Goal: Task Accomplishment & Management: Manage account settings

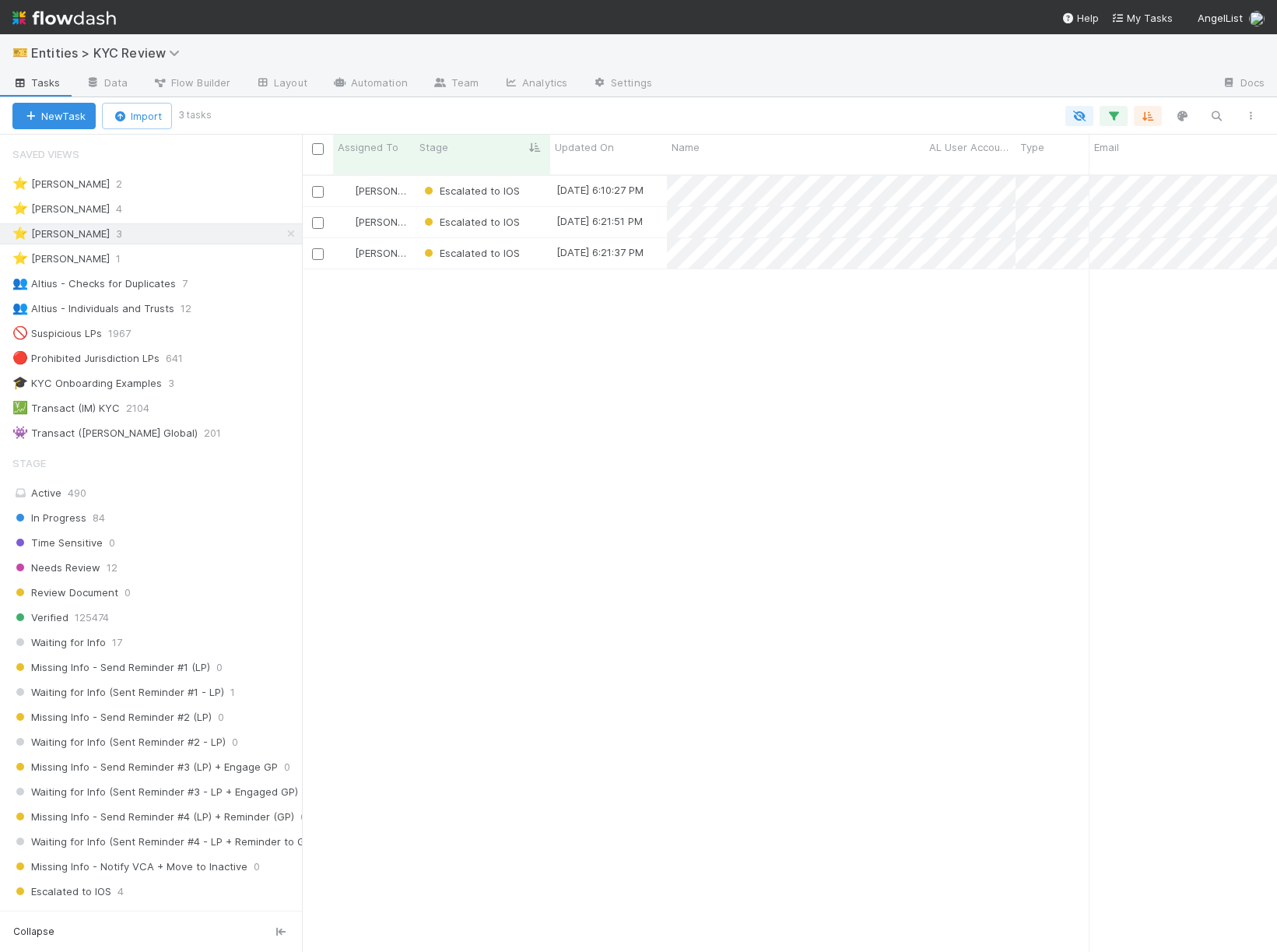
scroll to position [790, 975]
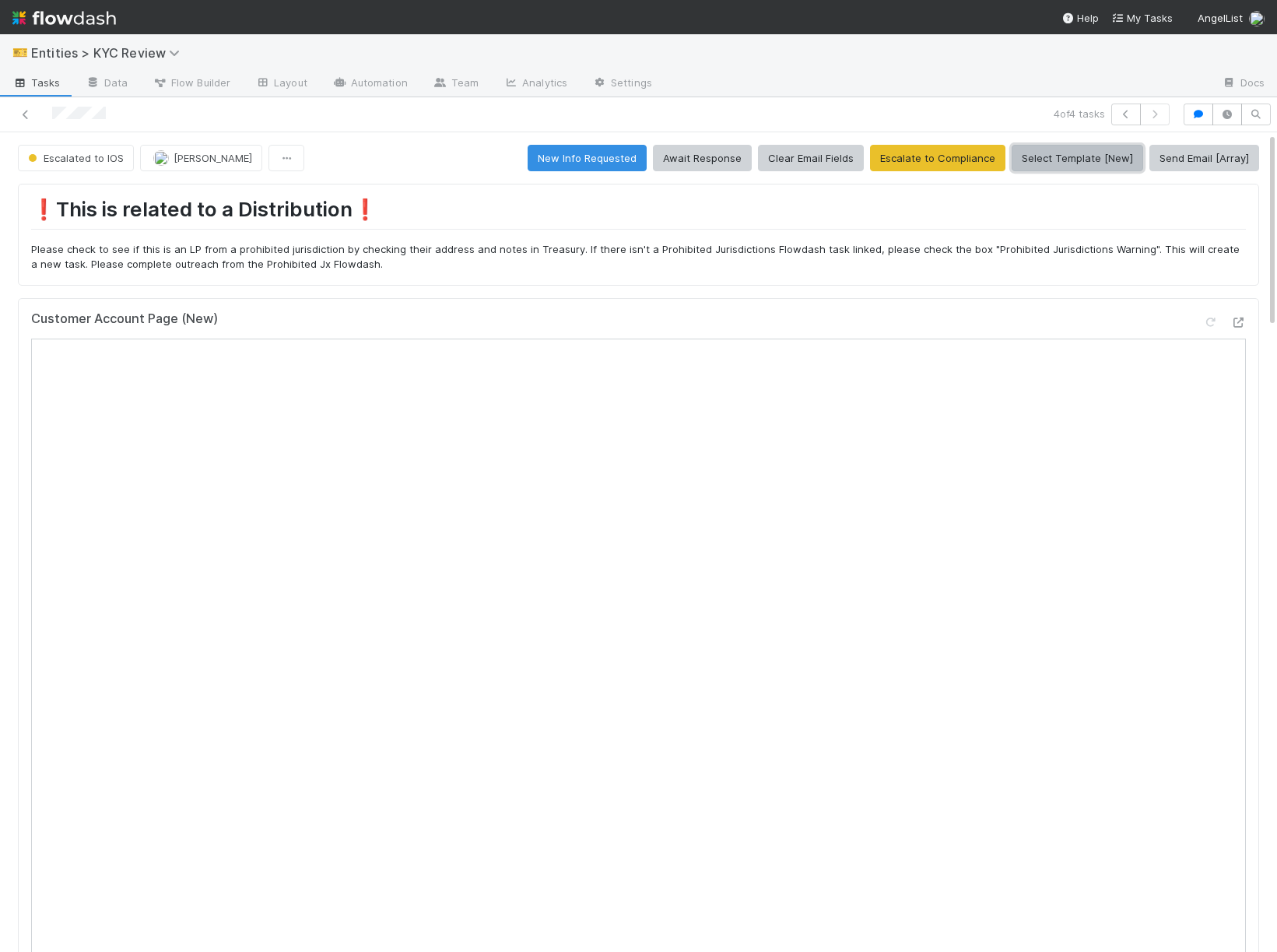
click at [1090, 159] on button "Select Template [New]" at bounding box center [1077, 157] width 132 height 26
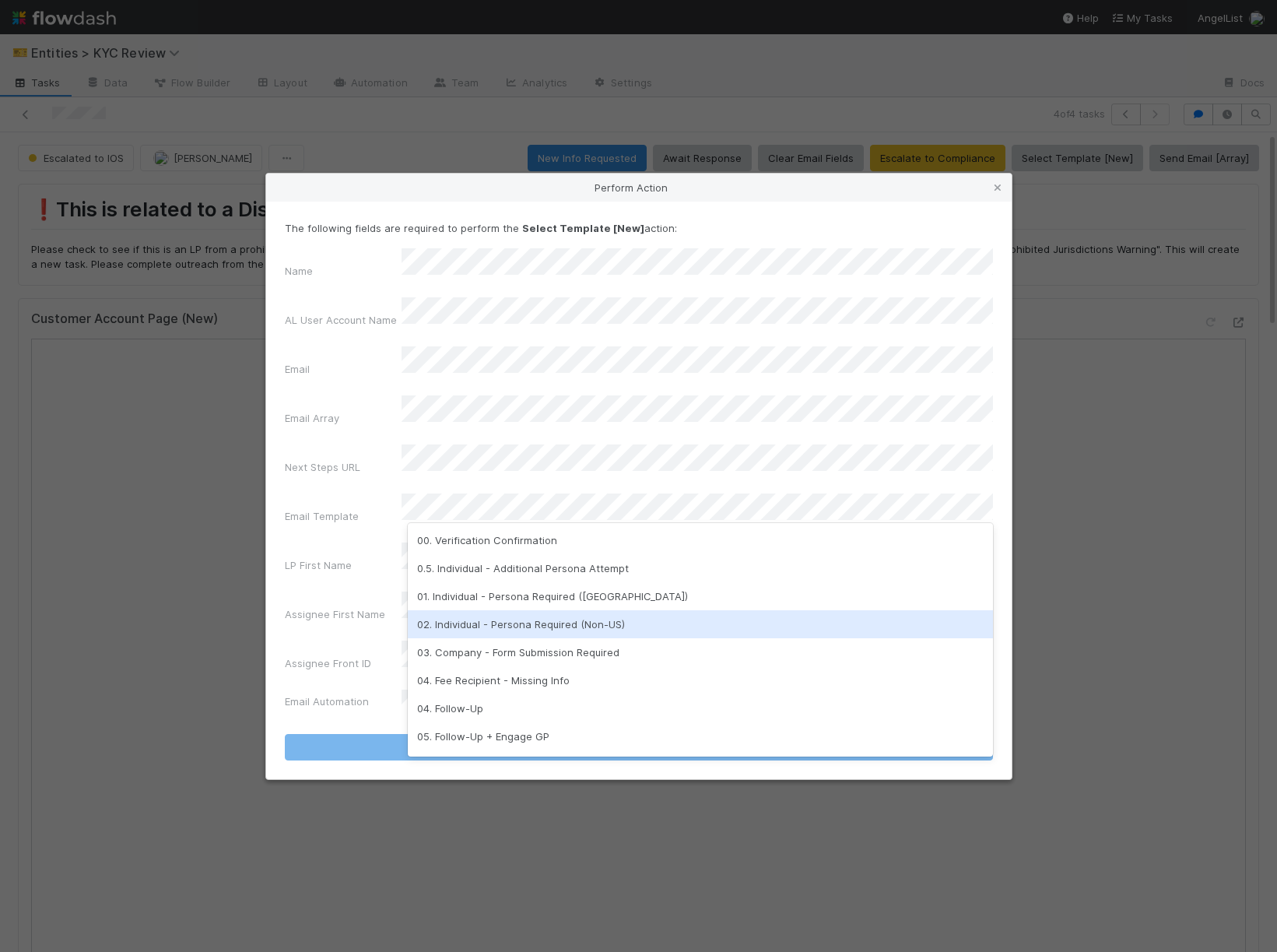
click at [462, 616] on div "02. Individual - Persona Required (Non-US)" at bounding box center [700, 624] width 585 height 28
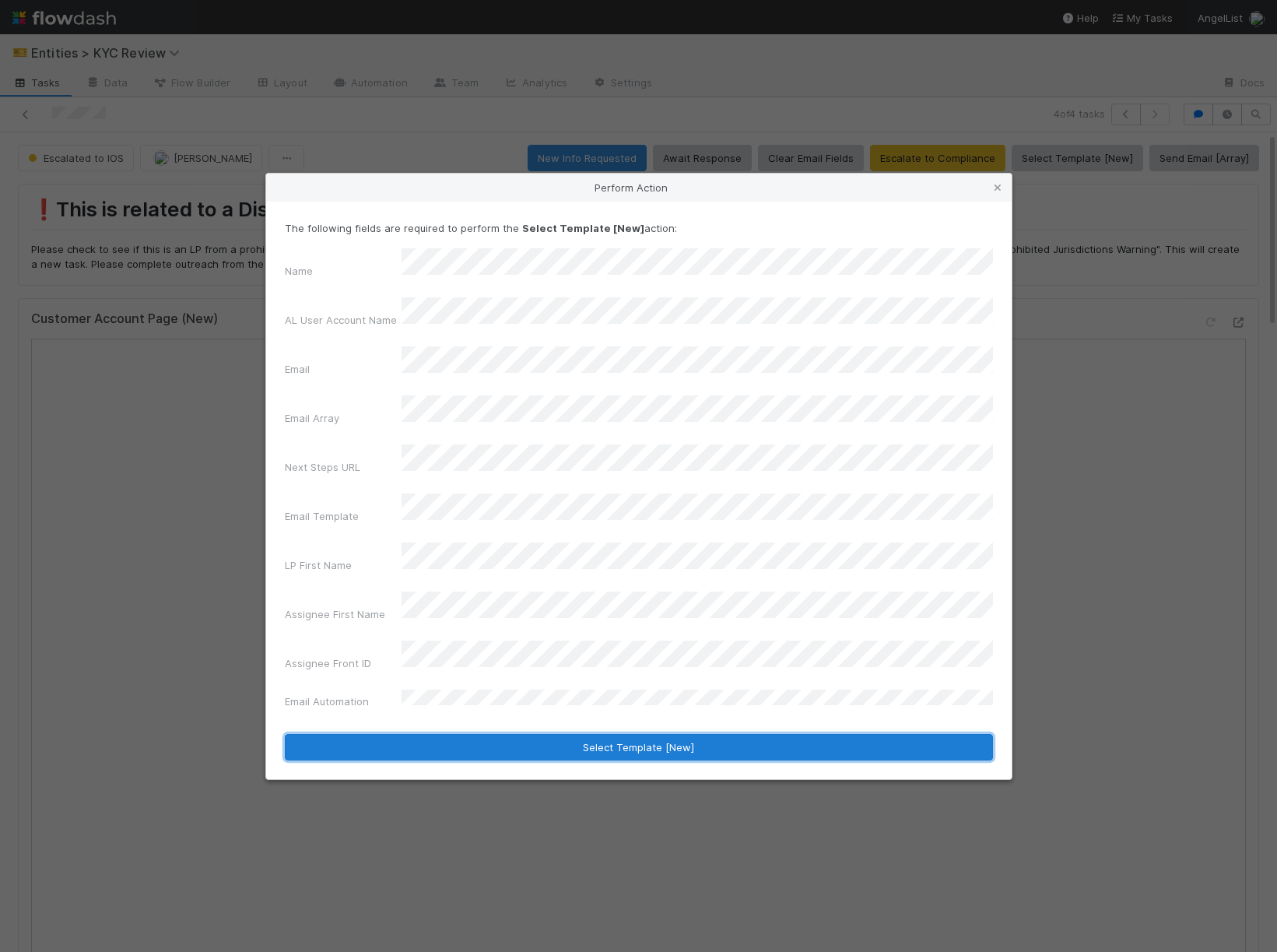
click at [460, 734] on button "Select Template [New]" at bounding box center [638, 747] width 708 height 26
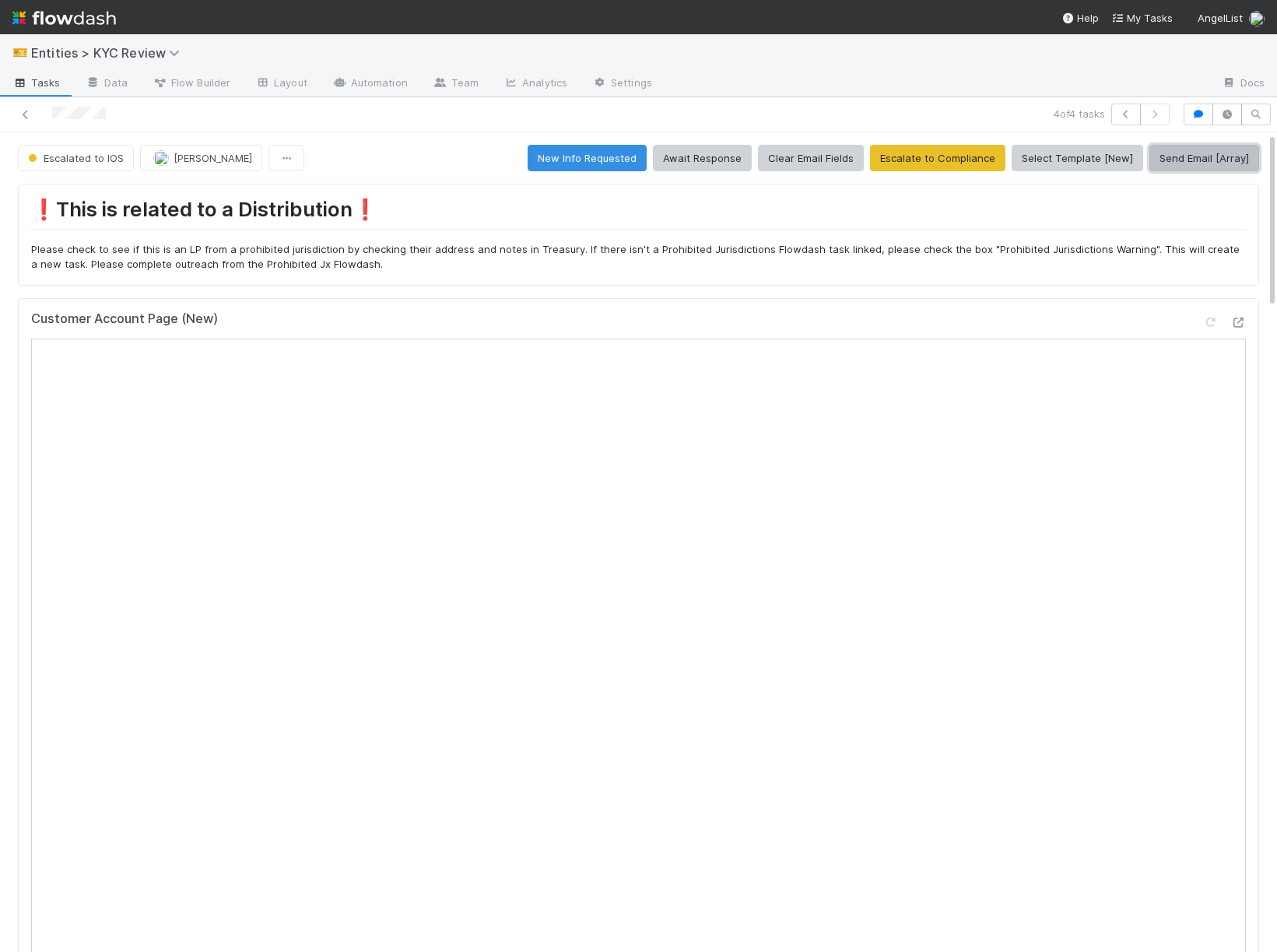
click at [1221, 159] on button "Send Email [Array]" at bounding box center [1204, 157] width 109 height 26
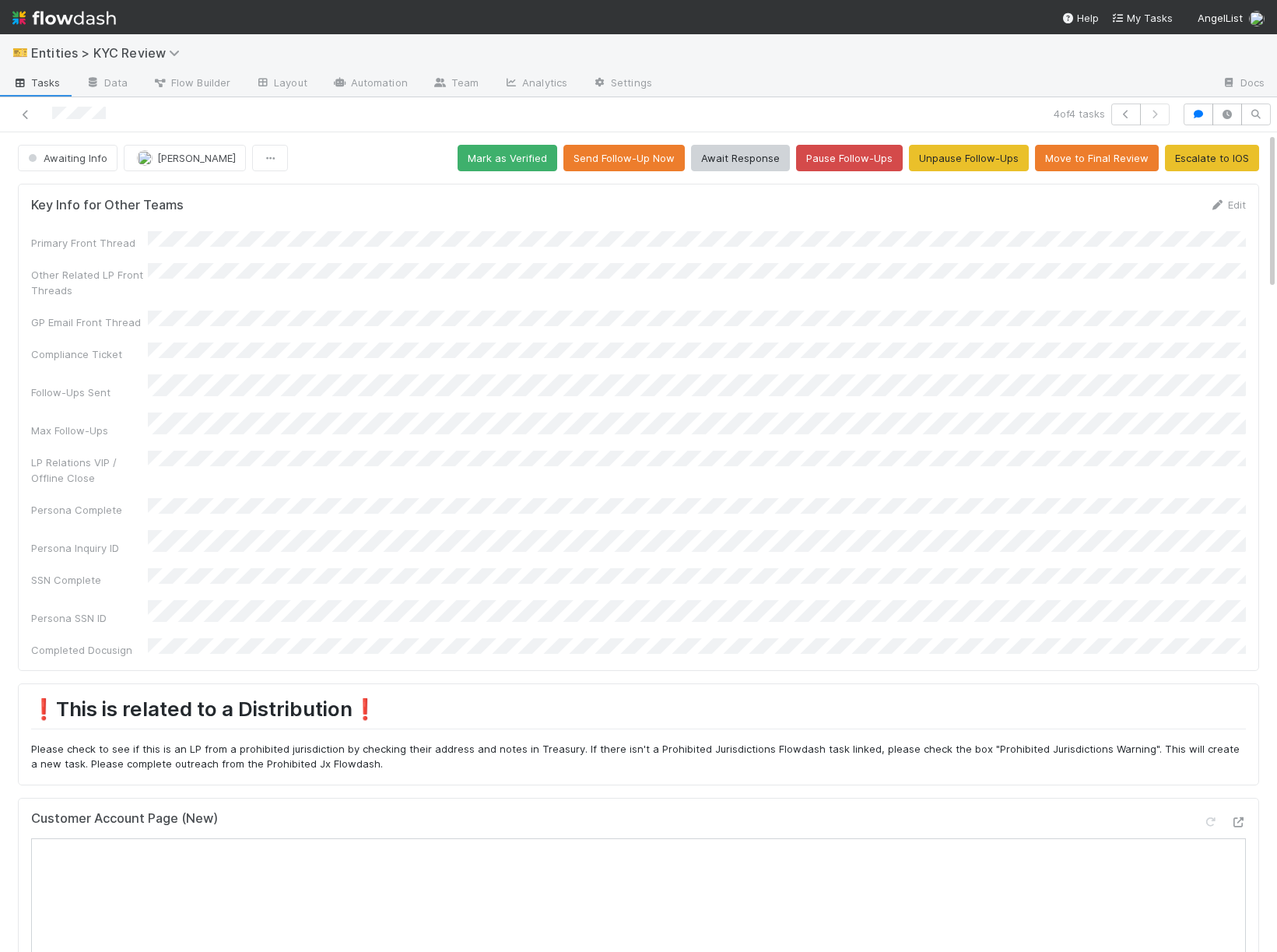
click at [34, 114] on div at bounding box center [300, 113] width 588 height 21
click at [27, 117] on icon at bounding box center [26, 114] width 16 height 10
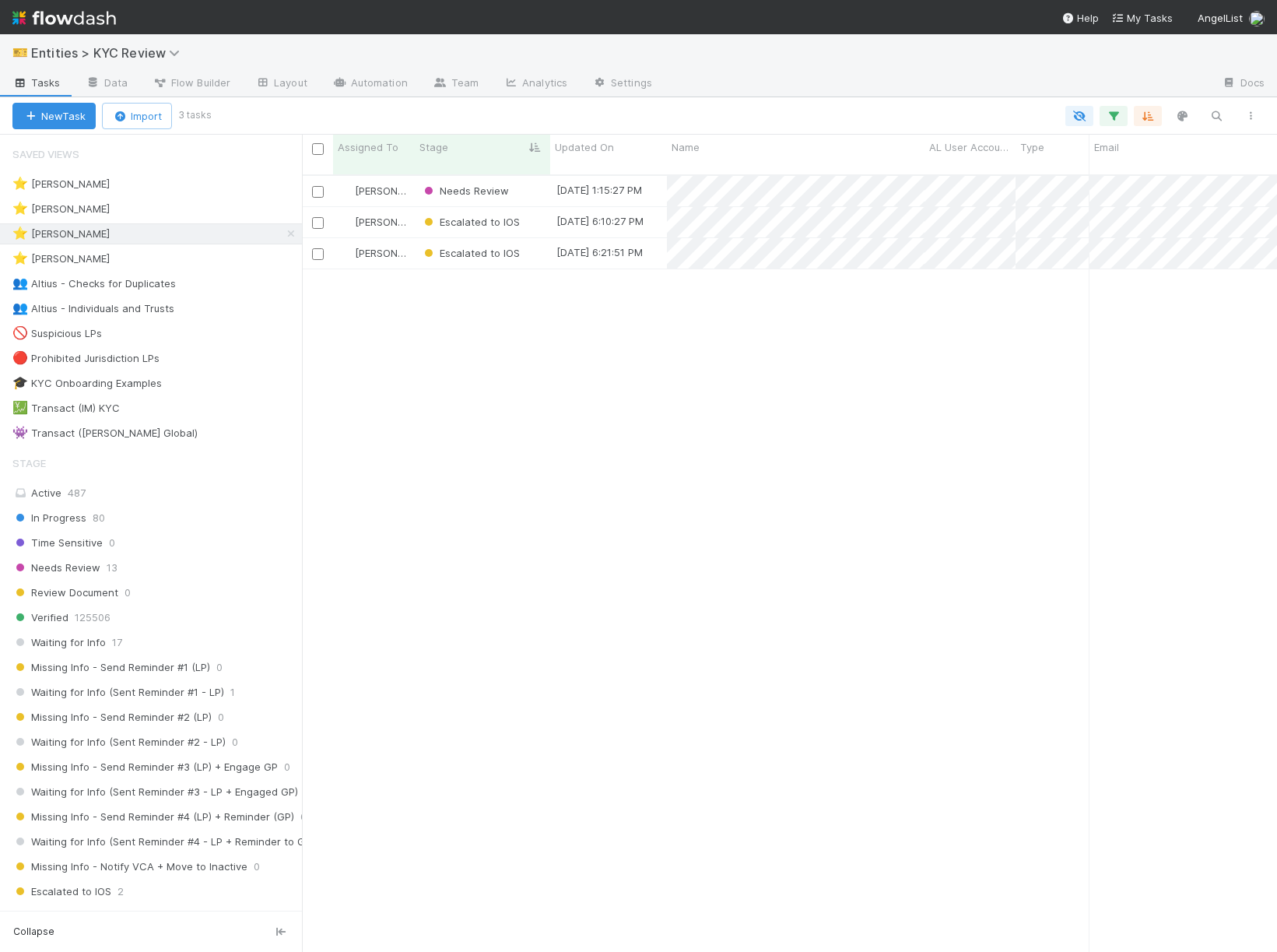
scroll to position [790, 975]
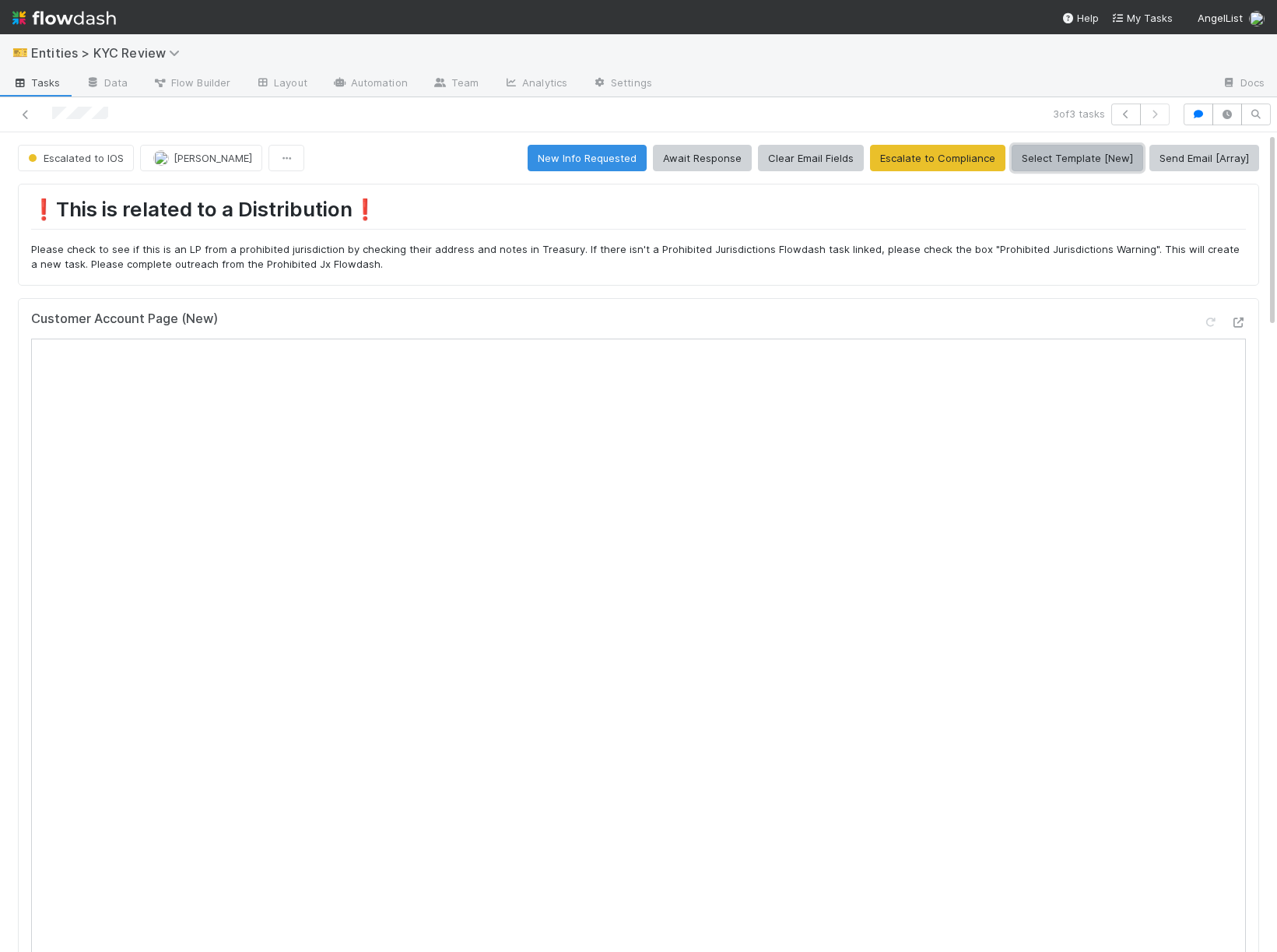
click at [1072, 163] on button "Select Template [New]" at bounding box center [1077, 157] width 132 height 26
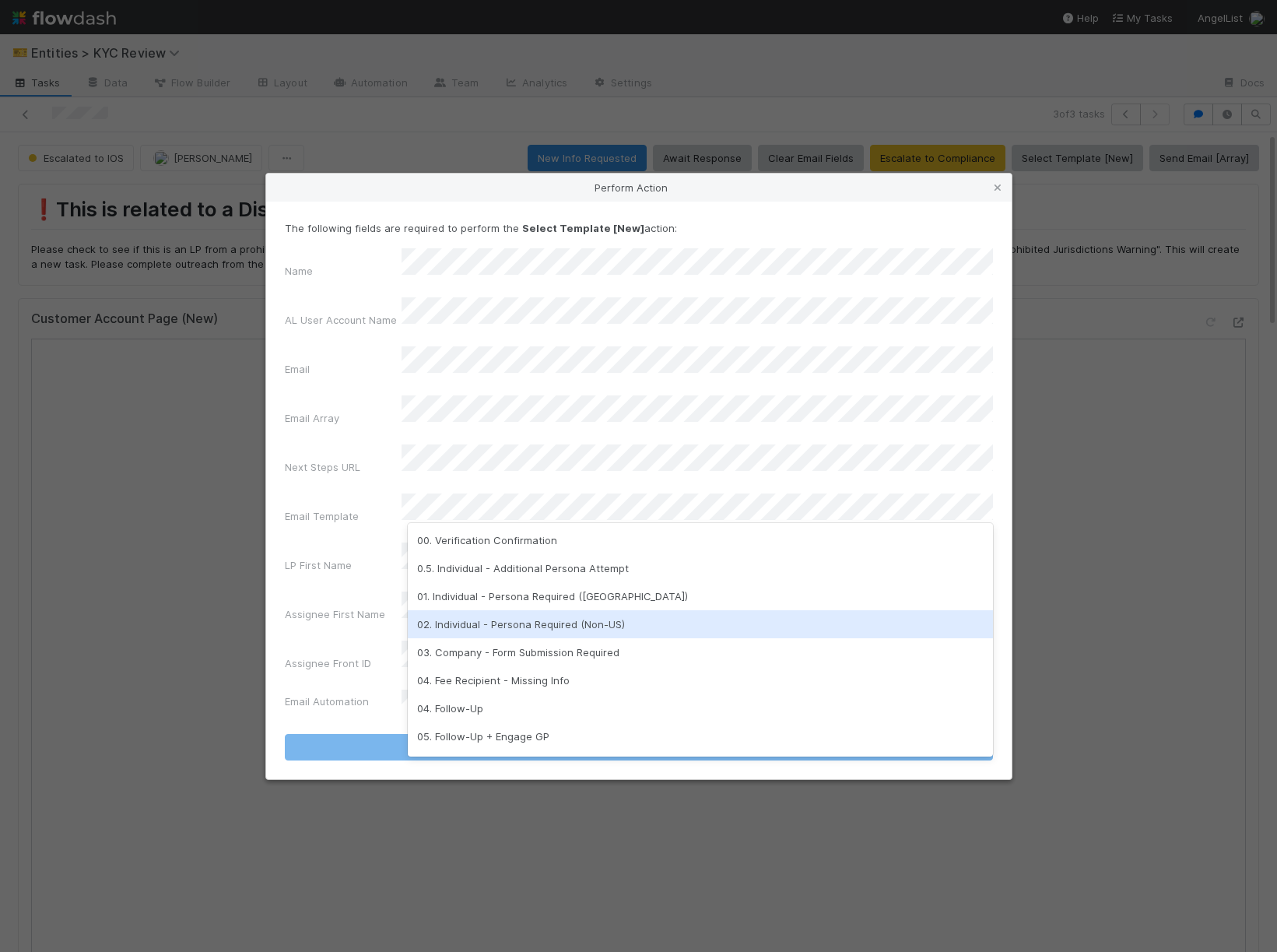
click at [503, 622] on div "02. Individual - Persona Required (Non-US)" at bounding box center [700, 624] width 585 height 28
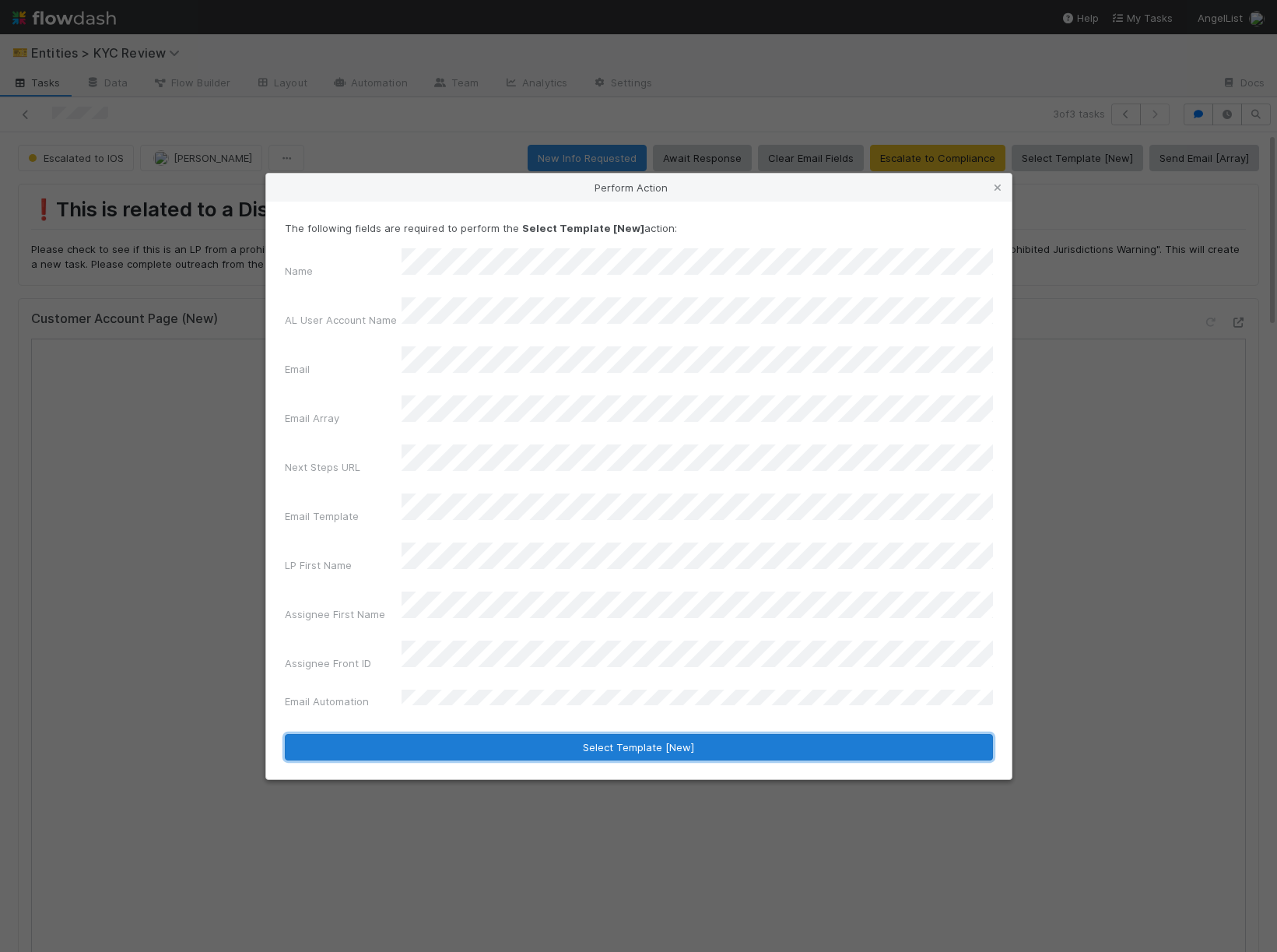
click at [481, 734] on button "Select Template [New]" at bounding box center [638, 747] width 708 height 26
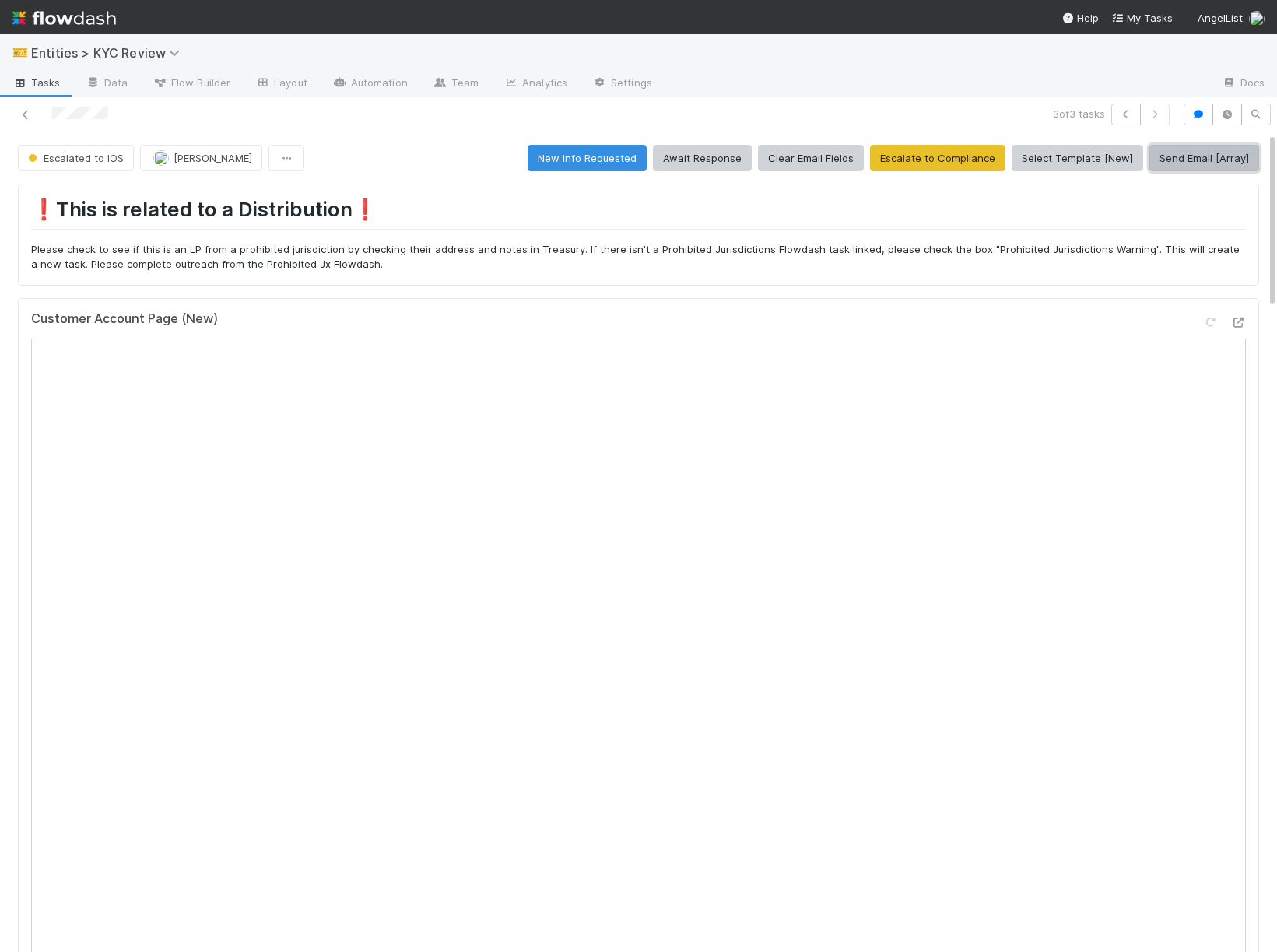
click at [1221, 161] on button "Send Email [Array]" at bounding box center [1204, 157] width 109 height 26
click at [28, 111] on icon at bounding box center [26, 114] width 16 height 10
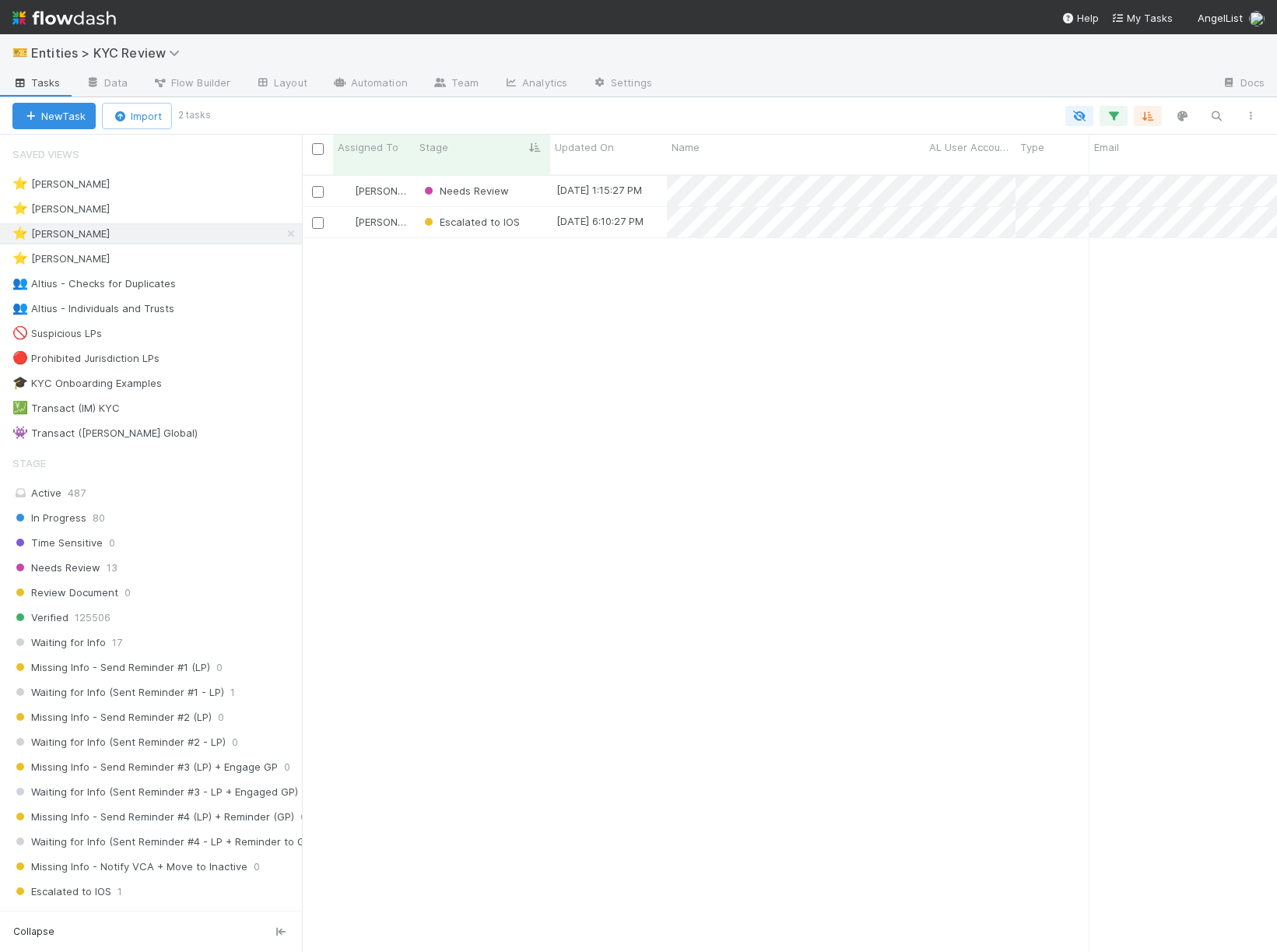
scroll to position [1, 1]
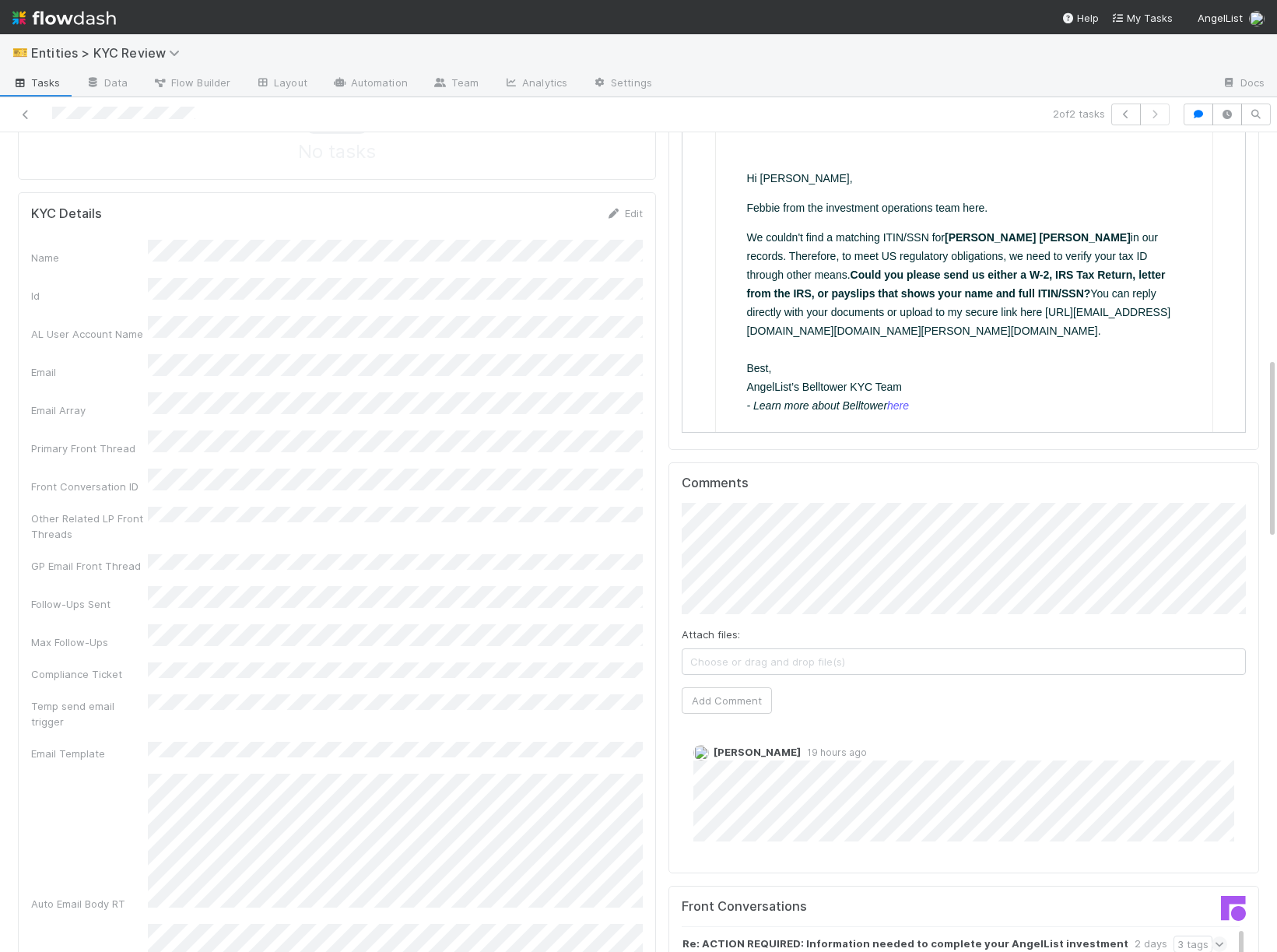
scroll to position [1504, 0]
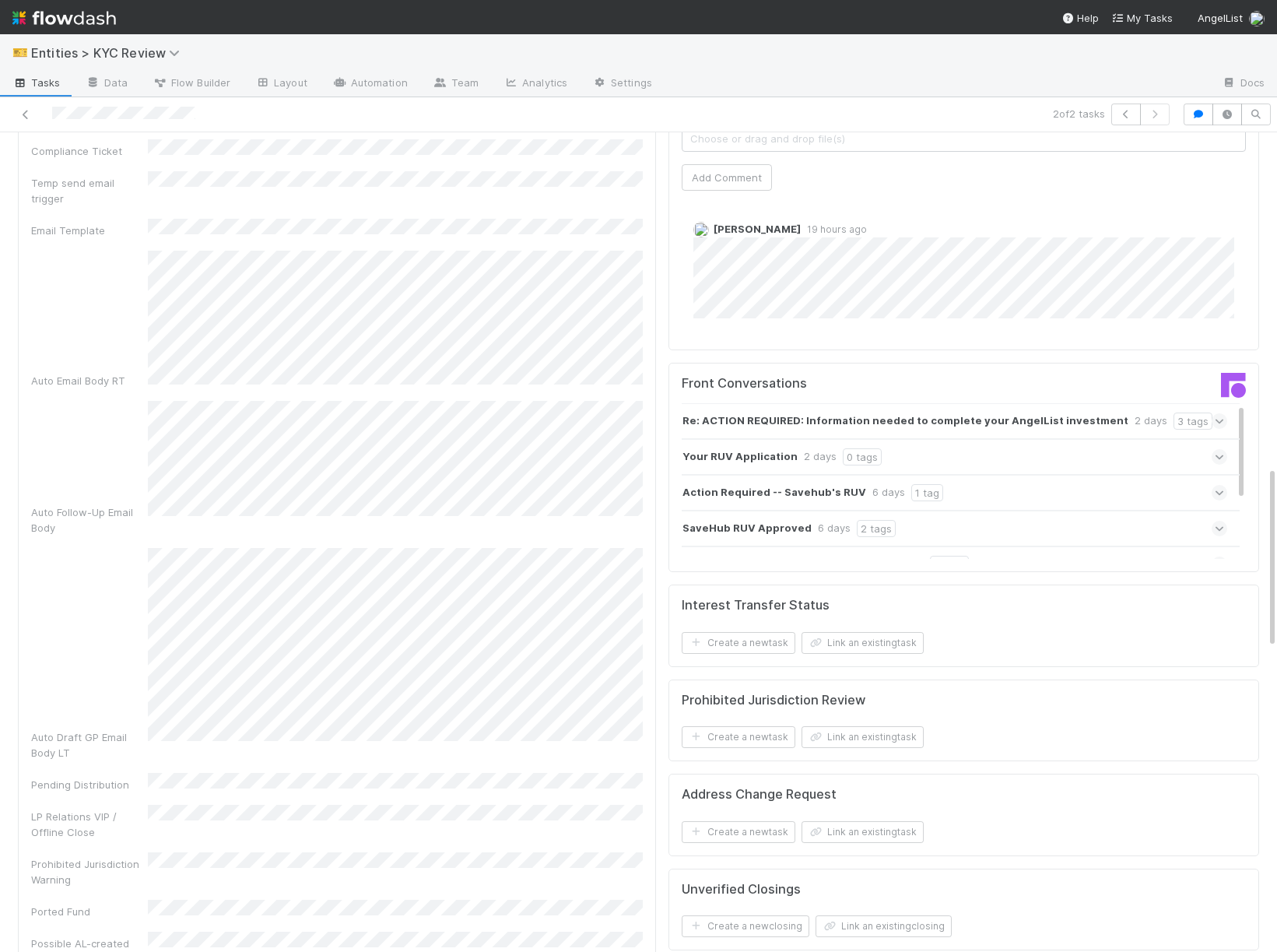
click at [802, 430] on div "Re: ACTION REQUIRED: Information needed to complete your AngelList investment 2…" at bounding box center [954, 420] width 546 height 36
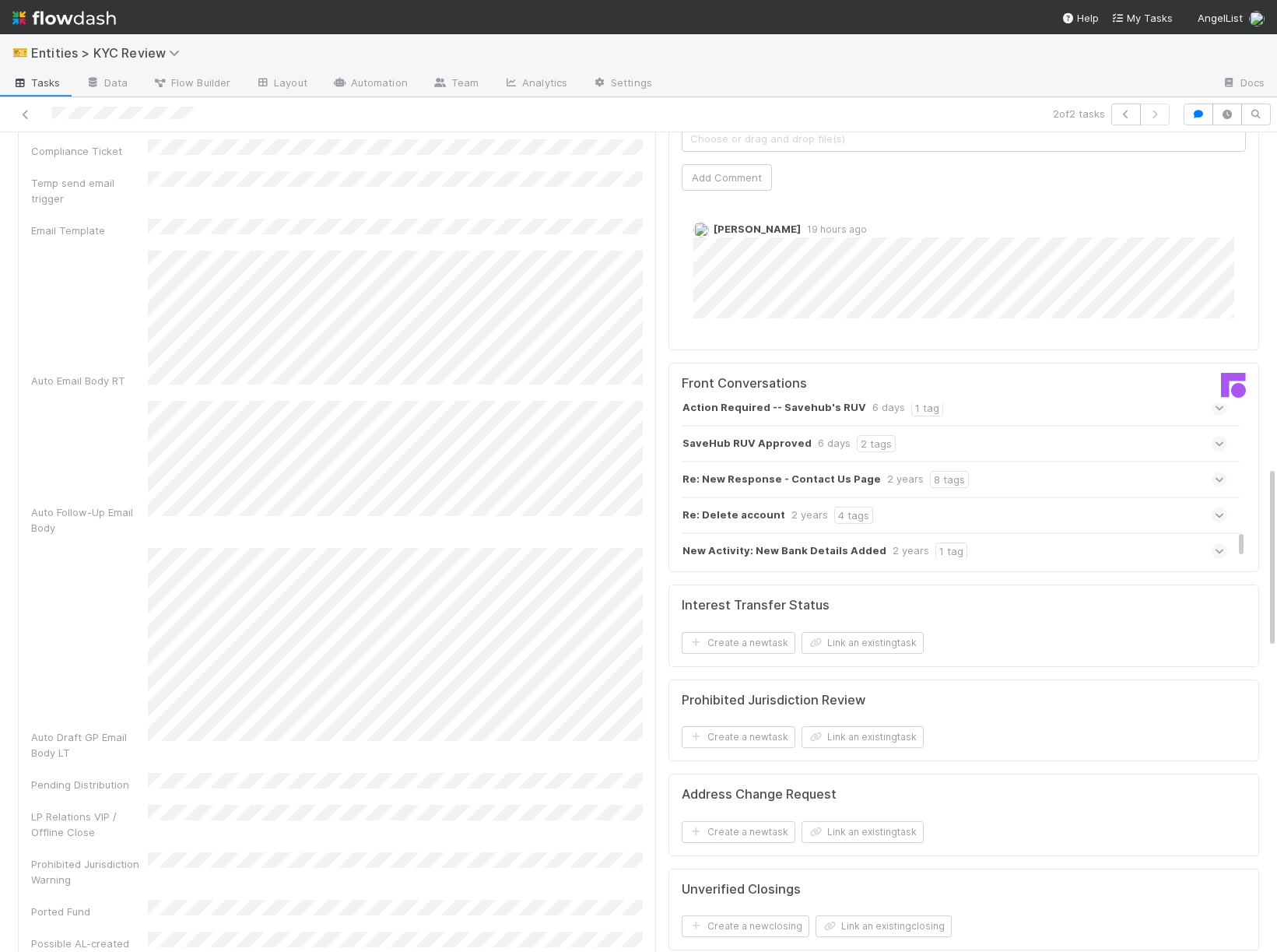
scroll to position [696, 0]
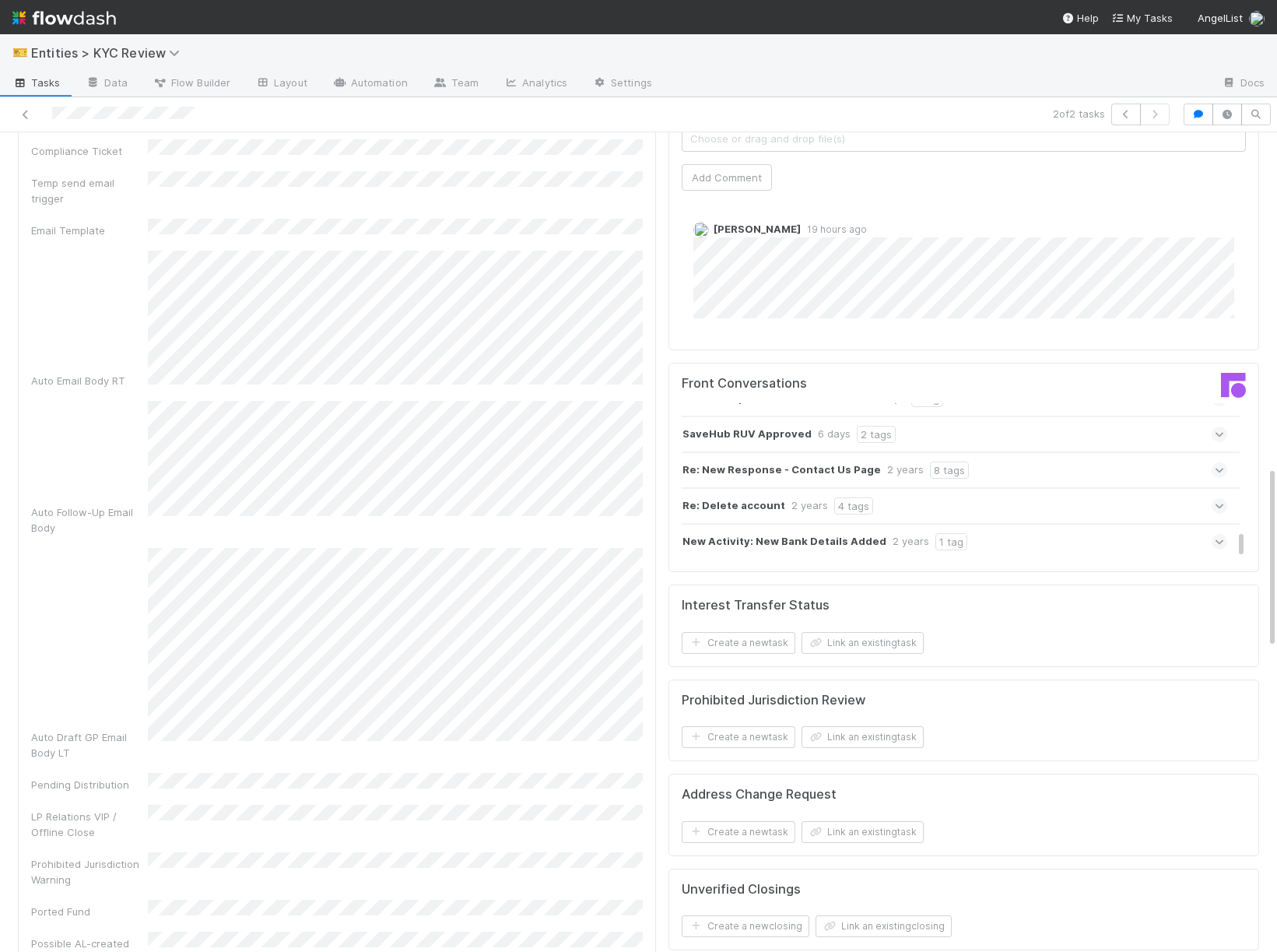
click at [755, 548] on strong "New Activity: New Bank Details Added" at bounding box center [784, 542] width 204 height 17
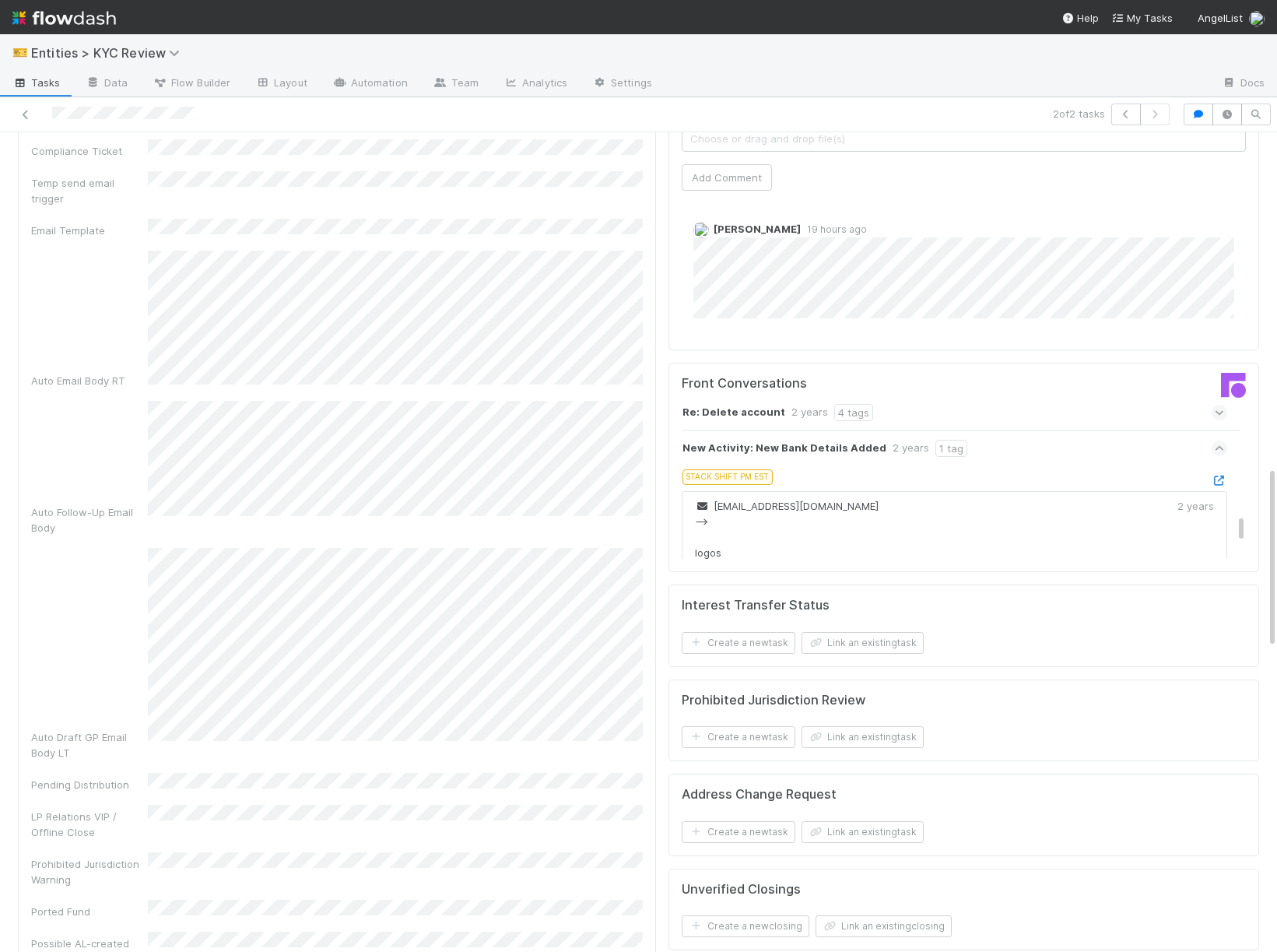
click at [762, 386] on strong "Re: New Response - Contact Us Page" at bounding box center [781, 377] width 198 height 17
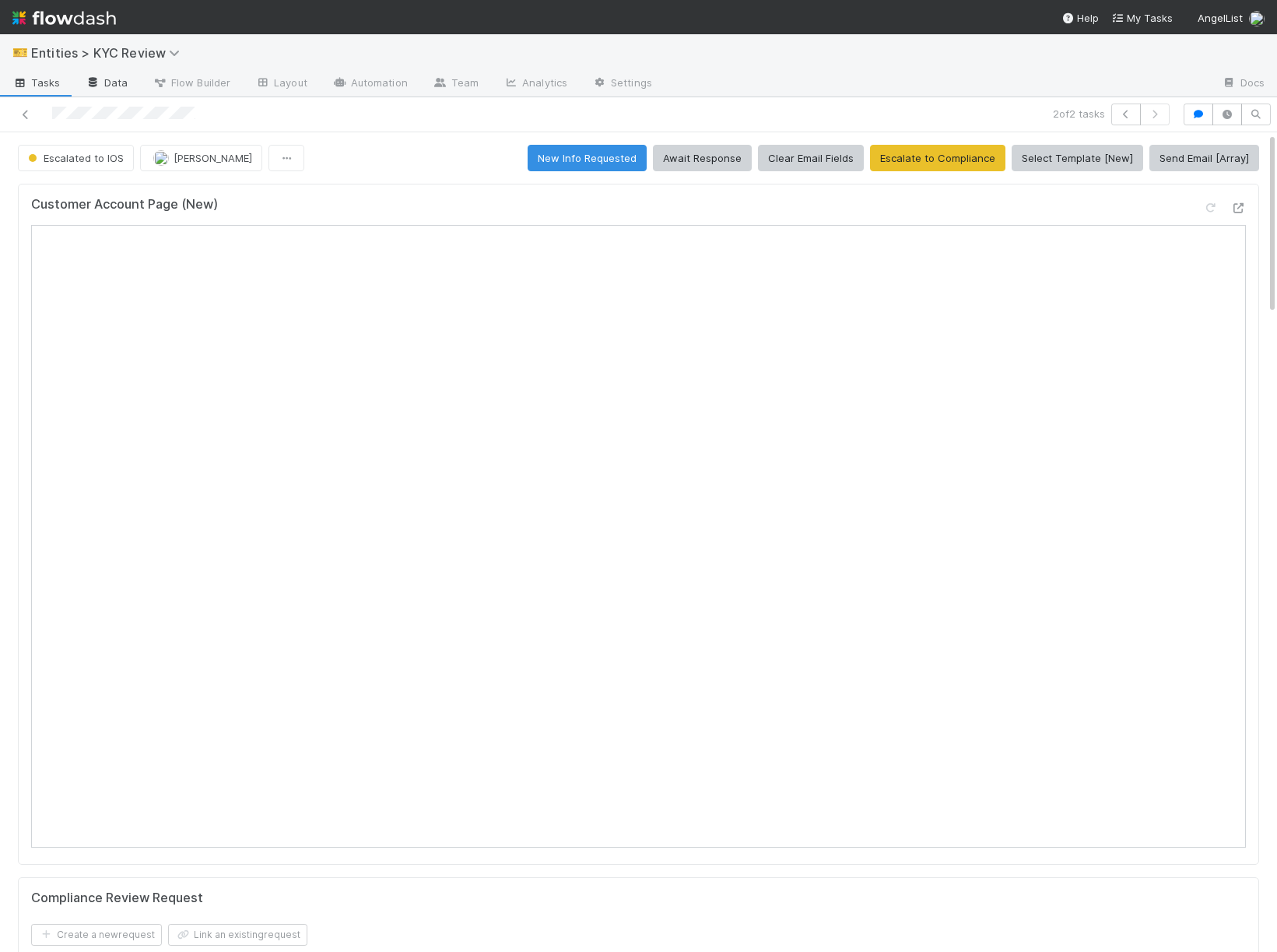
scroll to position [821, 0]
click at [22, 114] on icon at bounding box center [26, 114] width 16 height 10
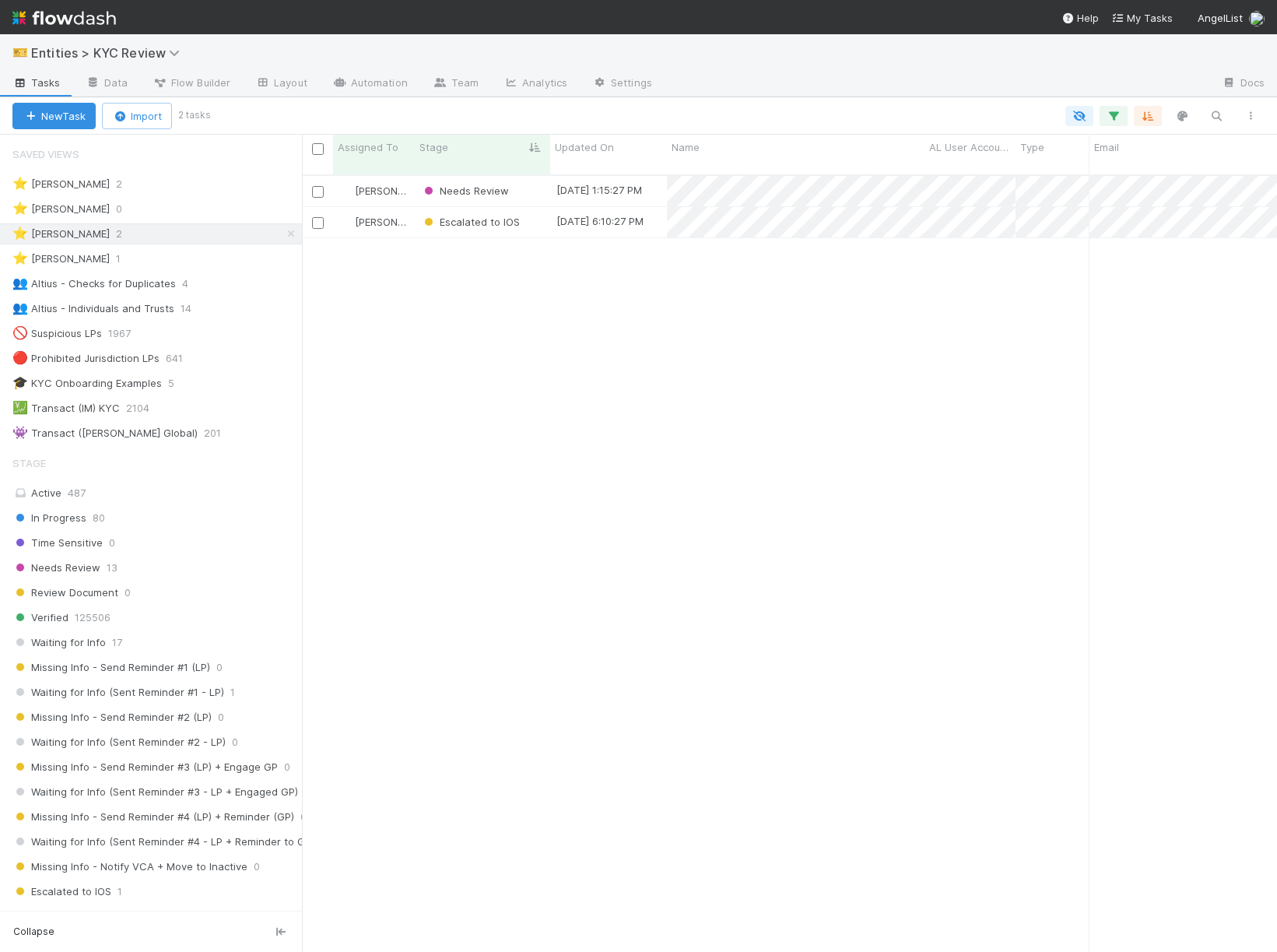
scroll to position [1, 1]
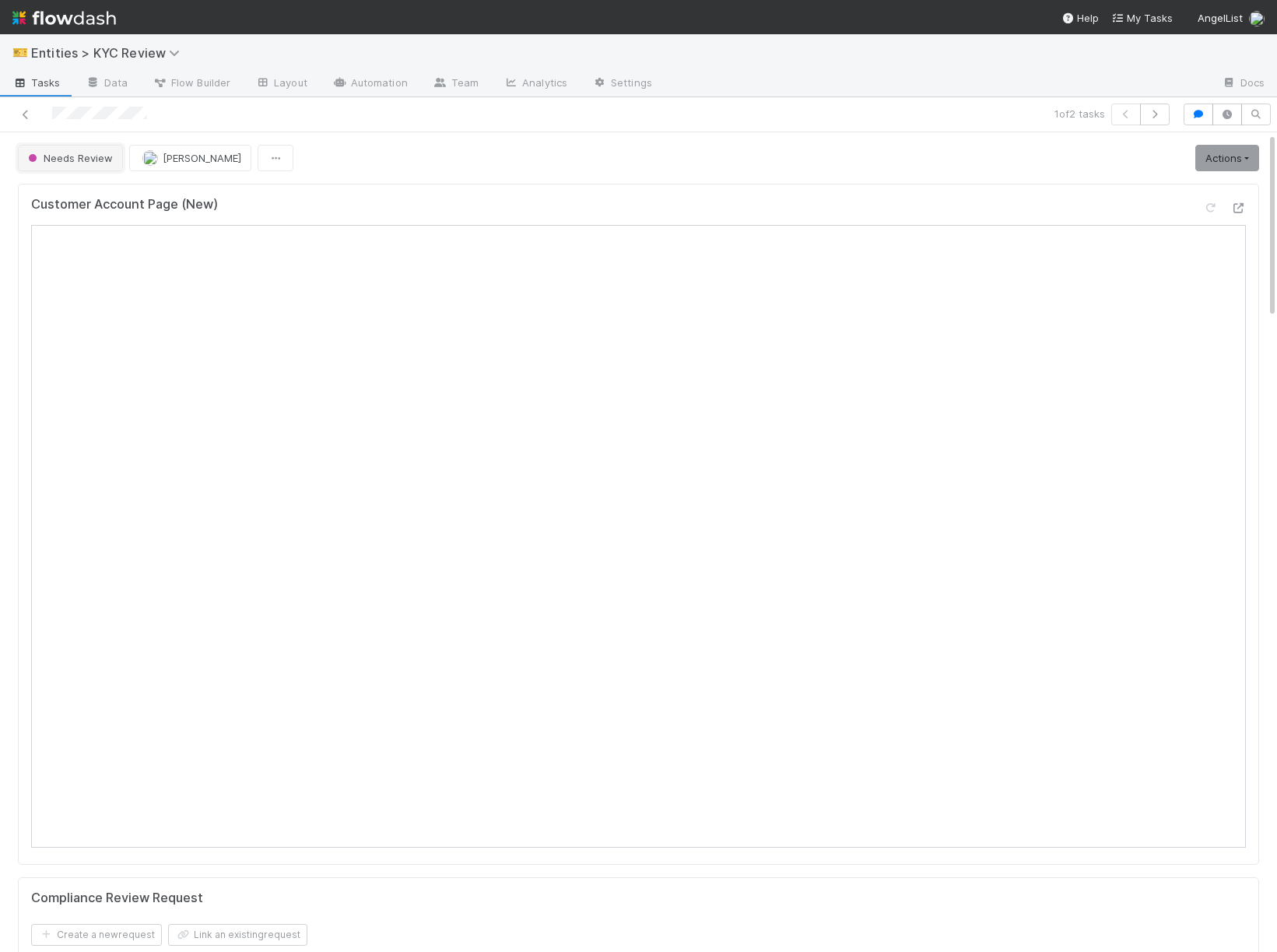
click at [69, 154] on span "Needs Review" at bounding box center [68, 158] width 88 height 13
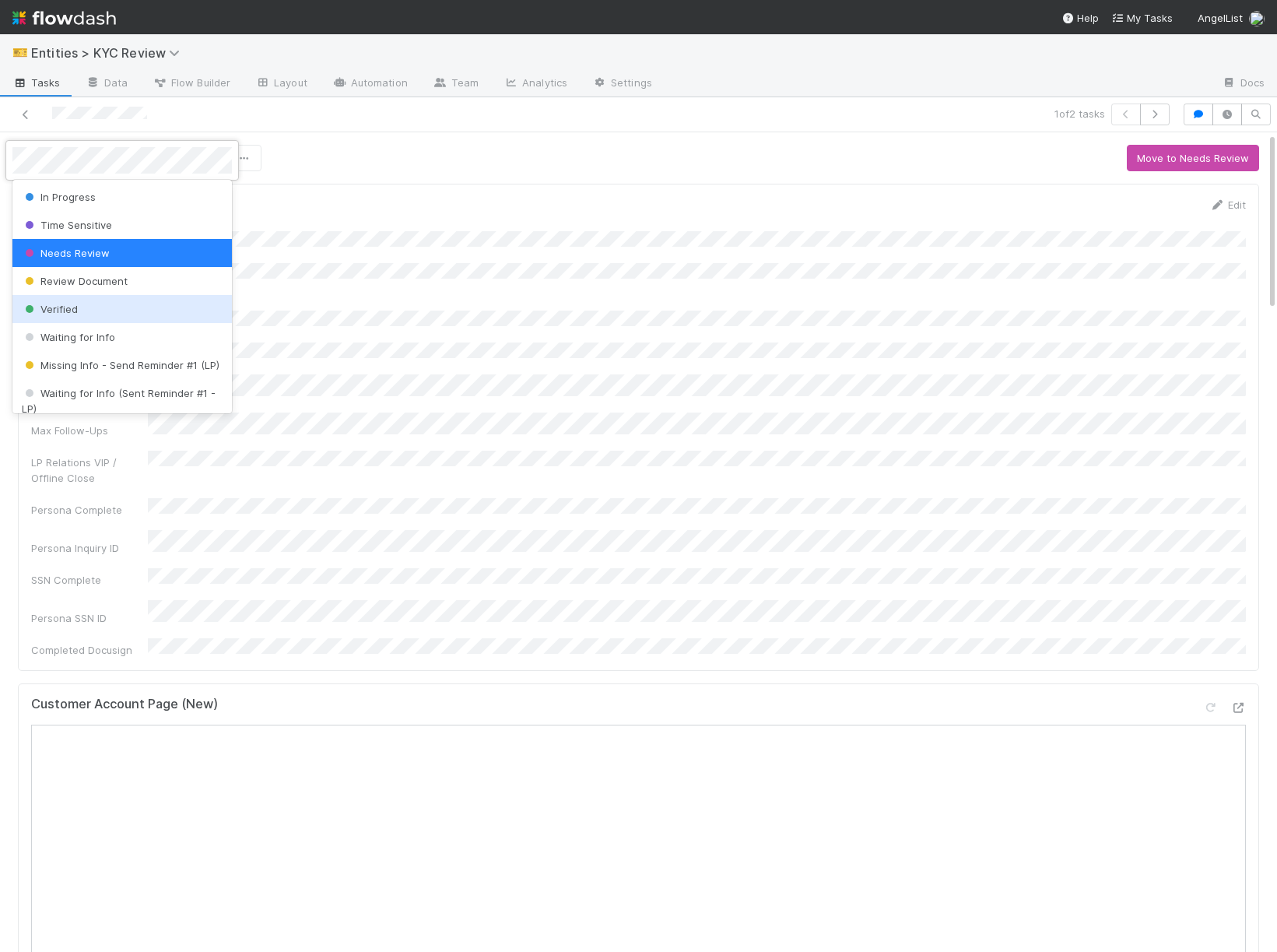
click at [74, 307] on span "Verified" at bounding box center [49, 309] width 56 height 13
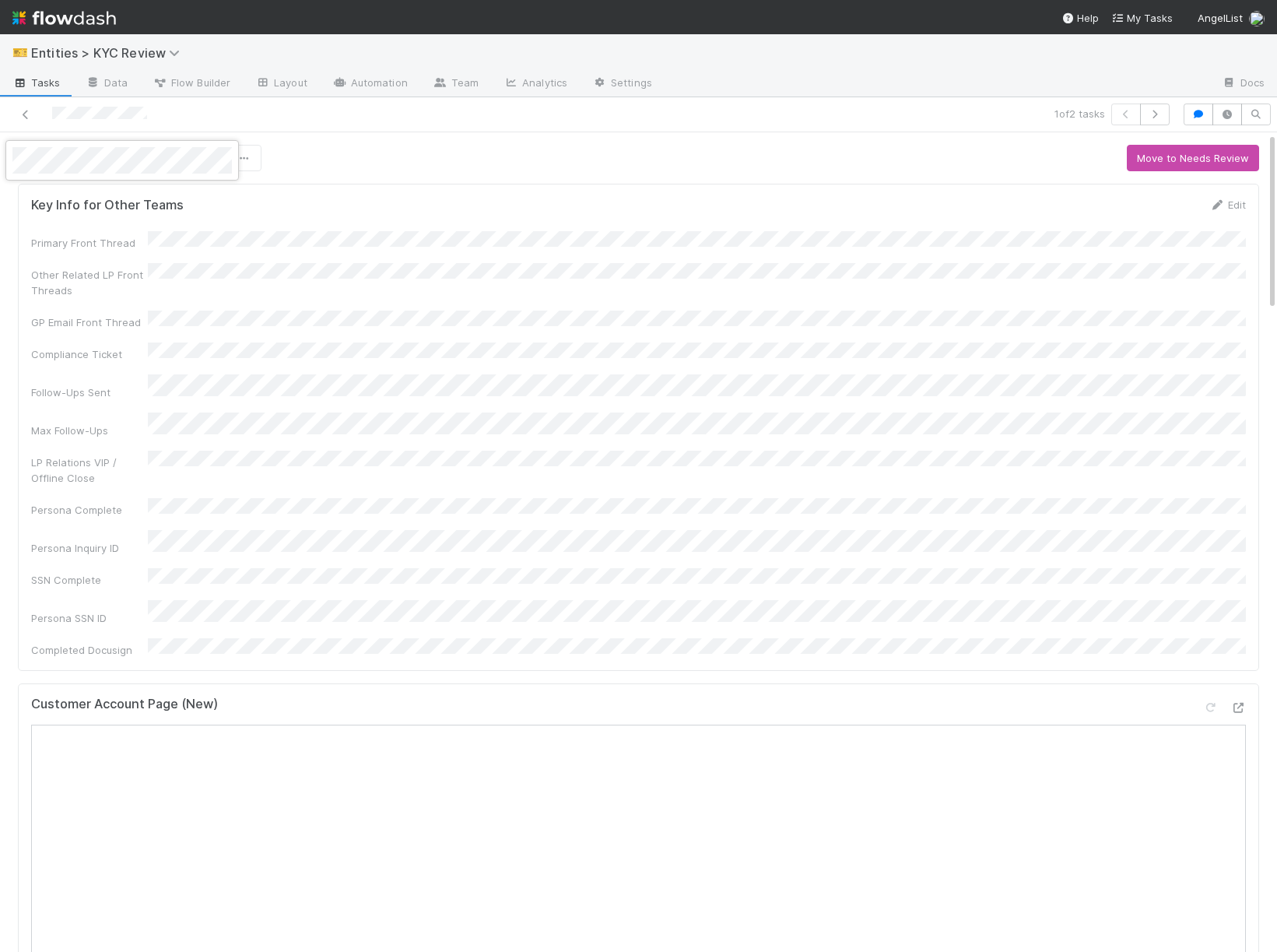
click at [17, 120] on div at bounding box center [638, 476] width 1277 height 952
click at [18, 120] on link at bounding box center [26, 114] width 16 height 16
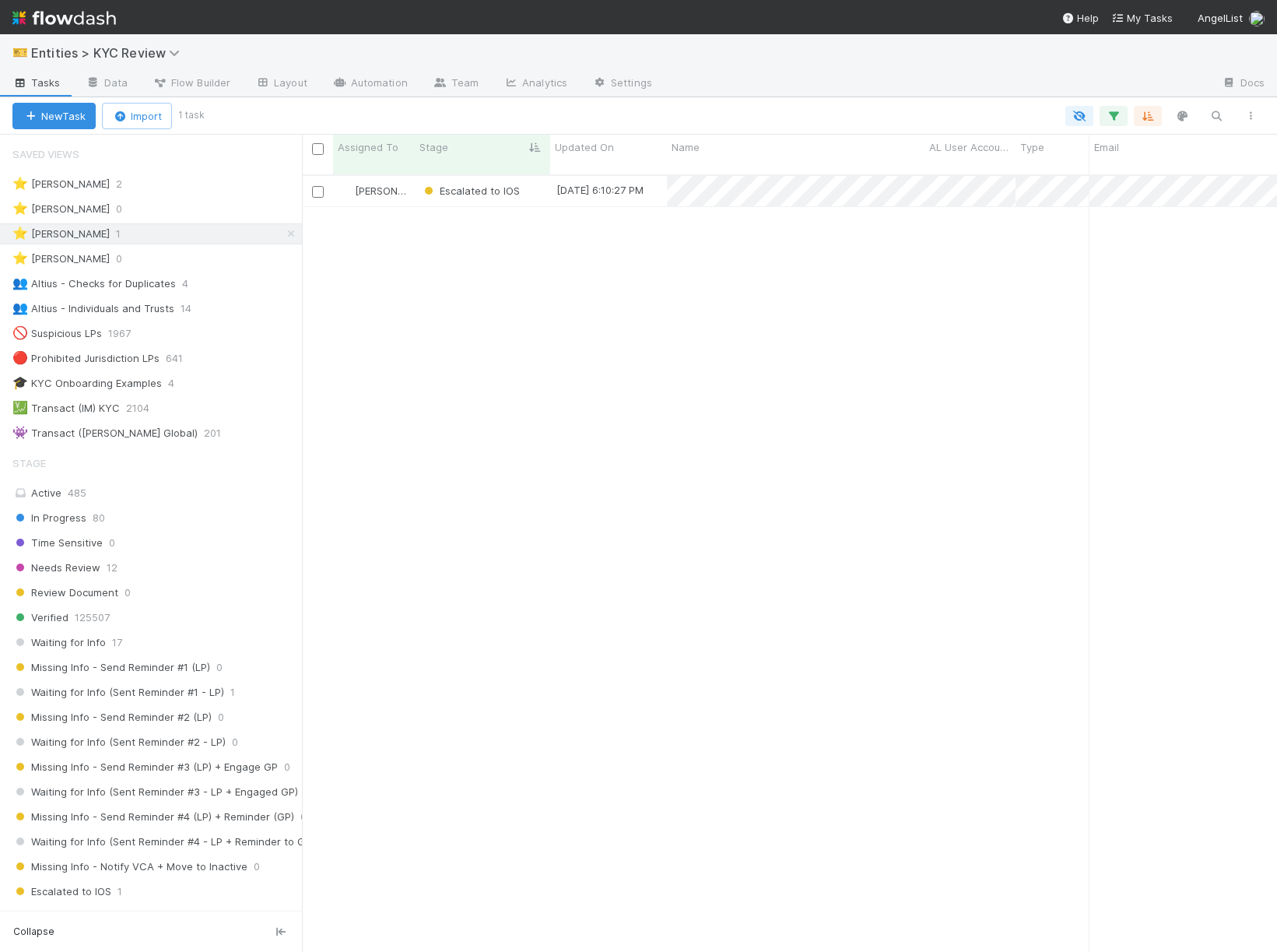
scroll to position [1, 1]
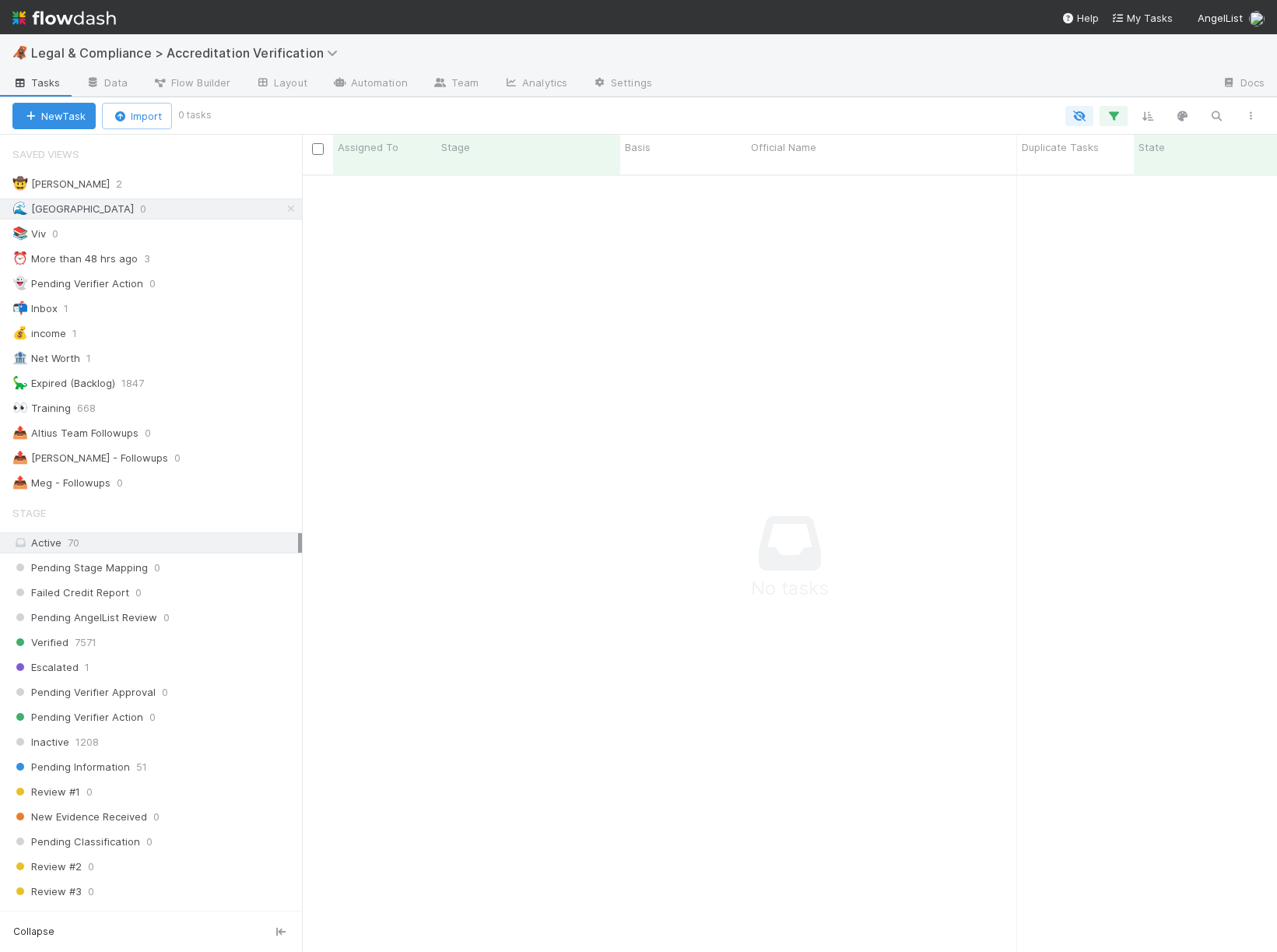
scroll to position [790, 975]
click at [132, 232] on div "📚 Viv 1" at bounding box center [157, 233] width 290 height 20
click at [240, 224] on div "📚 Viv 1" at bounding box center [151, 234] width 302 height 21
click at [236, 210] on div "🌊 Madison 0" at bounding box center [157, 209] width 290 height 20
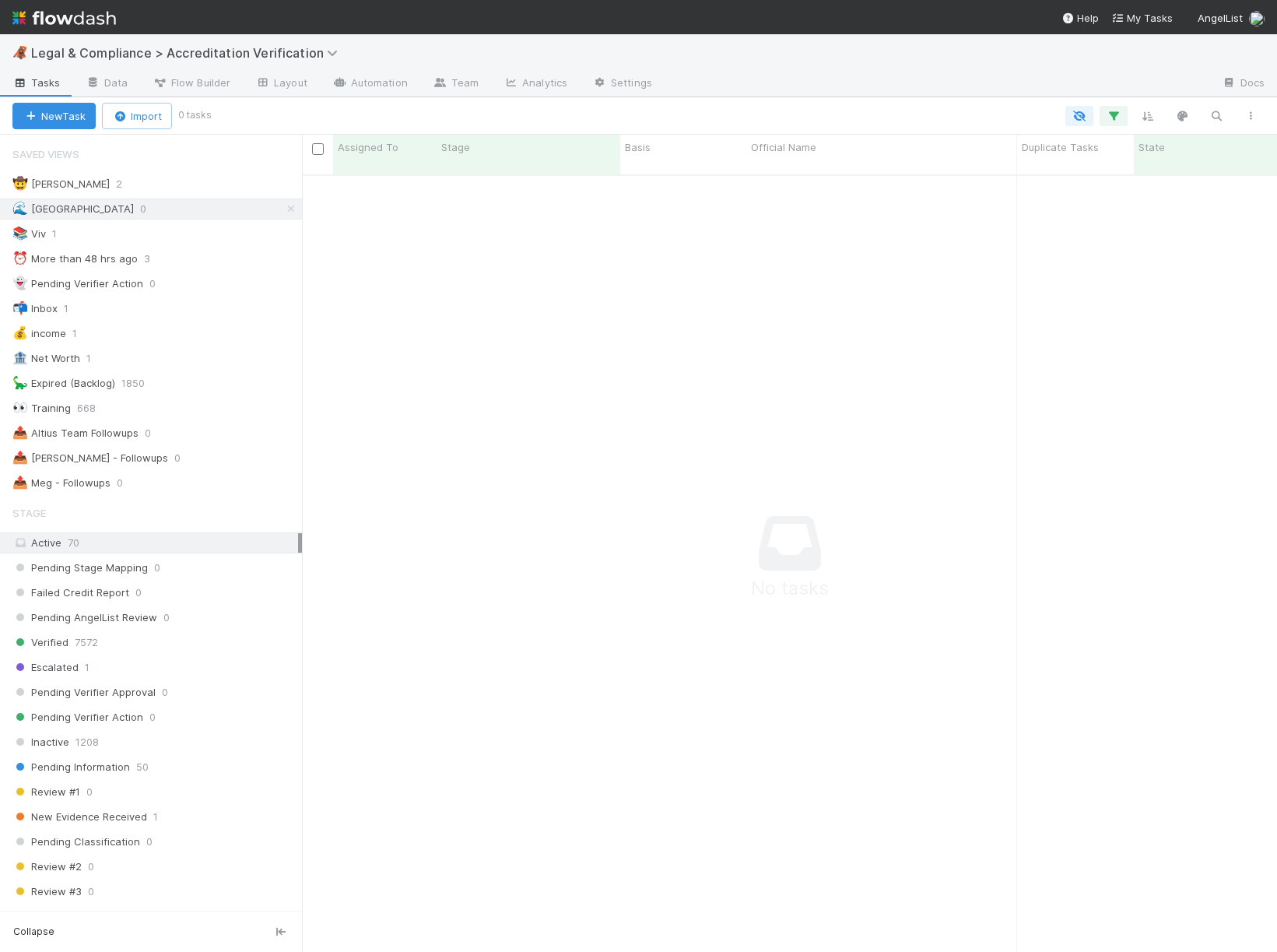
scroll to position [790, 975]
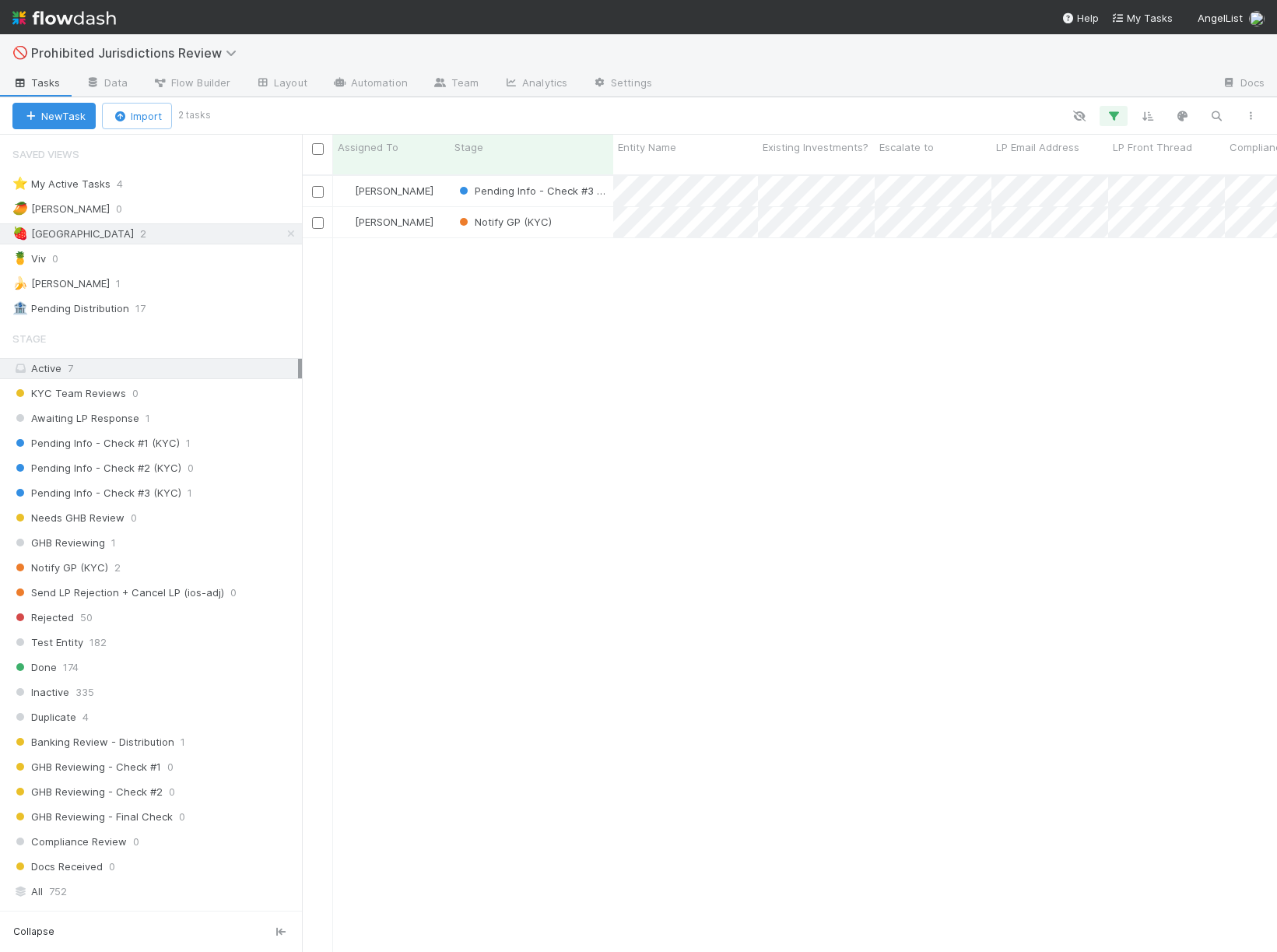
scroll to position [790, 975]
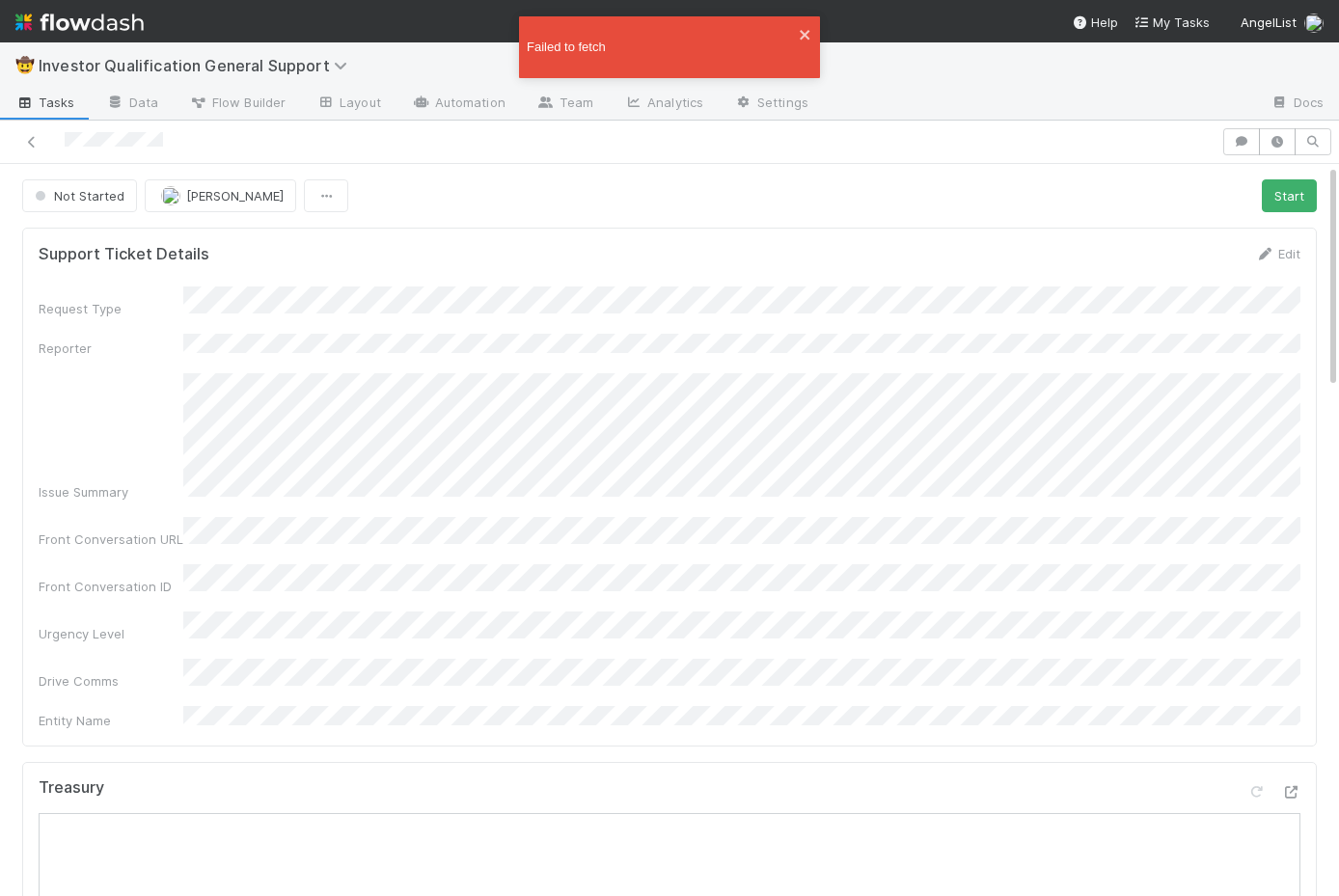
click at [822, 197] on div "Not Started Madison Stomberg Start" at bounding box center [670, 195] width 1295 height 32
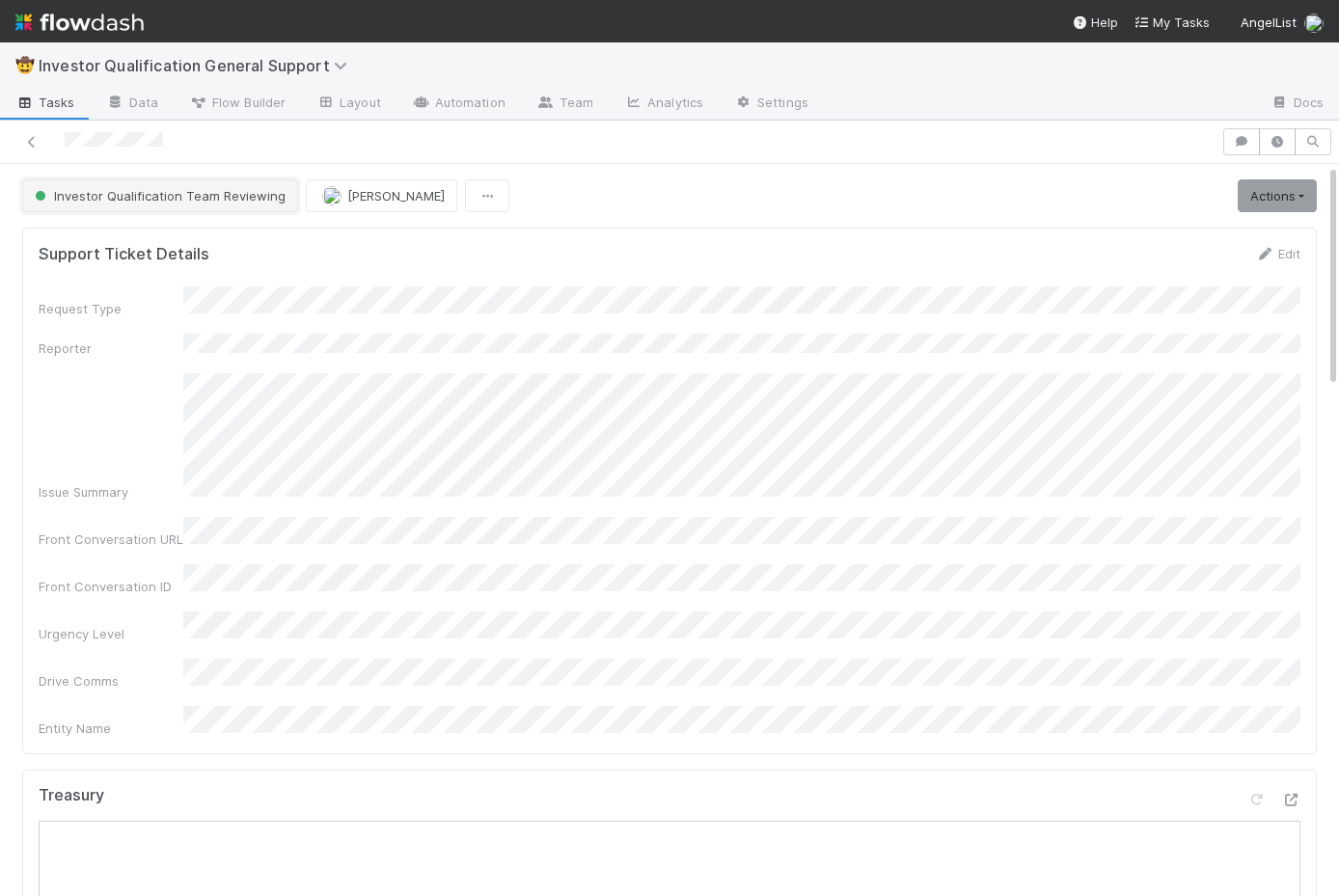
click at [140, 181] on button "Investor Qualification Team Reviewing" at bounding box center [160, 195] width 276 height 32
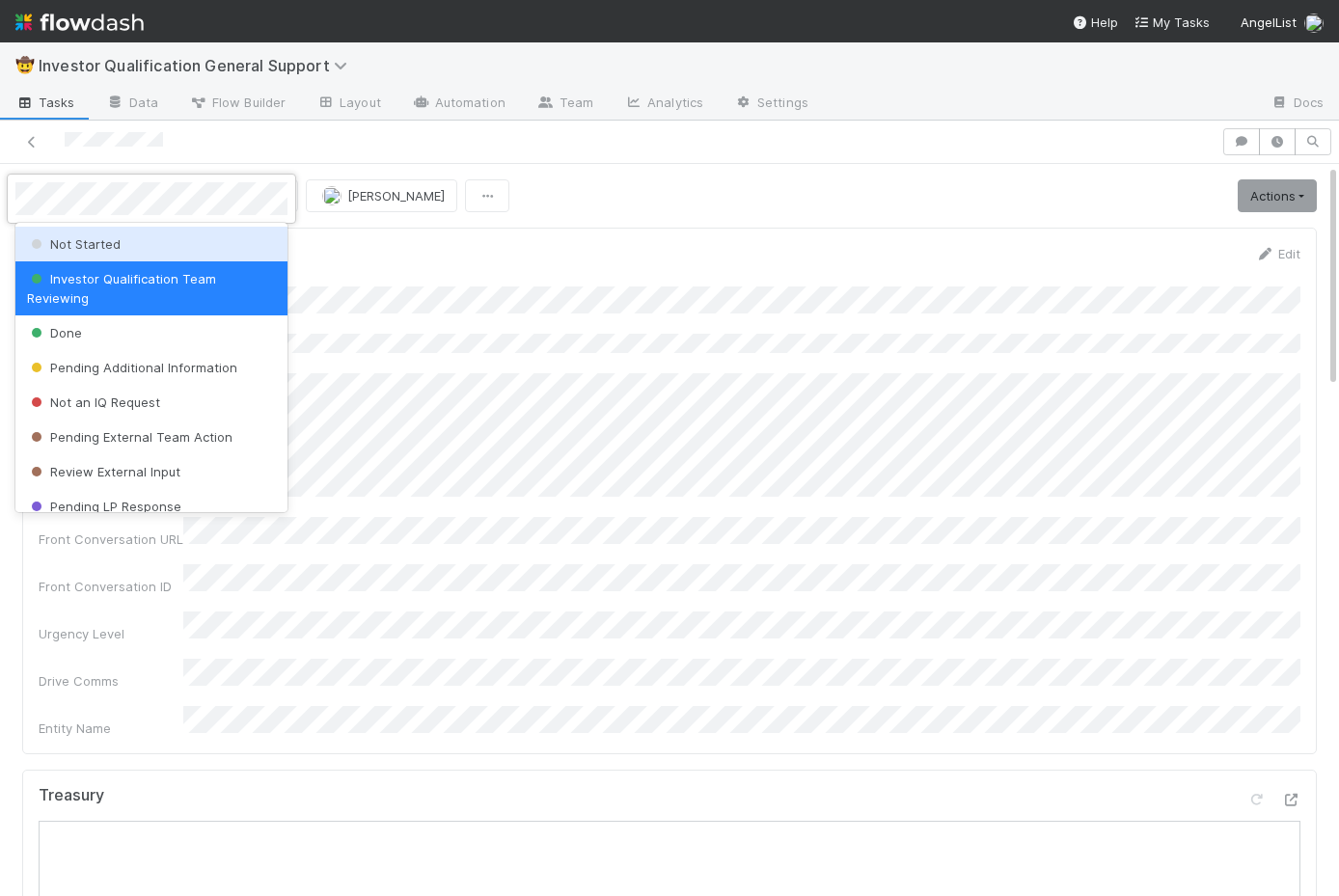
click at [122, 244] on div "Not Started" at bounding box center [152, 244] width 273 height 34
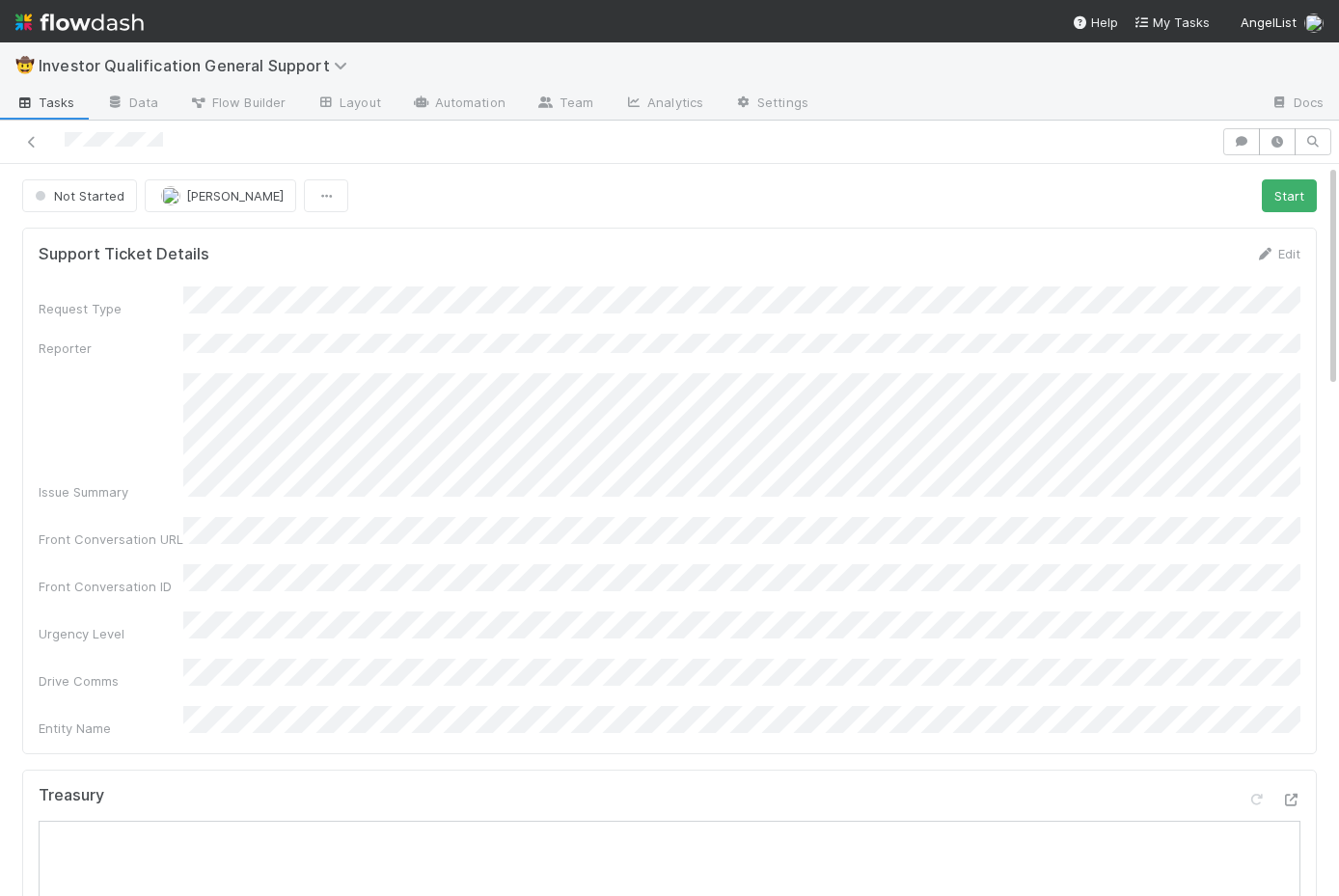
click at [299, 501] on div "Request Type Reporter Issue Summary Front Conversation URL Front Conversation I…" at bounding box center [669, 511] width 1262 height 451
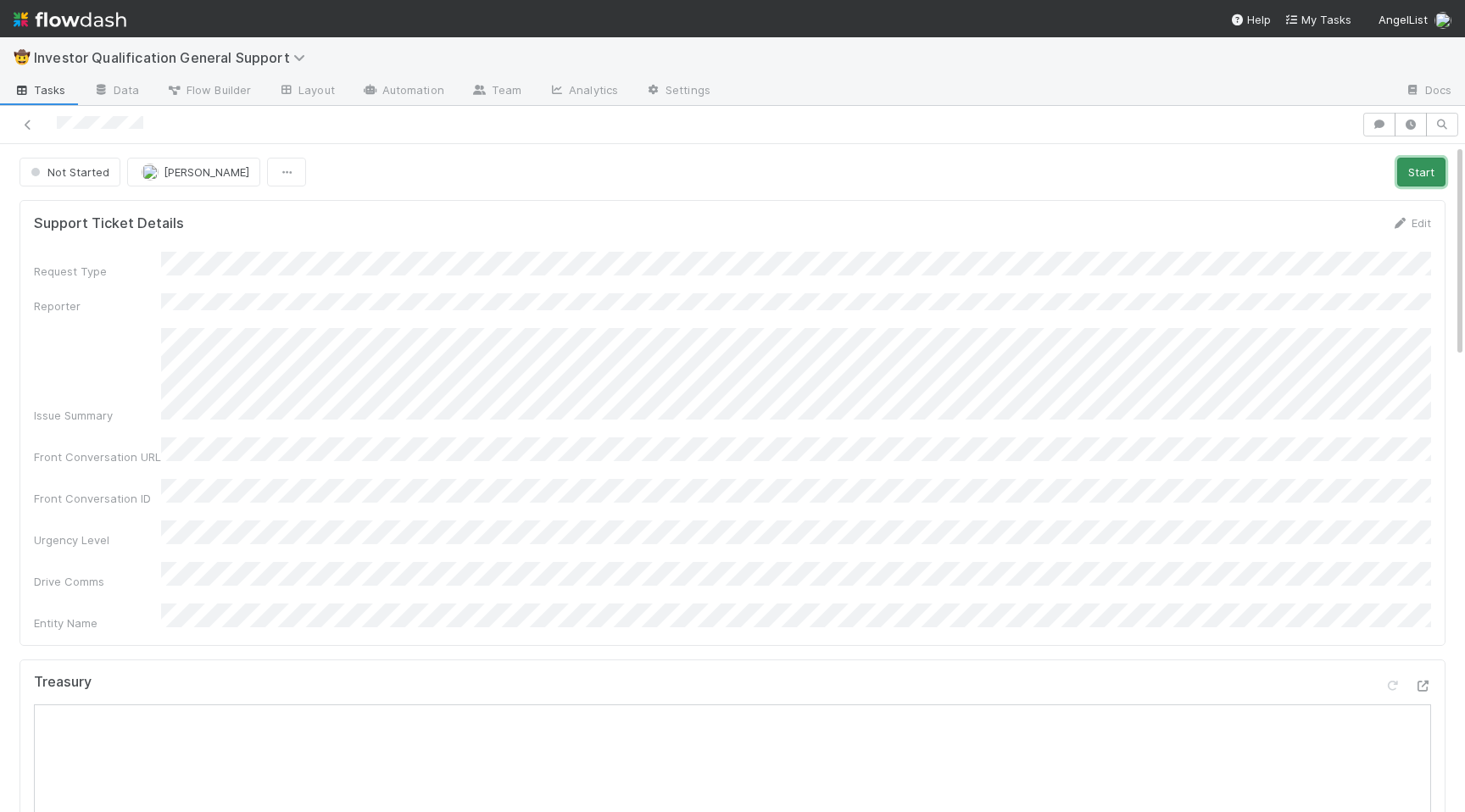
click at [1391, 165] on button "Start" at bounding box center [1422, 171] width 48 height 29
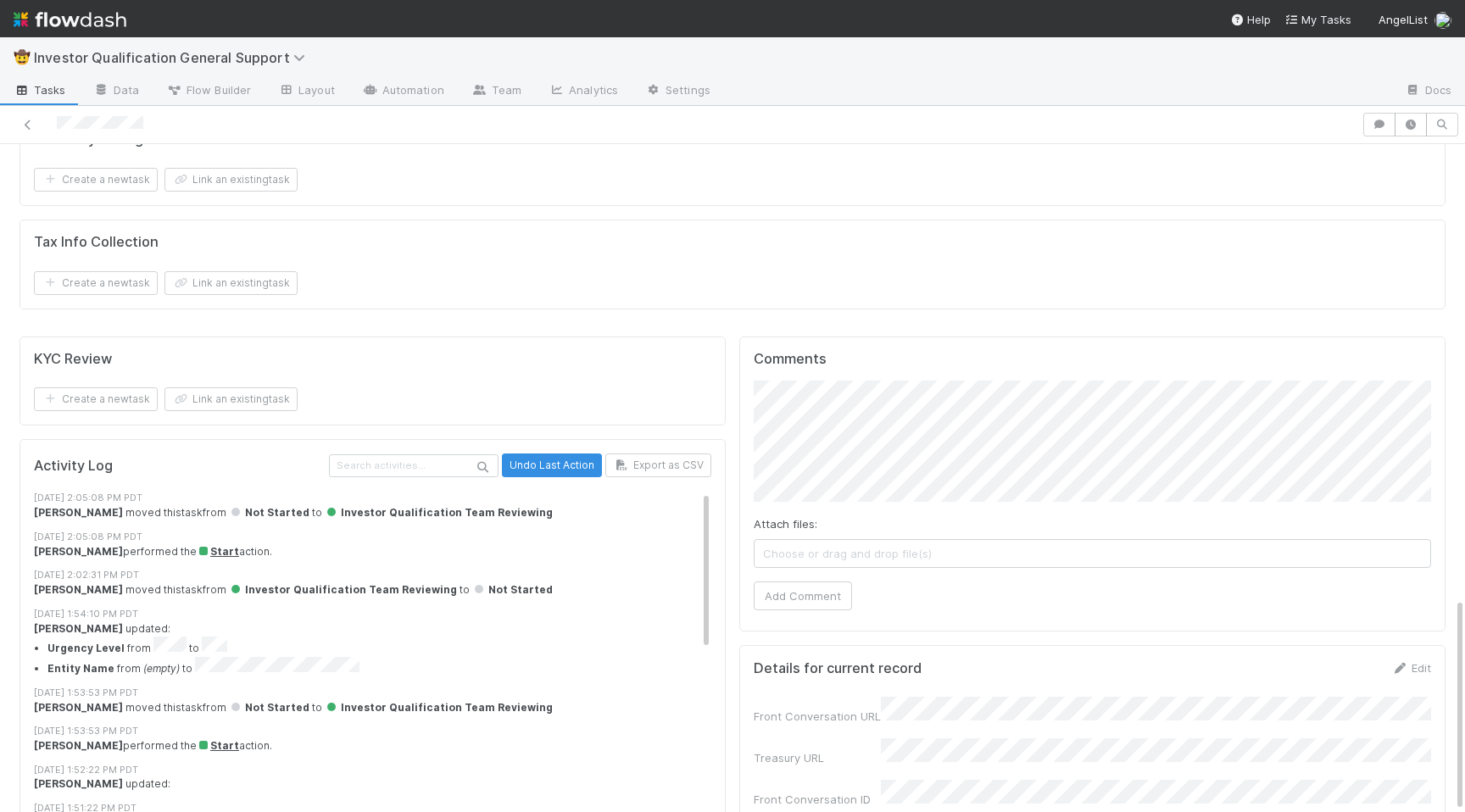
scroll to position [1416, 0]
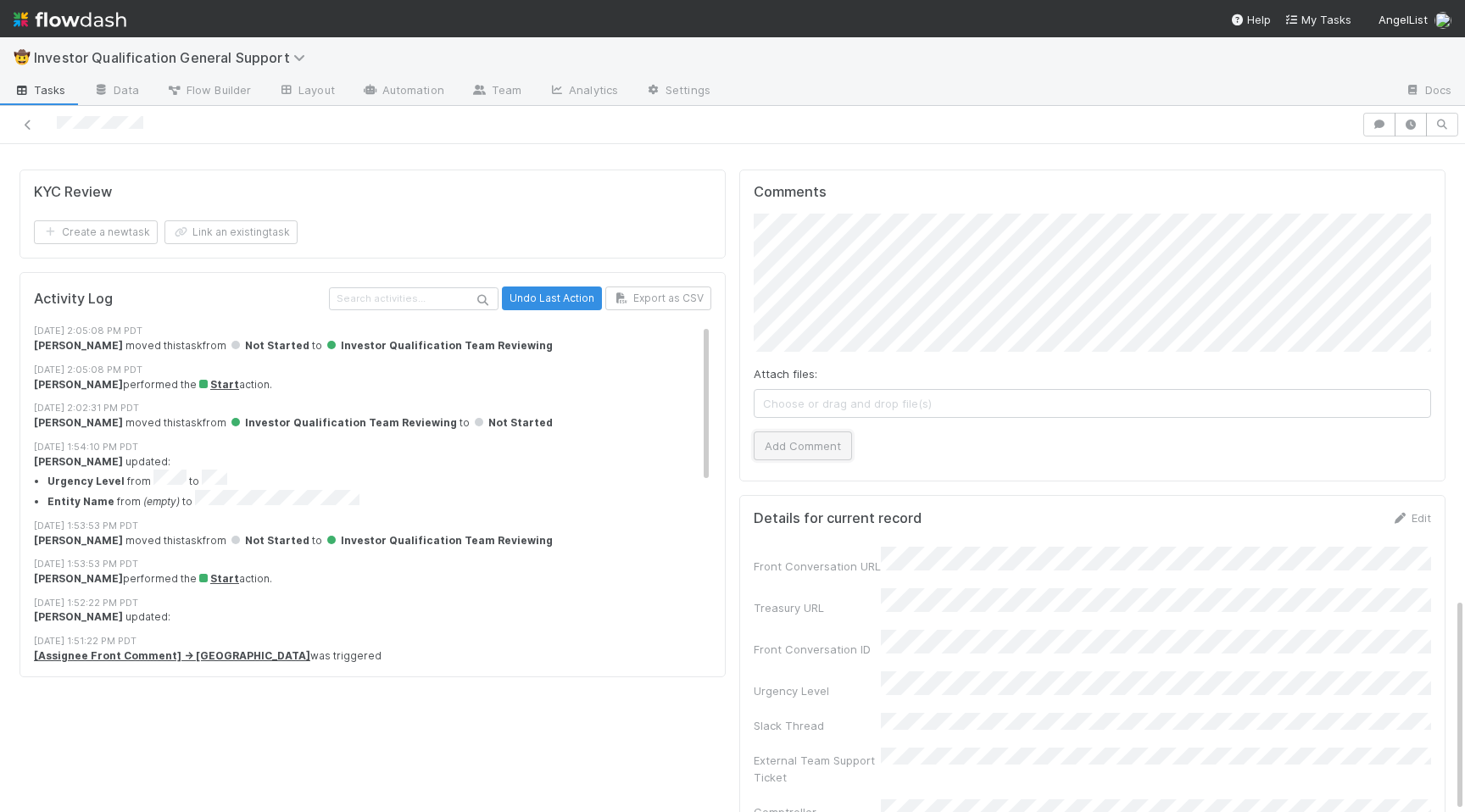
click at [785, 431] on button "Add Comment" at bounding box center [803, 445] width 99 height 29
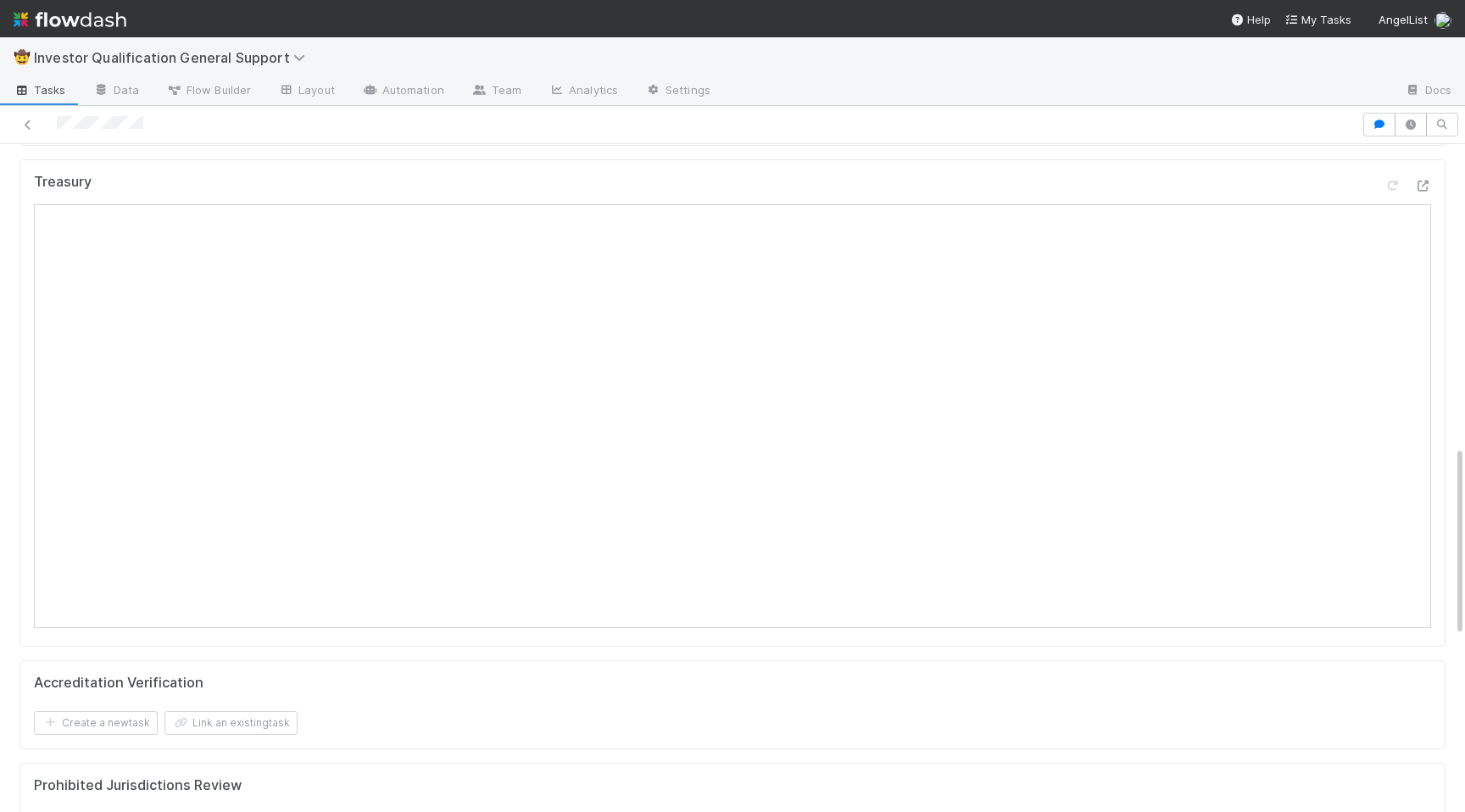
scroll to position [0, 0]
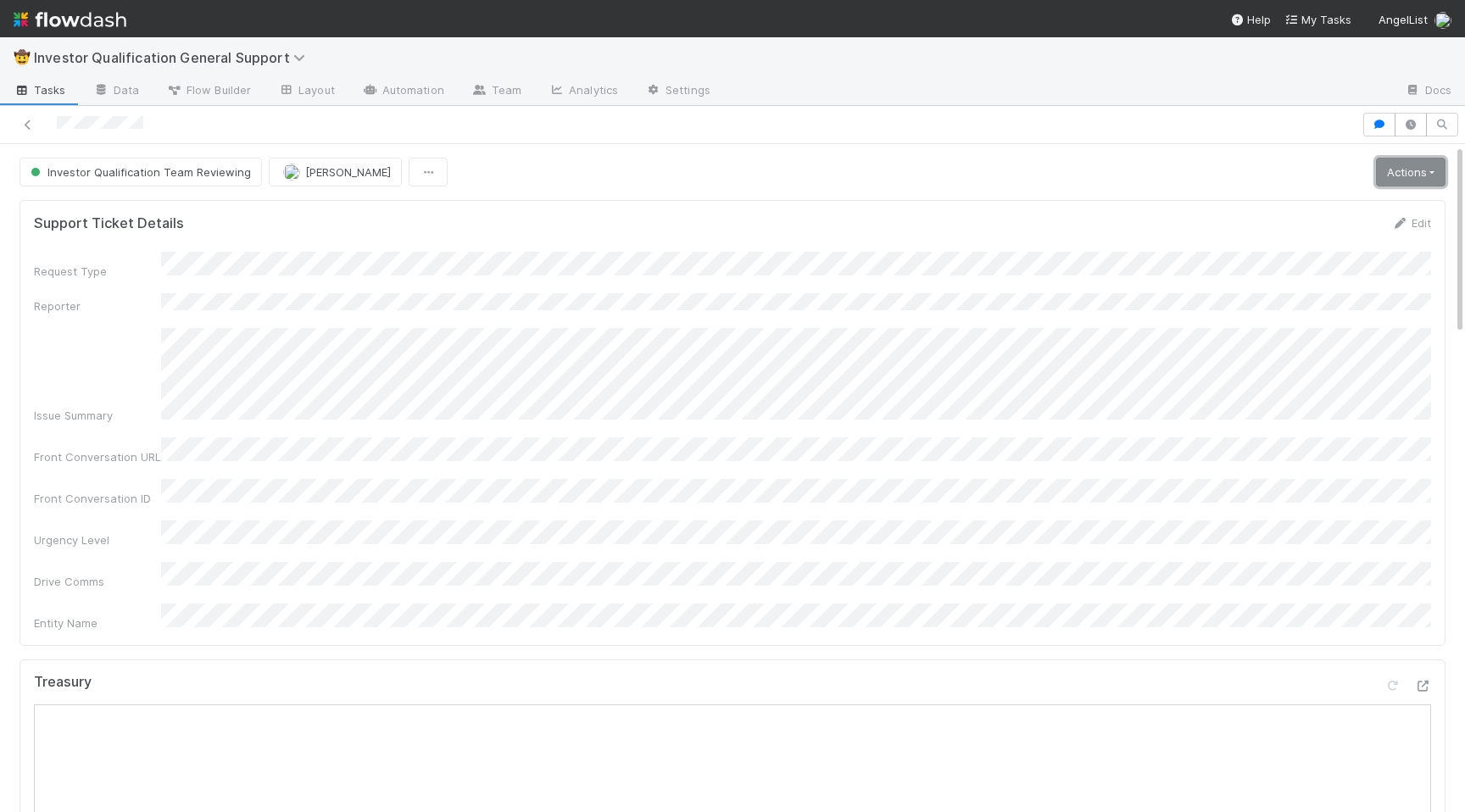
click at [1391, 173] on link "Actions" at bounding box center [1411, 171] width 69 height 29
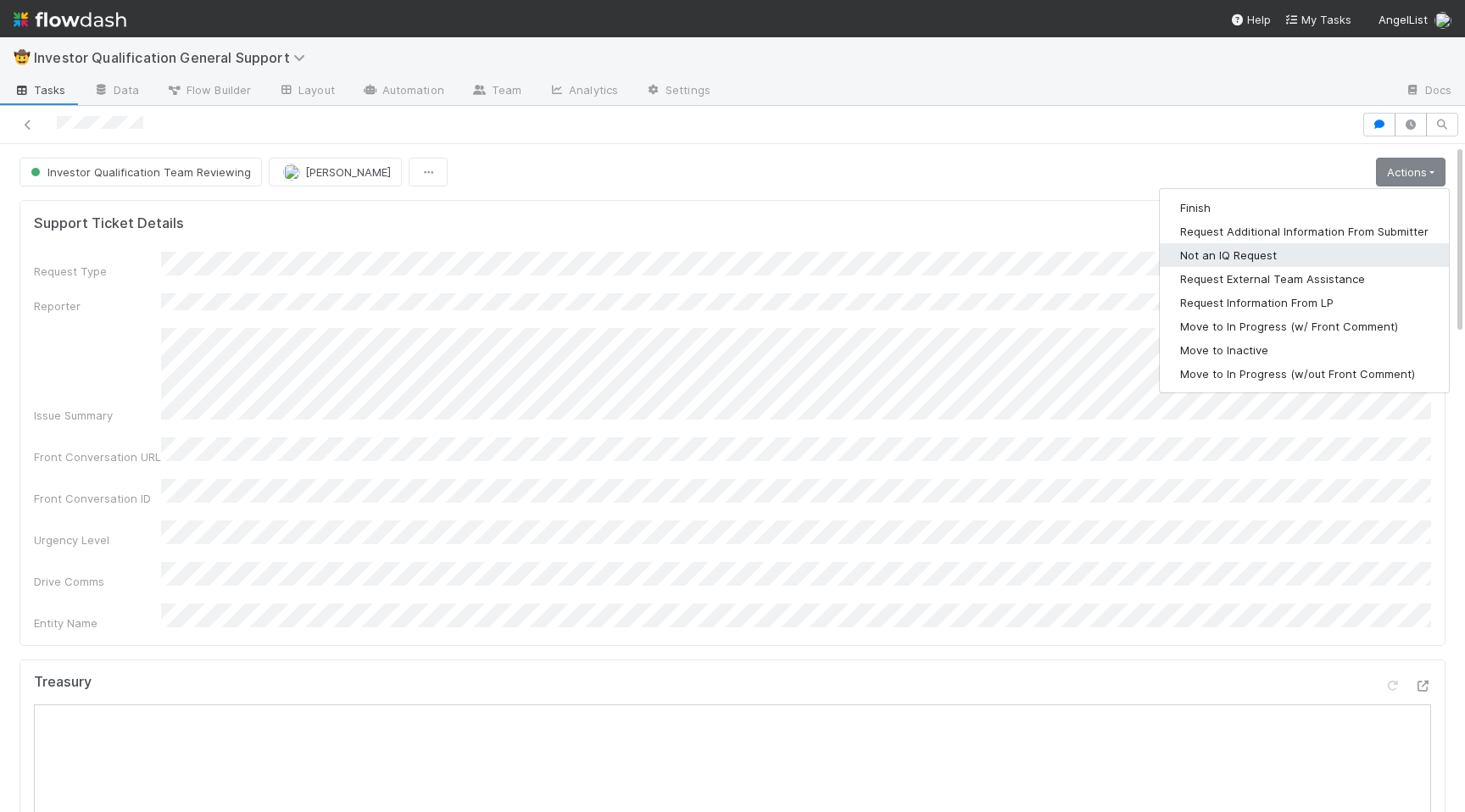
click at [1203, 257] on button "Not an IQ Request" at bounding box center [1304, 255] width 289 height 23
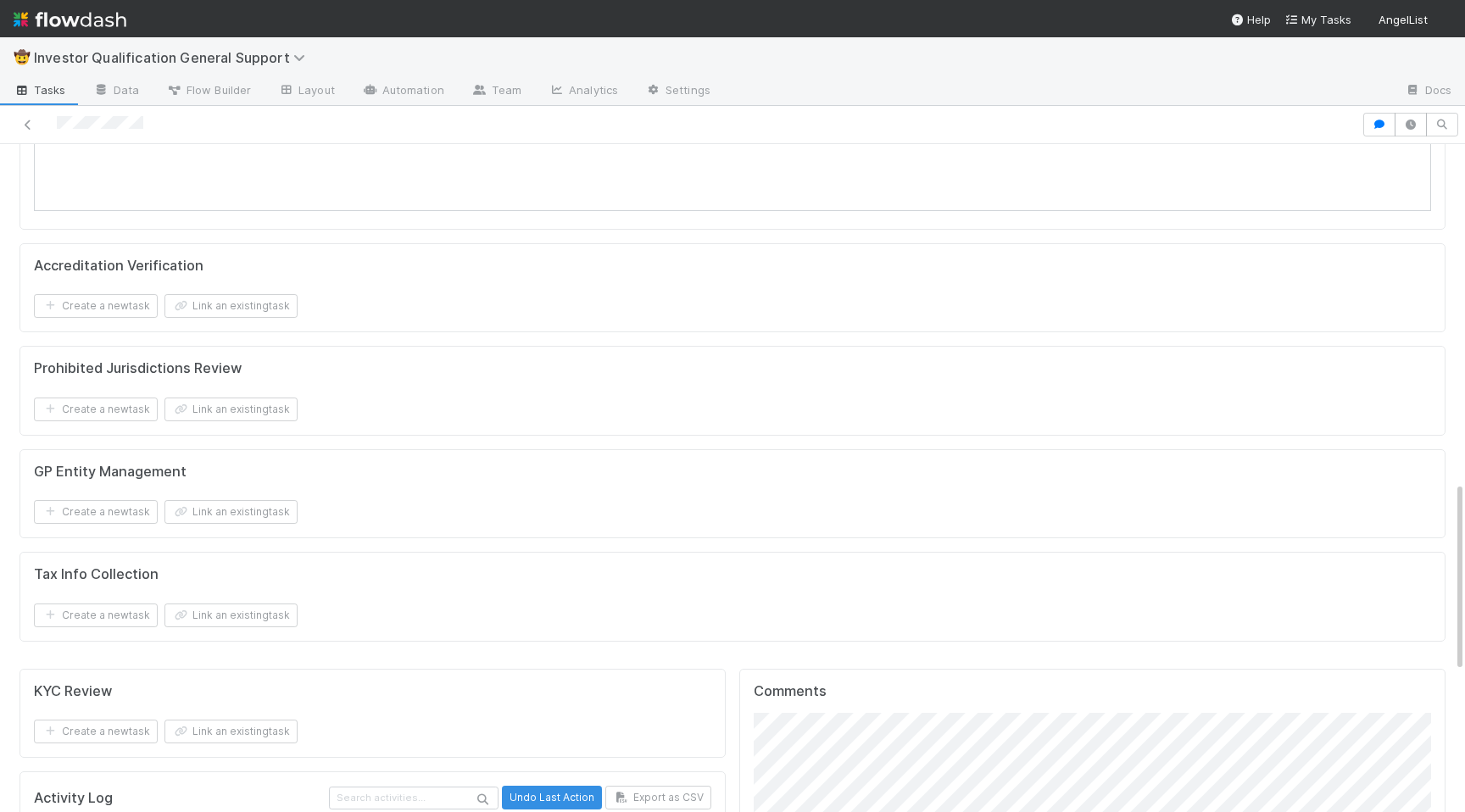
scroll to position [602, 0]
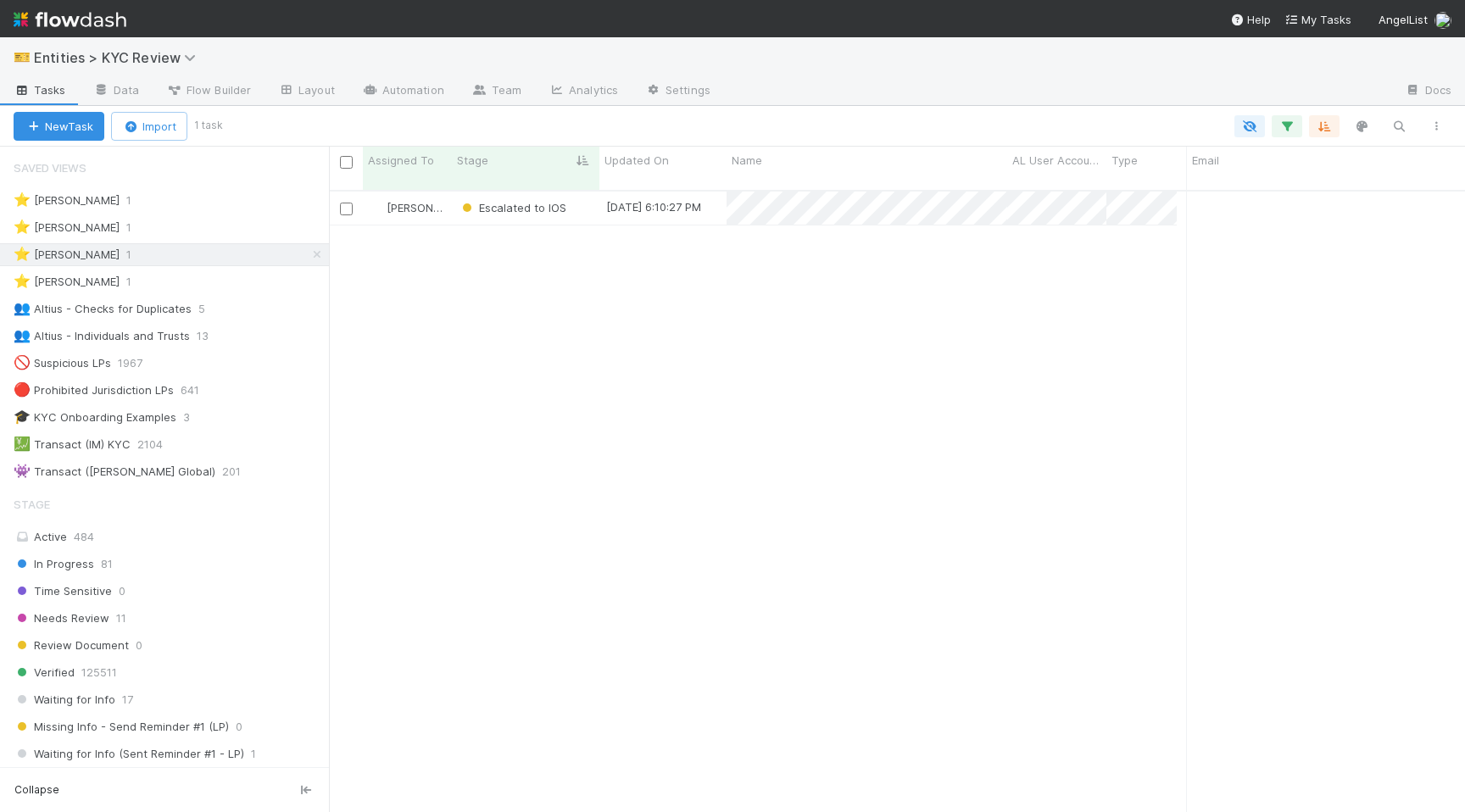
scroll to position [635, 1136]
click at [515, 200] on span "Escalated to IOS" at bounding box center [513, 207] width 108 height 14
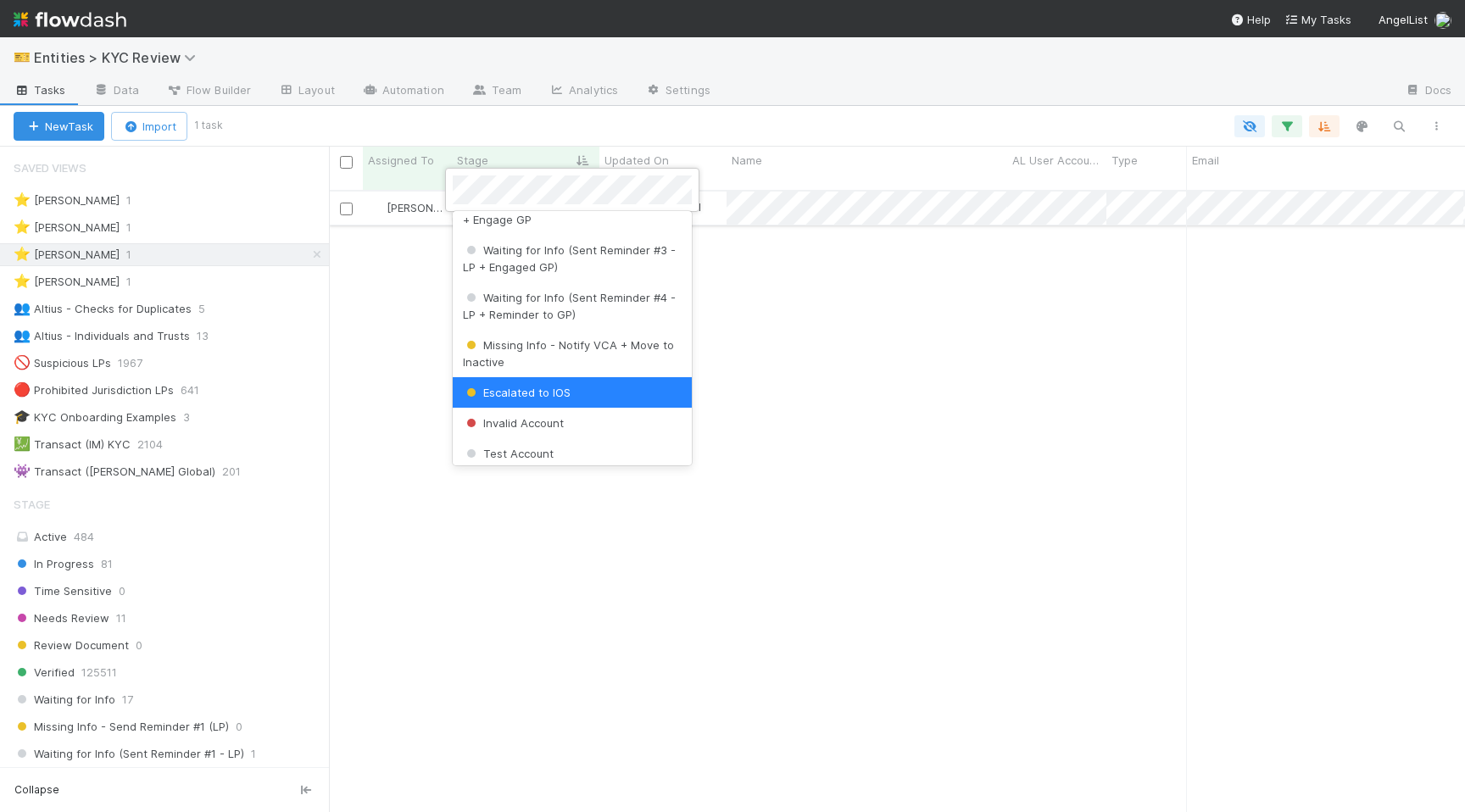
scroll to position [0, 0]
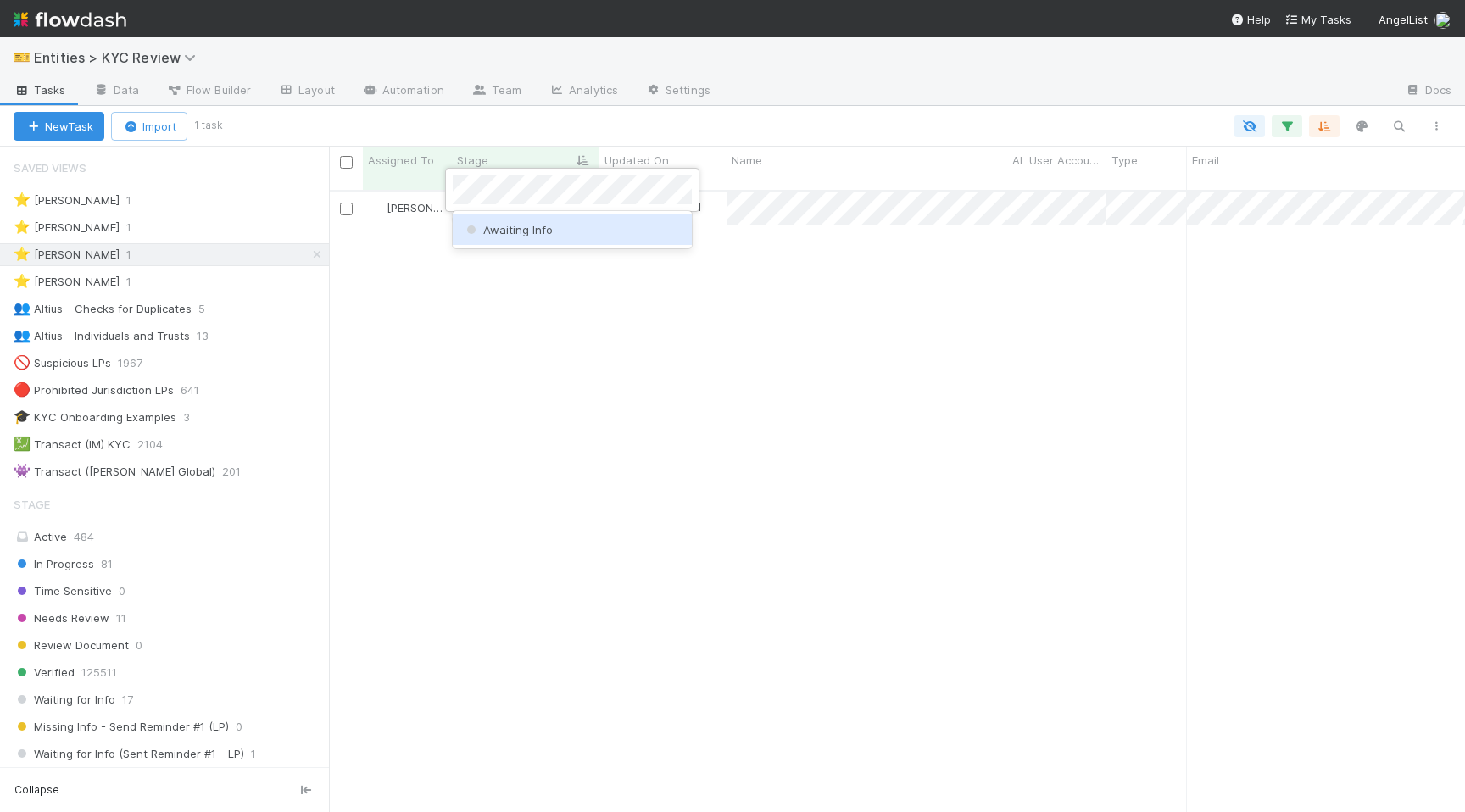
click at [504, 241] on div "Awaiting Info" at bounding box center [572, 229] width 239 height 30
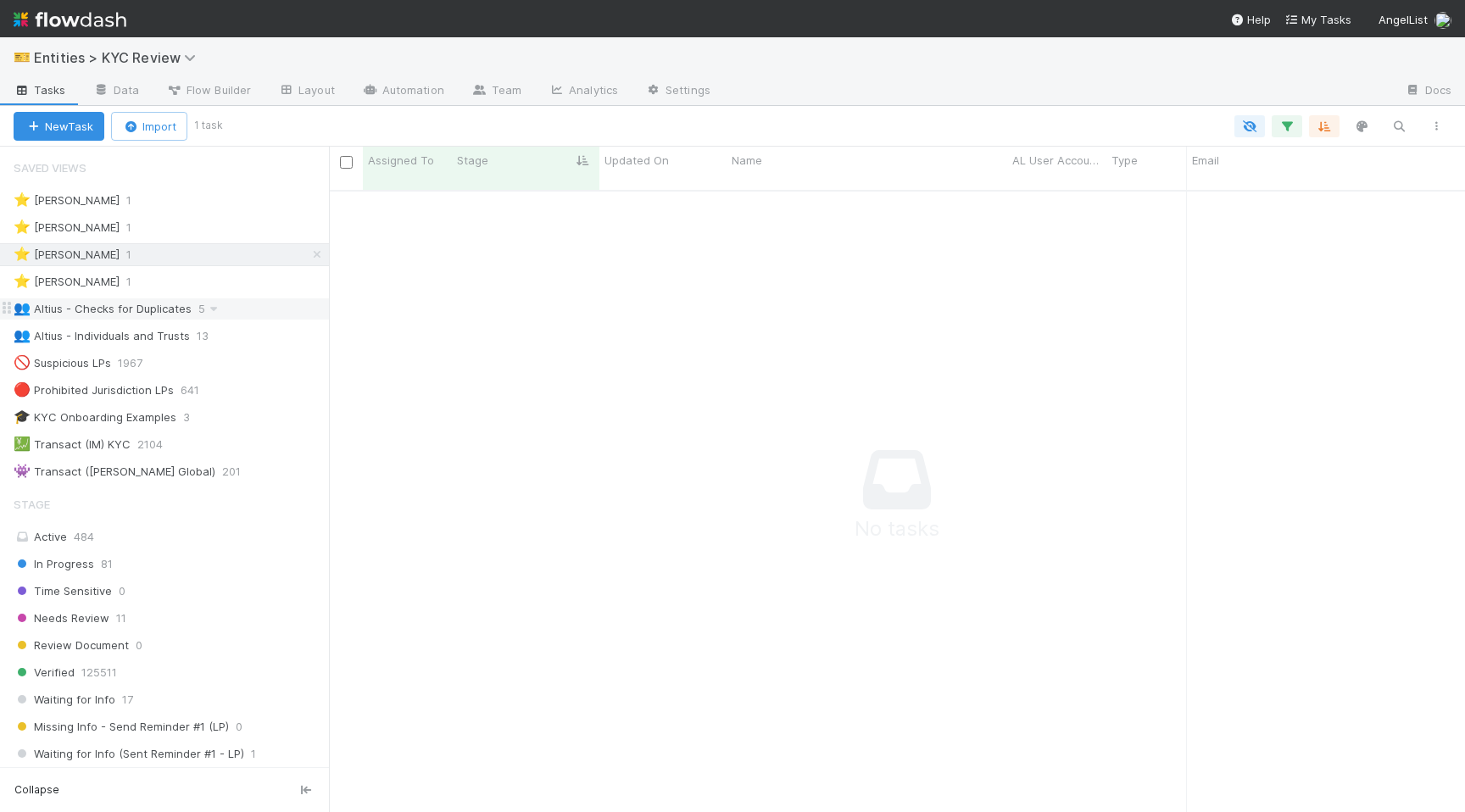
scroll to position [635, 1136]
click at [149, 277] on div "⭐ Viv Hong 1" at bounding box center [171, 282] width 315 height 22
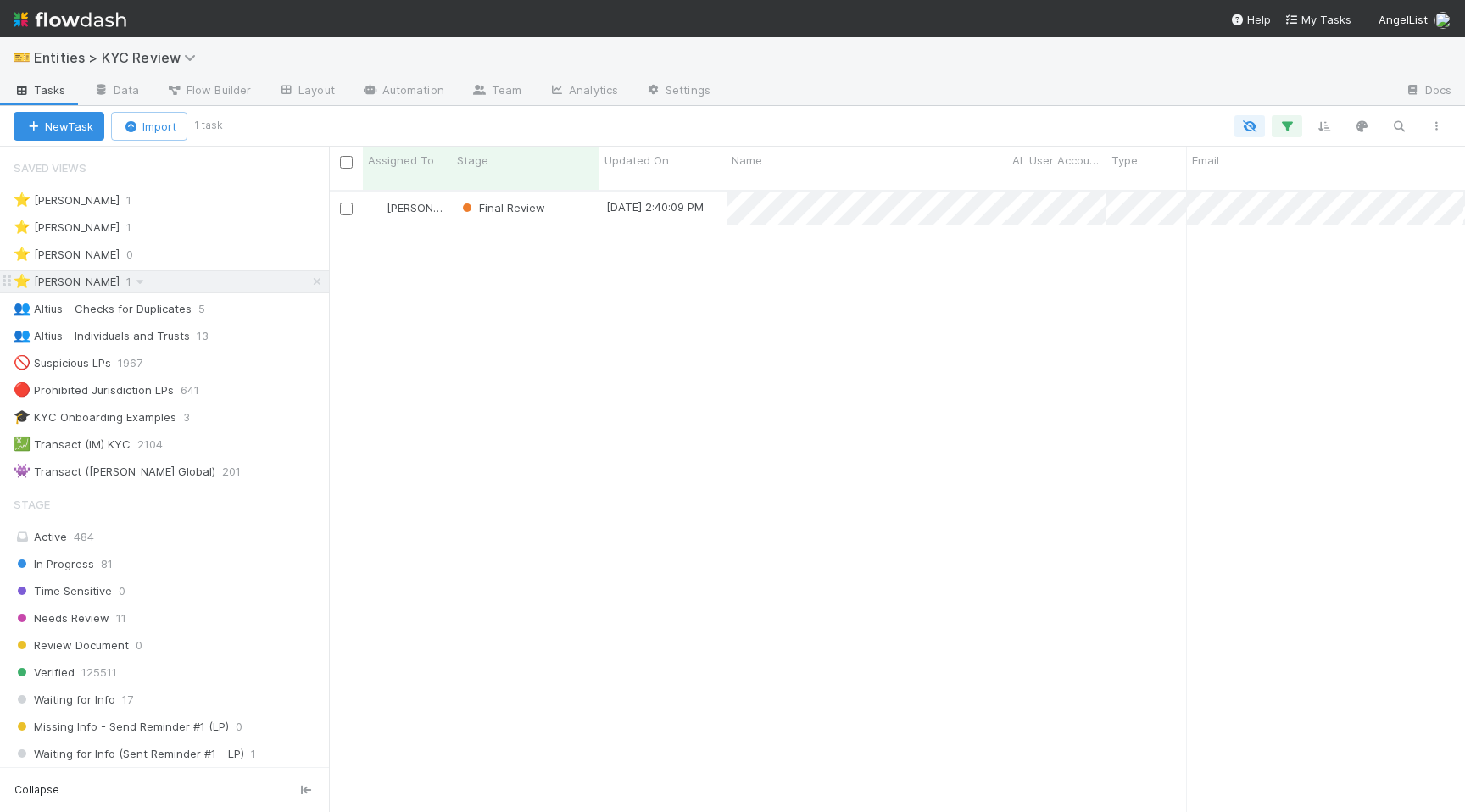
scroll to position [635, 1136]
click at [174, 257] on div "⭐ Madison Stomberg 0" at bounding box center [171, 254] width 315 height 22
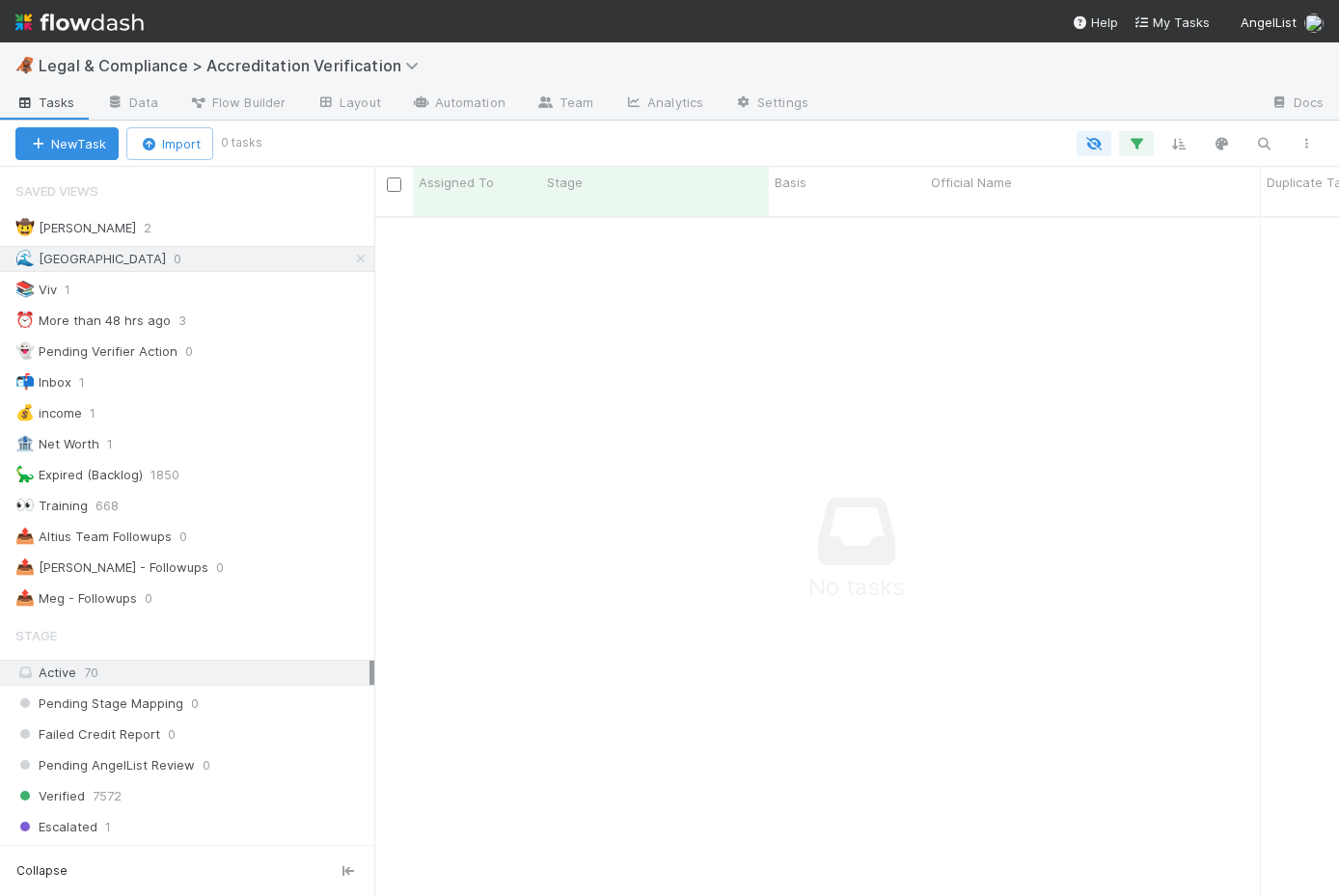
scroll to position [694, 965]
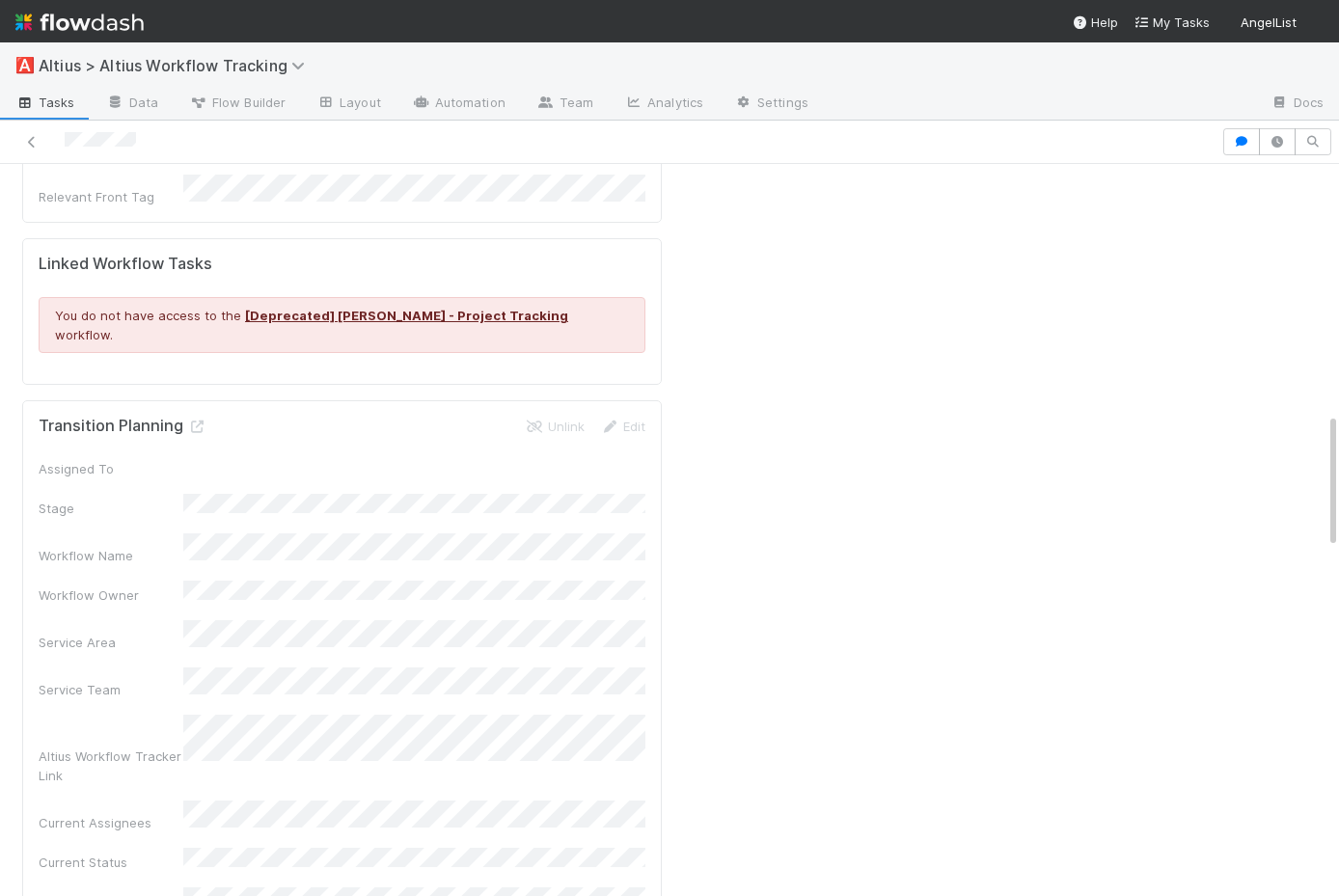
scroll to position [1315, 0]
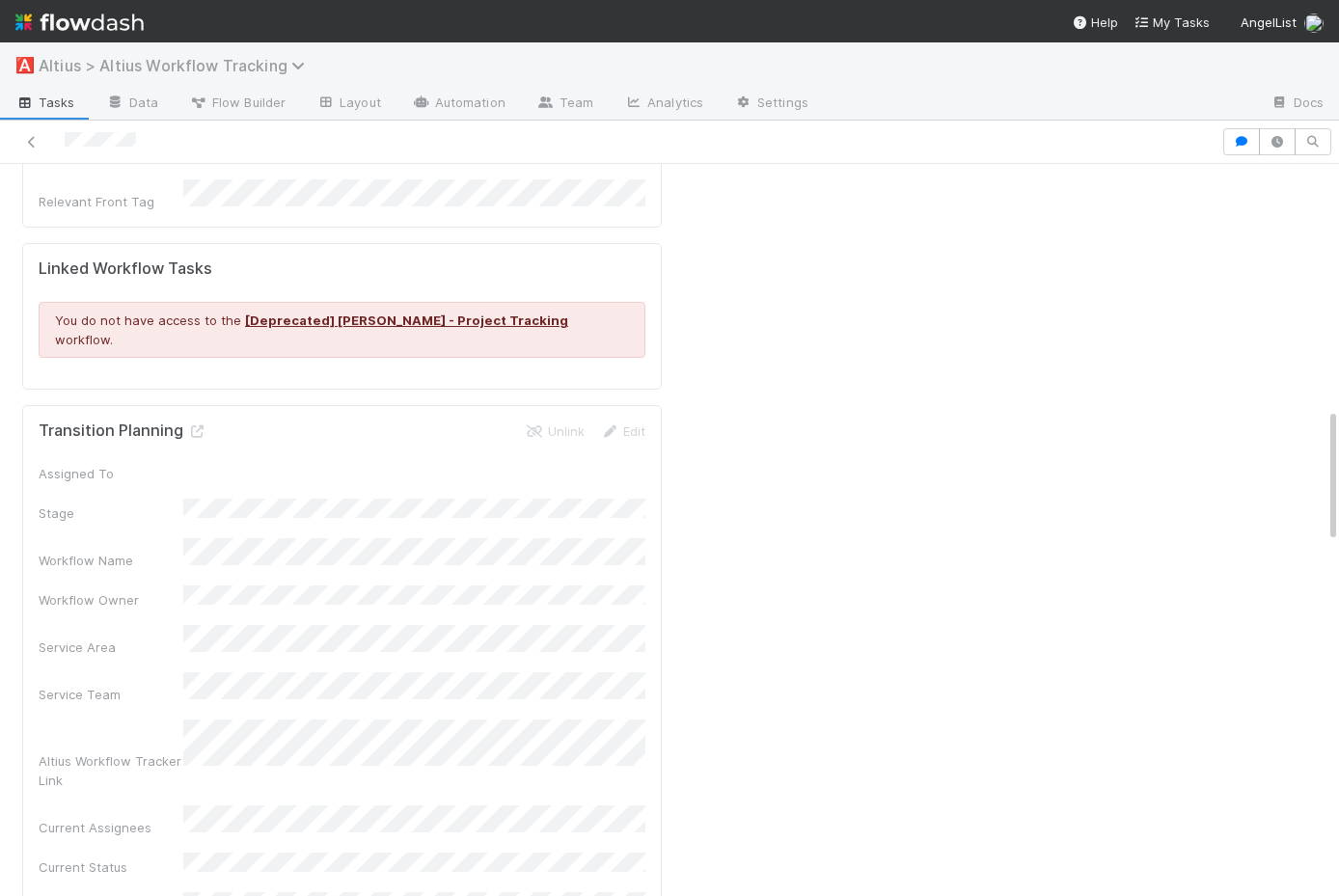
click at [211, 67] on span "Altius > Altius Workflow Tracking" at bounding box center [176, 66] width 276 height 20
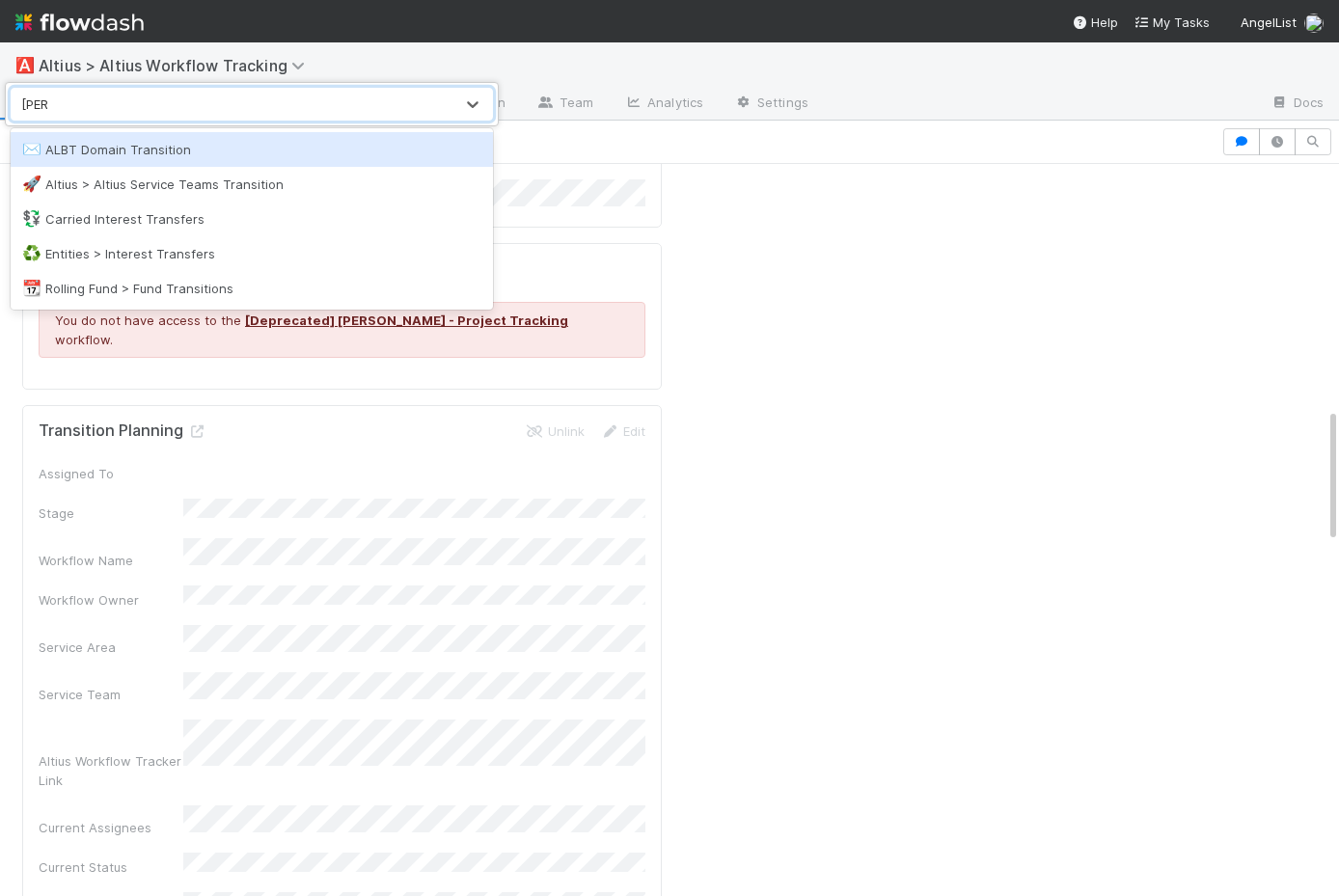
type input "trans"
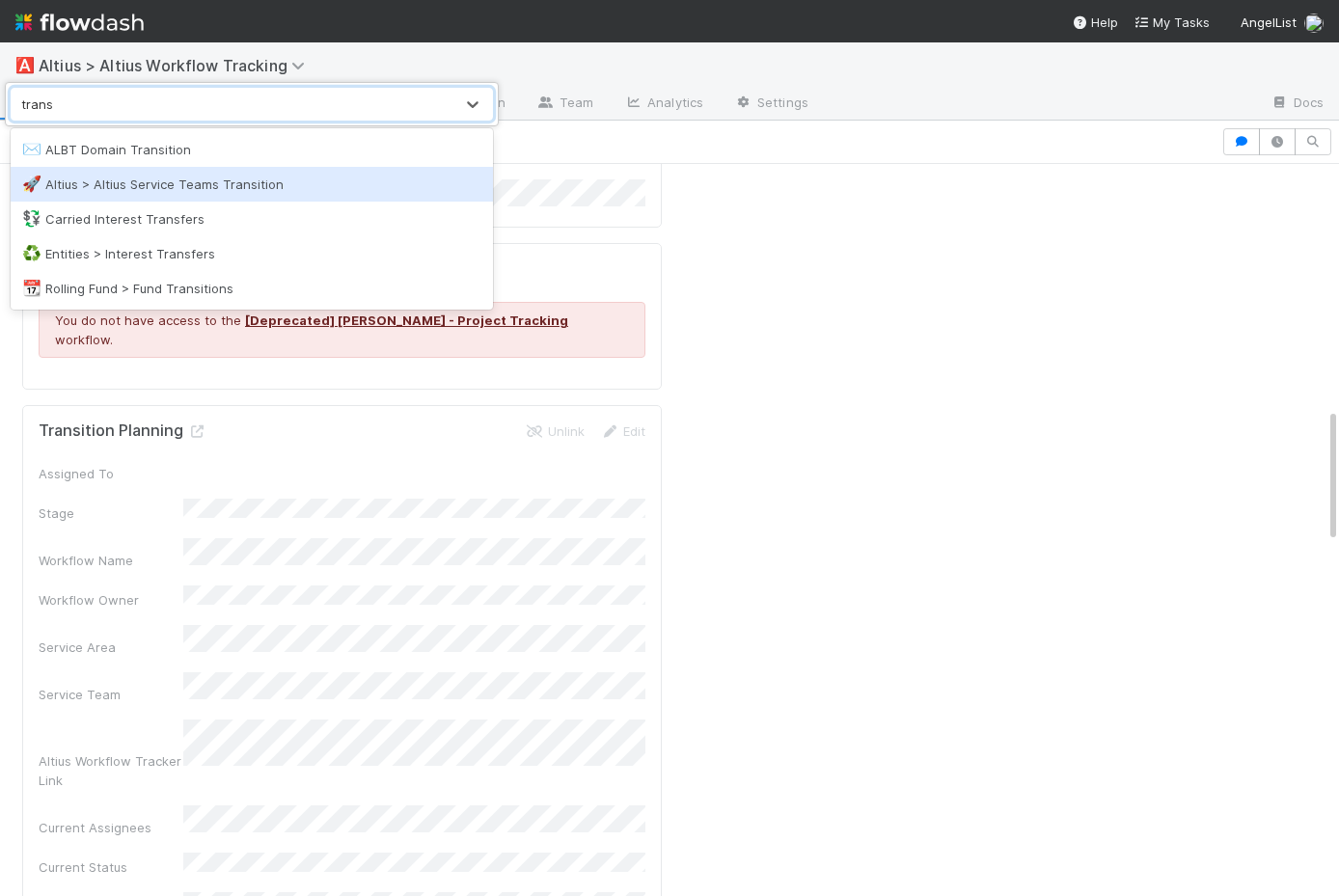
click at [193, 185] on div "🚀 Altius > Altius Service Teams Transition" at bounding box center [252, 185] width 459 height 20
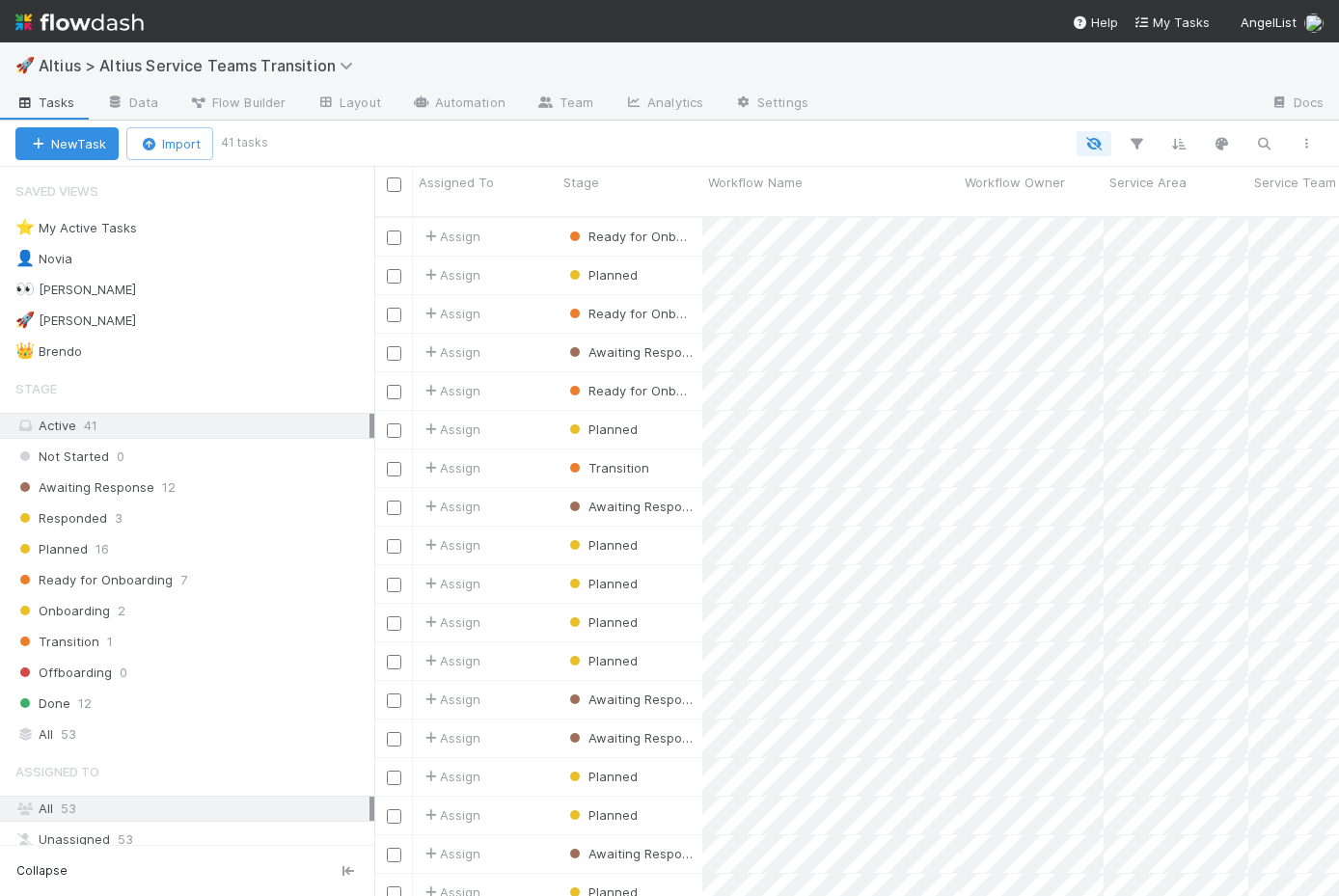
scroll to position [0, 1]
click at [228, 491] on div "Awaiting Response 12" at bounding box center [195, 488] width 359 height 25
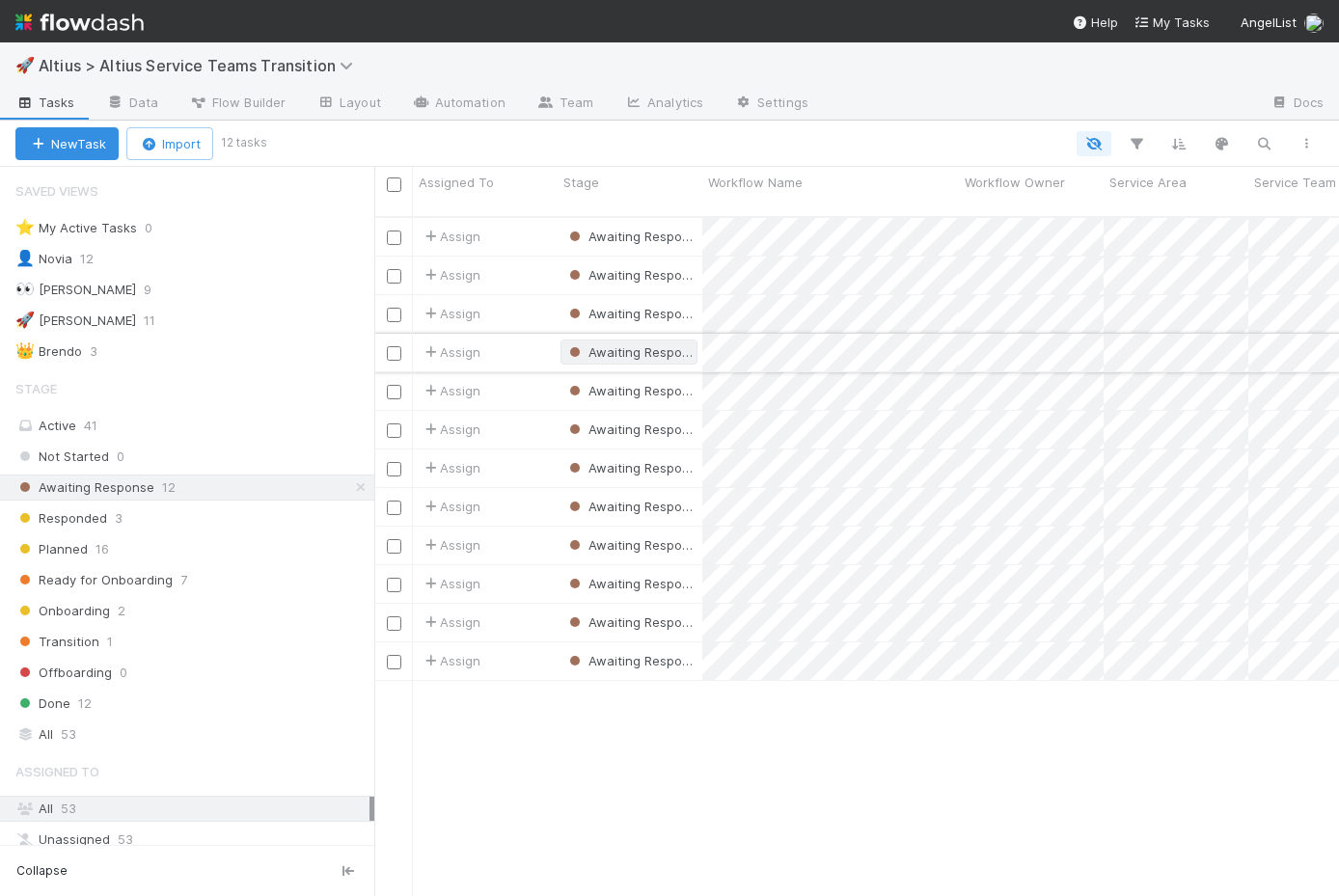
scroll to position [694, 965]
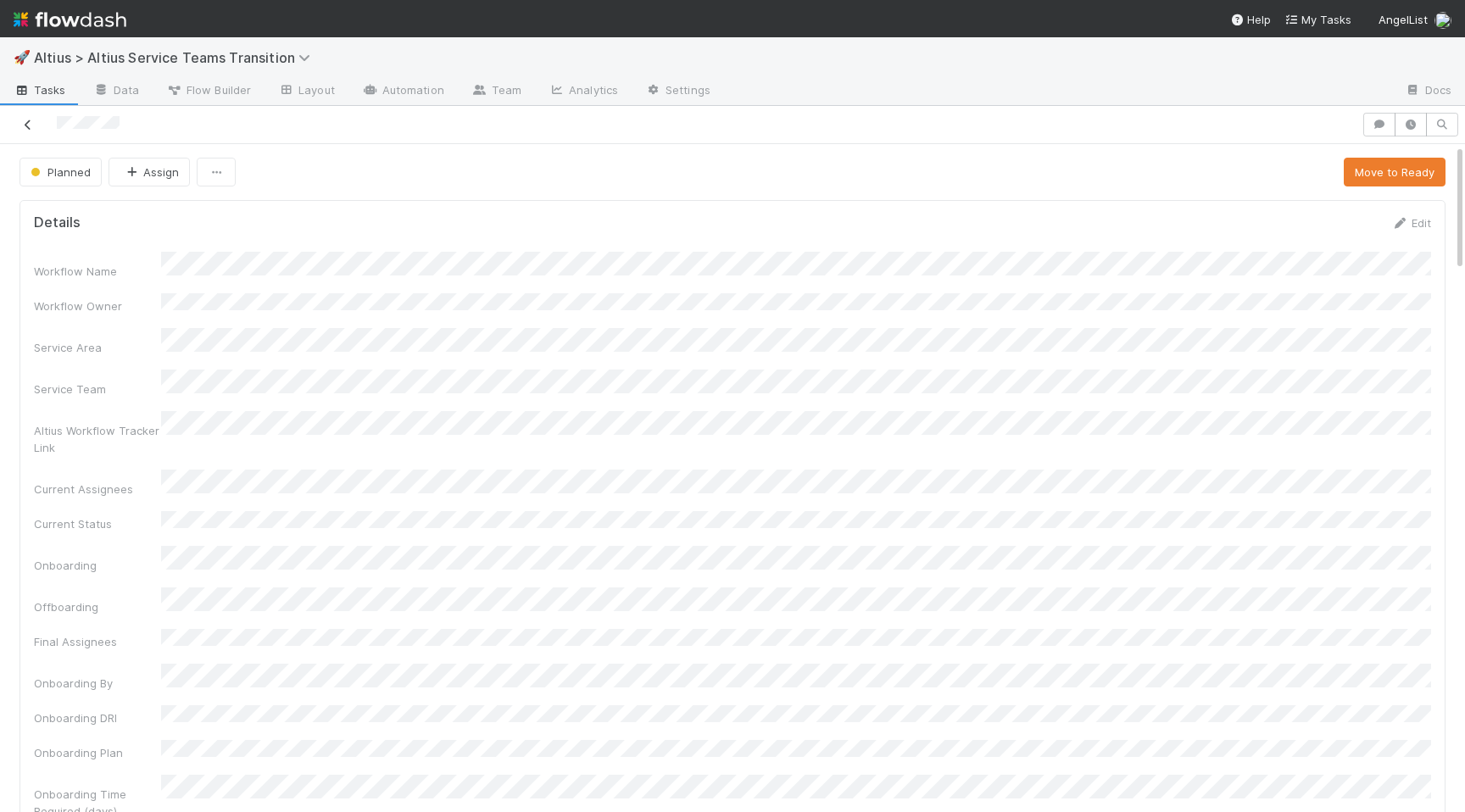
click at [34, 116] on link at bounding box center [29, 124] width 17 height 17
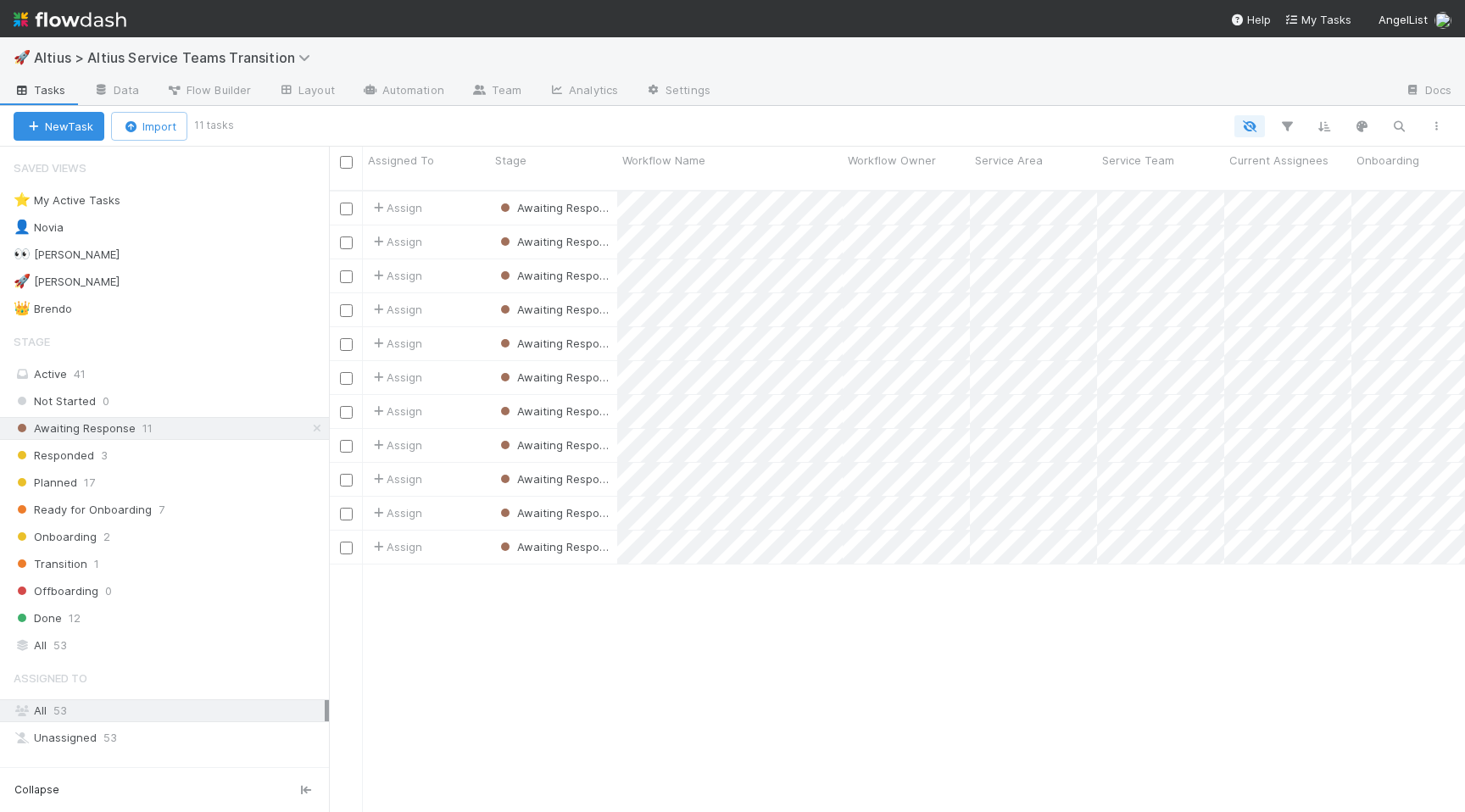
scroll to position [635, 1136]
click at [182, 452] on div "Responded 3" at bounding box center [171, 455] width 315 height 22
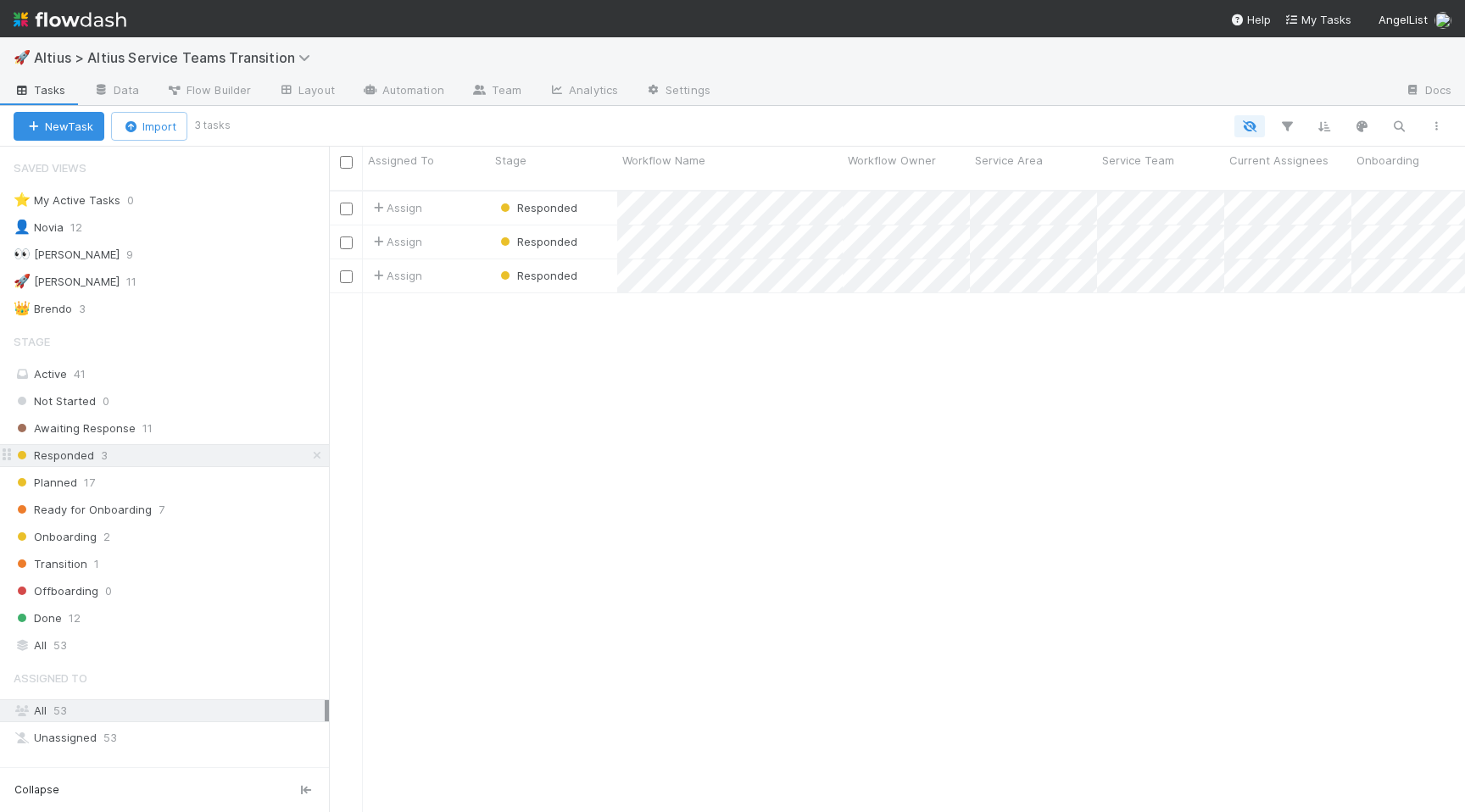
scroll to position [635, 1136]
click at [203, 479] on div "Planned 17" at bounding box center [171, 482] width 315 height 22
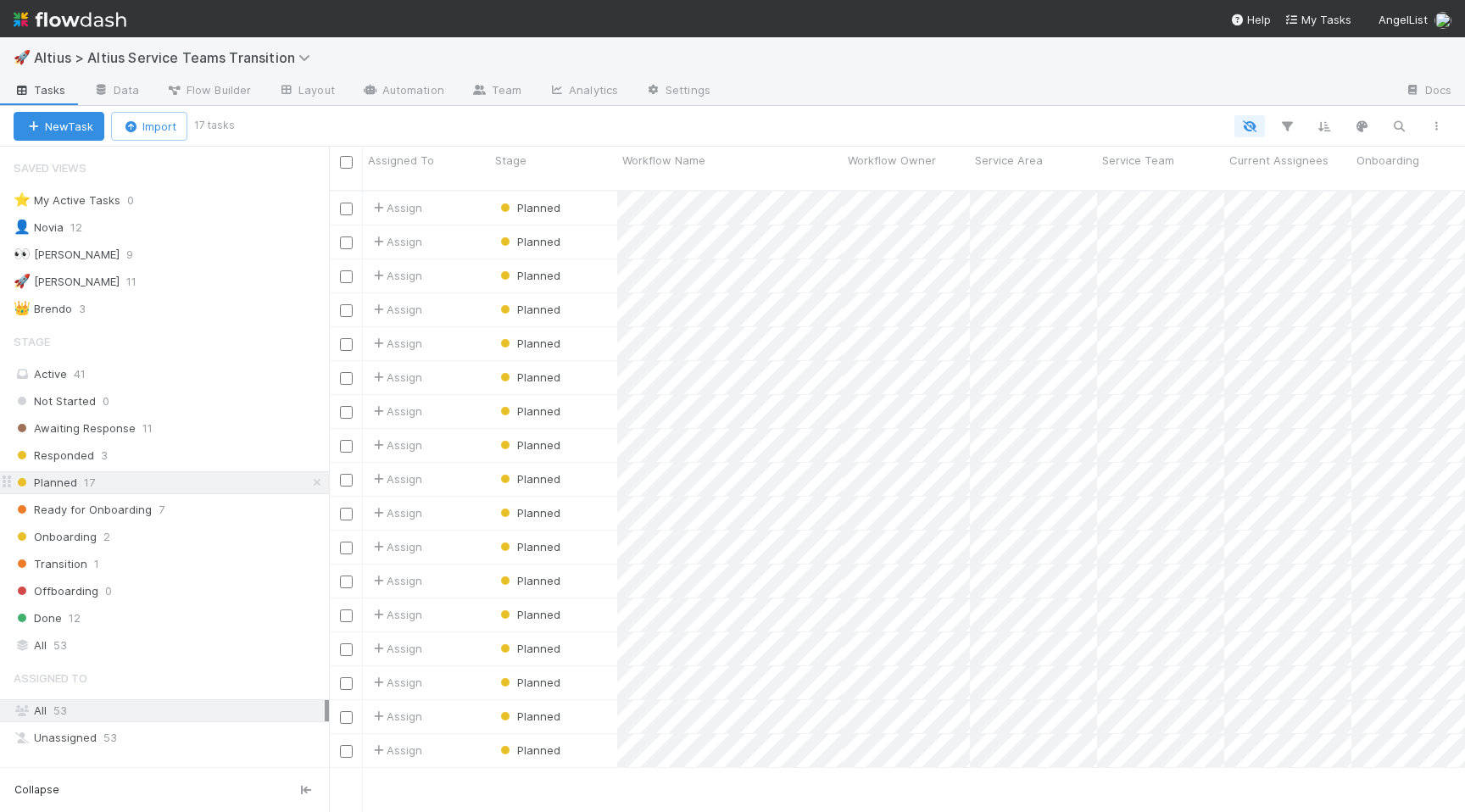
scroll to position [635, 1136]
click at [216, 517] on div "Ready for Onboarding 7" at bounding box center [171, 510] width 315 height 22
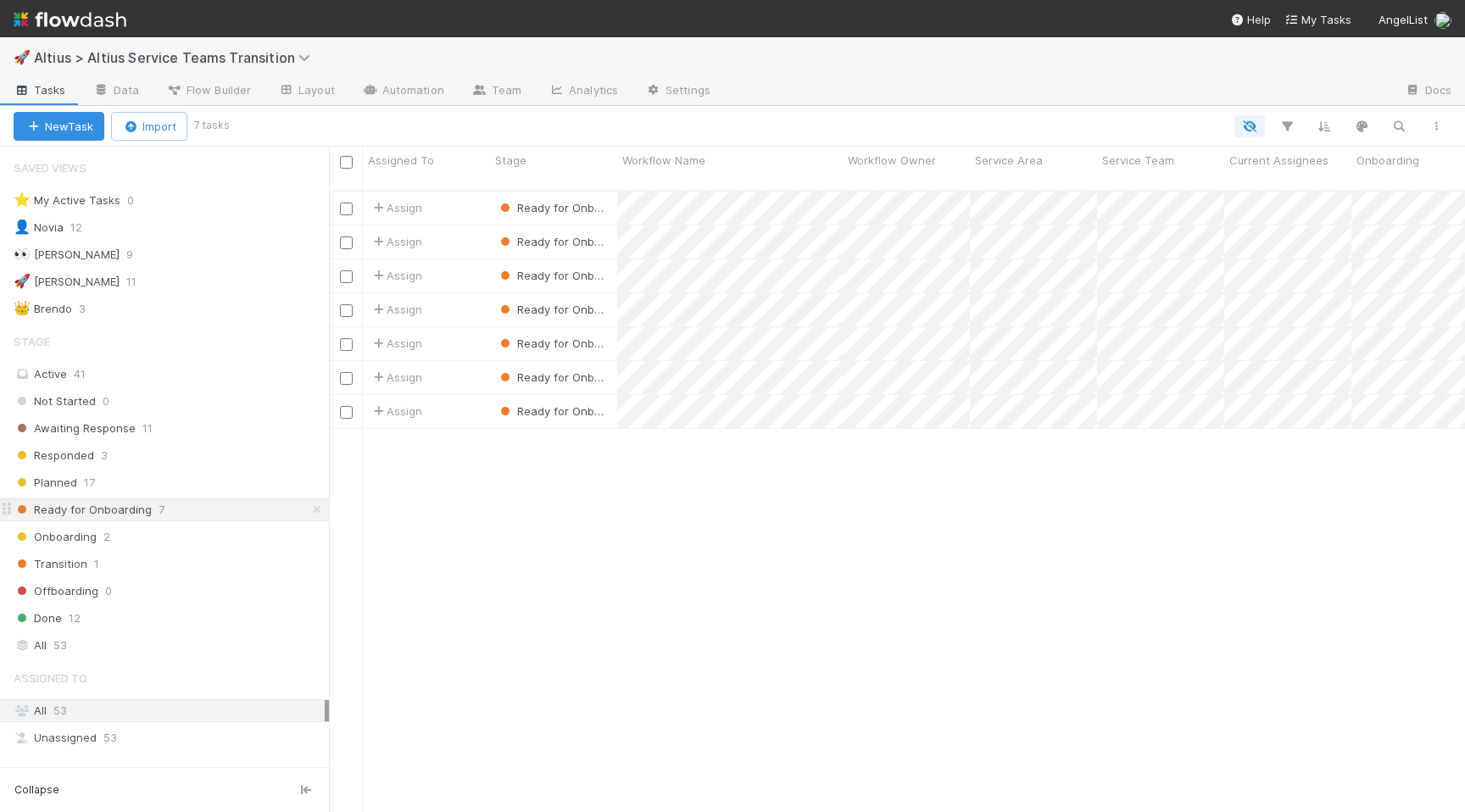
scroll to position [635, 1136]
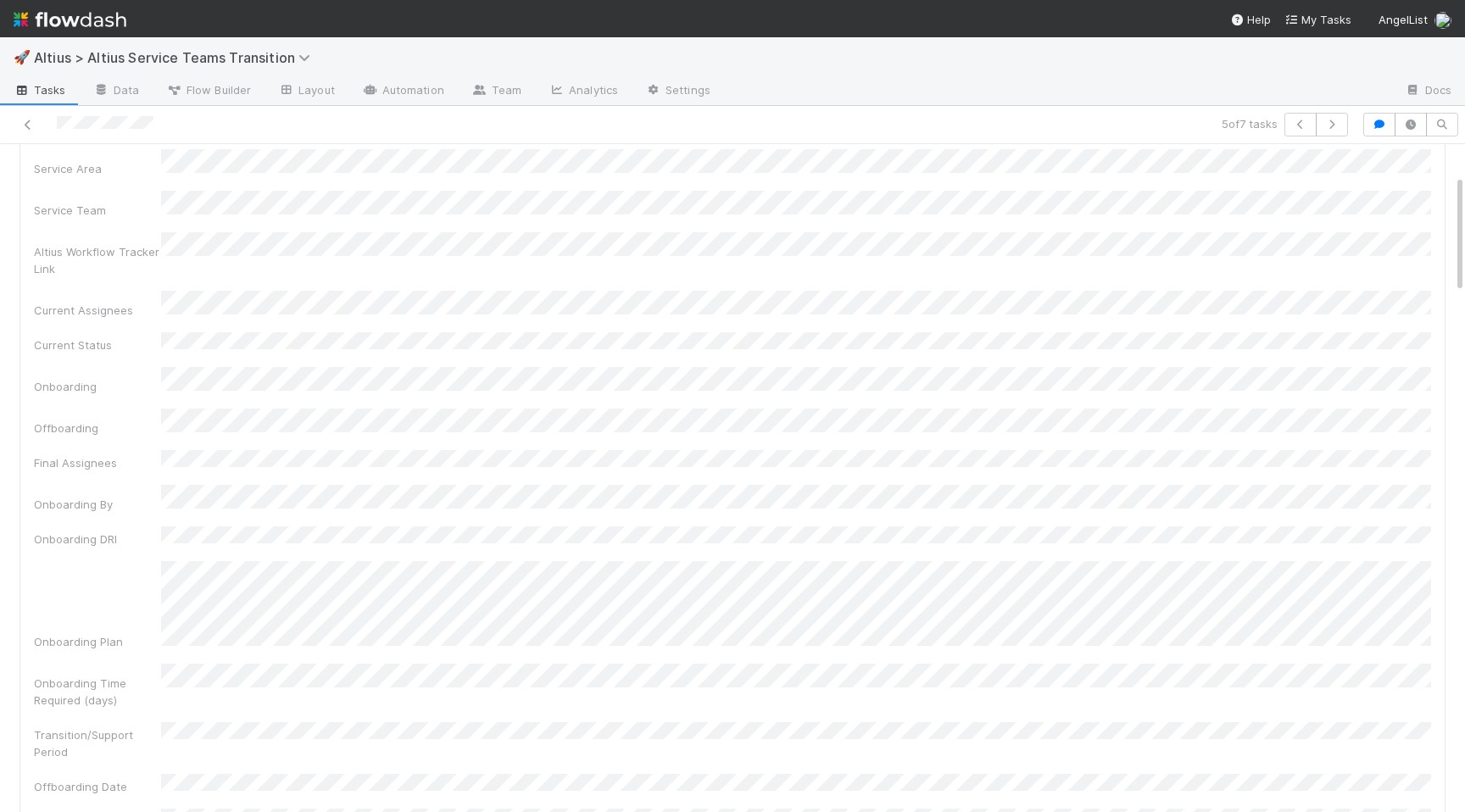
scroll to position [173, 0]
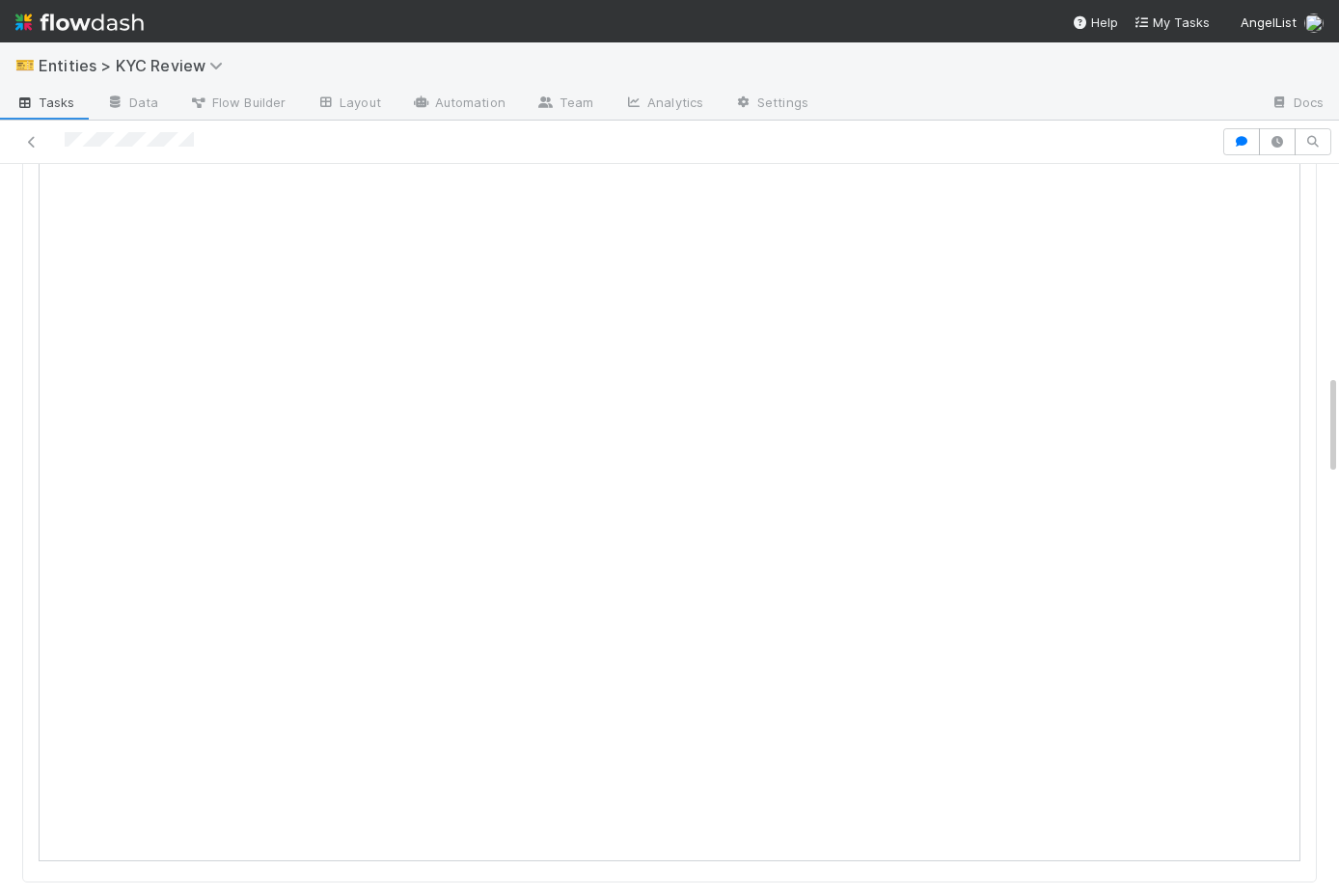
scroll to position [597, 0]
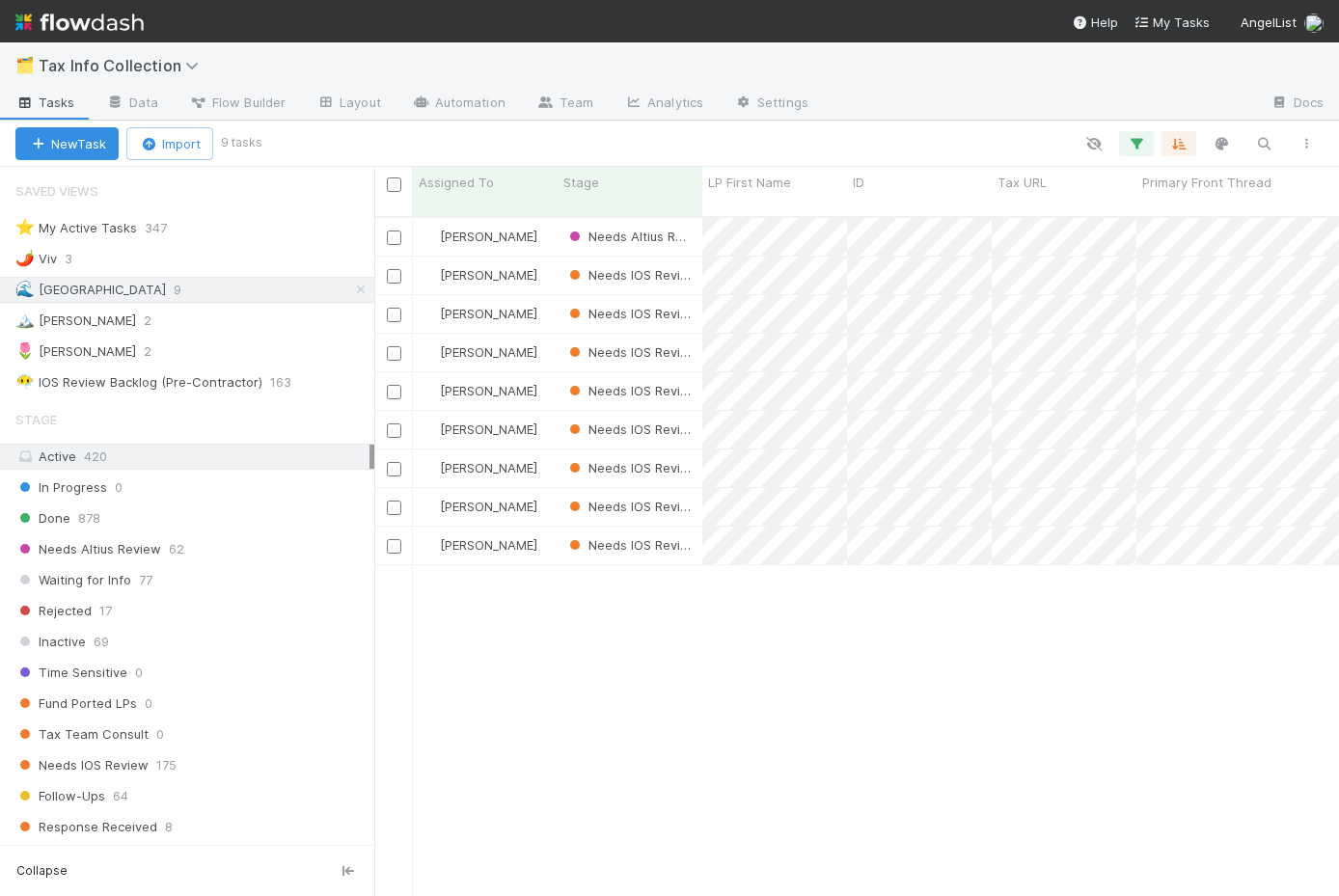
scroll to position [694, 965]
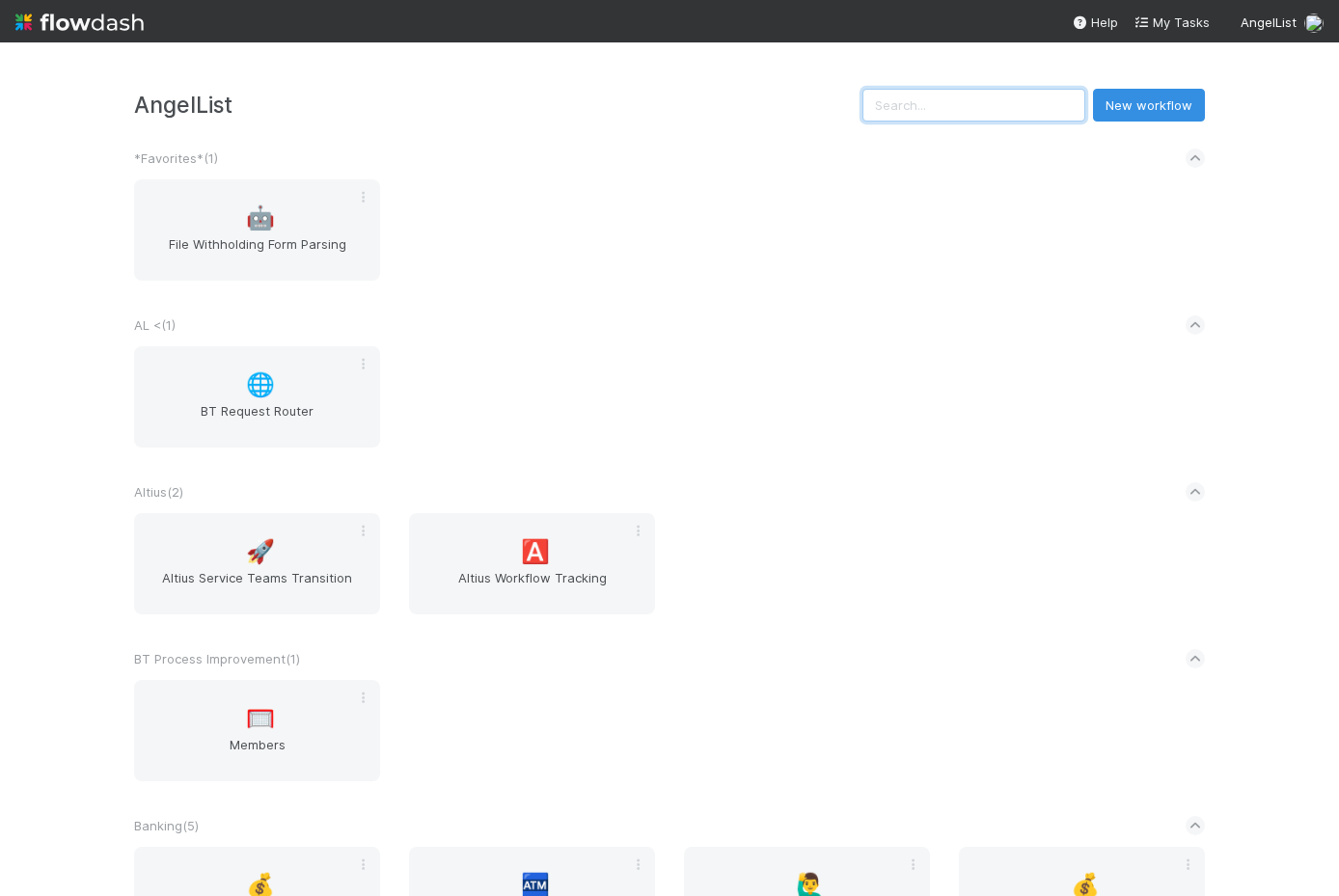
click at [974, 112] on input "text" at bounding box center [974, 104] width 223 height 32
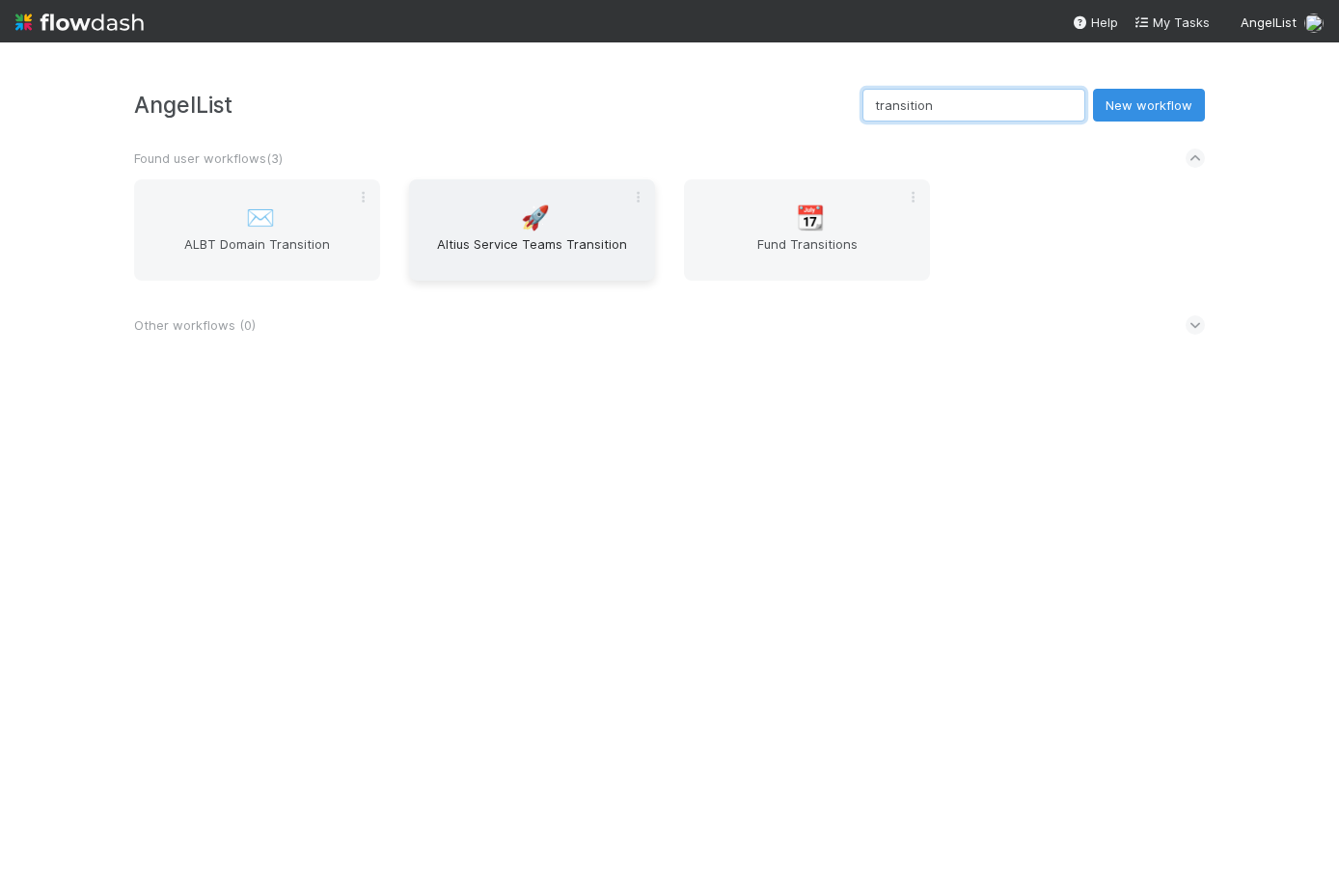
type input "transition"
click at [497, 237] on span "Altius Service Teams Transition" at bounding box center [532, 253] width 230 height 38
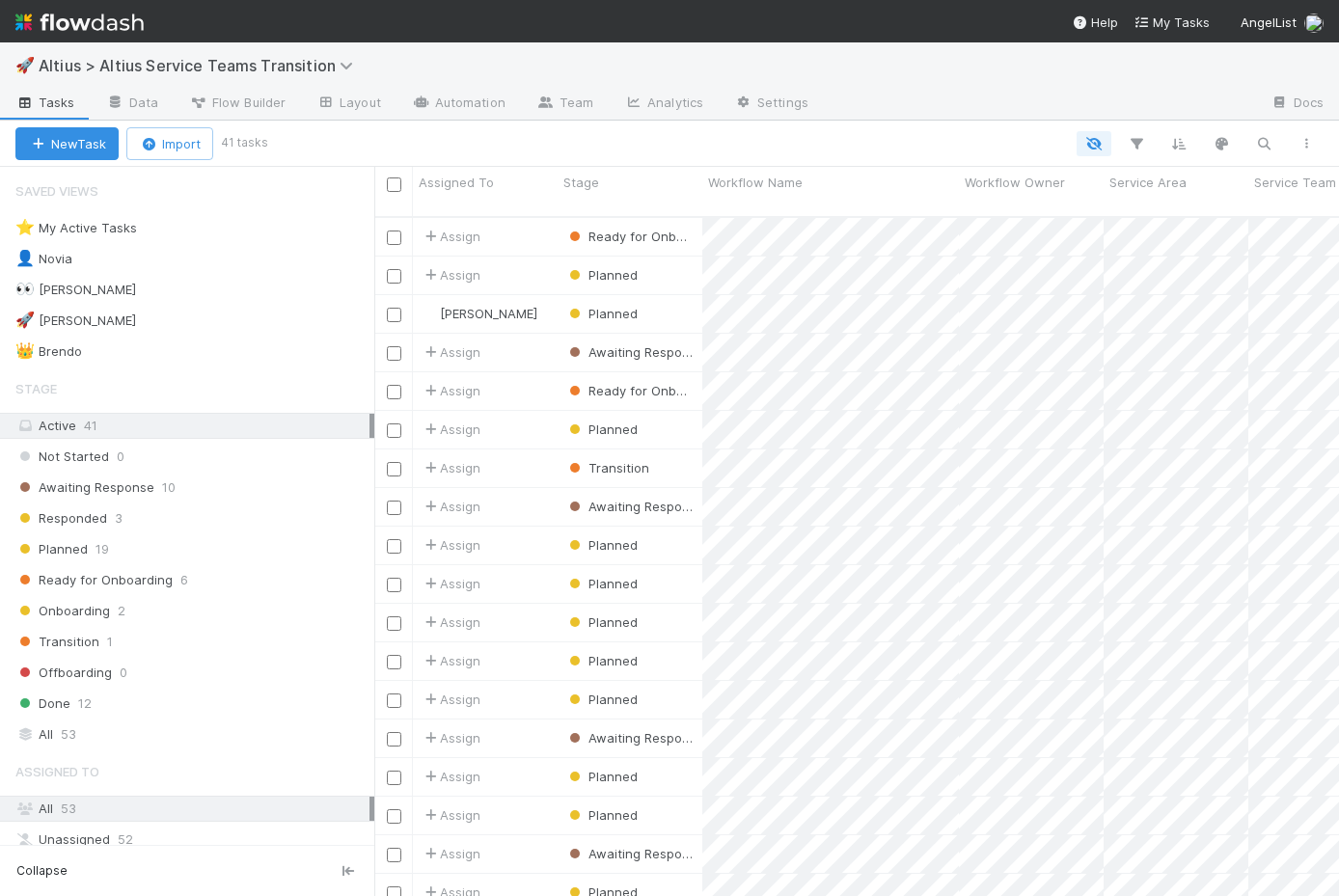
scroll to position [694, 965]
click at [218, 327] on div "🚀 William 11" at bounding box center [195, 321] width 359 height 25
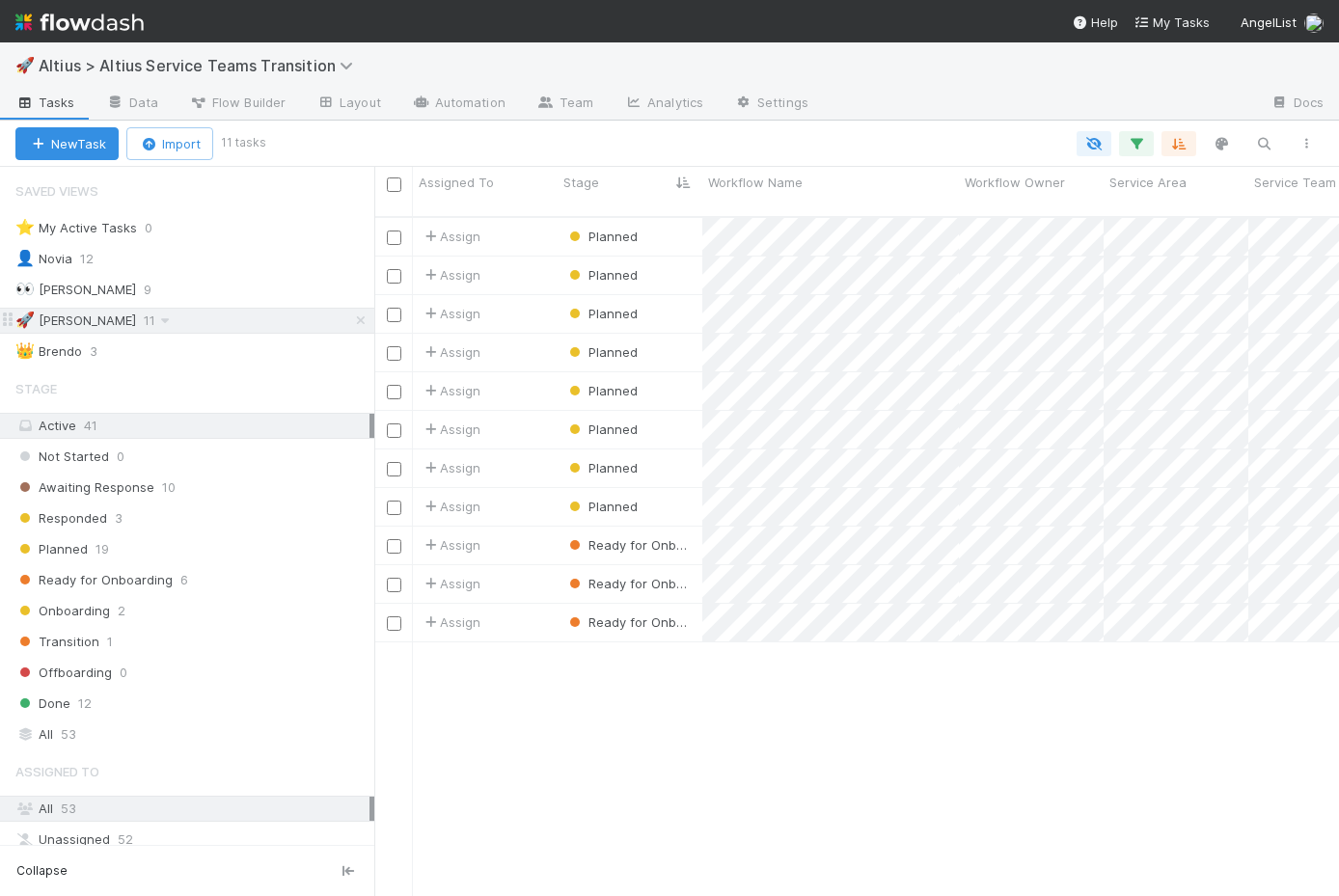
scroll to position [694, 965]
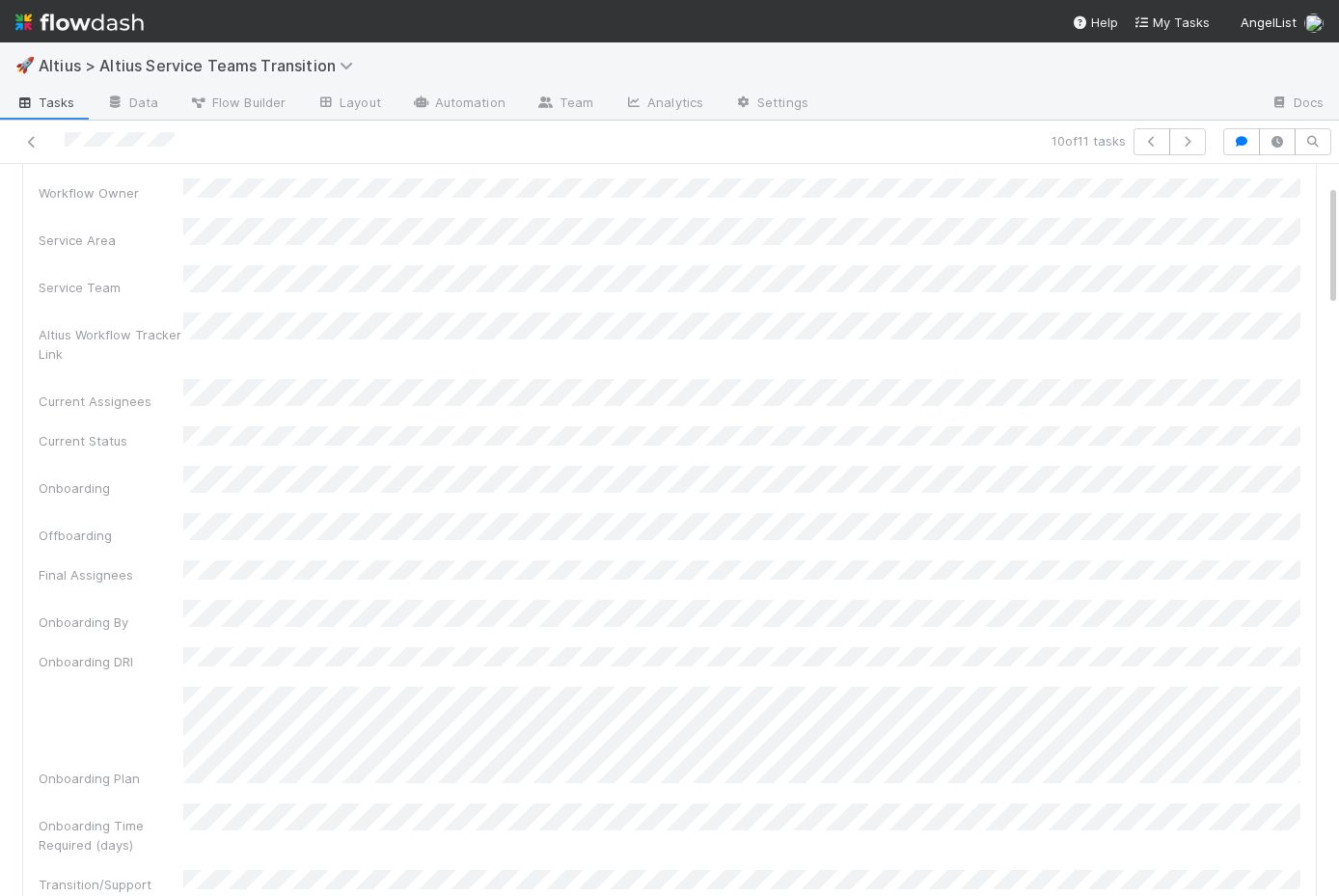
scroll to position [154, 0]
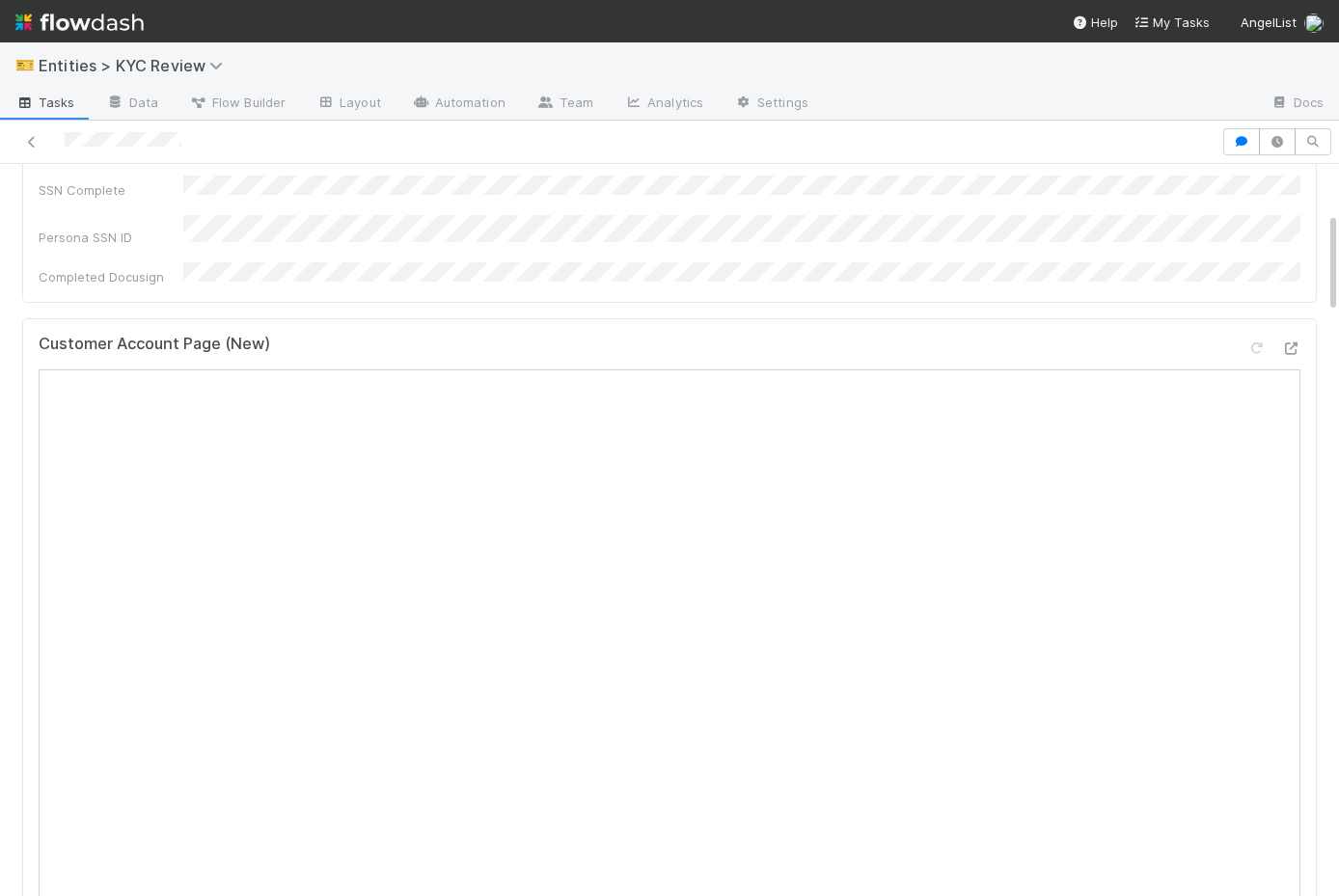
scroll to position [771, 0]
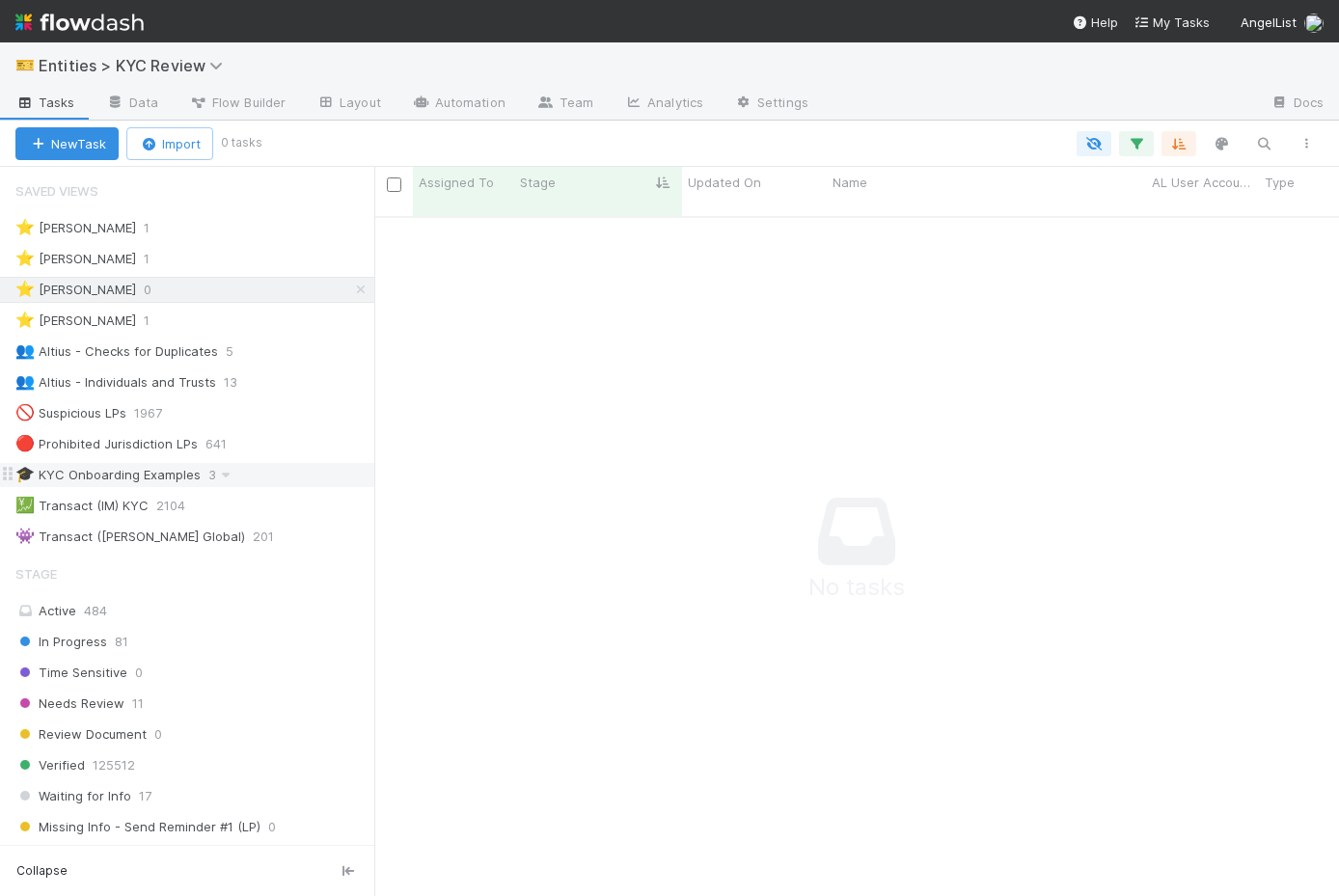
scroll to position [694, 965]
click at [232, 253] on div "⭐ Haley O'Brien 1" at bounding box center [195, 259] width 359 height 25
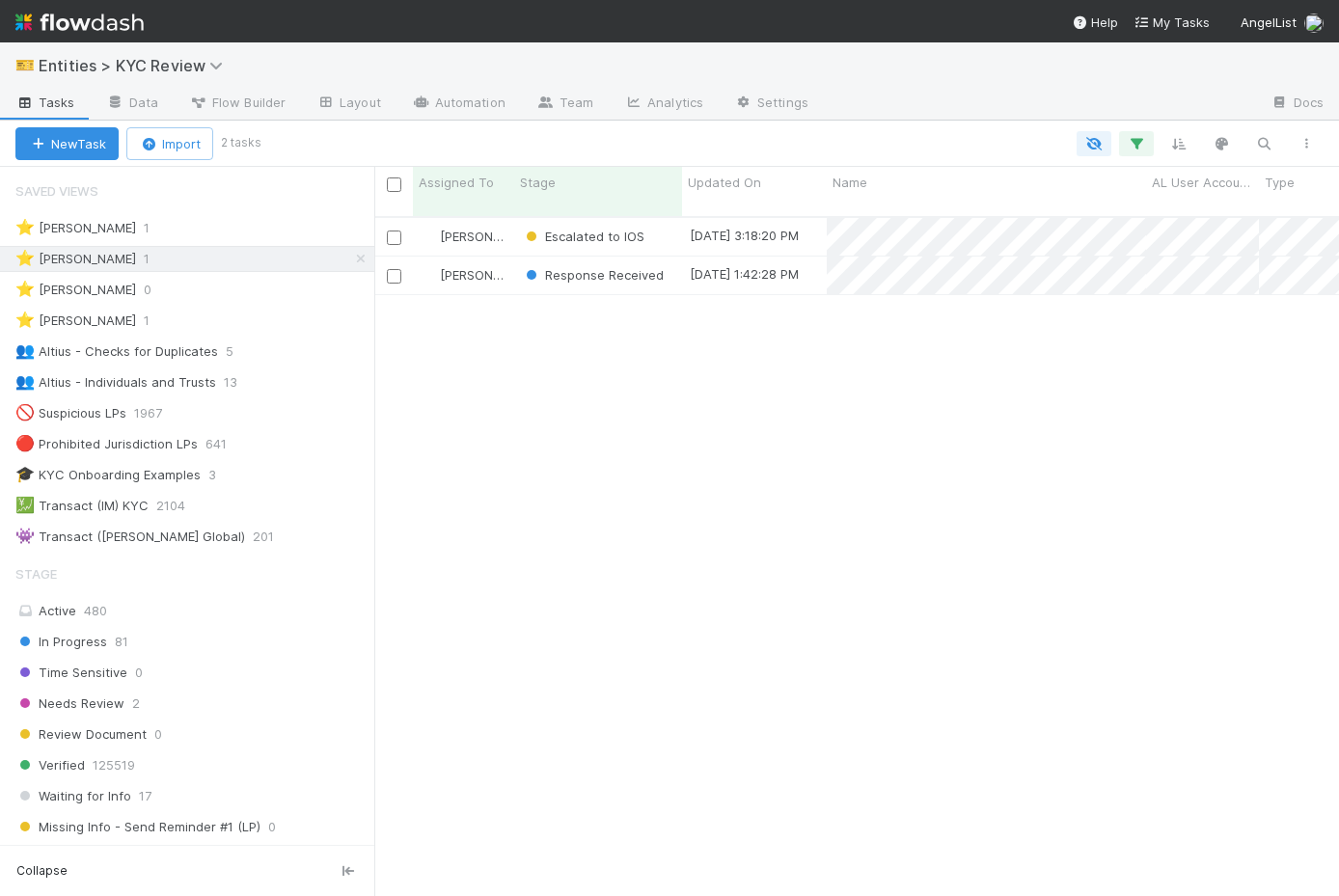
scroll to position [694, 965]
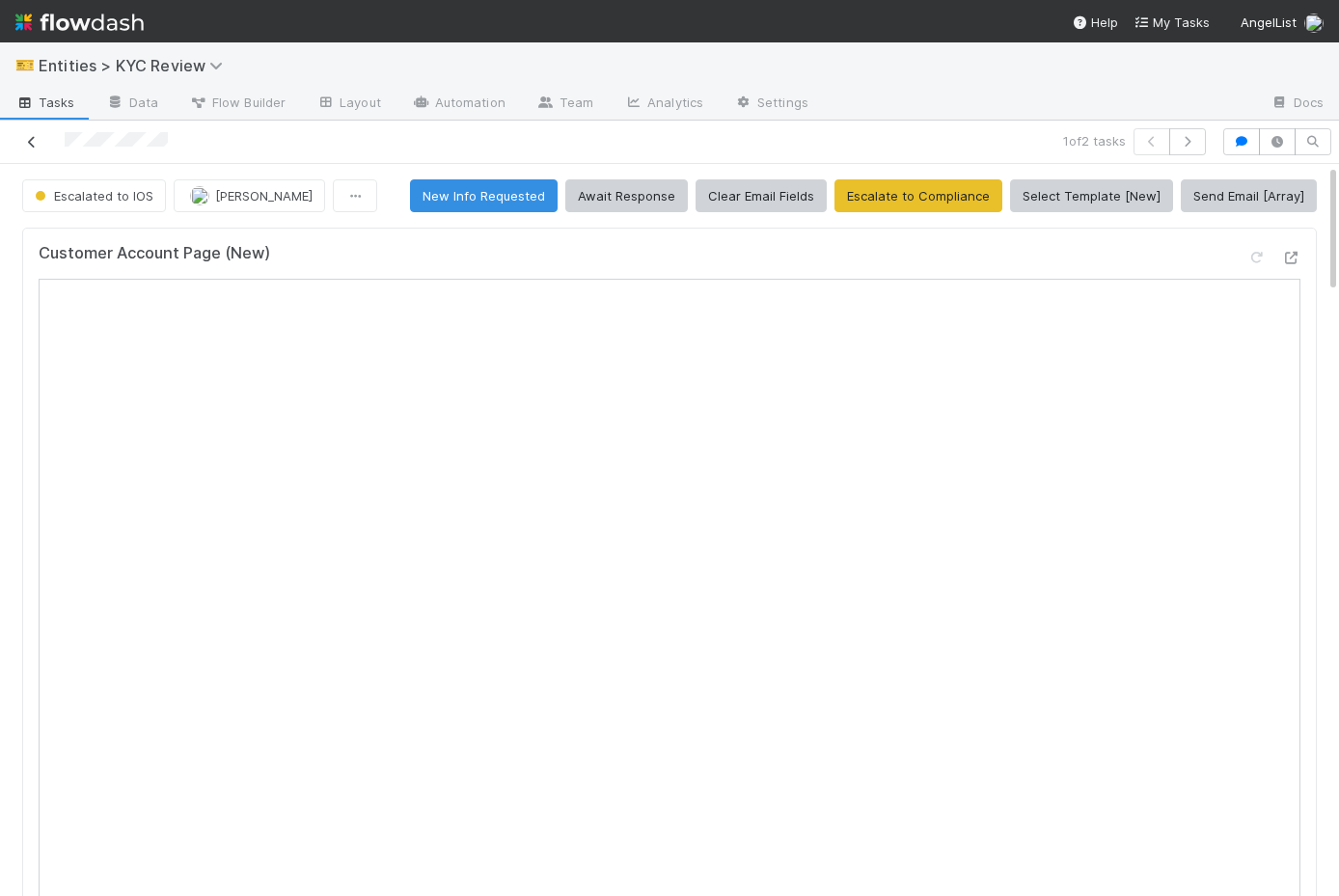
click at [29, 137] on icon at bounding box center [32, 142] width 20 height 13
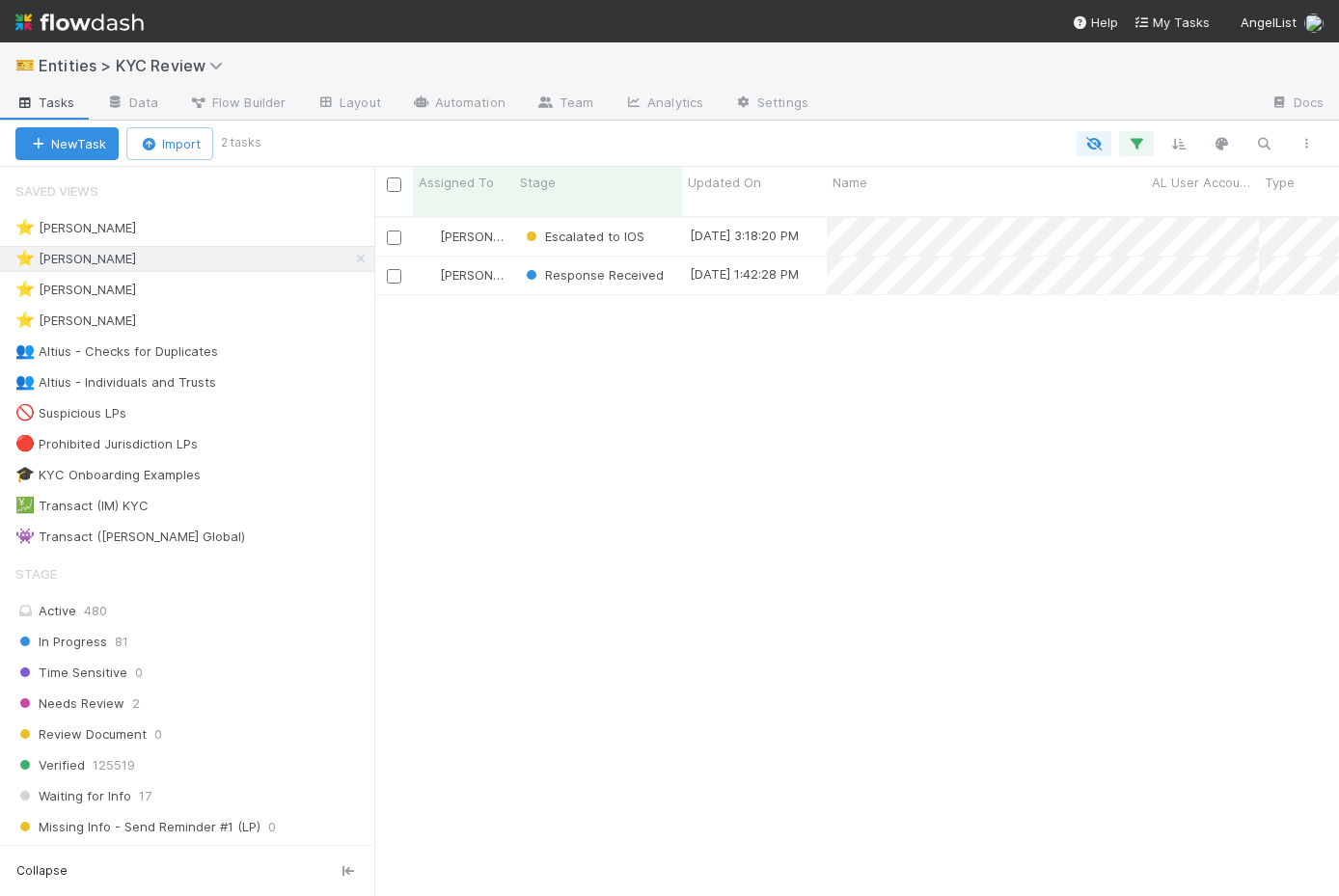
scroll to position [694, 965]
click at [247, 226] on div "⭐ Alice Wo 1" at bounding box center [195, 228] width 359 height 25
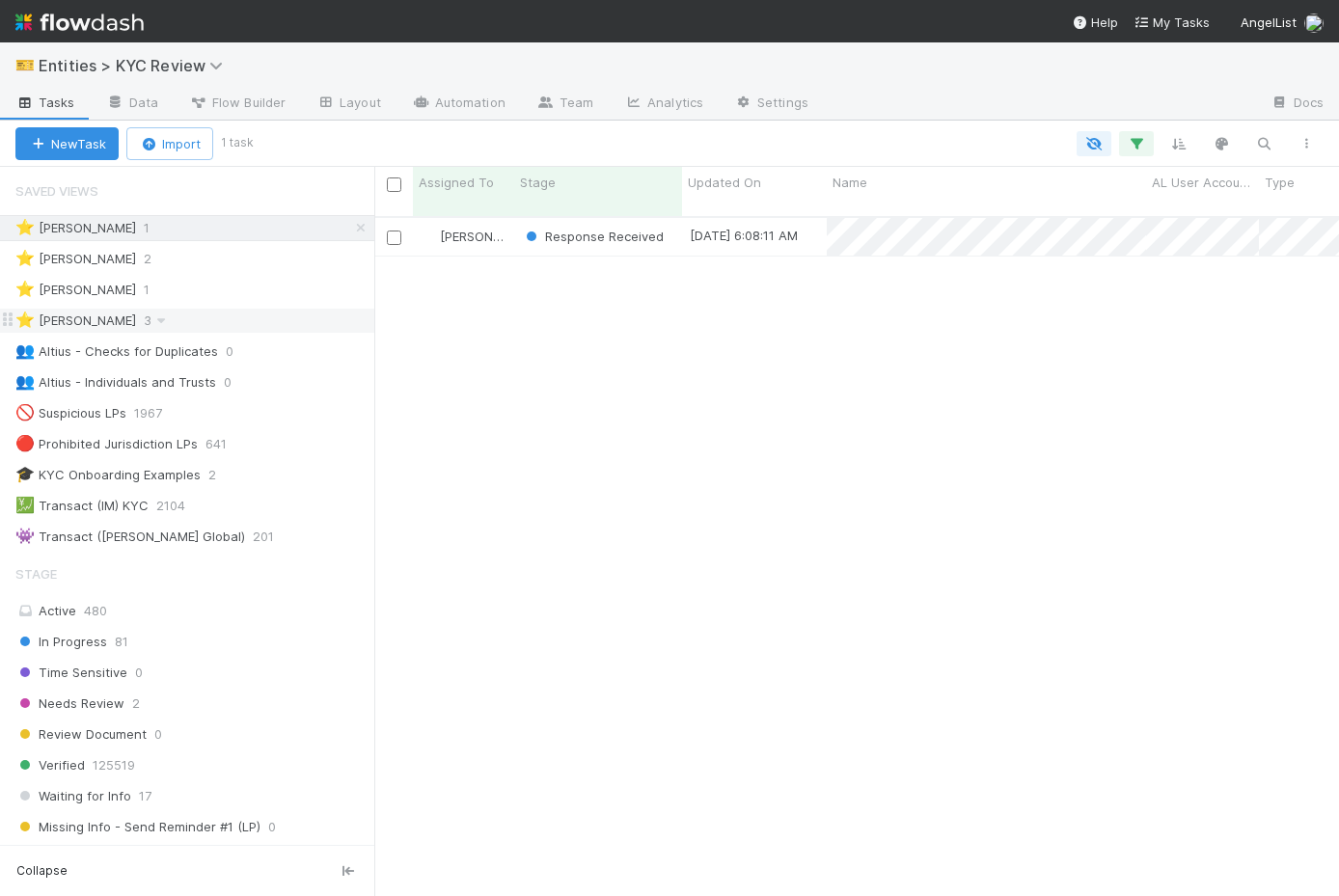
scroll to position [694, 965]
click at [274, 322] on div "⭐ Viv Hong 3" at bounding box center [195, 321] width 359 height 25
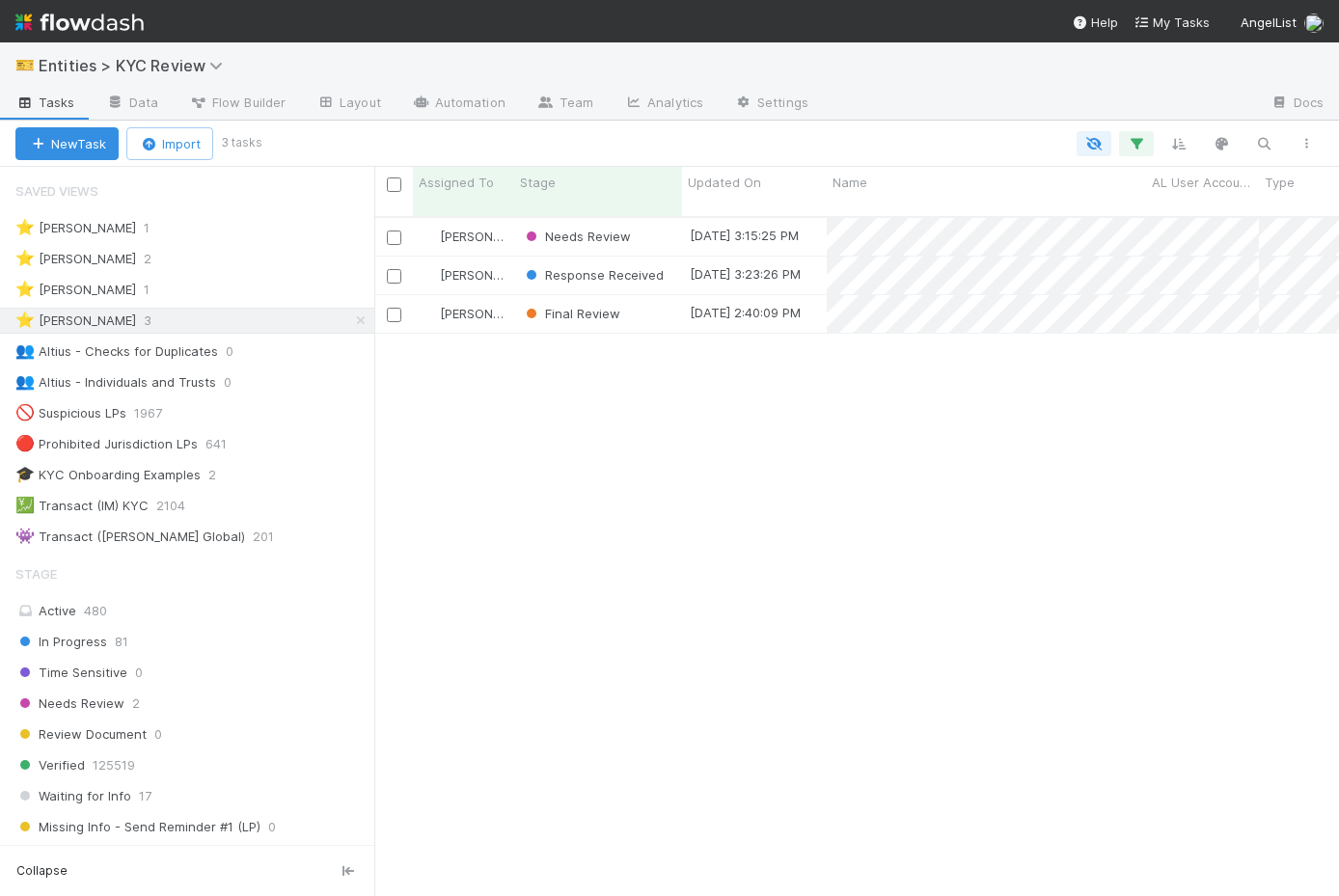
scroll to position [694, 965]
click at [222, 293] on div "⭐ Madison Stomberg 1" at bounding box center [195, 289] width 359 height 25
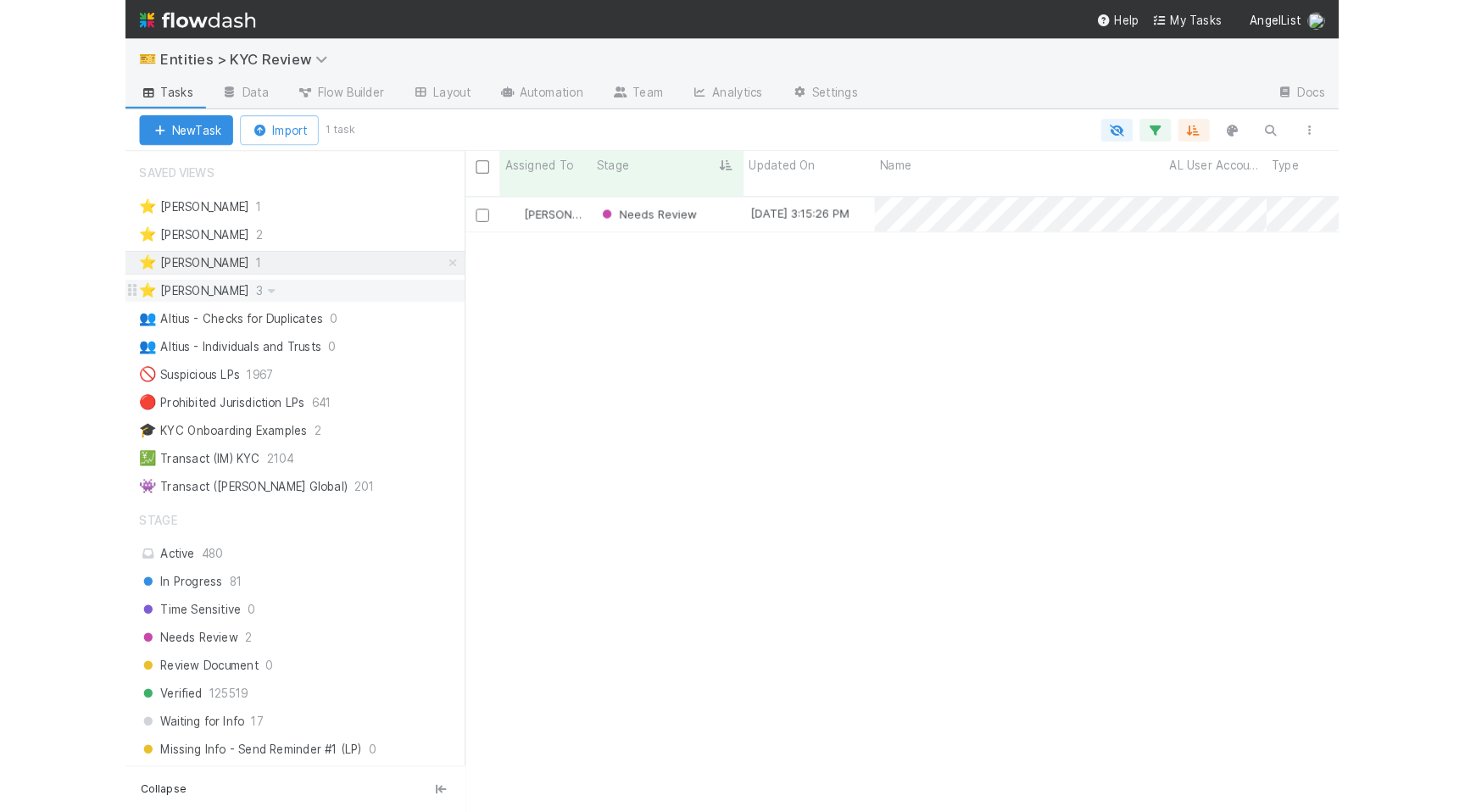
scroll to position [610, 848]
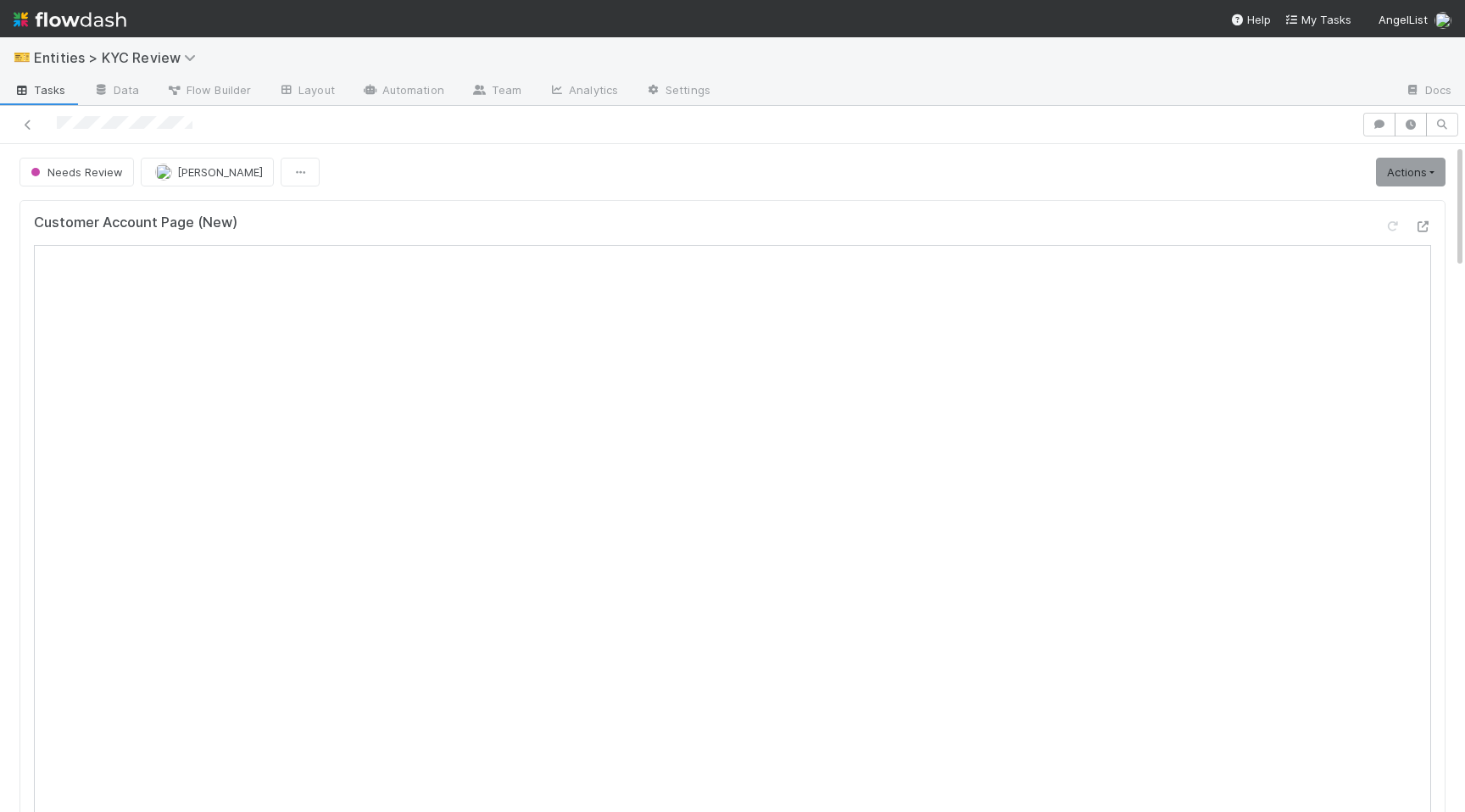
click at [43, 85] on span "Tasks" at bounding box center [40, 90] width 53 height 17
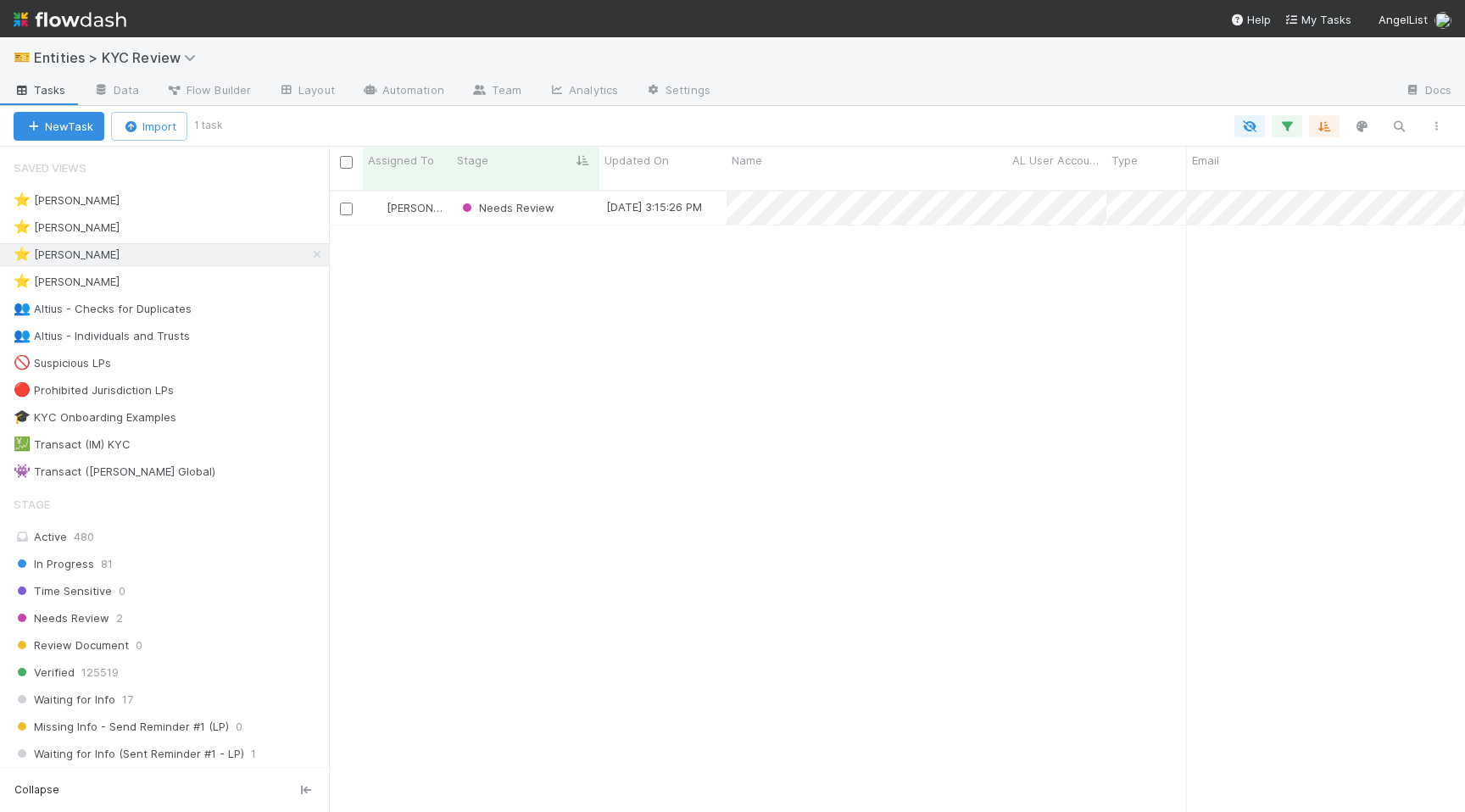
scroll to position [635, 1136]
click at [234, 561] on div "In Progress 81" at bounding box center [171, 564] width 315 height 22
click at [317, 255] on icon at bounding box center [317, 254] width 17 height 11
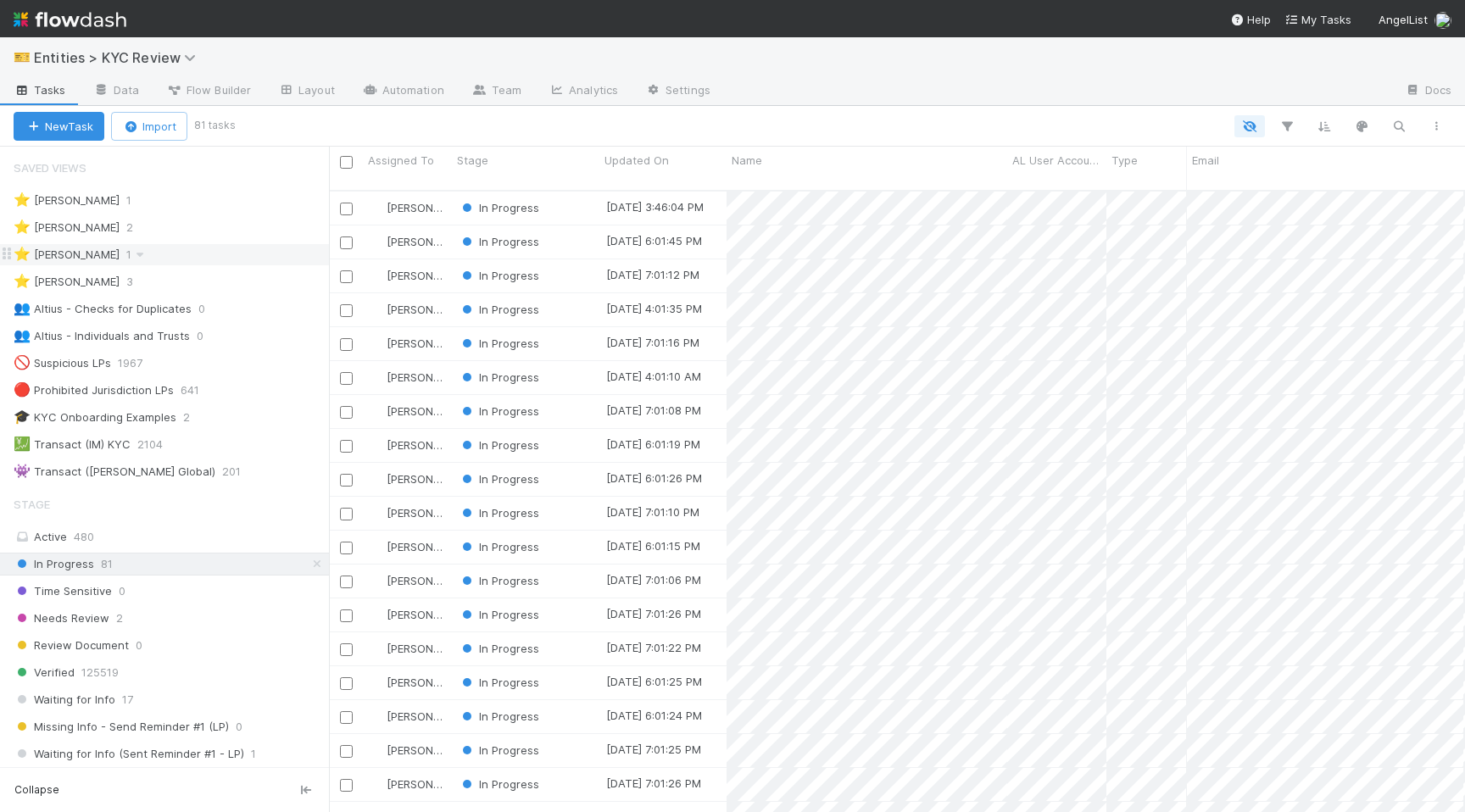
scroll to position [635, 1136]
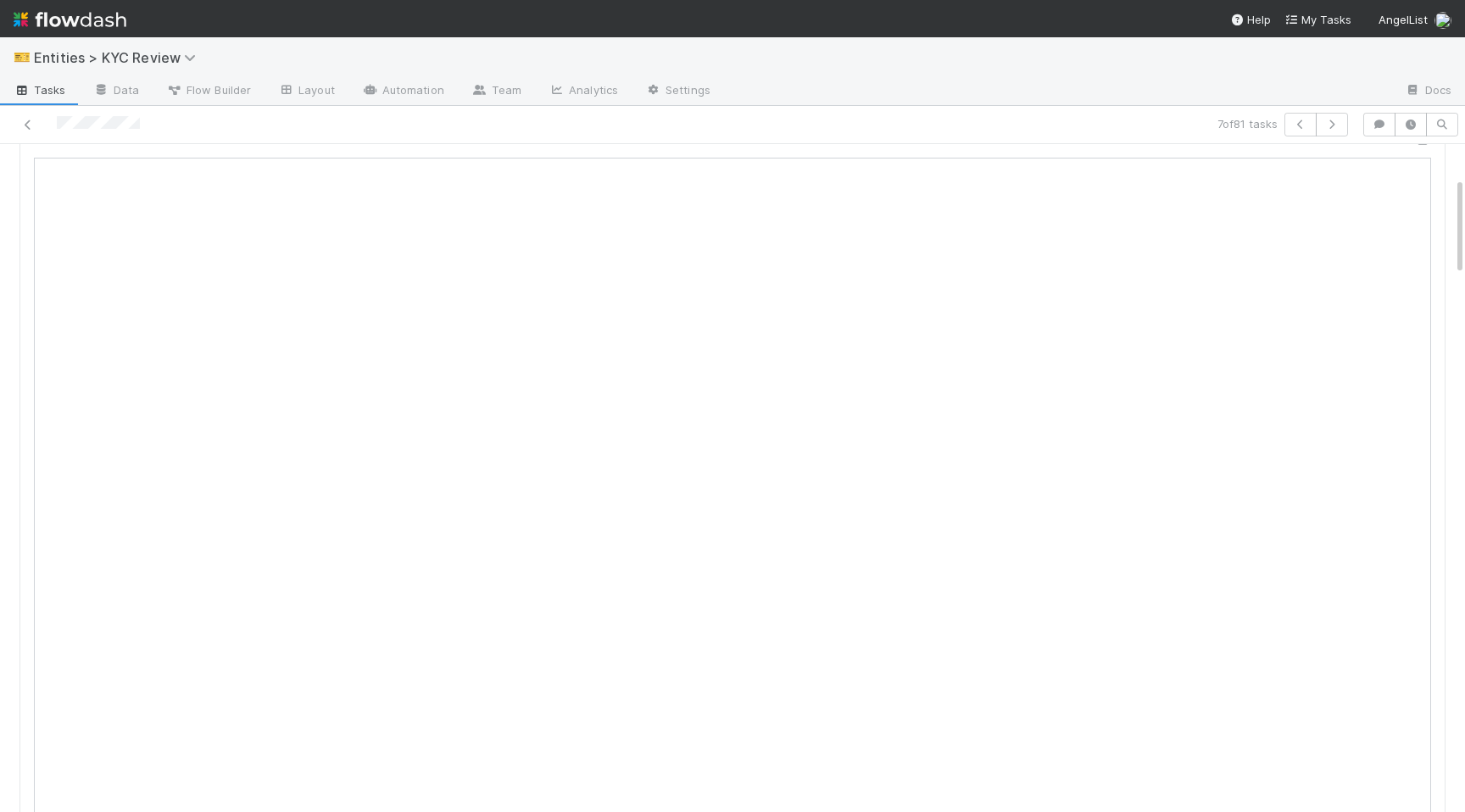
scroll to position [672, 0]
click at [22, 124] on icon at bounding box center [29, 124] width 17 height 11
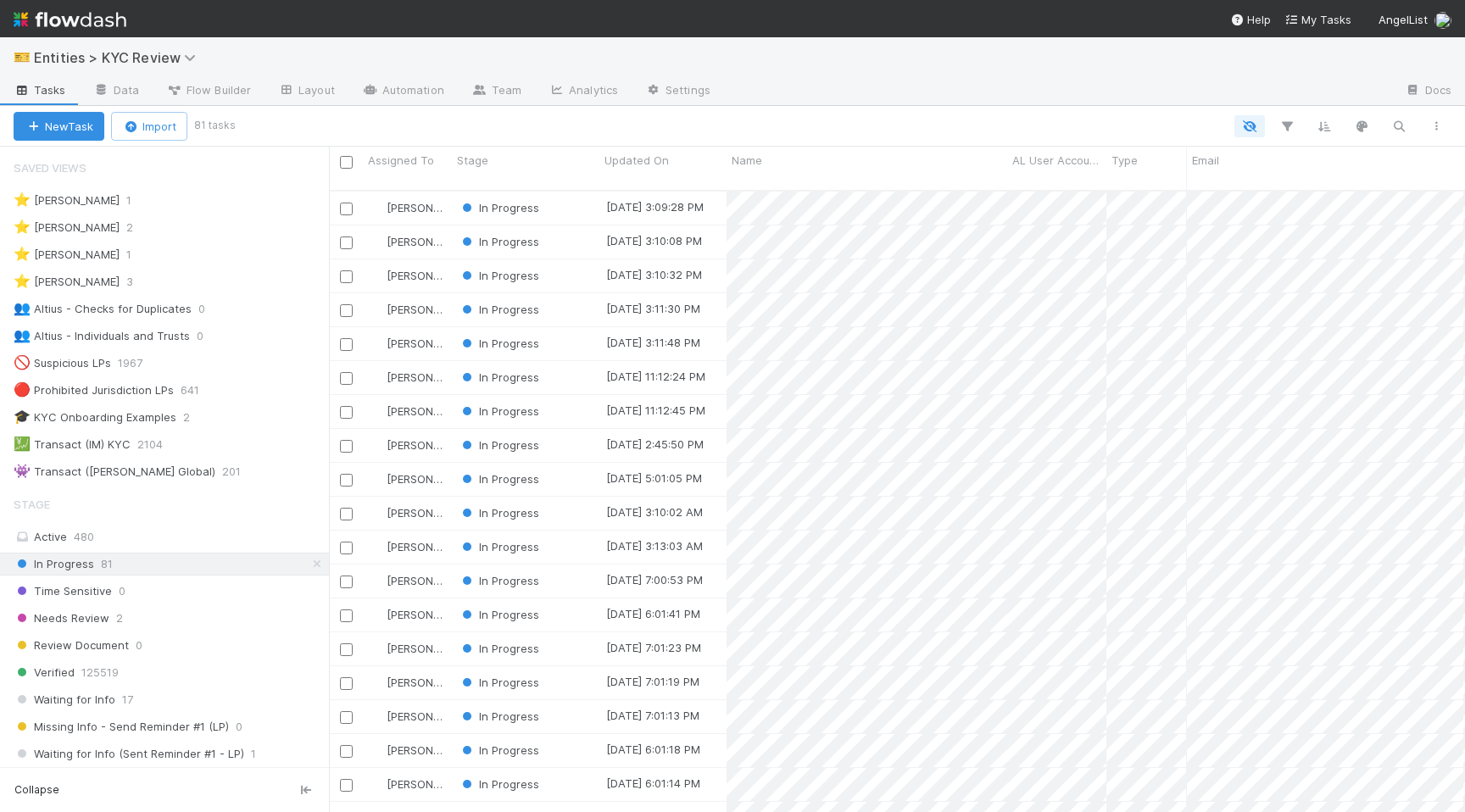
scroll to position [635, 1136]
click at [1175, 124] on button "button" at bounding box center [1323, 126] width 30 height 22
click at [1058, 186] on button "Sort by" at bounding box center [1137, 176] width 365 height 24
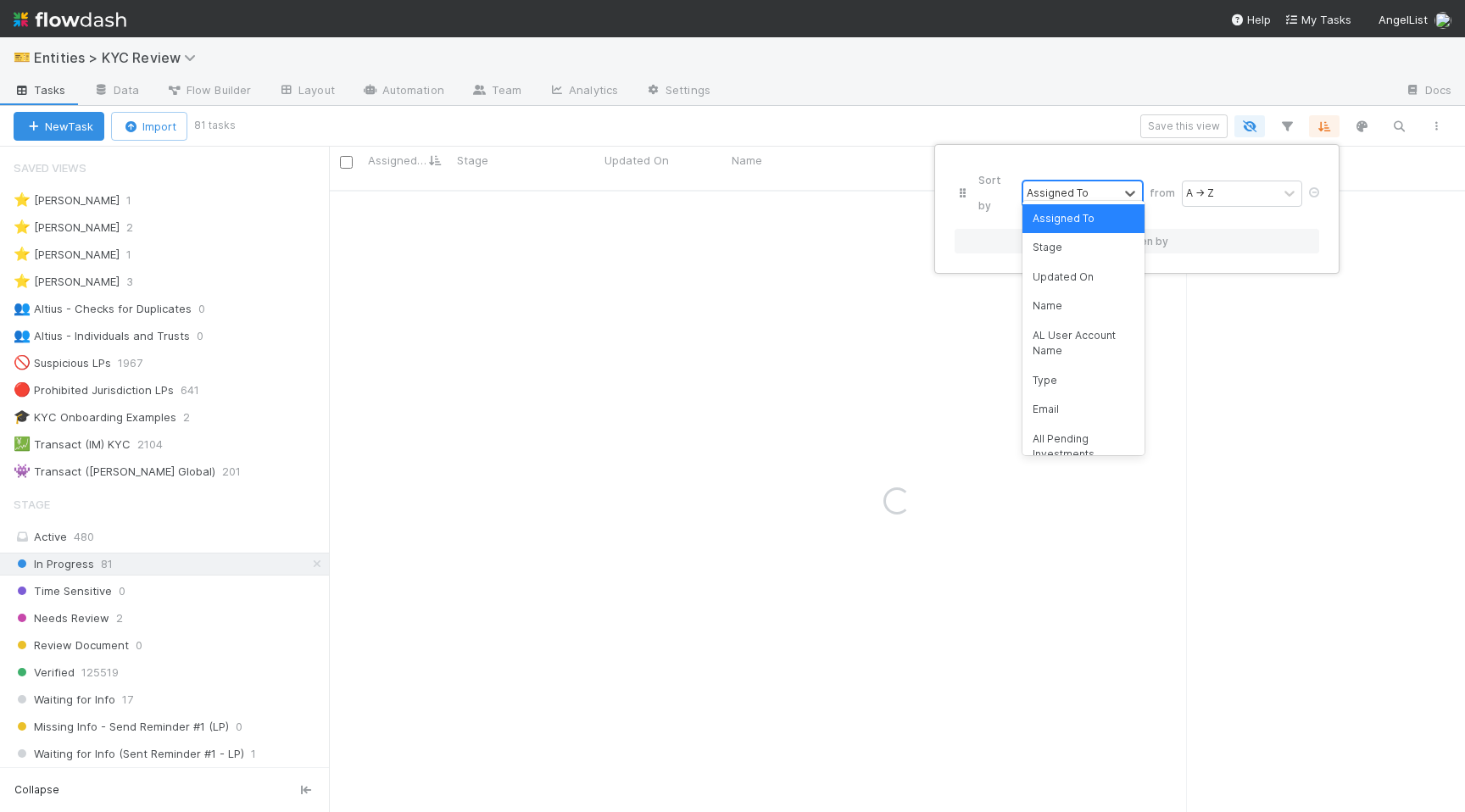
click at [1036, 186] on div "Assigned To" at bounding box center [1058, 193] width 62 height 16
type input "create"
click at [1061, 219] on div "Created On" at bounding box center [1083, 218] width 122 height 29
click at [1175, 186] on div "A → Z" at bounding box center [1200, 193] width 28 height 16
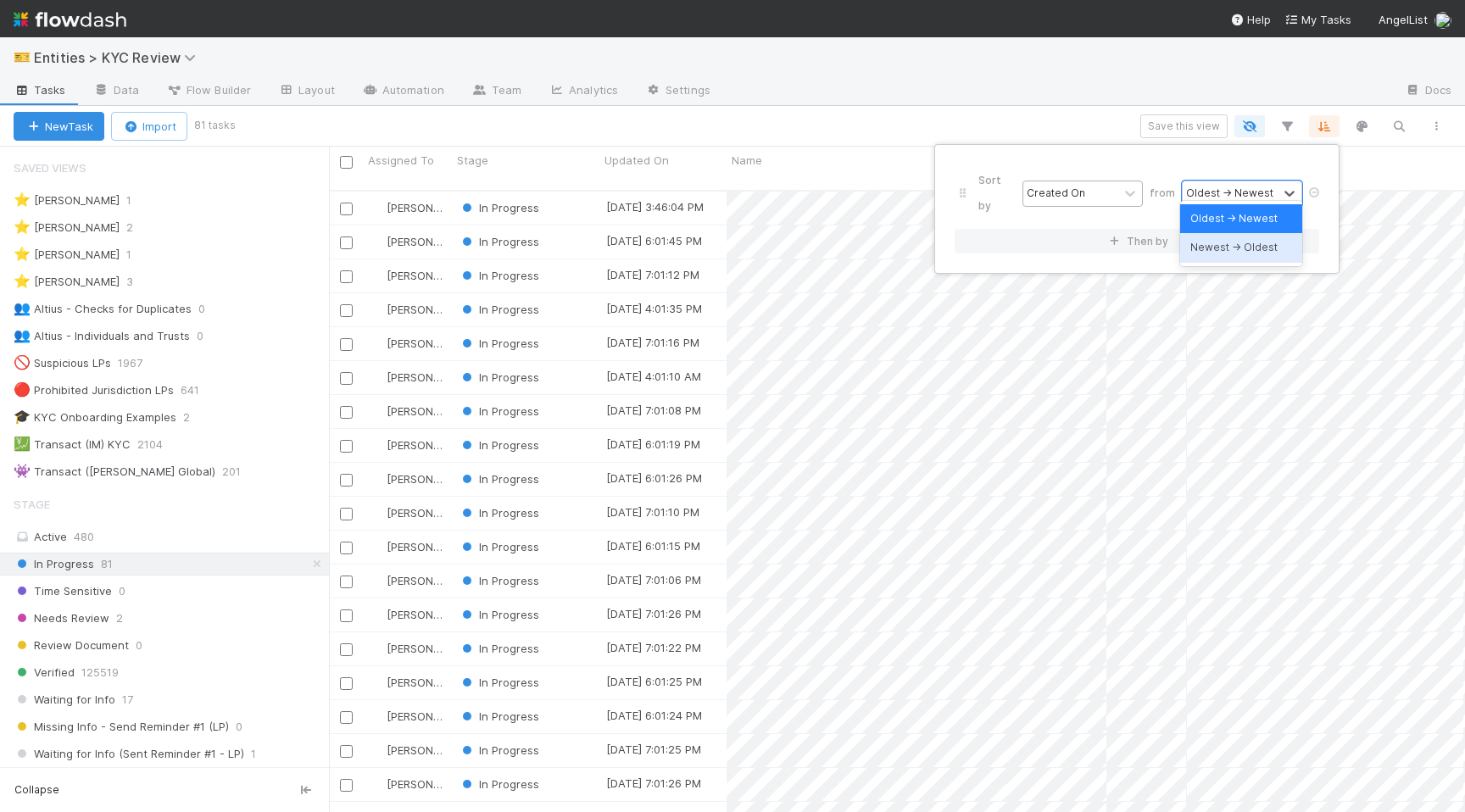
click at [1175, 248] on div "Newest → Oldest" at bounding box center [1240, 247] width 122 height 29
click at [935, 109] on div "Sort by Created On from Newest → Oldest Then by" at bounding box center [732, 406] width 1465 height 812
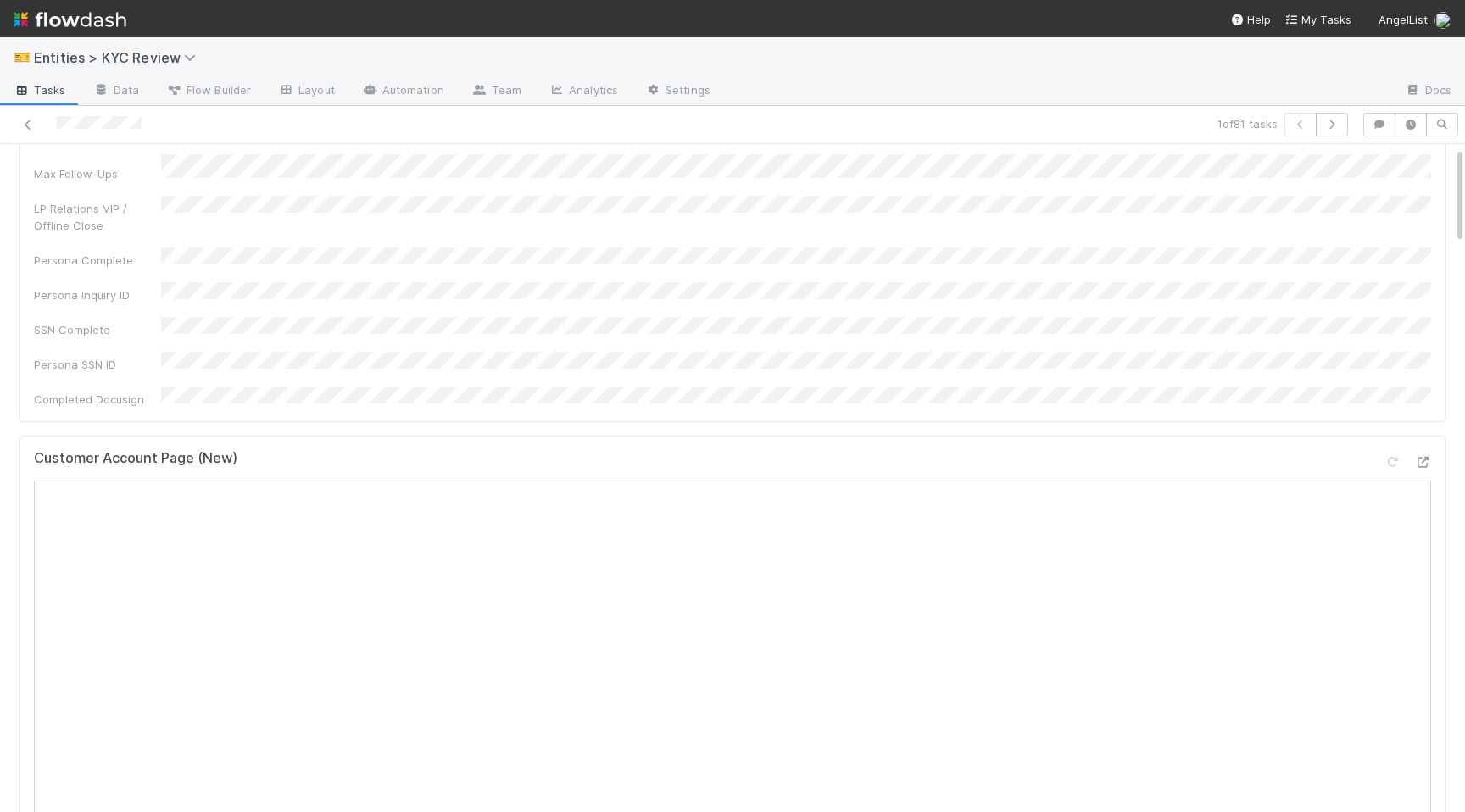
scroll to position [510, 0]
click at [26, 127] on icon at bounding box center [29, 124] width 17 height 11
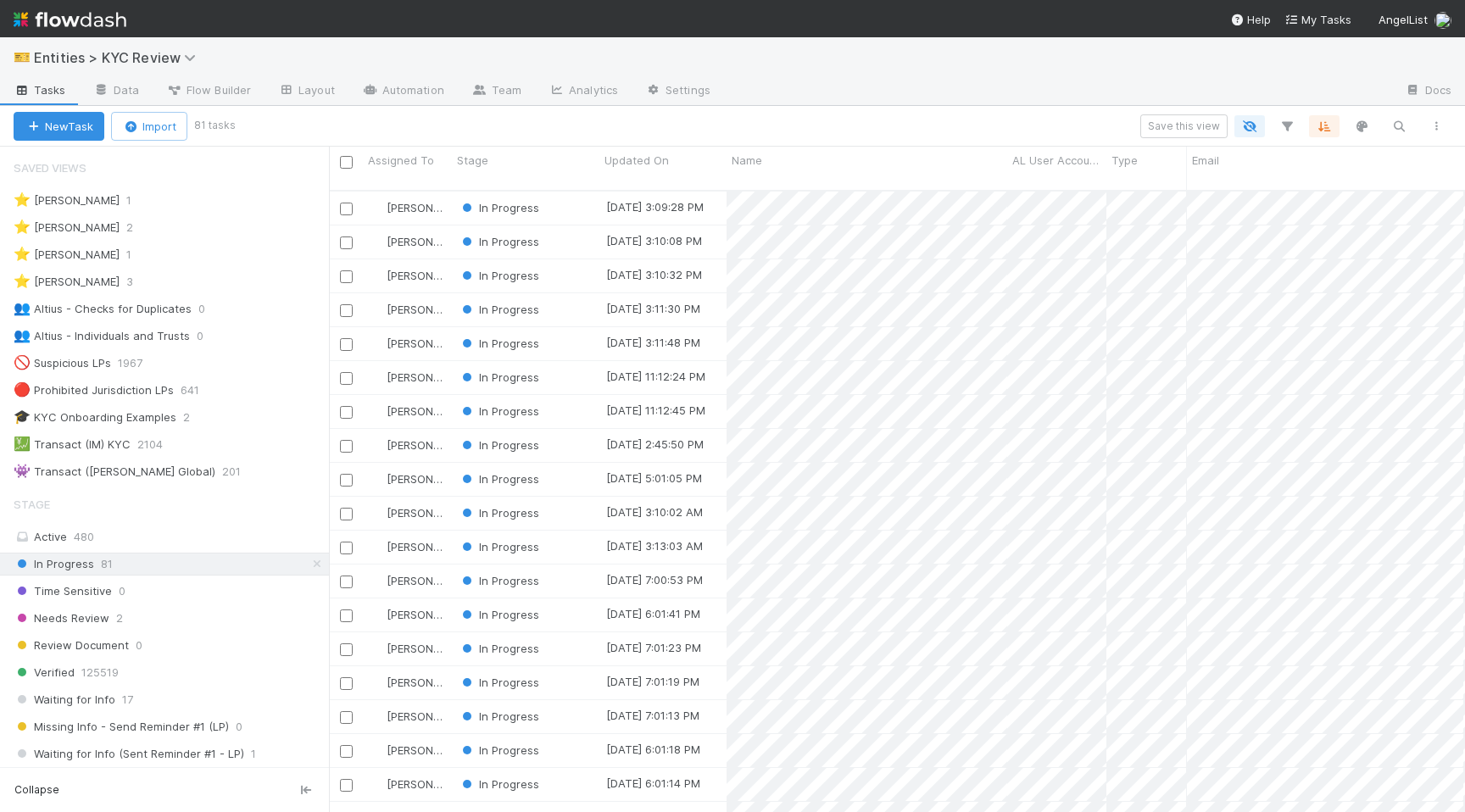
scroll to position [635, 1136]
click at [192, 252] on div "⭐ Madison Stomberg 1" at bounding box center [171, 254] width 315 height 22
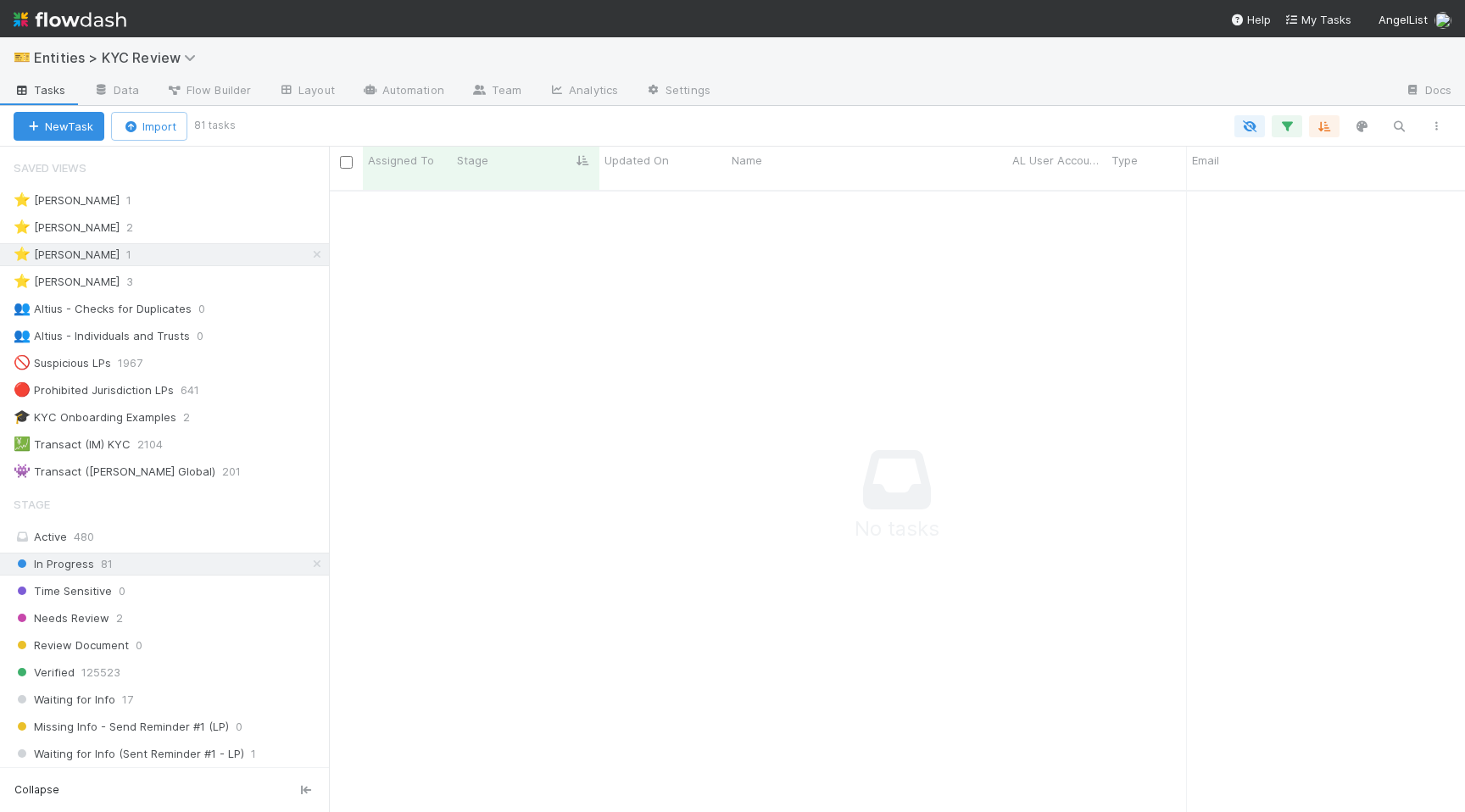
scroll to position [635, 1136]
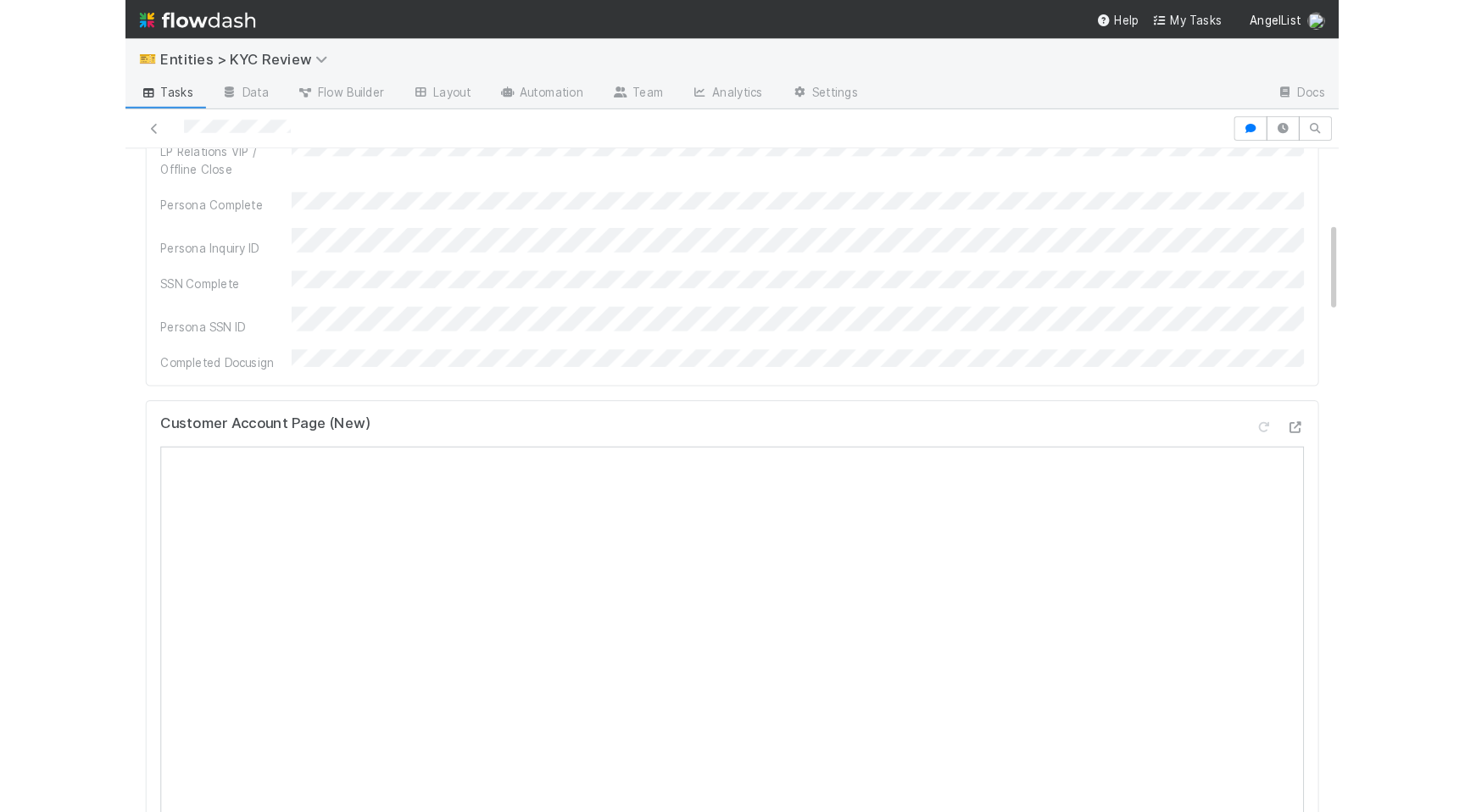
scroll to position [928, 0]
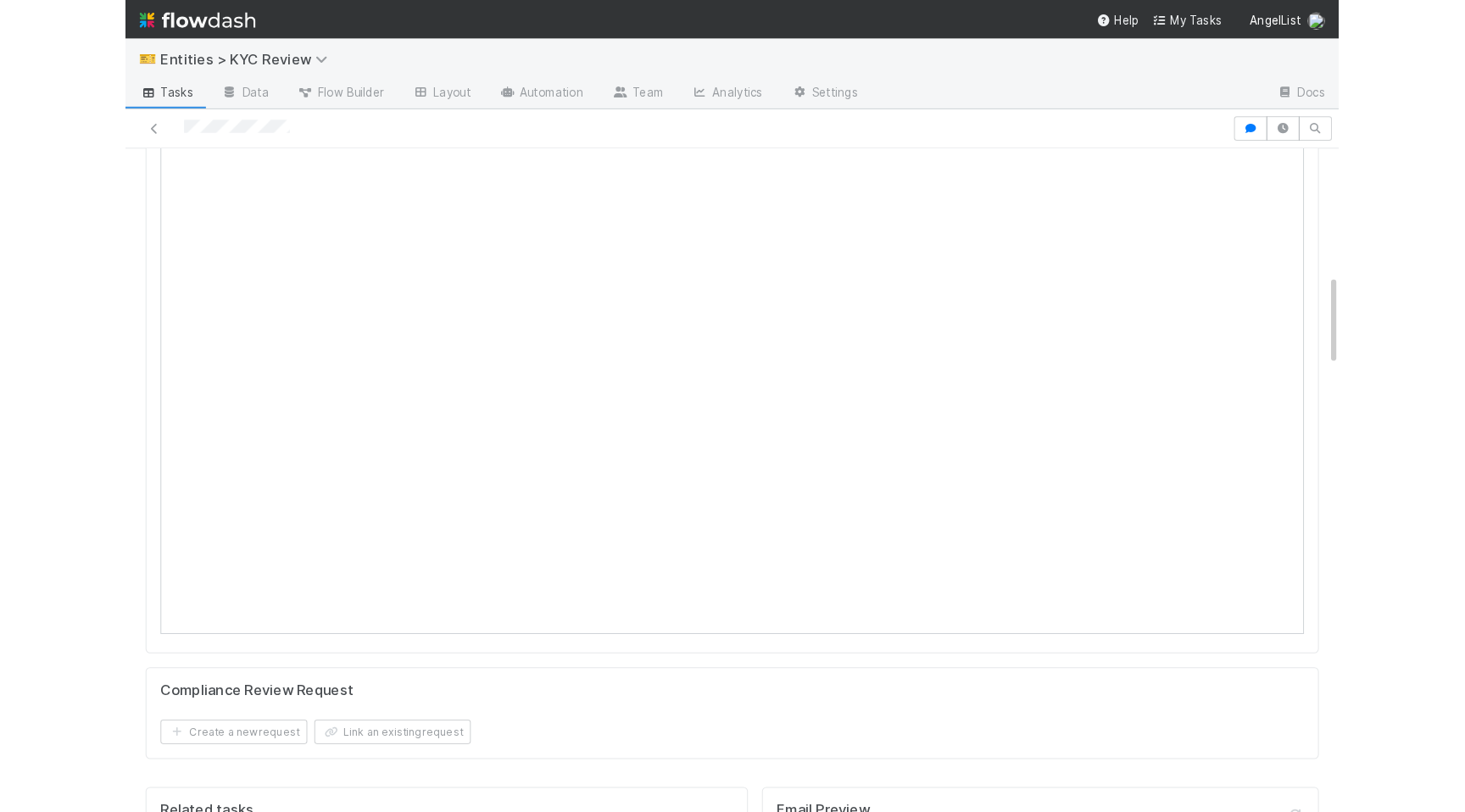
scroll to position [761, 0]
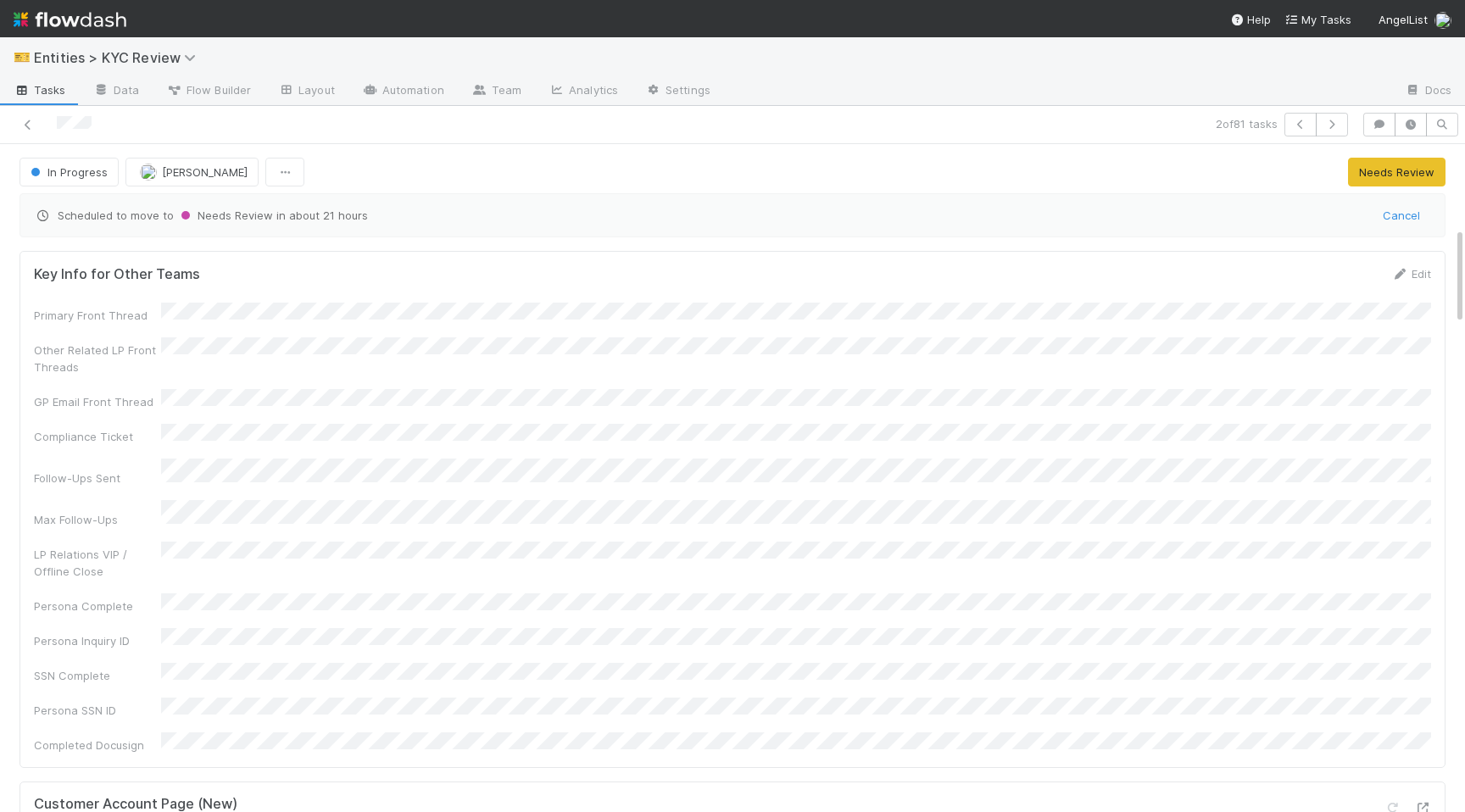
scroll to position [568, 0]
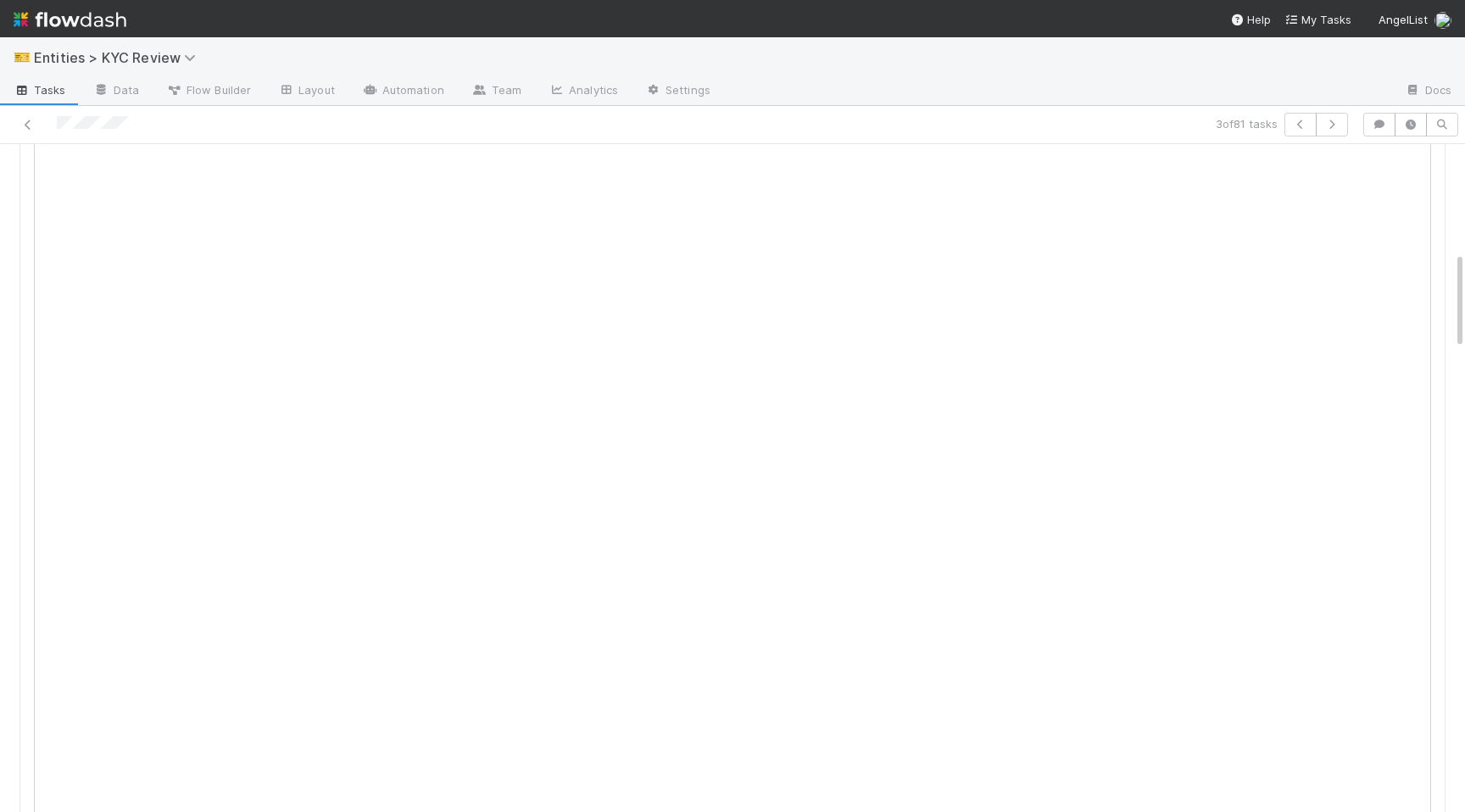
scroll to position [739, 0]
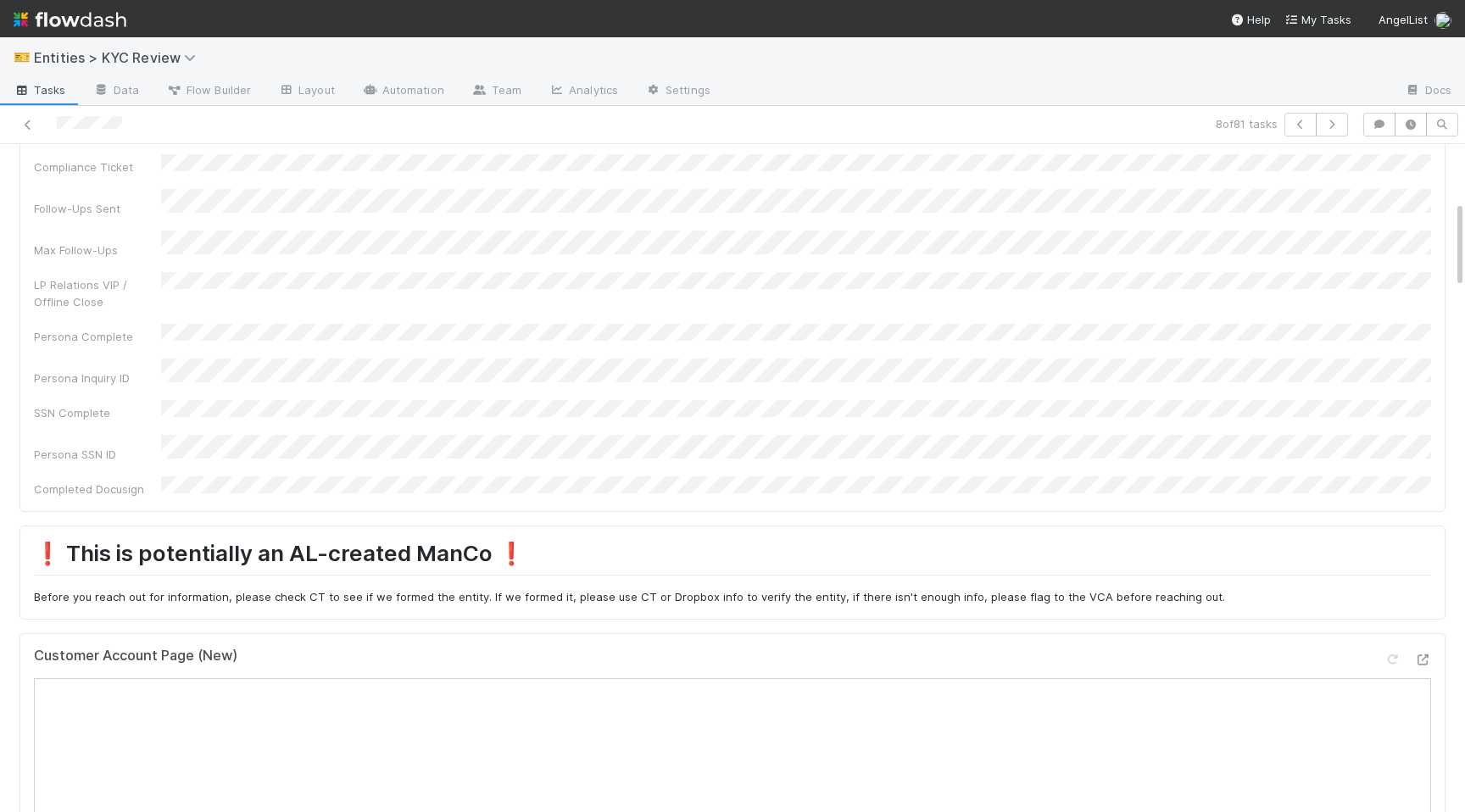
scroll to position [554, 0]
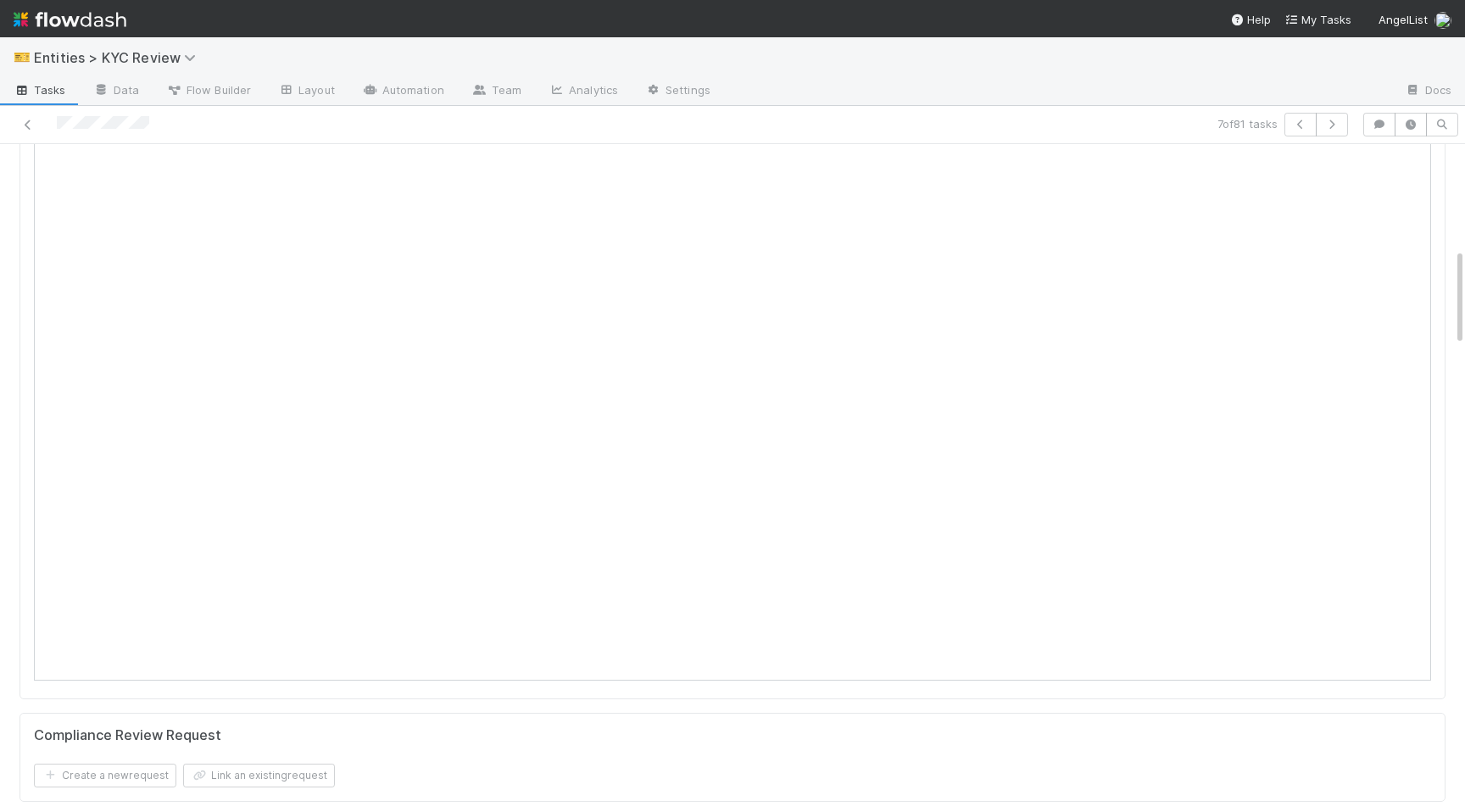
scroll to position [904, 0]
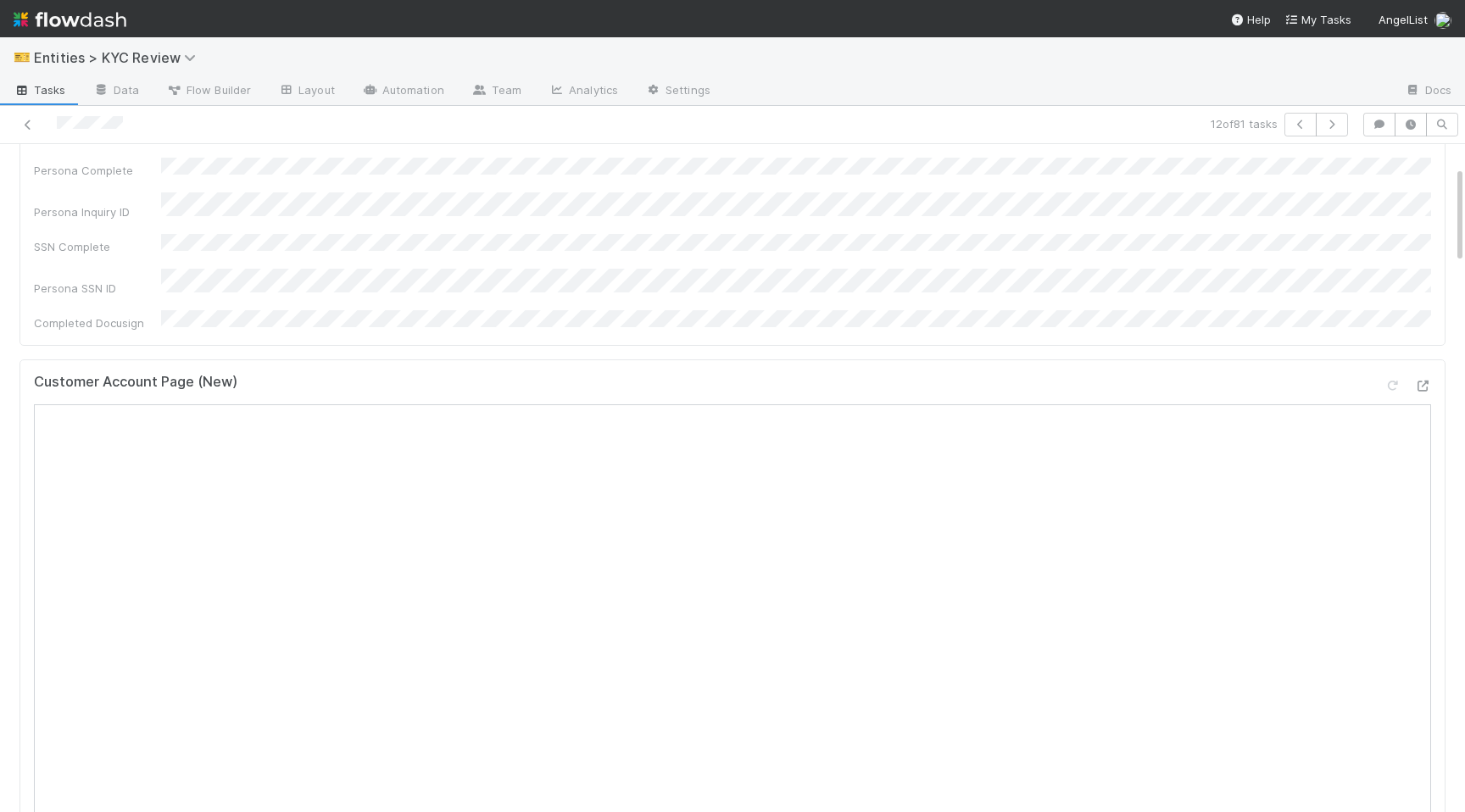
scroll to position [490, 0]
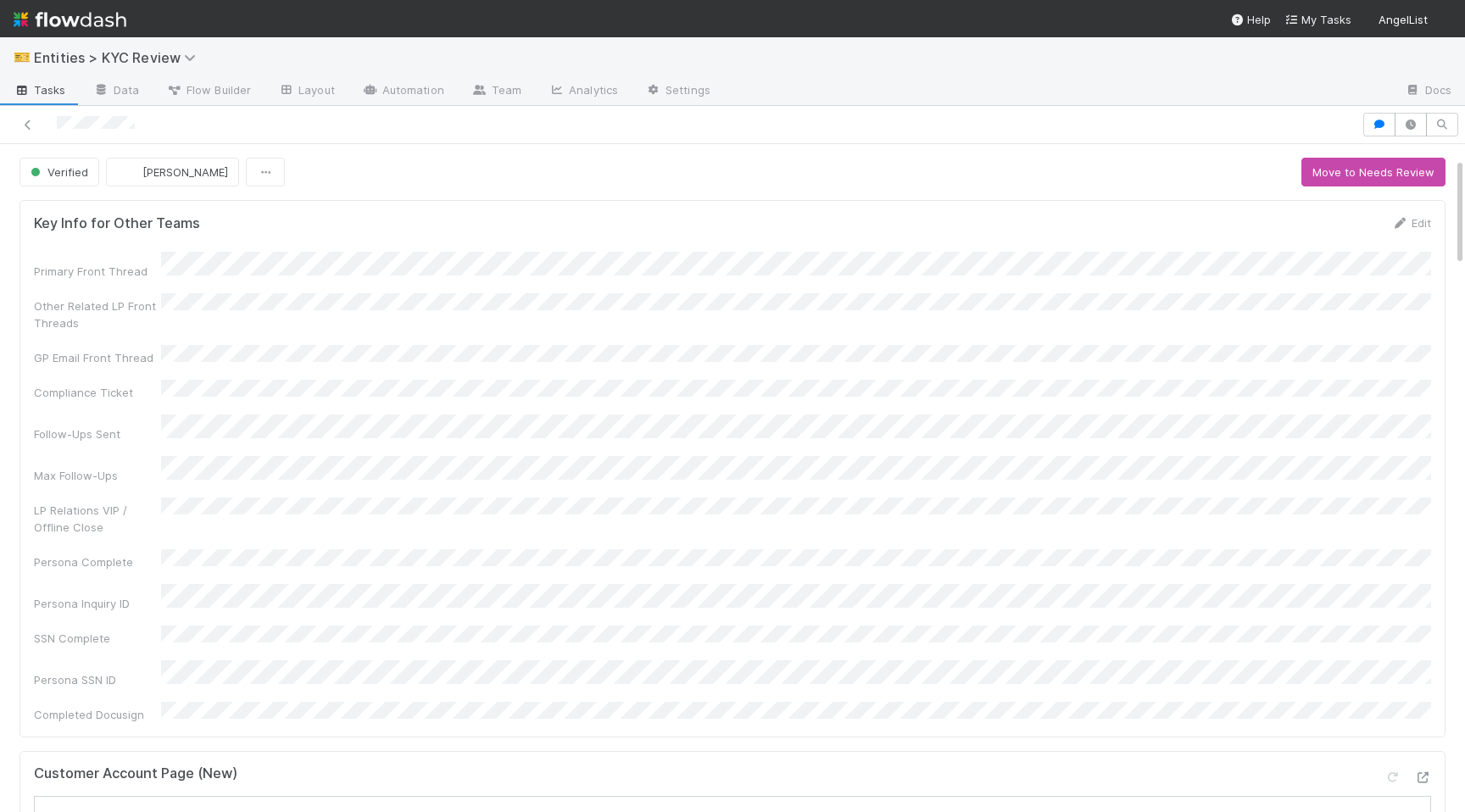
scroll to position [730, 0]
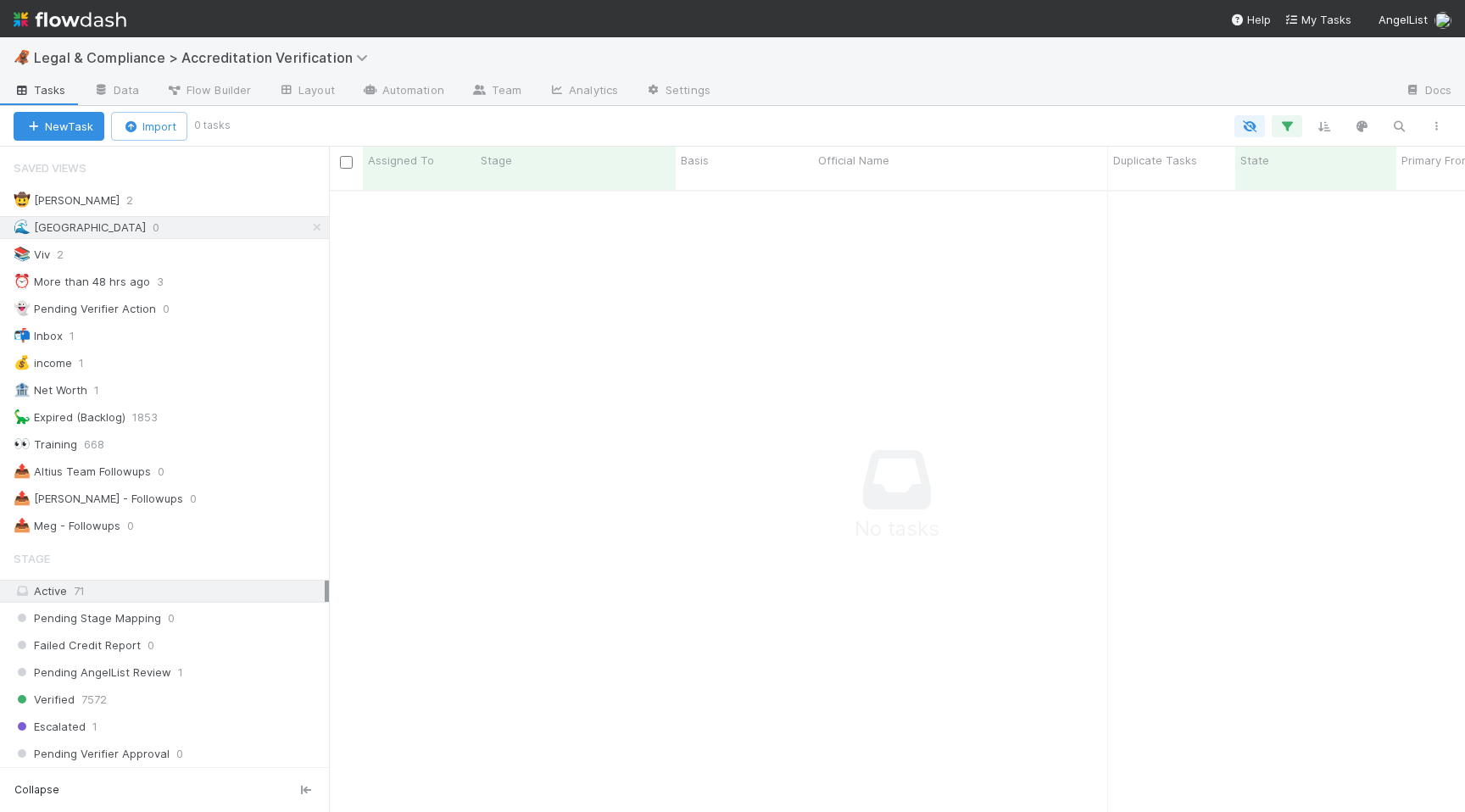
scroll to position [635, 1136]
click at [210, 194] on div "🤠 Haley O'Brien 2" at bounding box center [171, 200] width 315 height 22
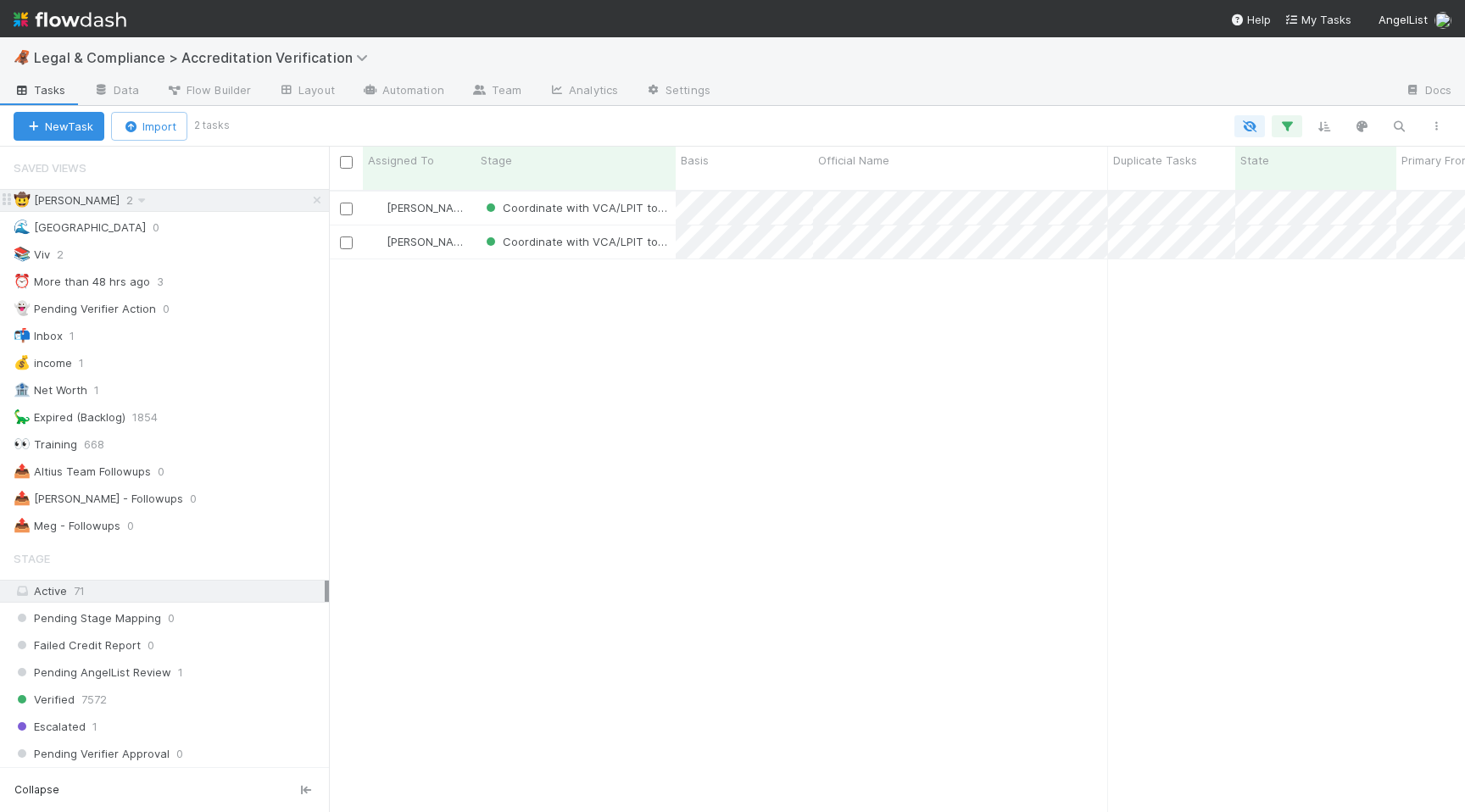
scroll to position [635, 1136]
click at [222, 235] on div "🌊 Madison 0" at bounding box center [171, 227] width 315 height 22
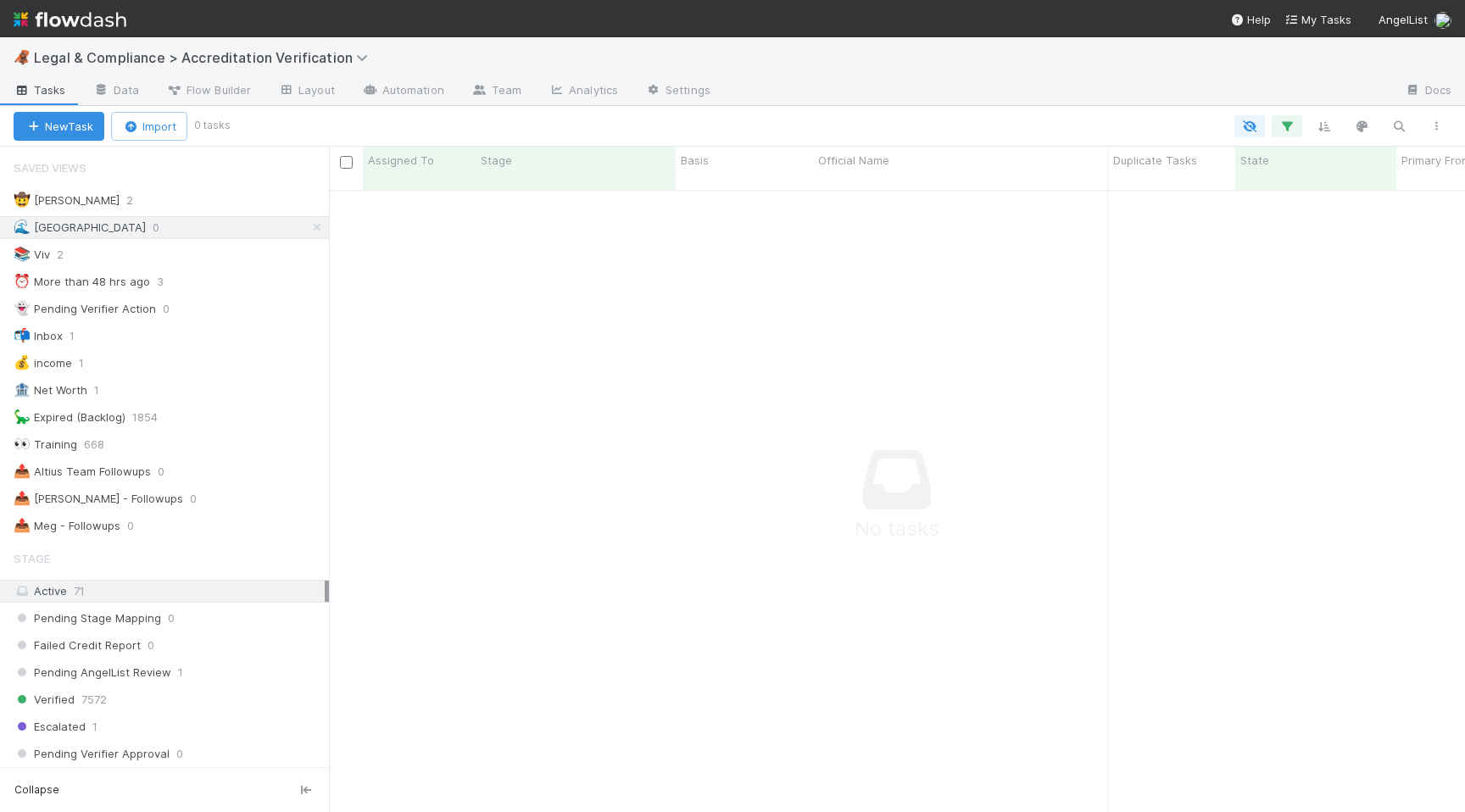
scroll to position [635, 1136]
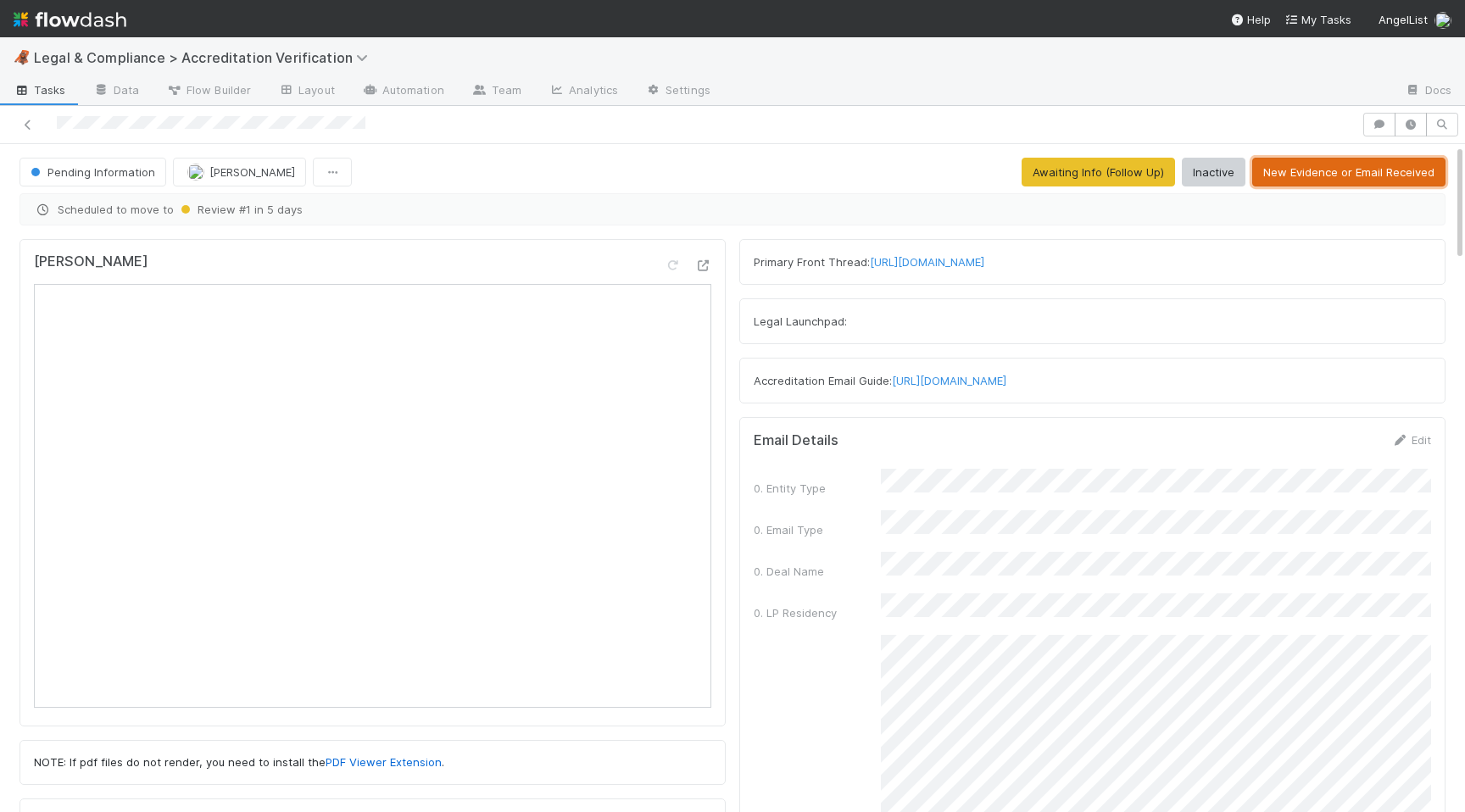
click at [1354, 178] on button "New Evidence or Email Received" at bounding box center [1349, 171] width 194 height 29
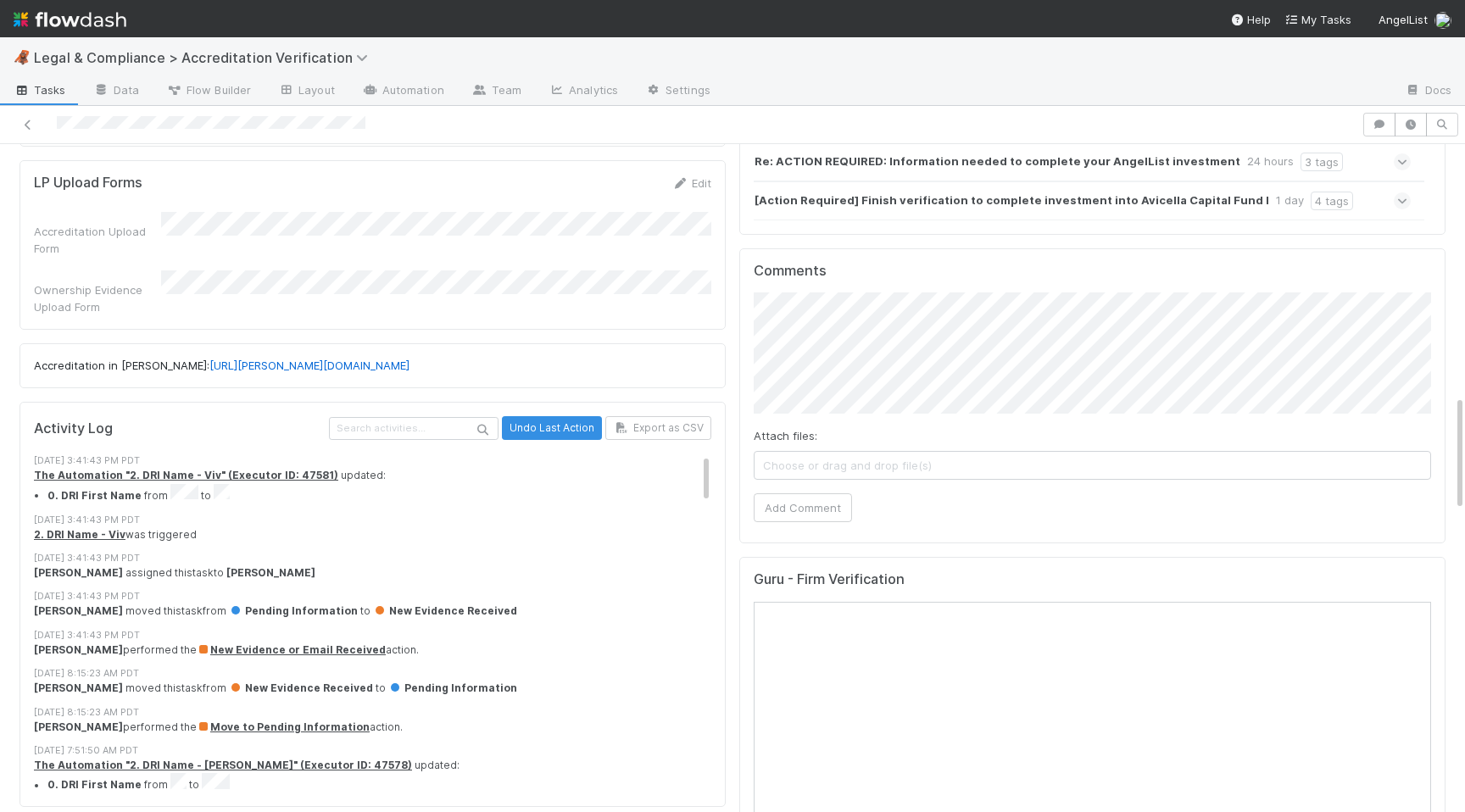
scroll to position [1065, 0]
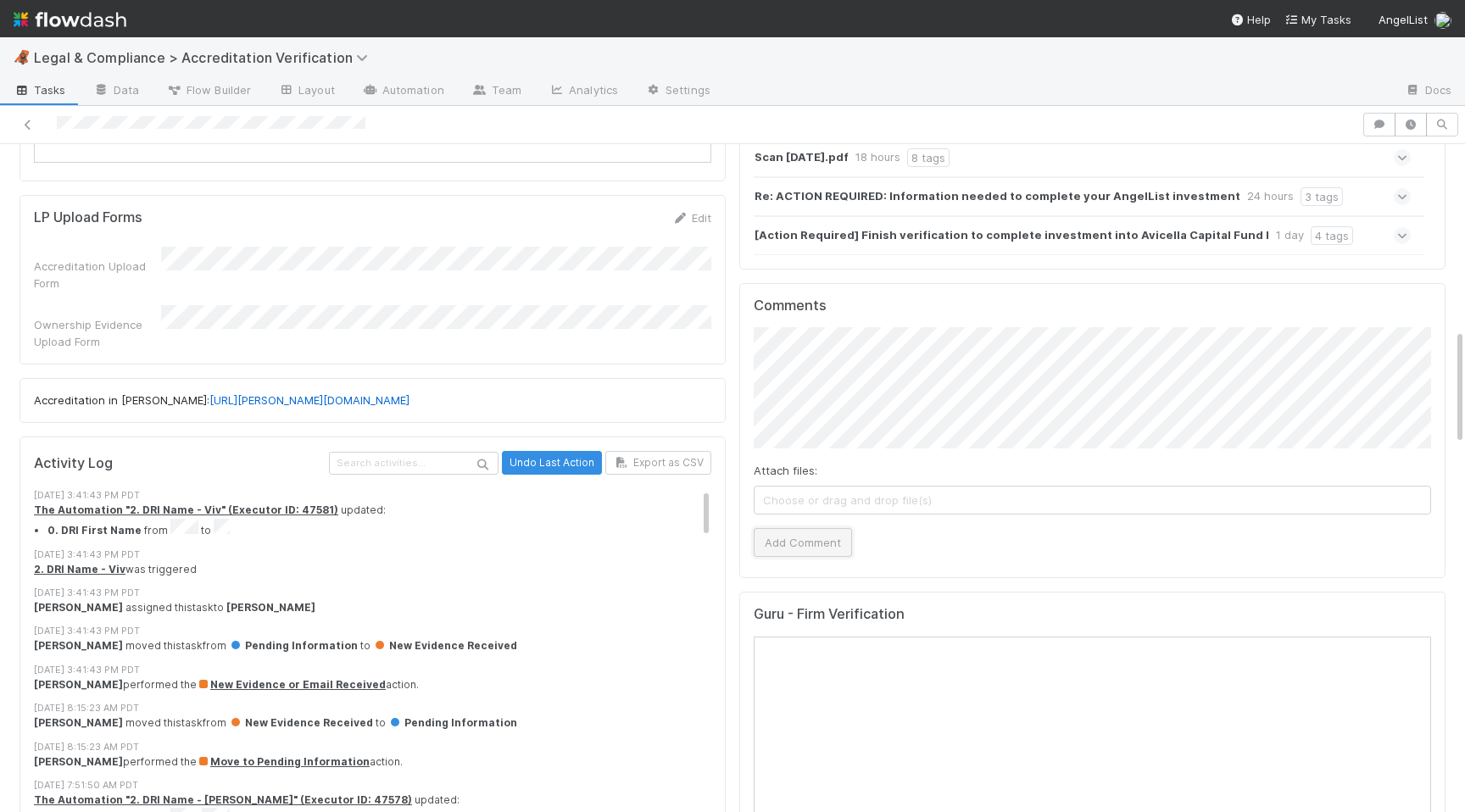
click at [804, 530] on button "Add Comment" at bounding box center [803, 542] width 99 height 29
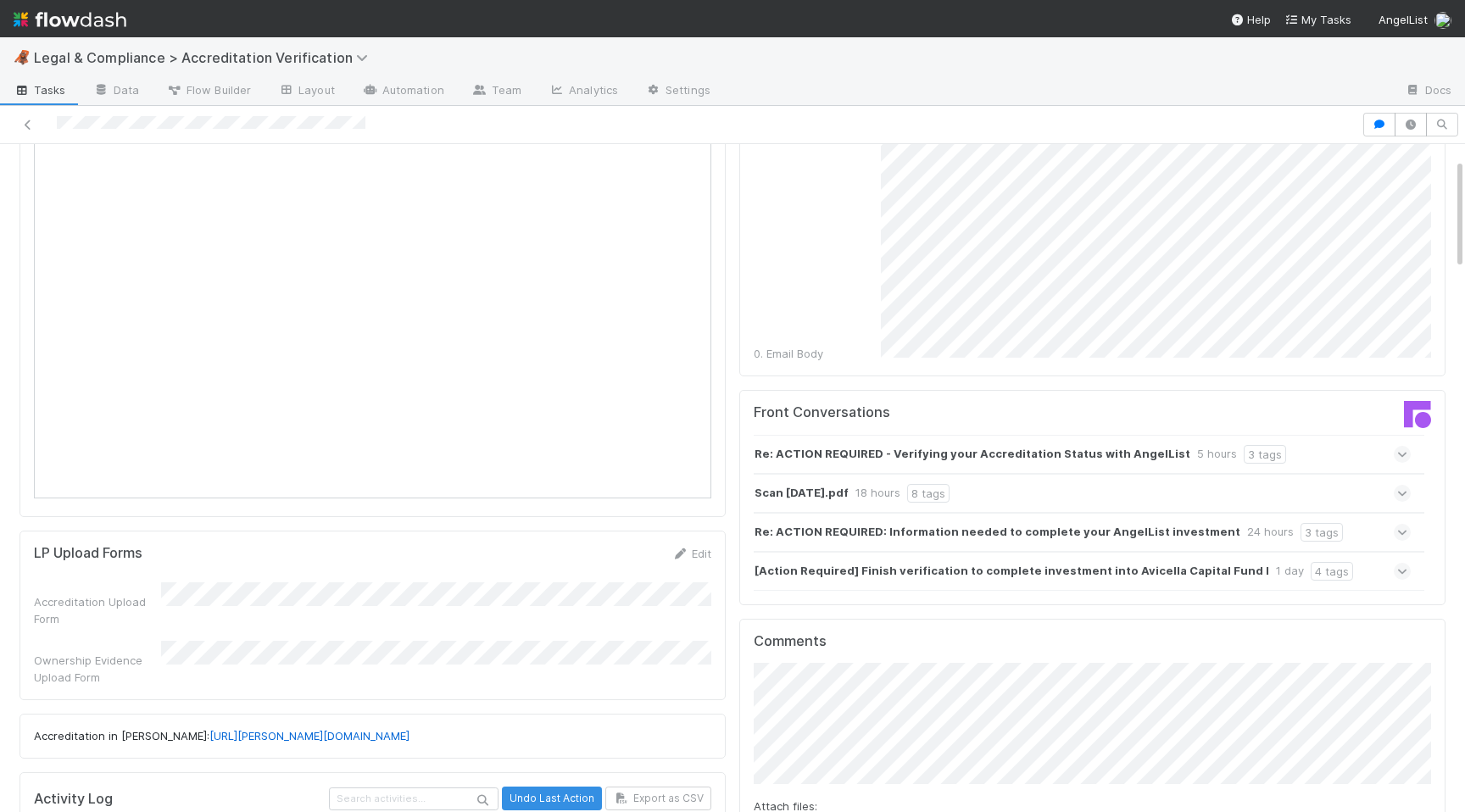
scroll to position [0, 0]
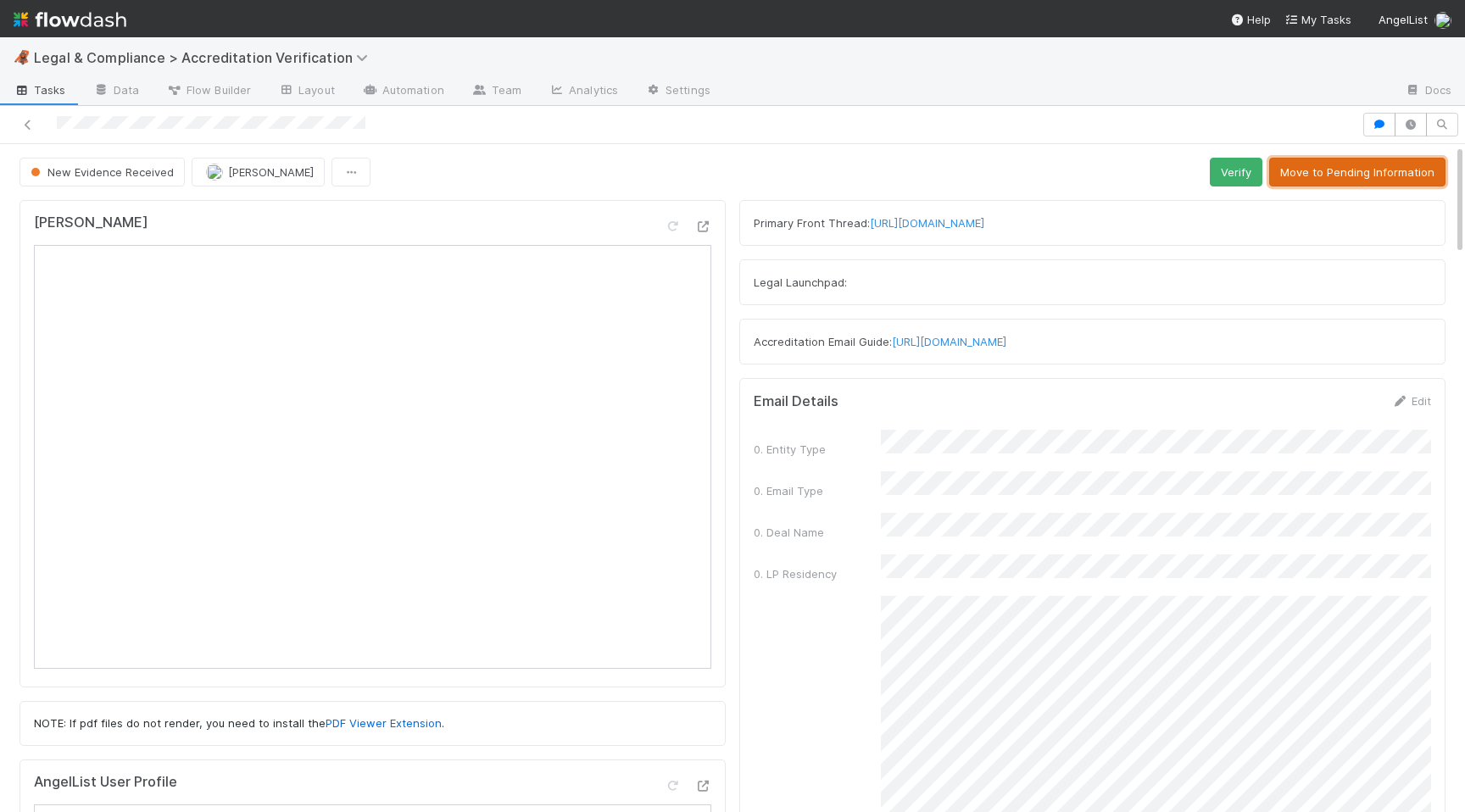
click at [1346, 169] on button "Move to Pending Information" at bounding box center [1357, 171] width 176 height 29
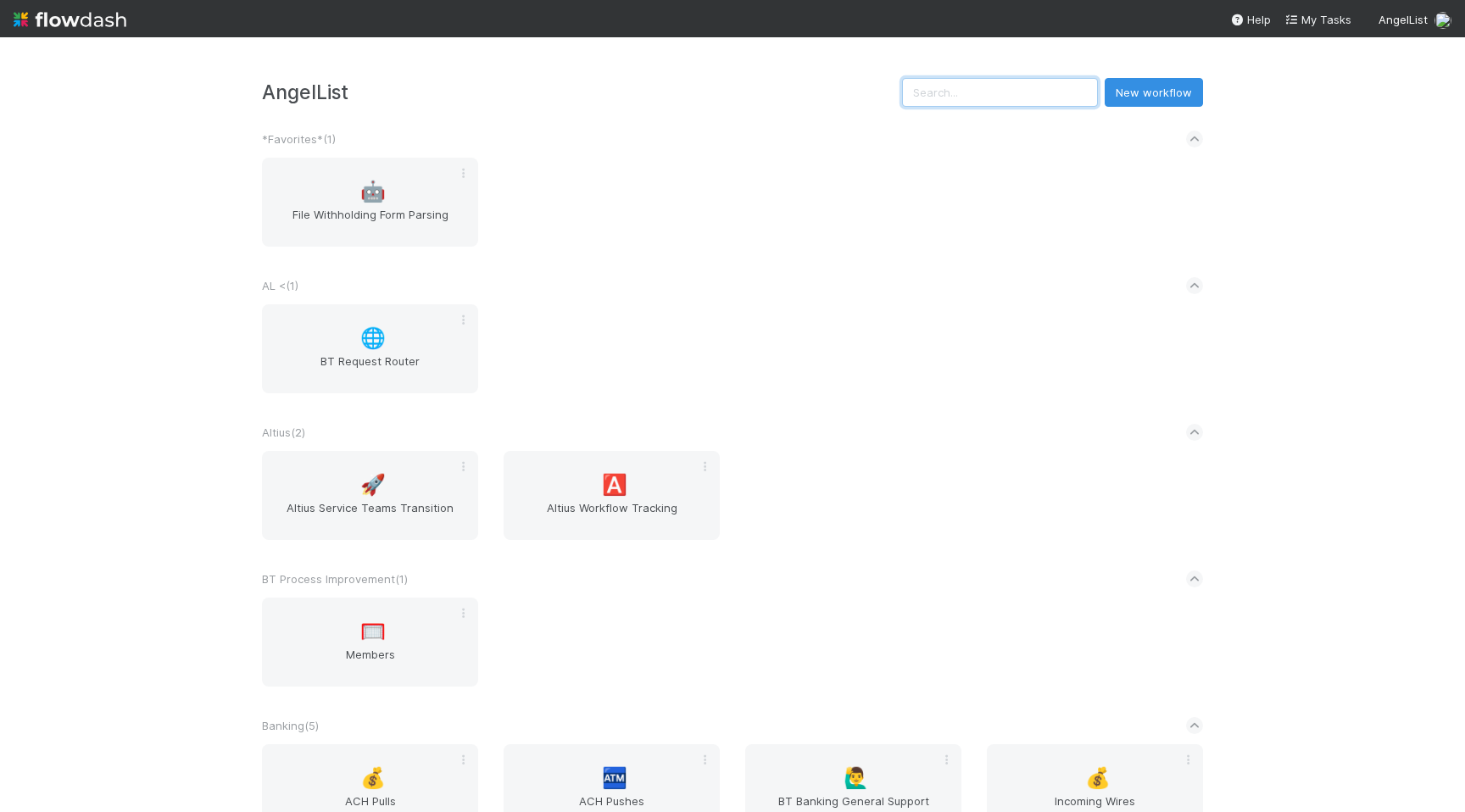
click at [1067, 83] on input "text" at bounding box center [1000, 92] width 196 height 29
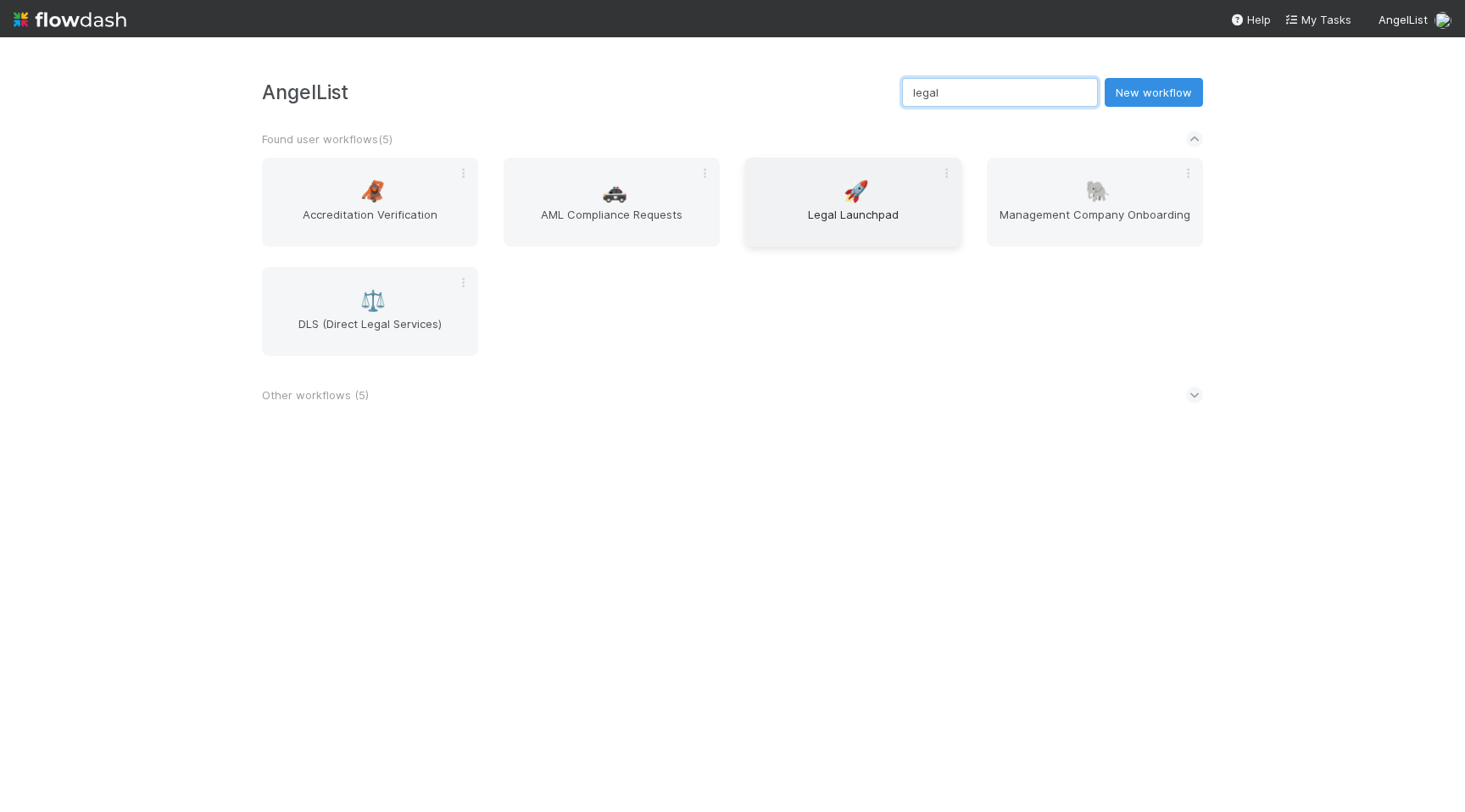
type input "legal"
click at [832, 182] on div "🚀 Legal Launchpad" at bounding box center [853, 201] width 216 height 89
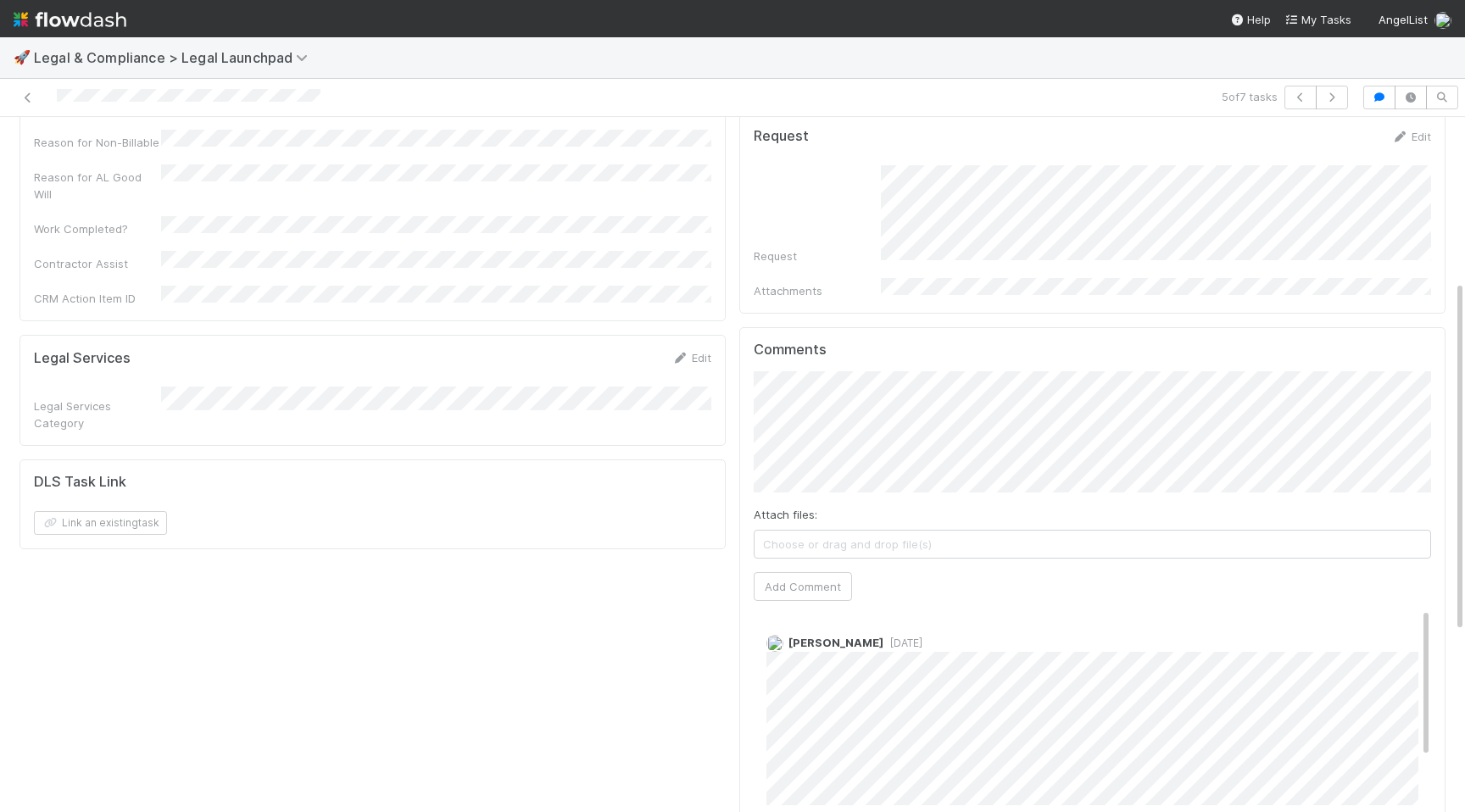
scroll to position [608, 0]
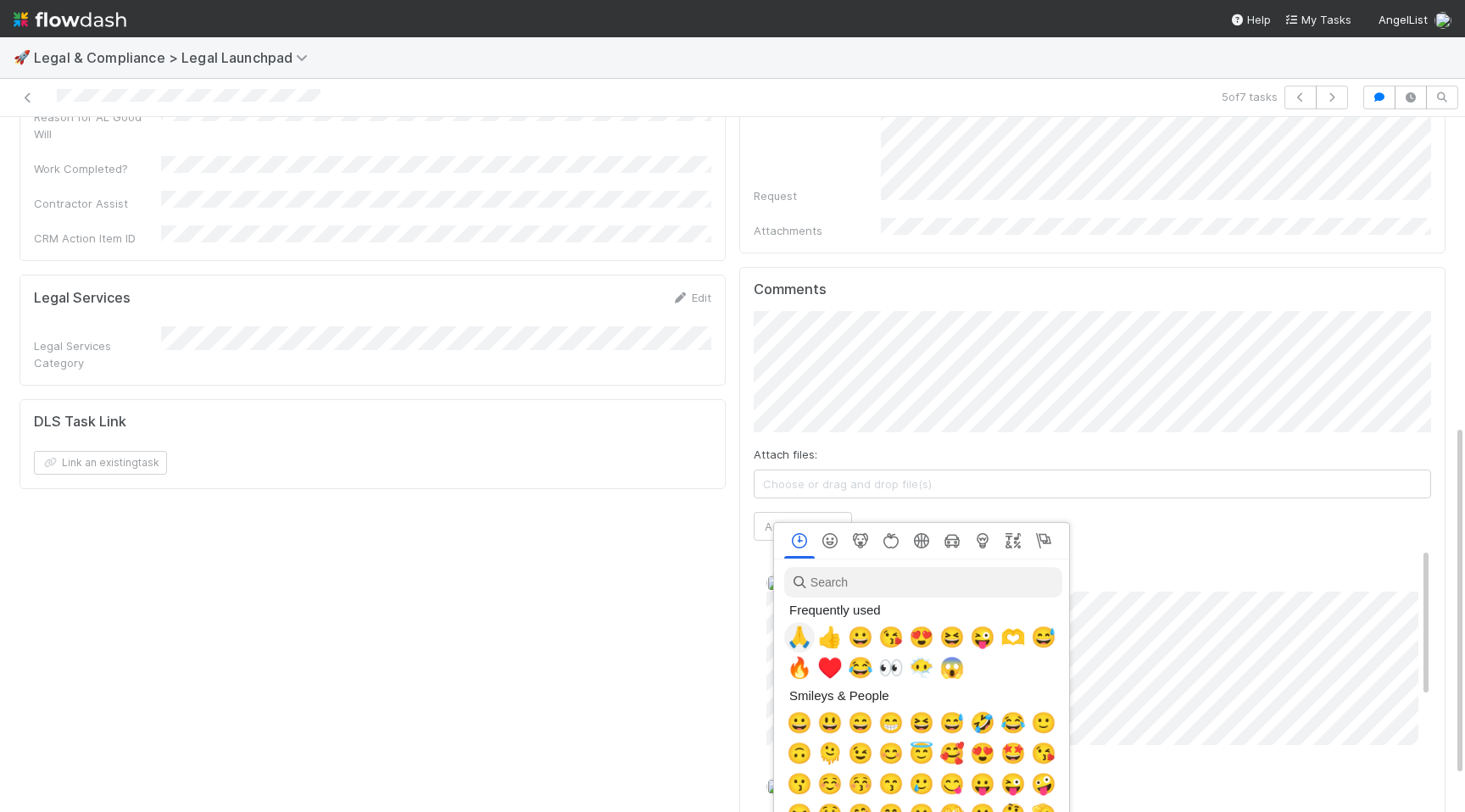
click at [798, 637] on span "🙏" at bounding box center [799, 637] width 25 height 23
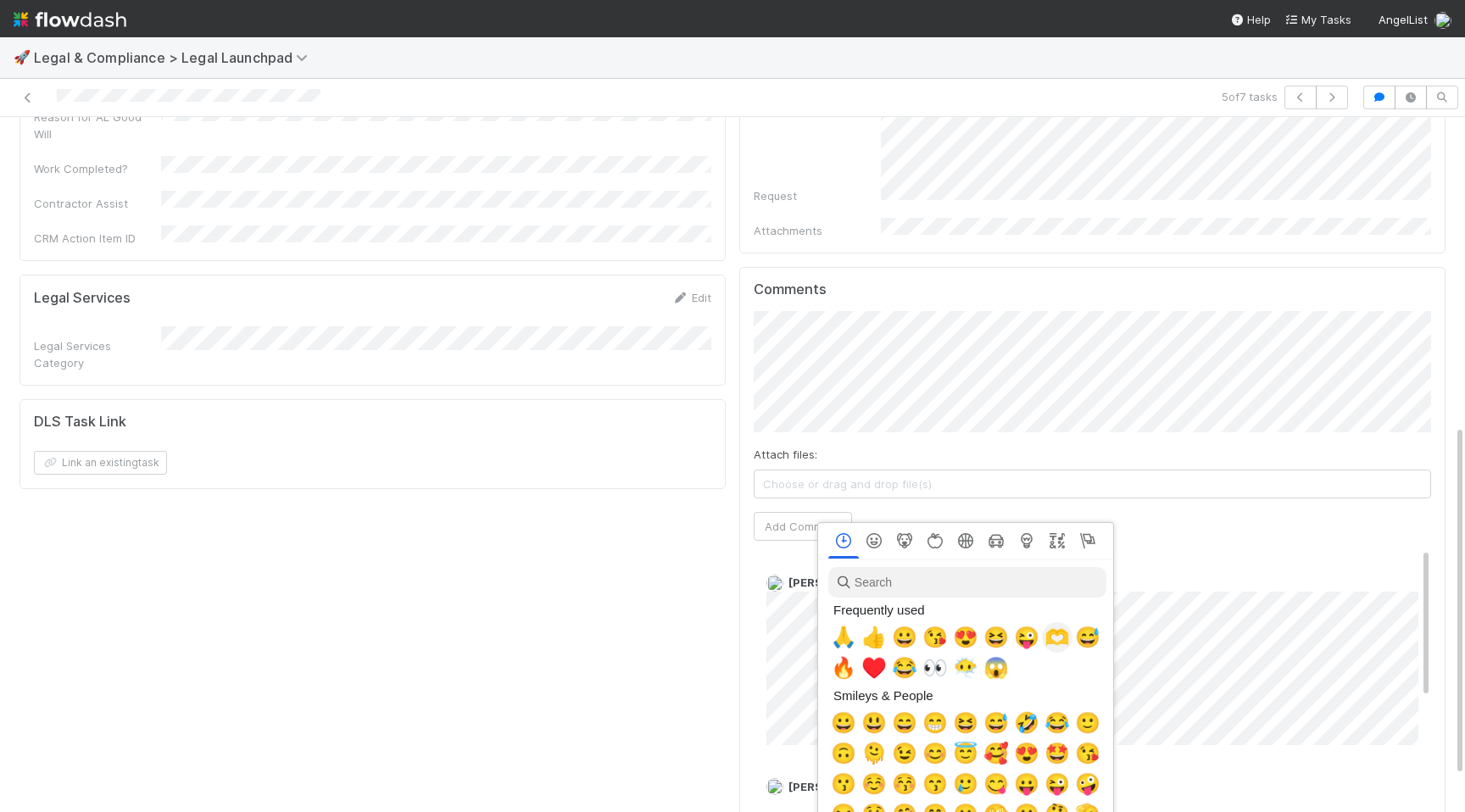
click at [1060, 642] on span "🫶" at bounding box center [1056, 637] width 25 height 23
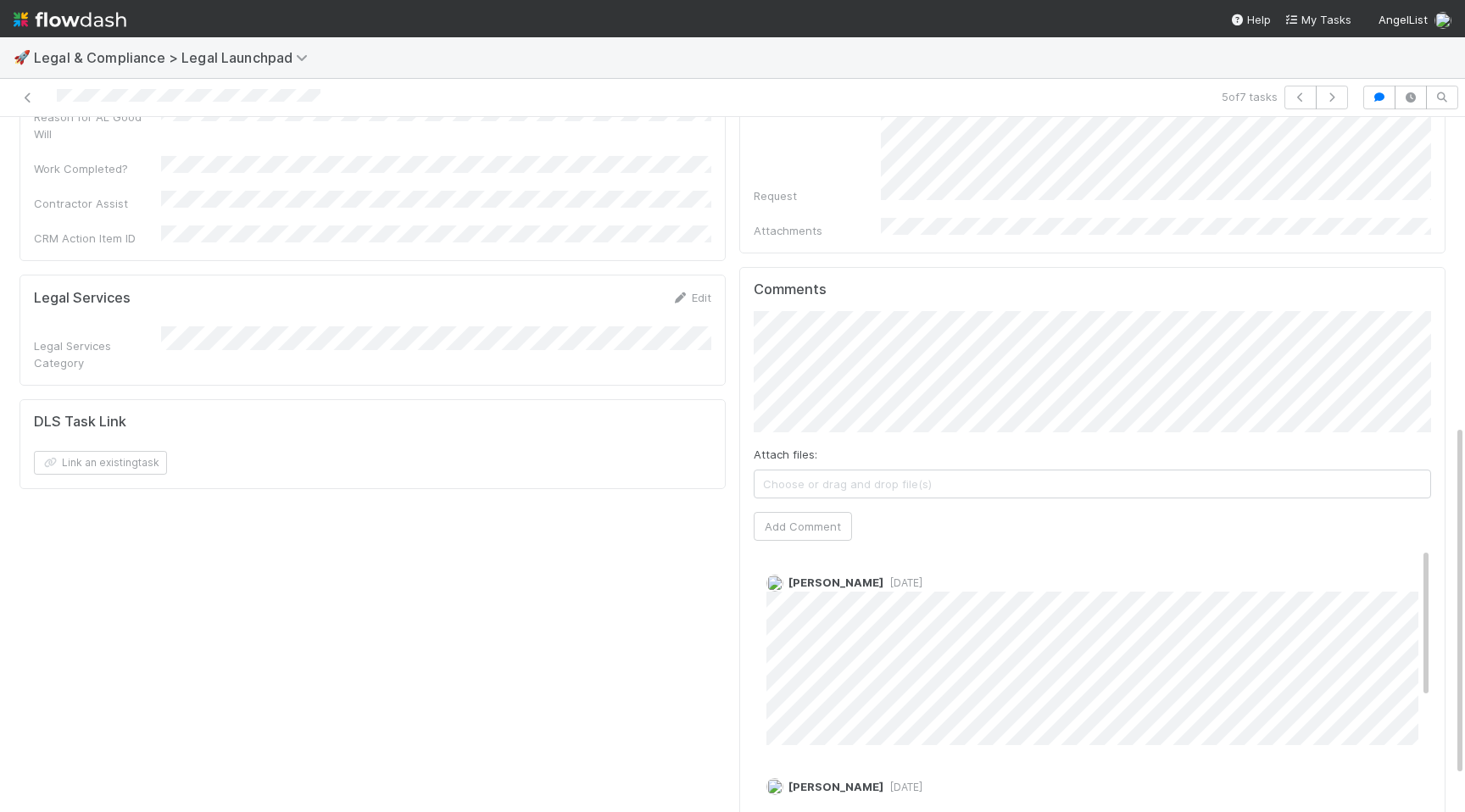
scroll to position [0, 0]
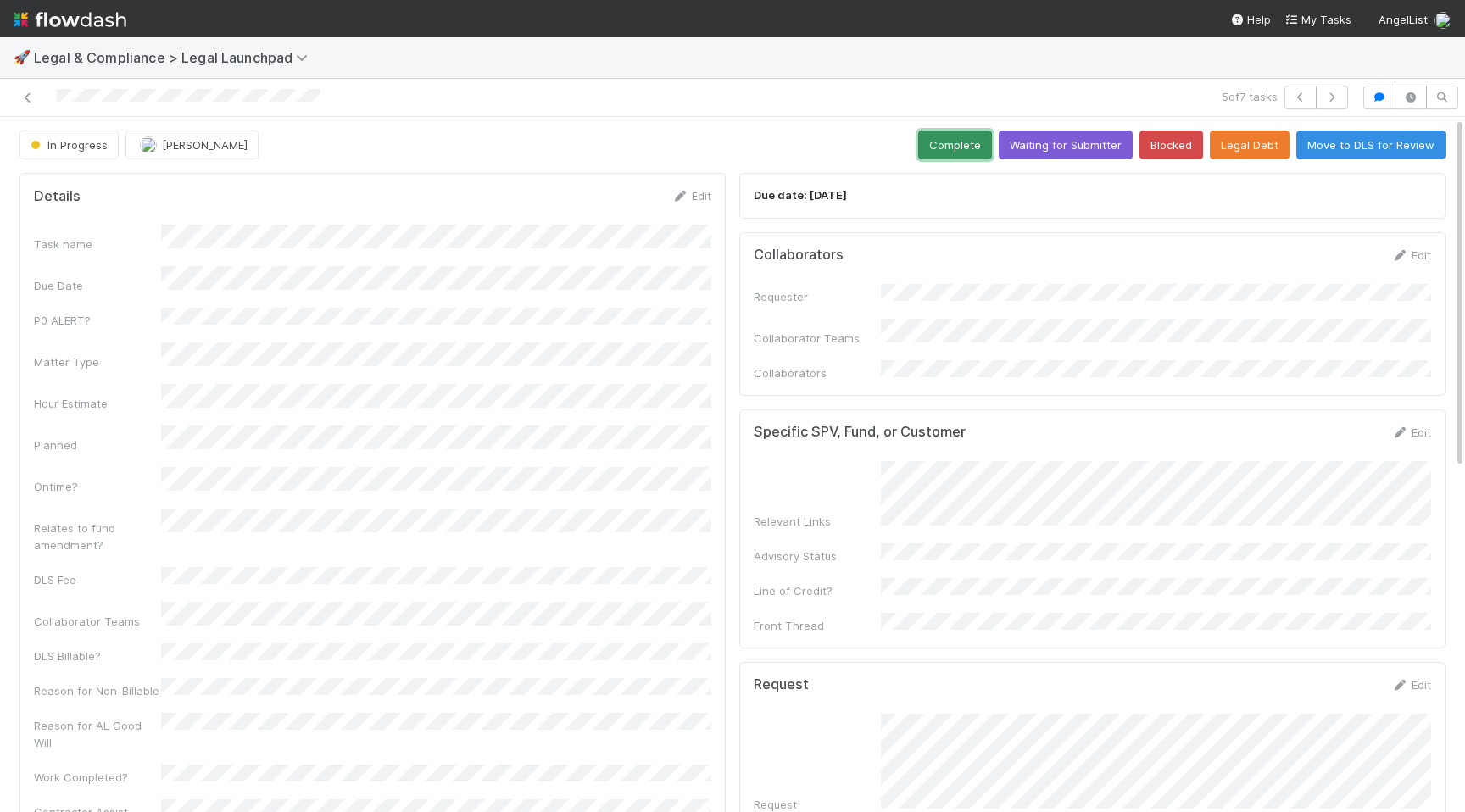
click at [958, 149] on button "Complete" at bounding box center [954, 144] width 73 height 29
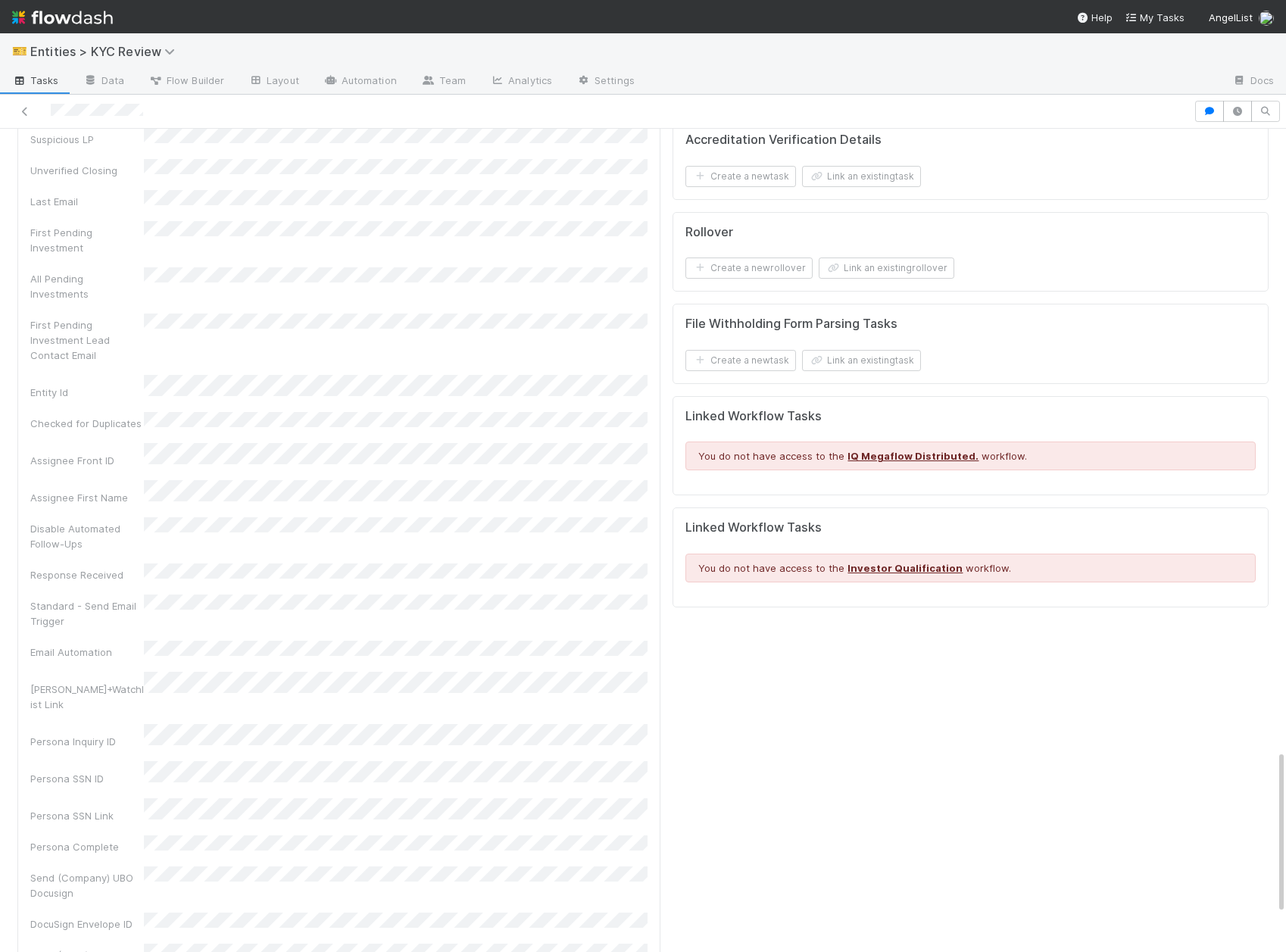
scroll to position [3117, 0]
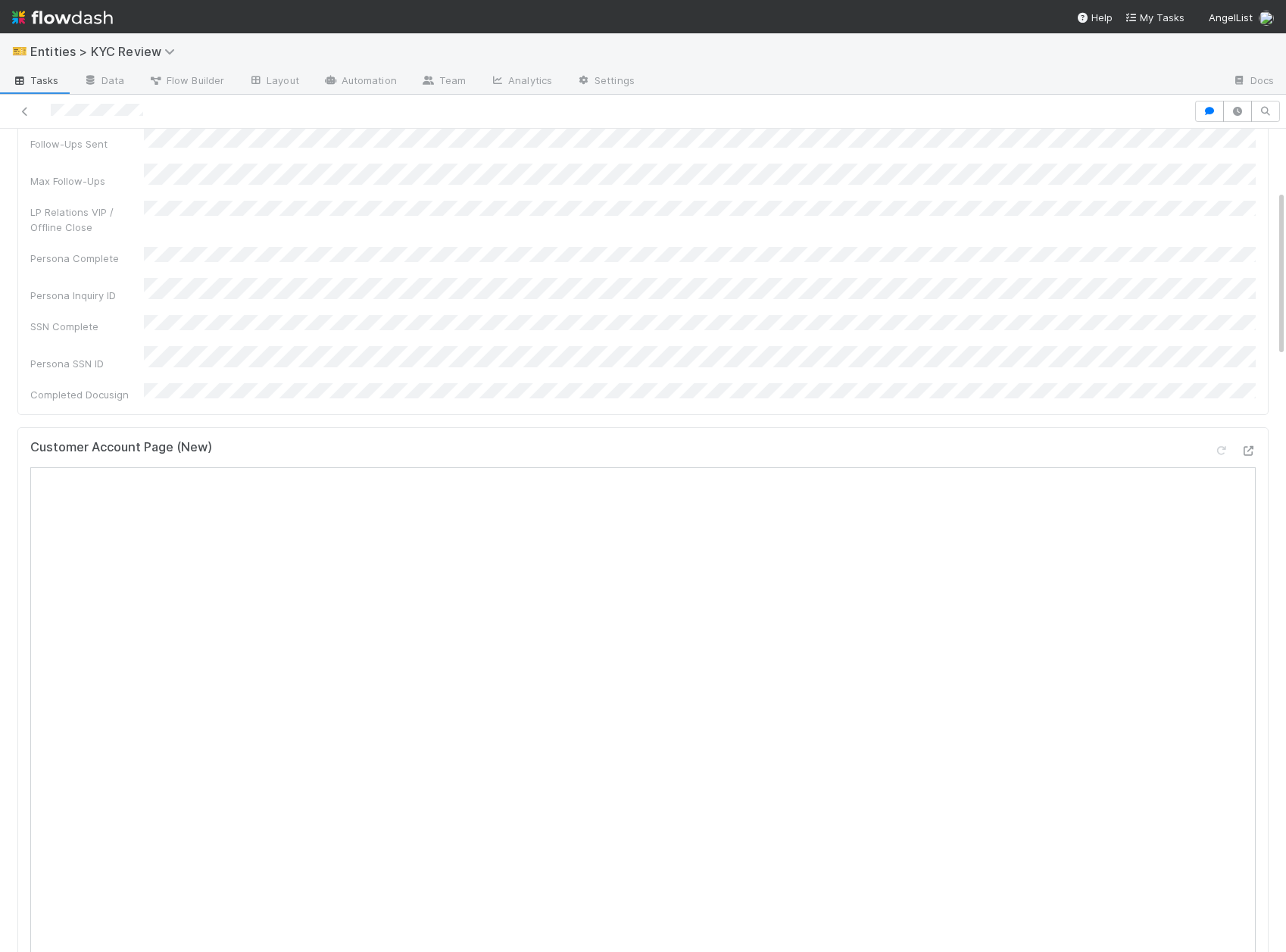
scroll to position [470, 0]
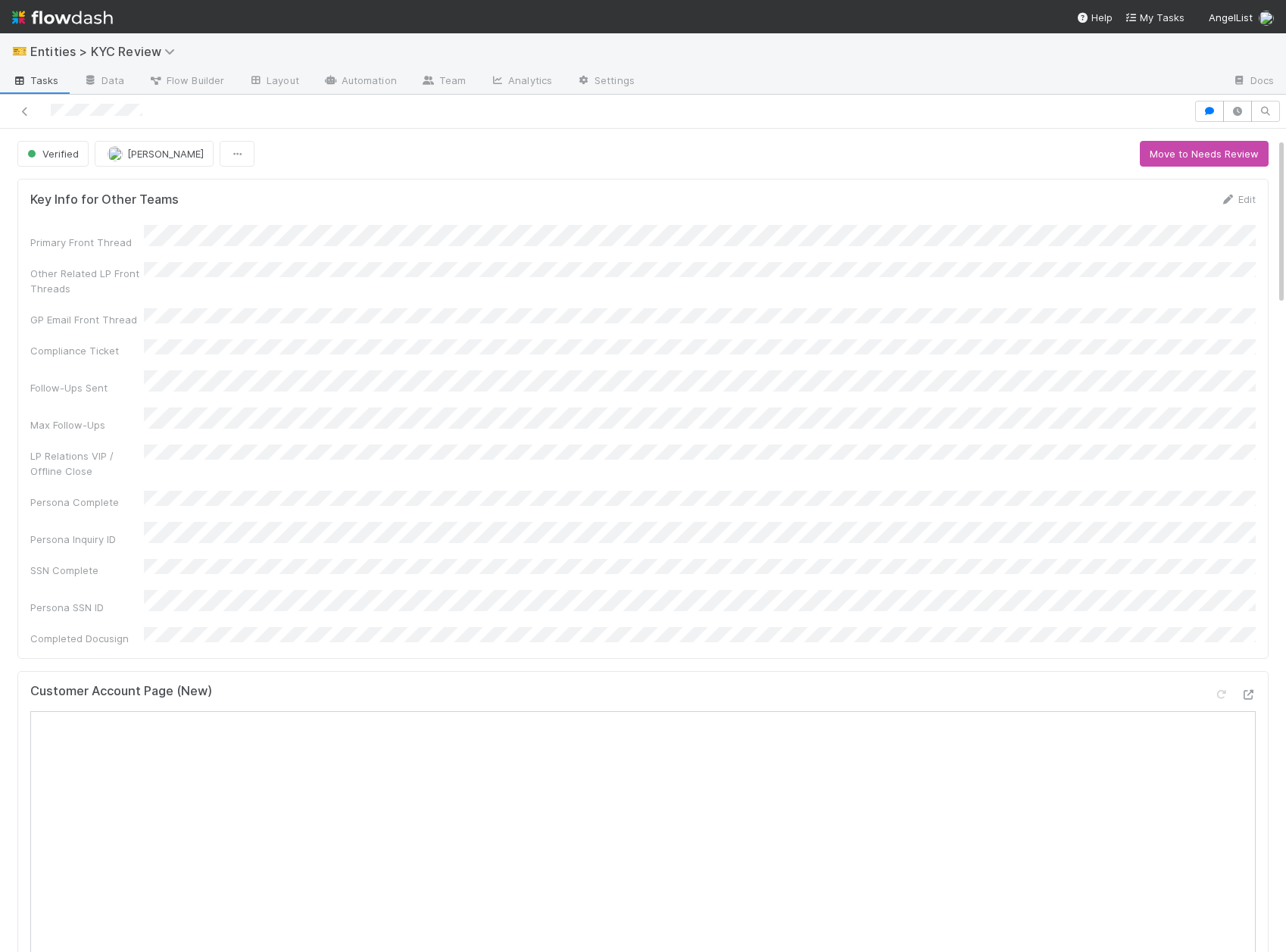
scroll to position [387, 0]
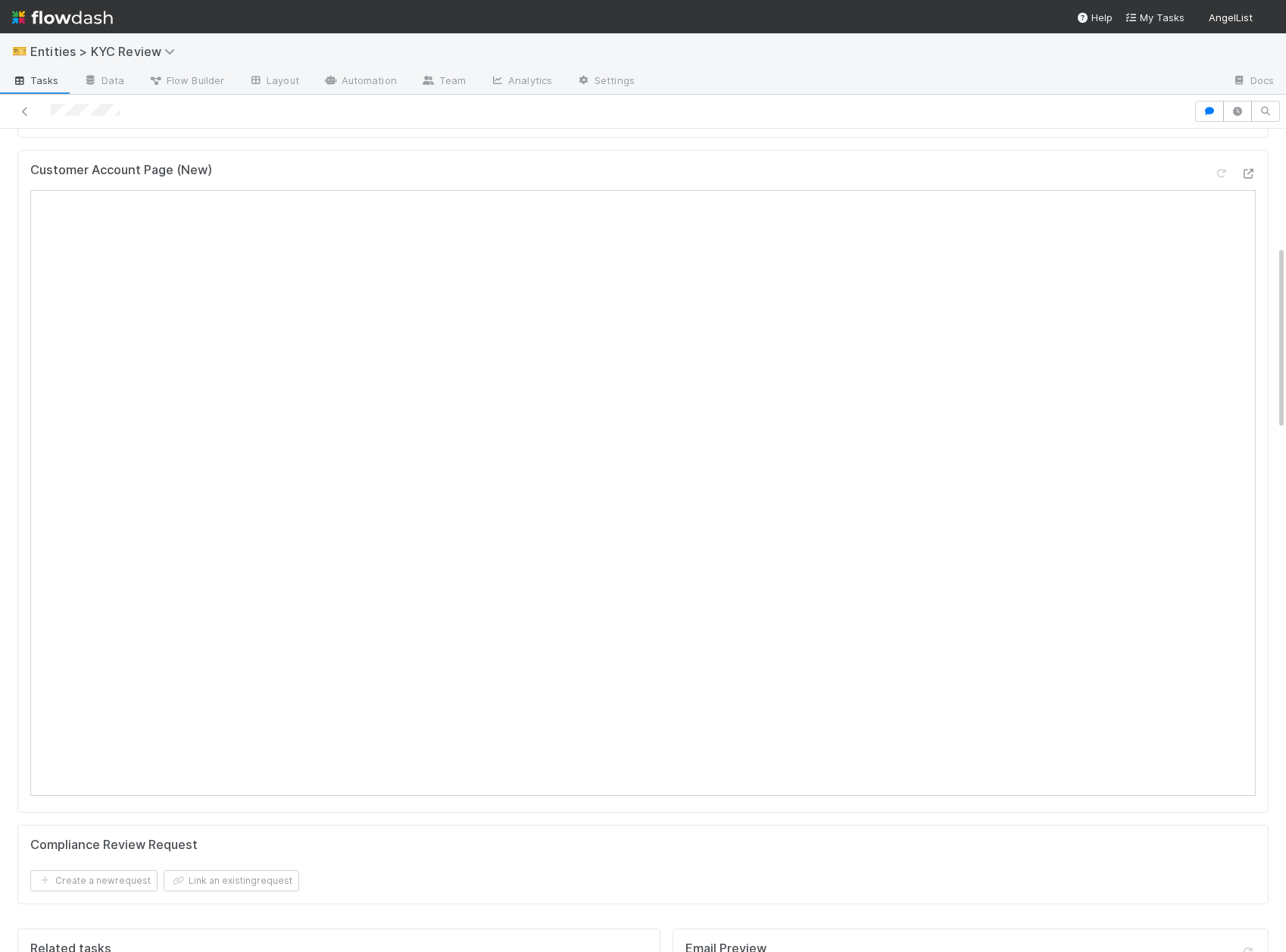
scroll to position [471, 0]
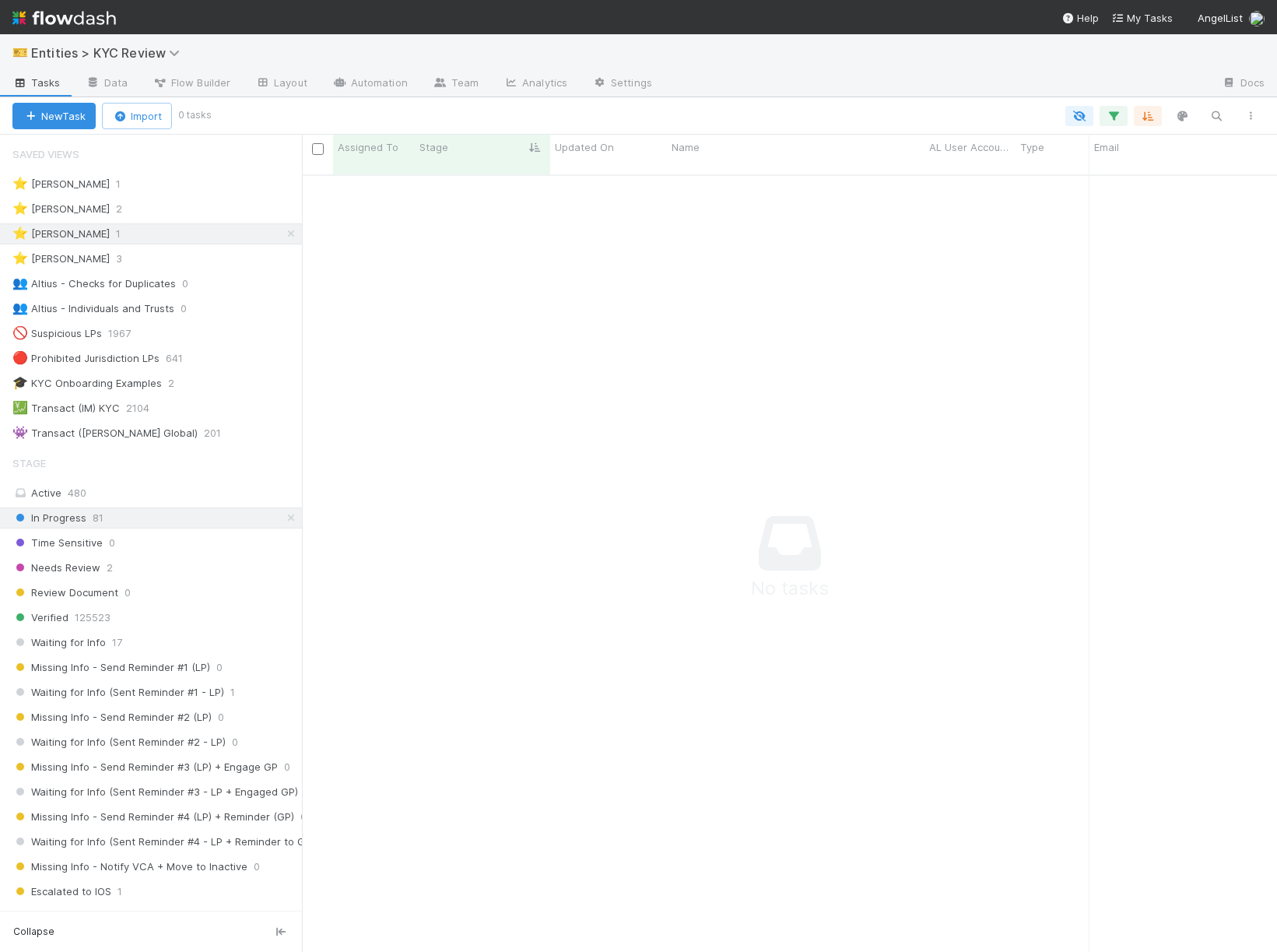
scroll to position [790, 975]
click at [1110, 110] on icon "button" at bounding box center [1114, 116] width 16 height 14
click at [220, 509] on div "Loading..." at bounding box center [638, 476] width 1277 height 952
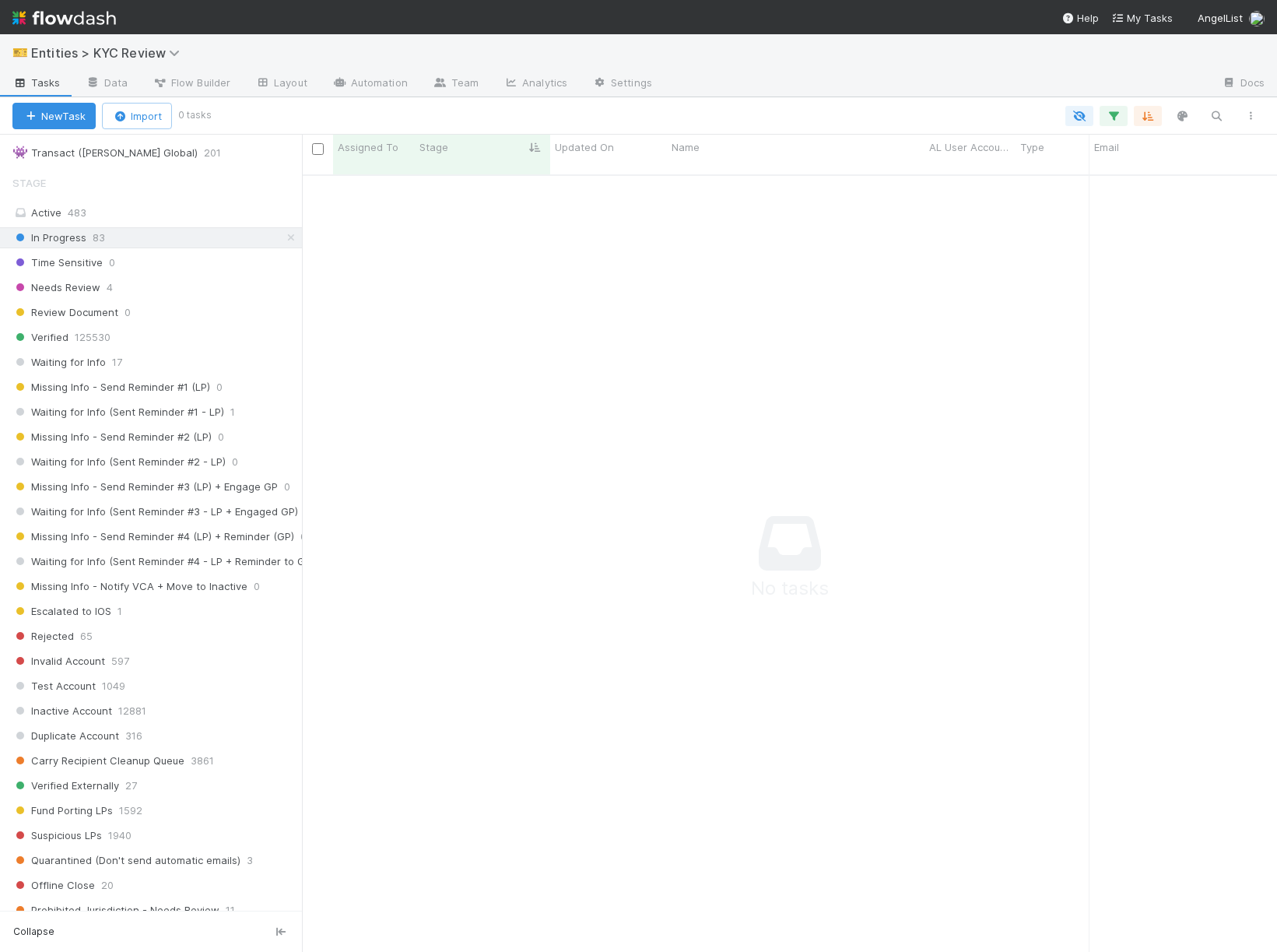
scroll to position [585, 0]
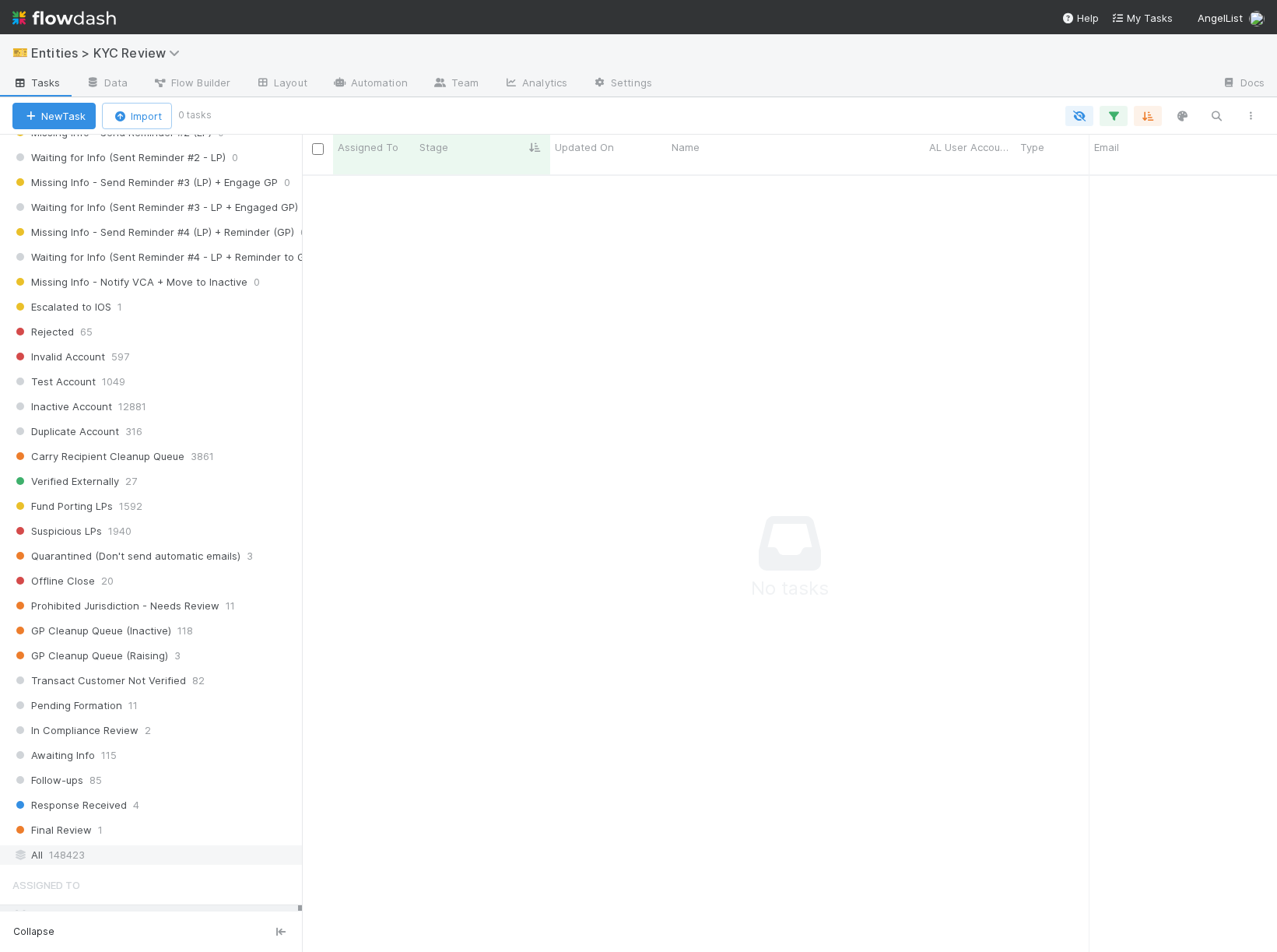
click at [105, 862] on div "All 148423" at bounding box center [155, 854] width 286 height 20
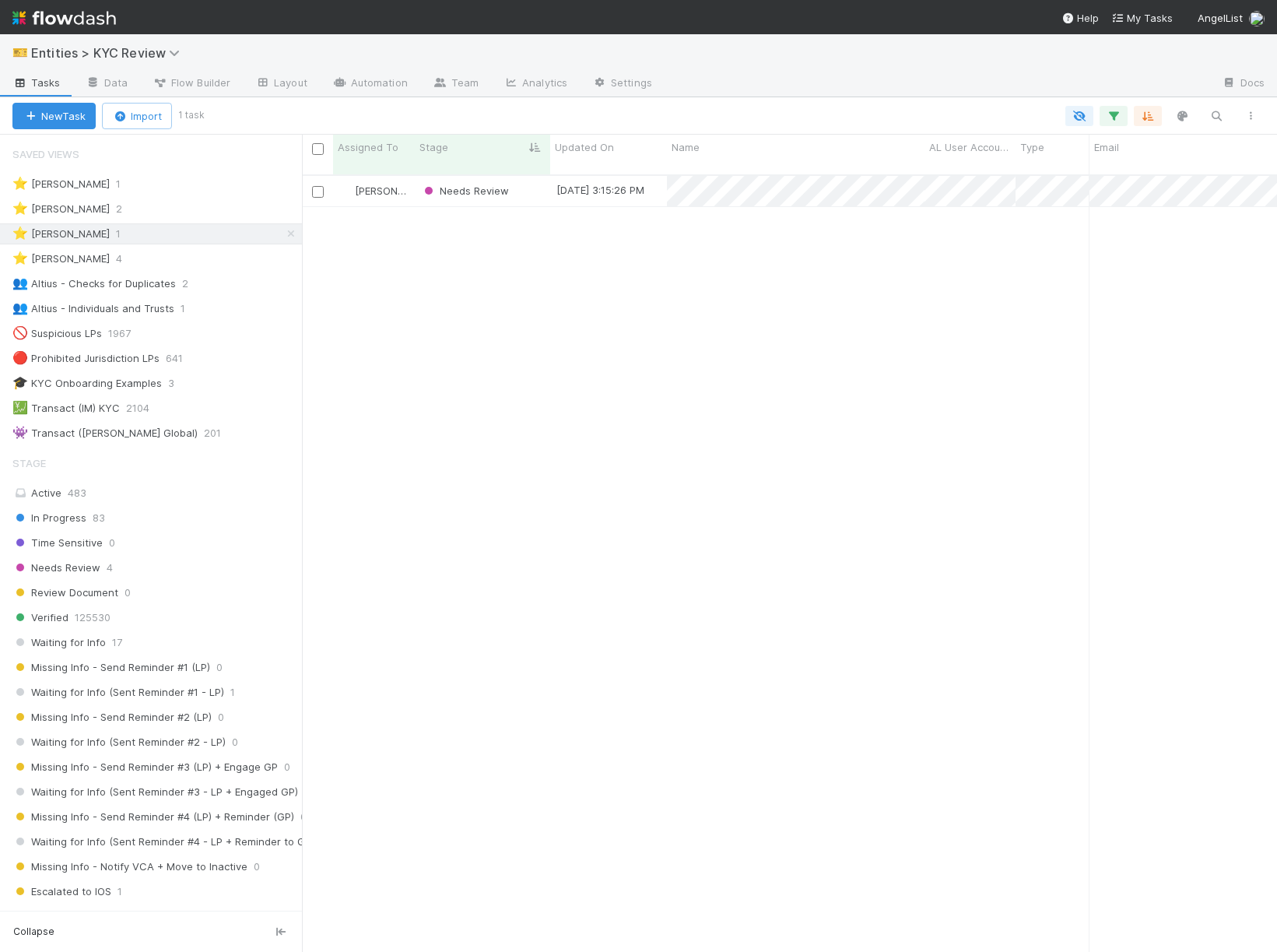
scroll to position [790, 975]
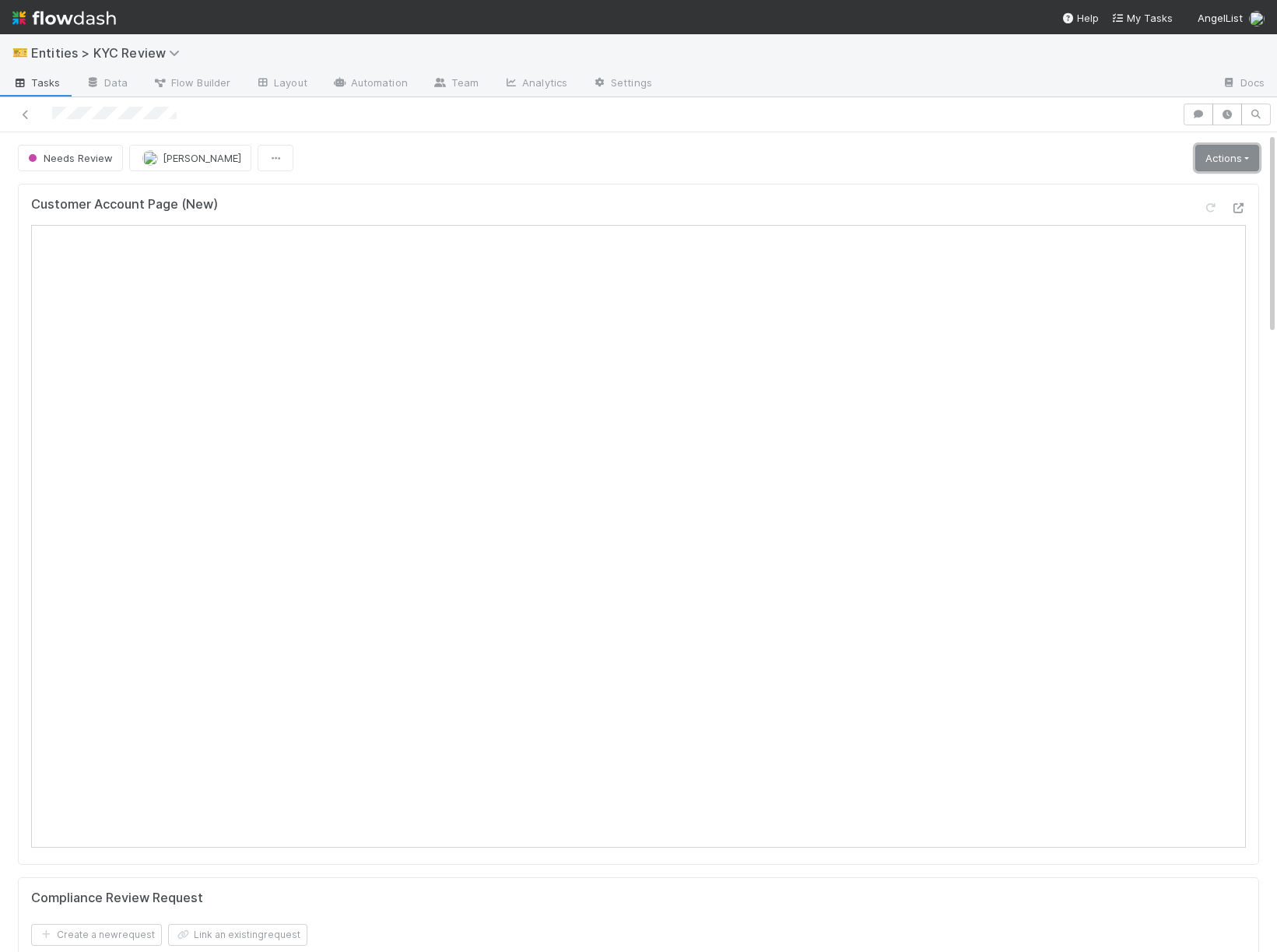
click at [1208, 164] on link "Actions" at bounding box center [1227, 157] width 63 height 26
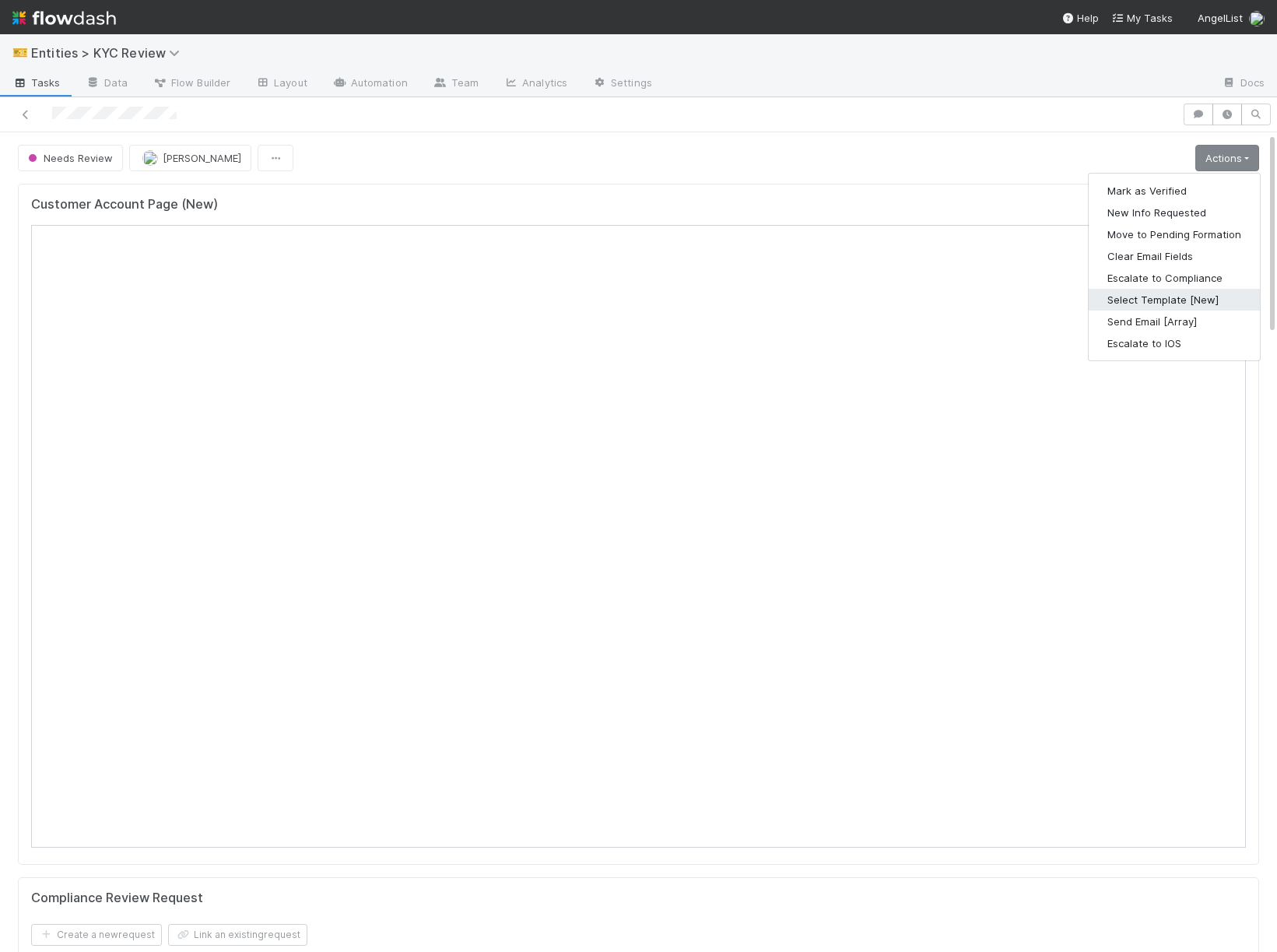
click at [1126, 305] on button "Select Template [New]" at bounding box center [1174, 299] width 171 height 21
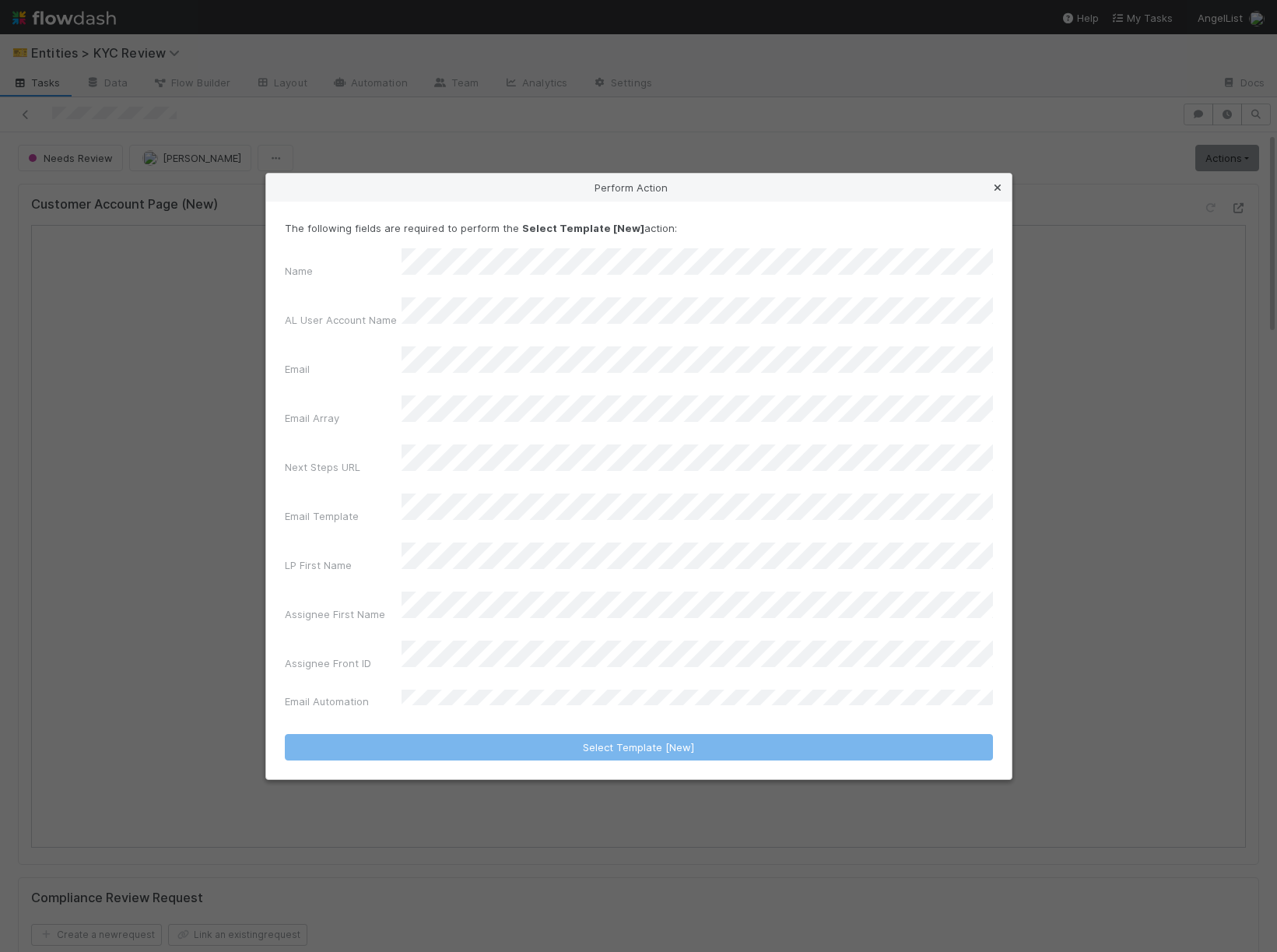
click at [996, 195] on link at bounding box center [998, 188] width 16 height 16
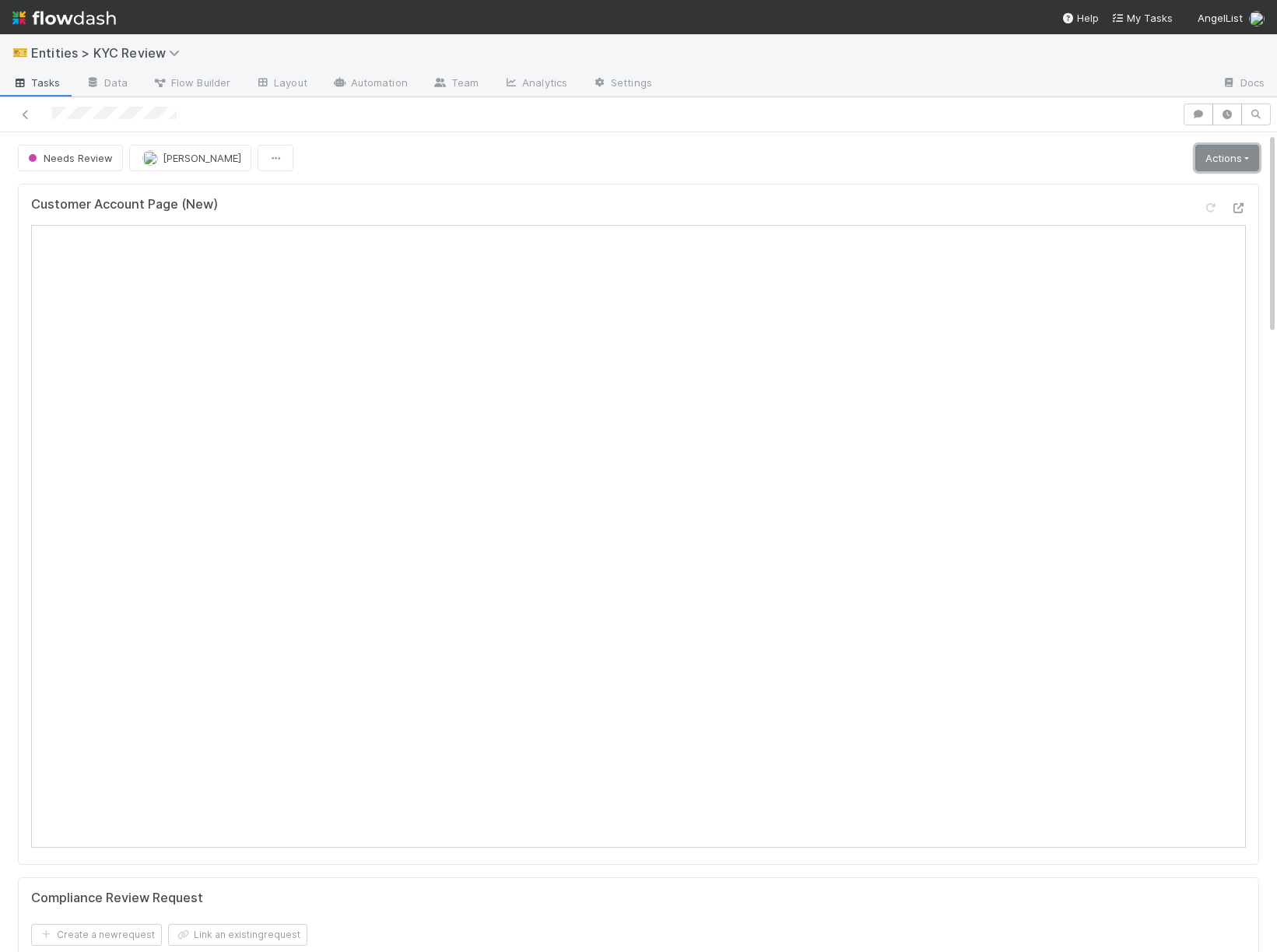
click at [1220, 159] on link "Actions" at bounding box center [1227, 157] width 63 height 26
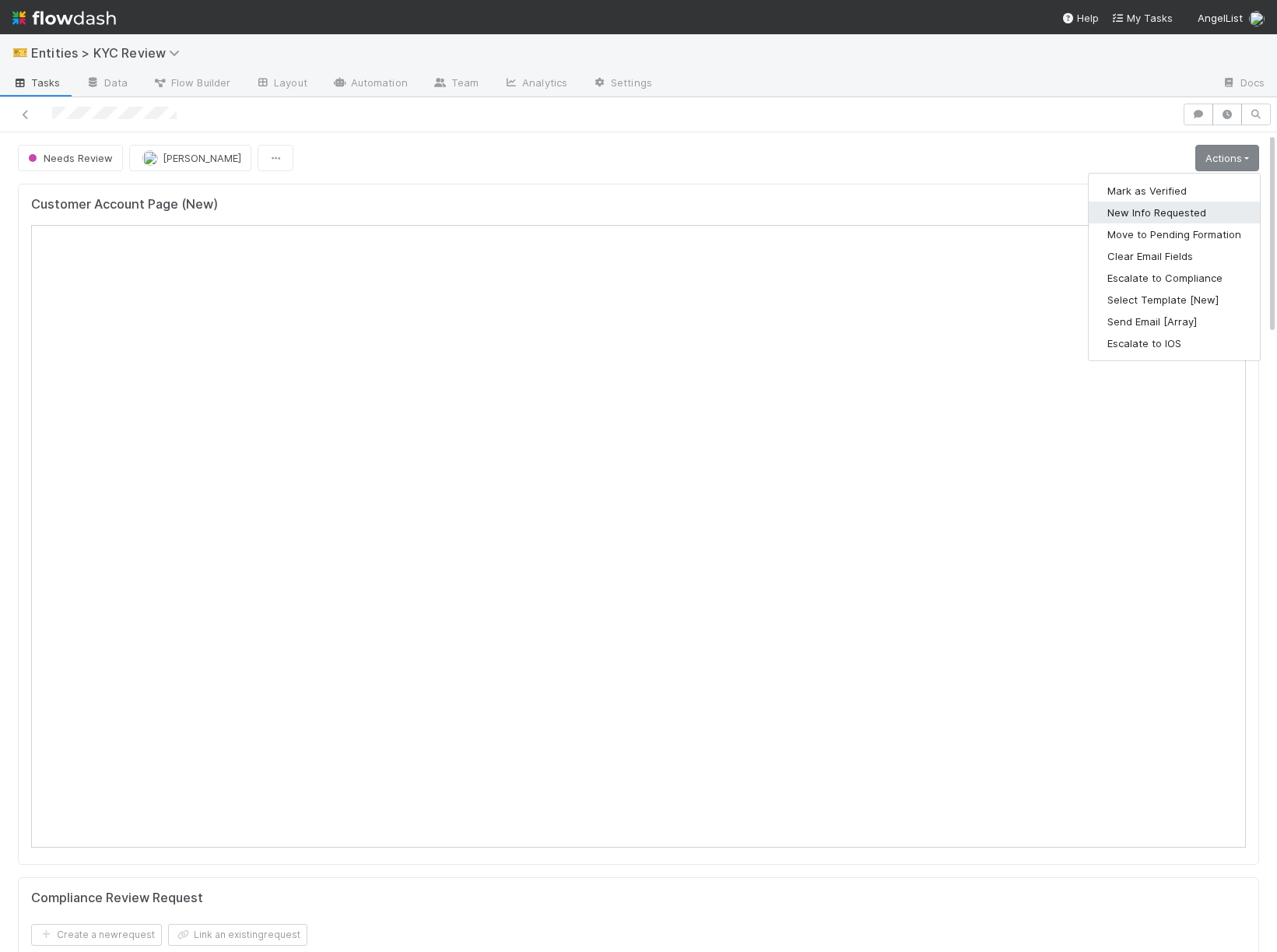
click at [1172, 209] on button "New Info Requested" at bounding box center [1174, 212] width 171 height 21
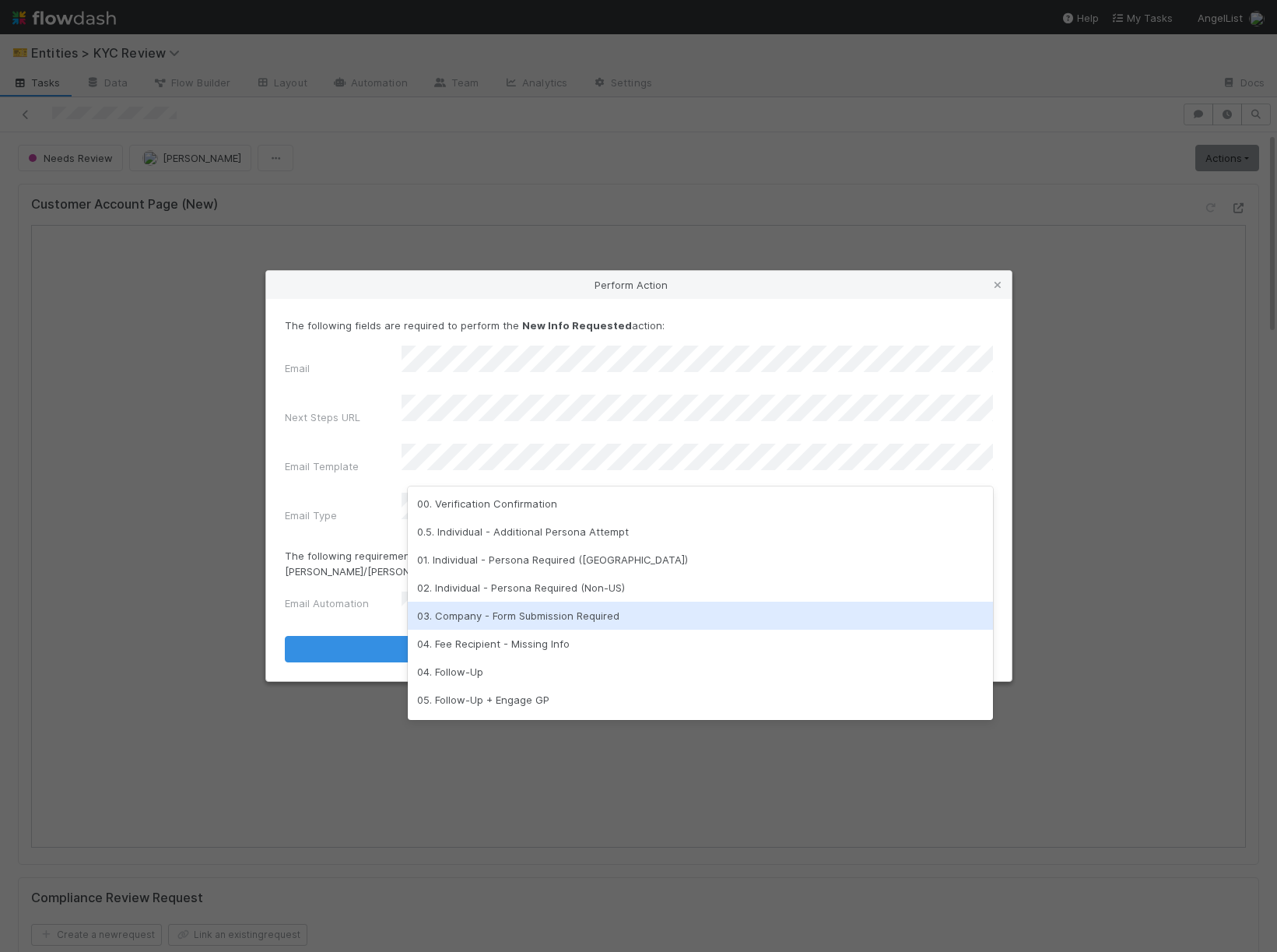
click at [495, 610] on div "03. Company - Form Submission Required" at bounding box center [700, 615] width 585 height 28
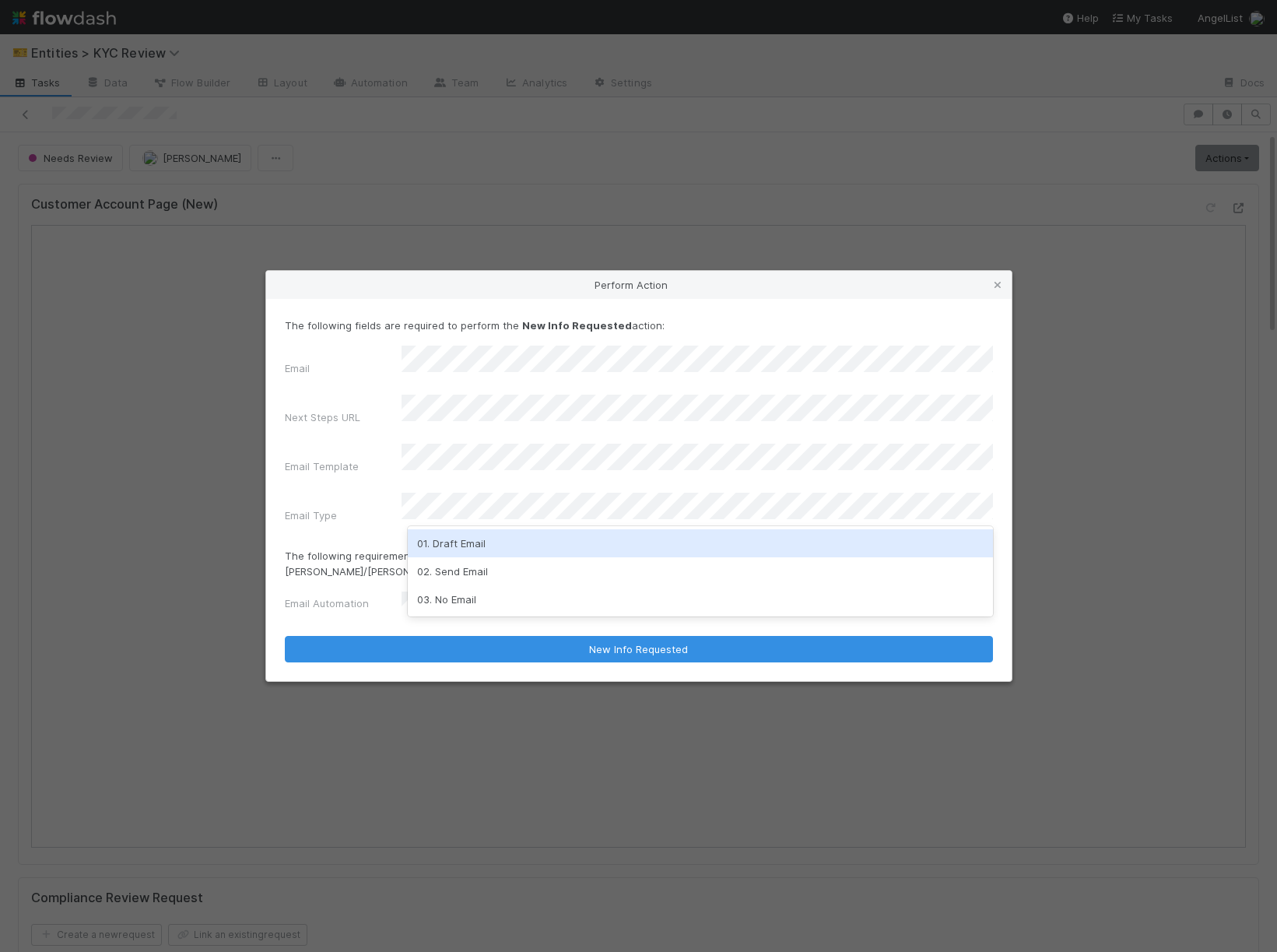
click at [460, 539] on div "01. Draft Email" at bounding box center [700, 543] width 585 height 28
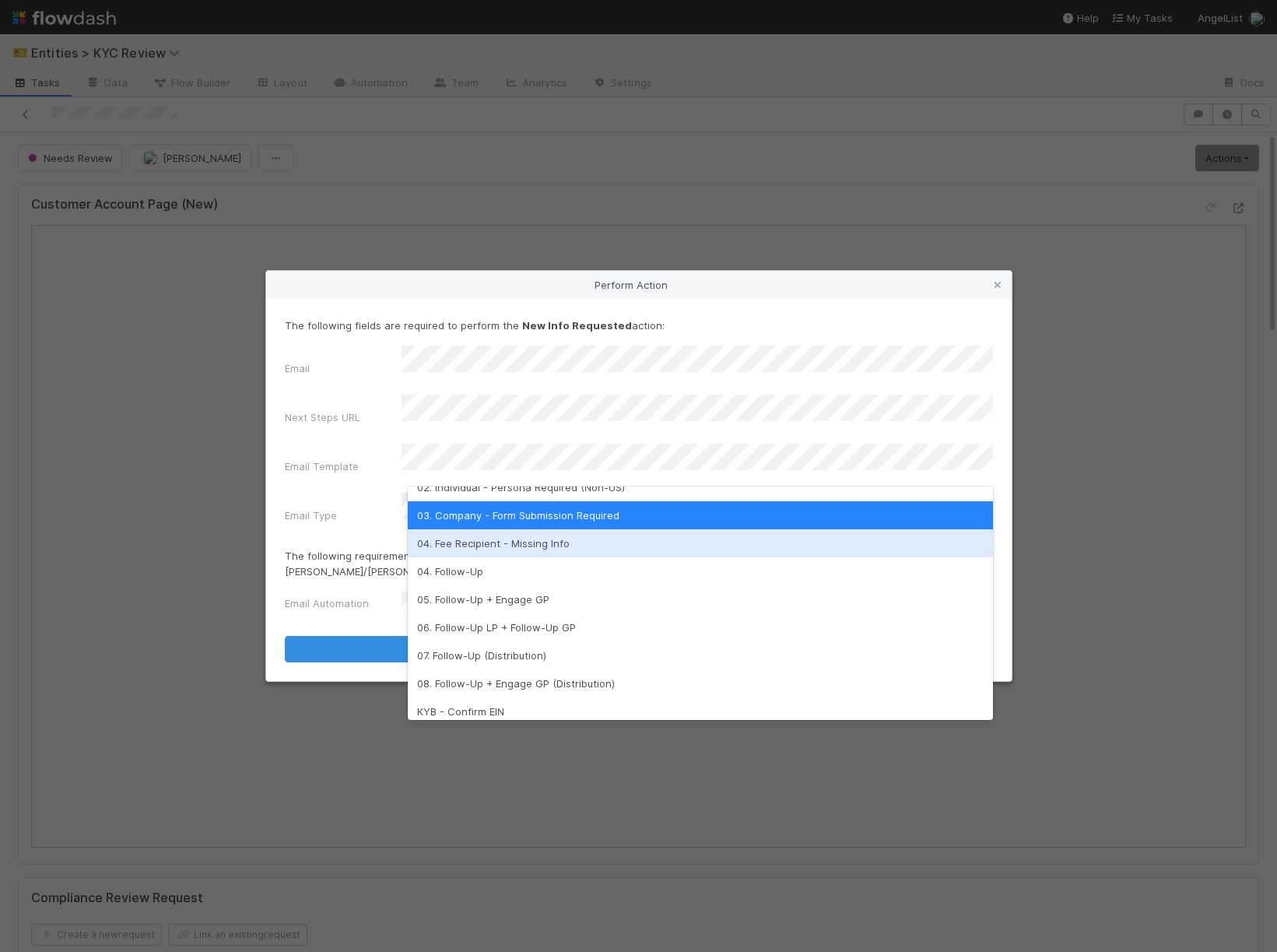
scroll to position [102, 0]
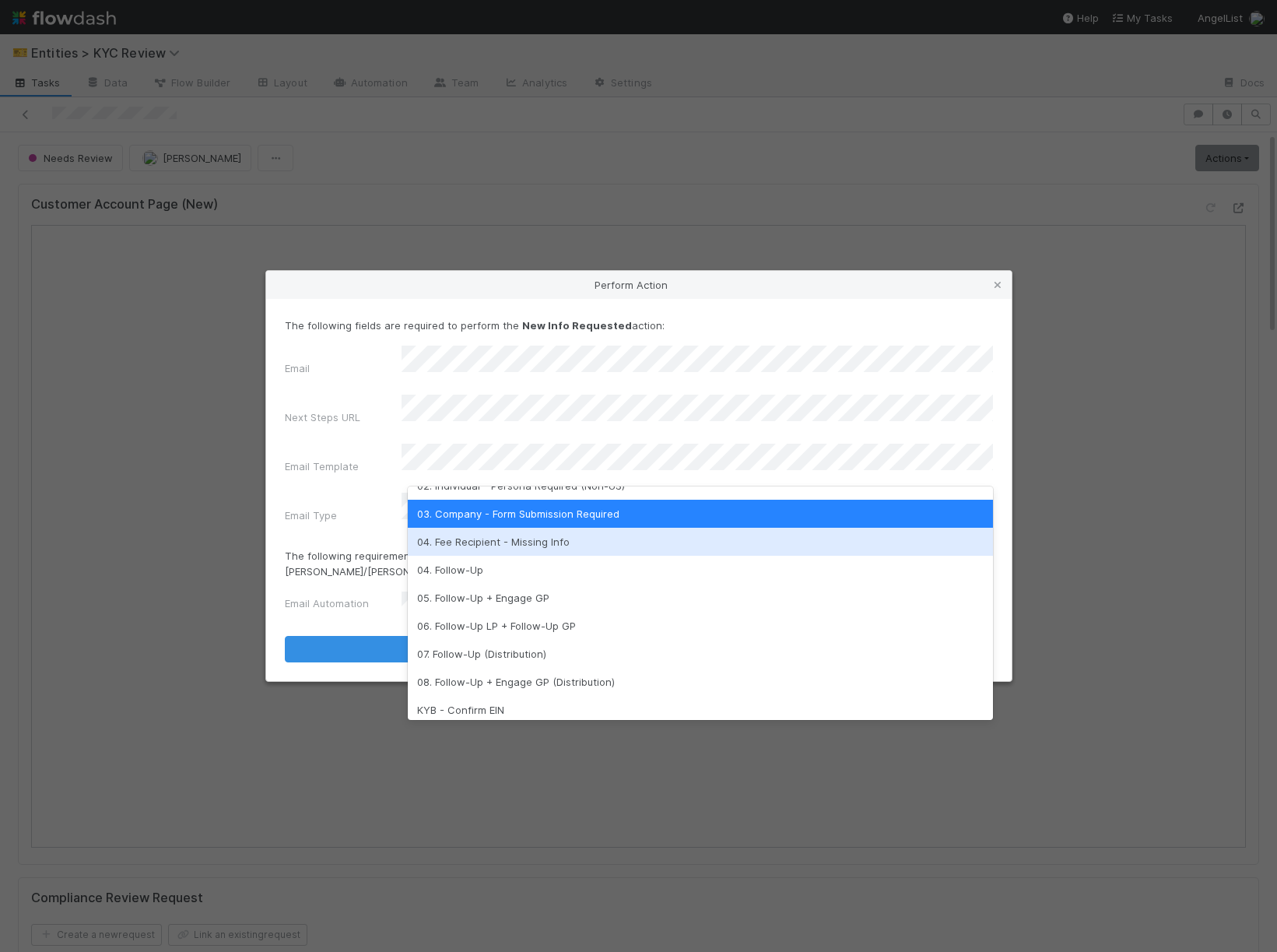
click at [339, 550] on p "The following requirement was not met: This task is part of the new automated f…" at bounding box center [638, 563] width 708 height 31
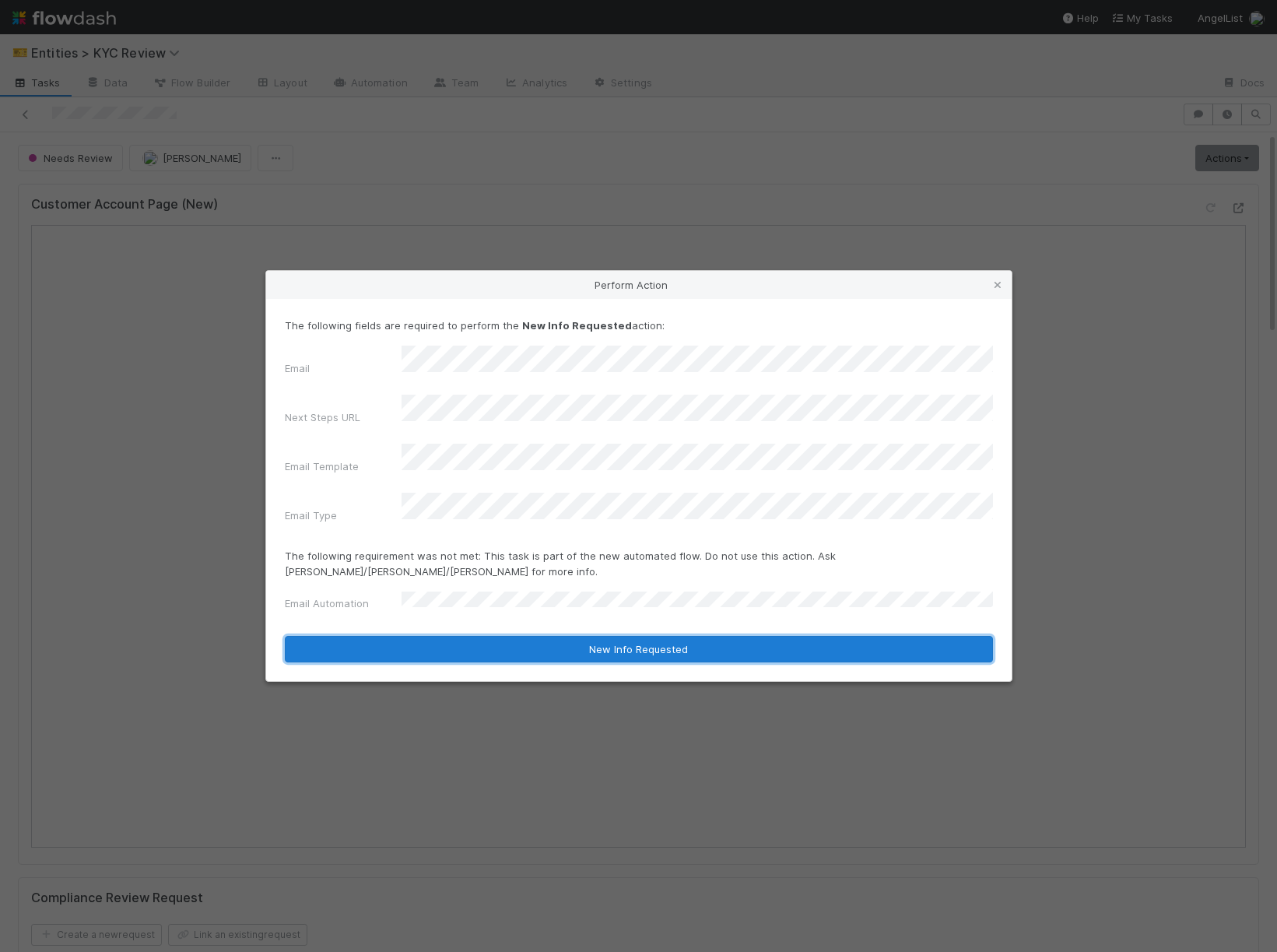
click at [420, 635] on button "New Info Requested" at bounding box center [638, 648] width 708 height 26
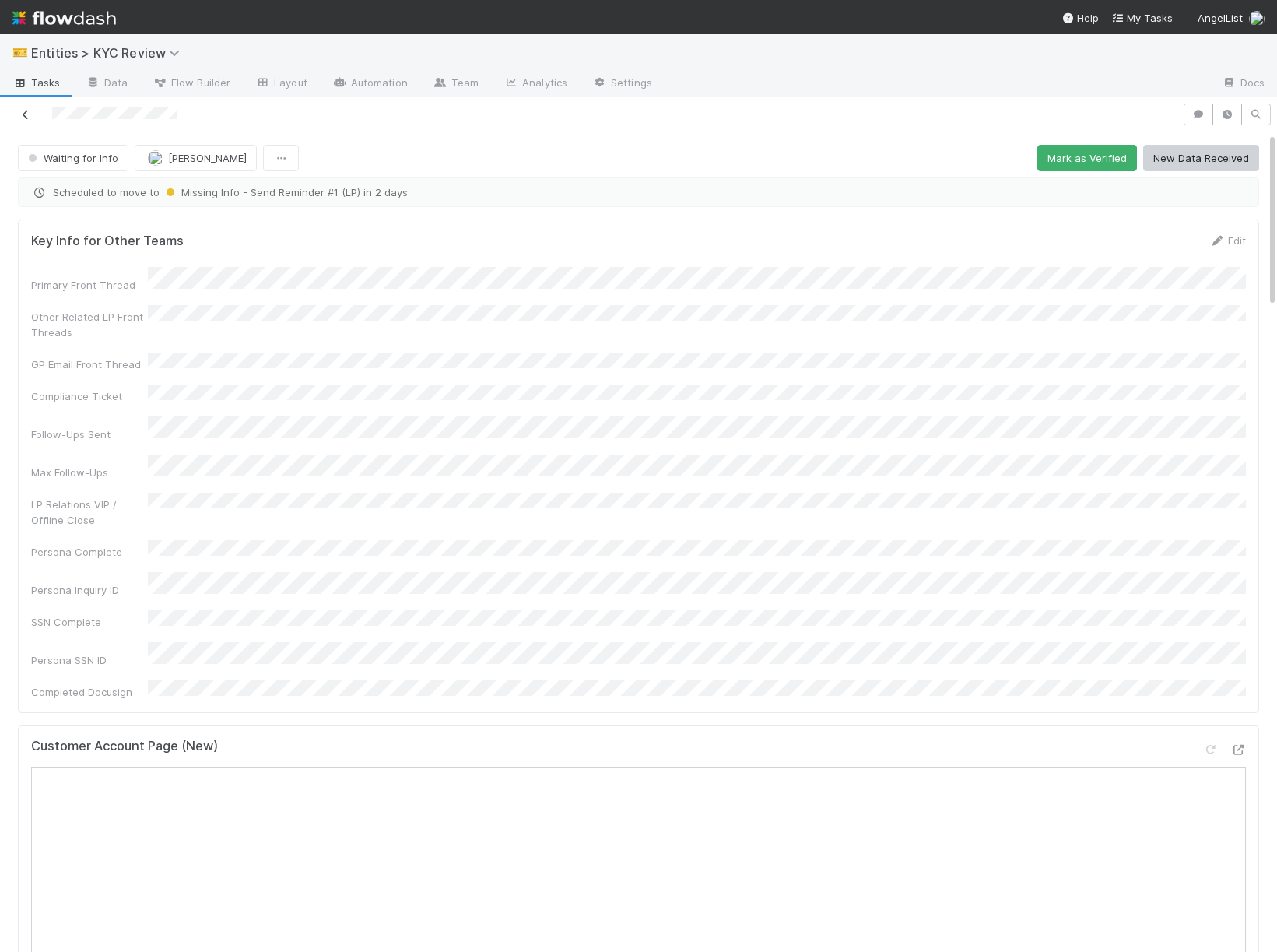
click at [25, 121] on link at bounding box center [26, 114] width 16 height 16
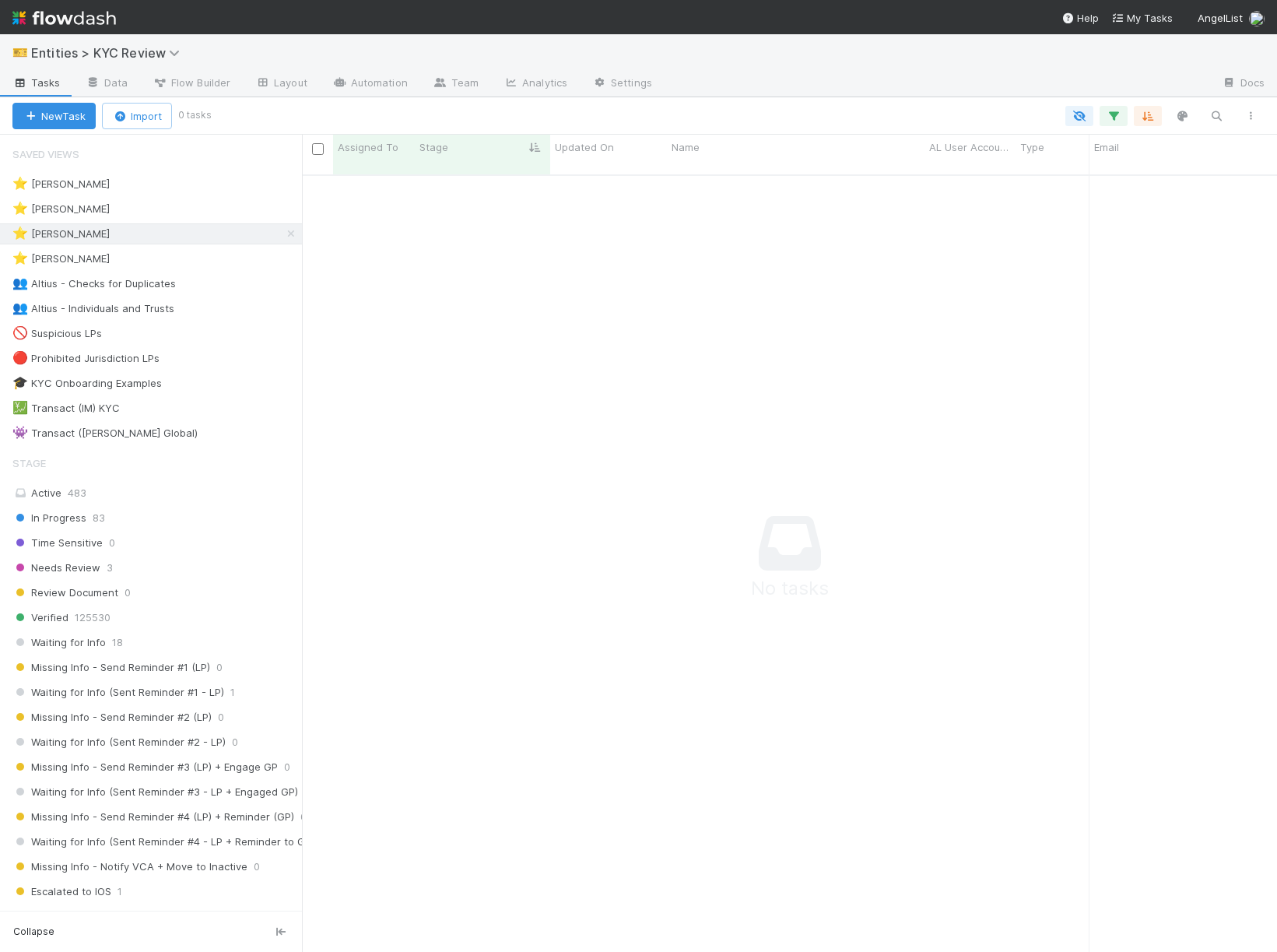
scroll to position [790, 975]
click at [178, 260] on div "⭐ Viv Hong 4" at bounding box center [157, 259] width 290 height 20
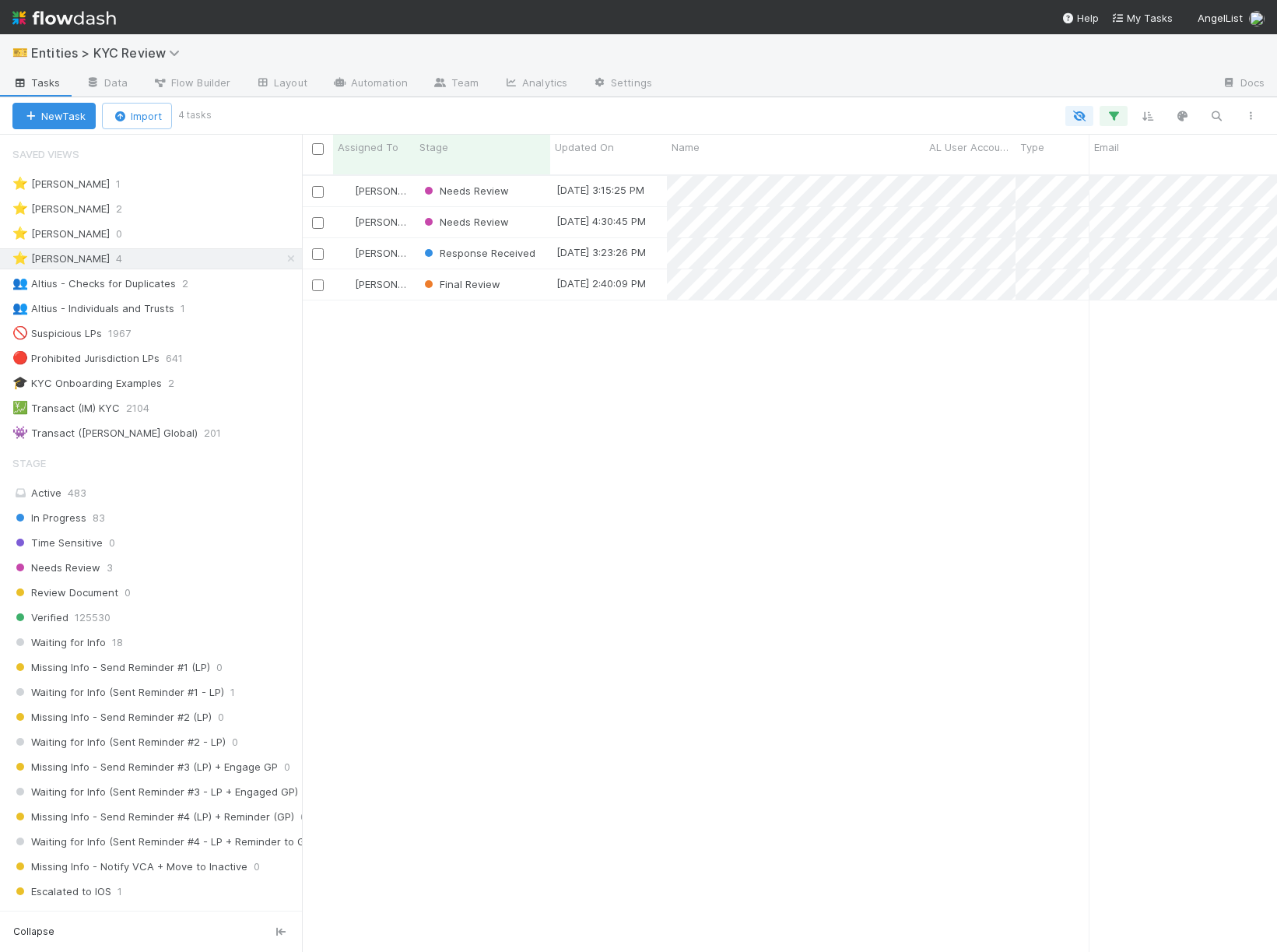
scroll to position [790, 975]
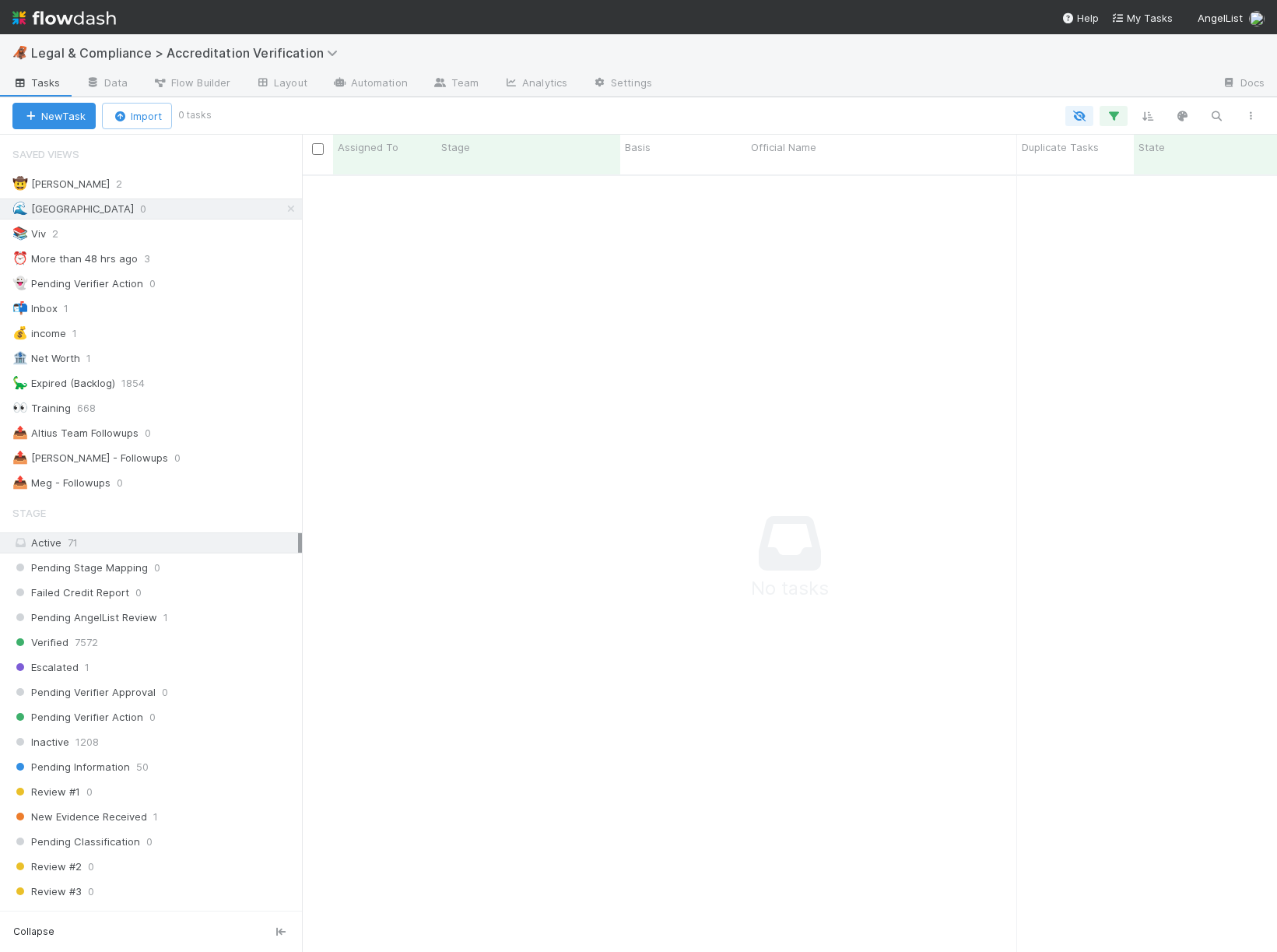
scroll to position [790, 975]
click at [151, 229] on div "📚 Viv 2" at bounding box center [157, 233] width 290 height 20
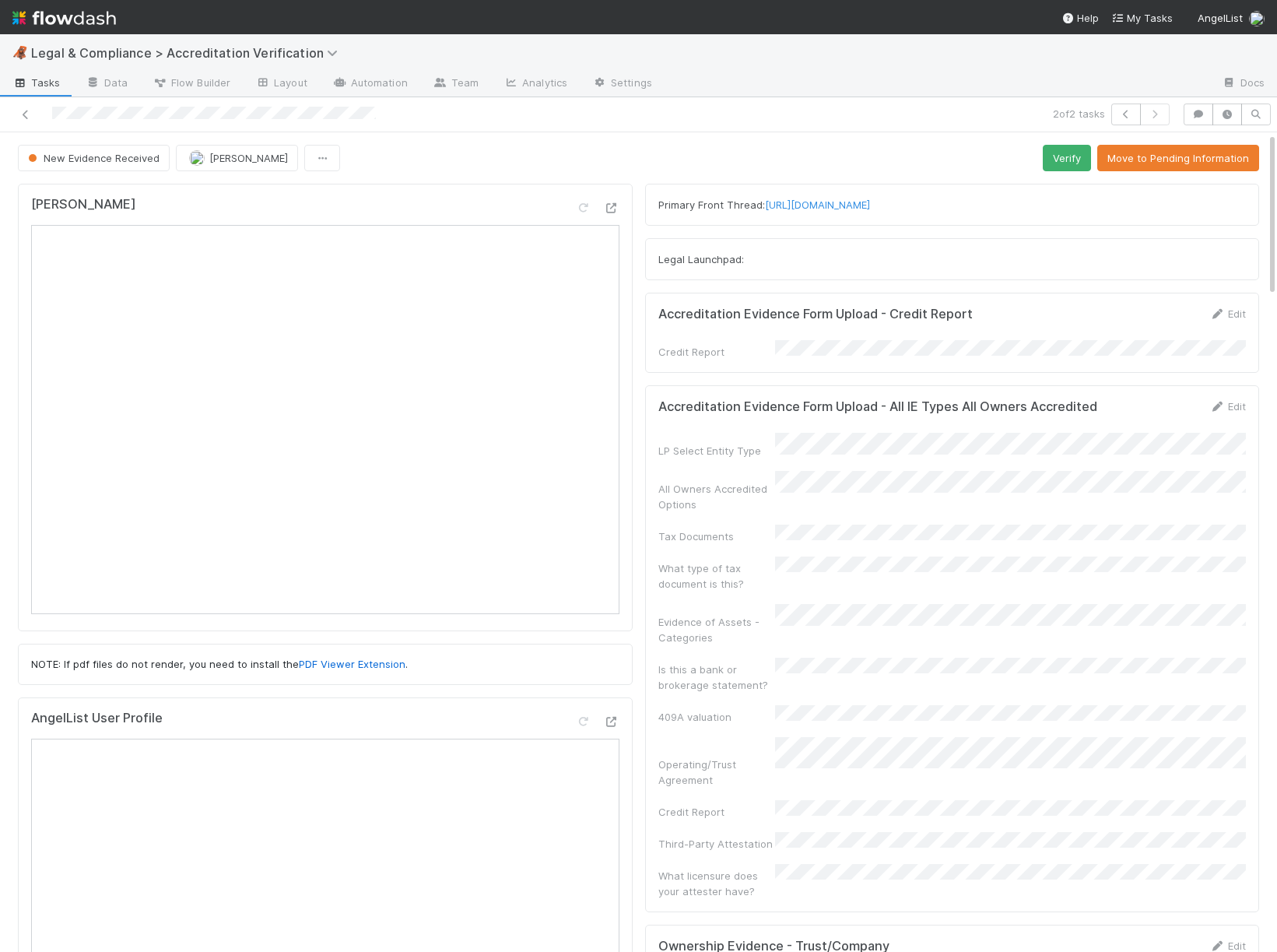
click at [14, 118] on div at bounding box center [300, 113] width 588 height 21
click at [22, 118] on icon at bounding box center [26, 114] width 16 height 10
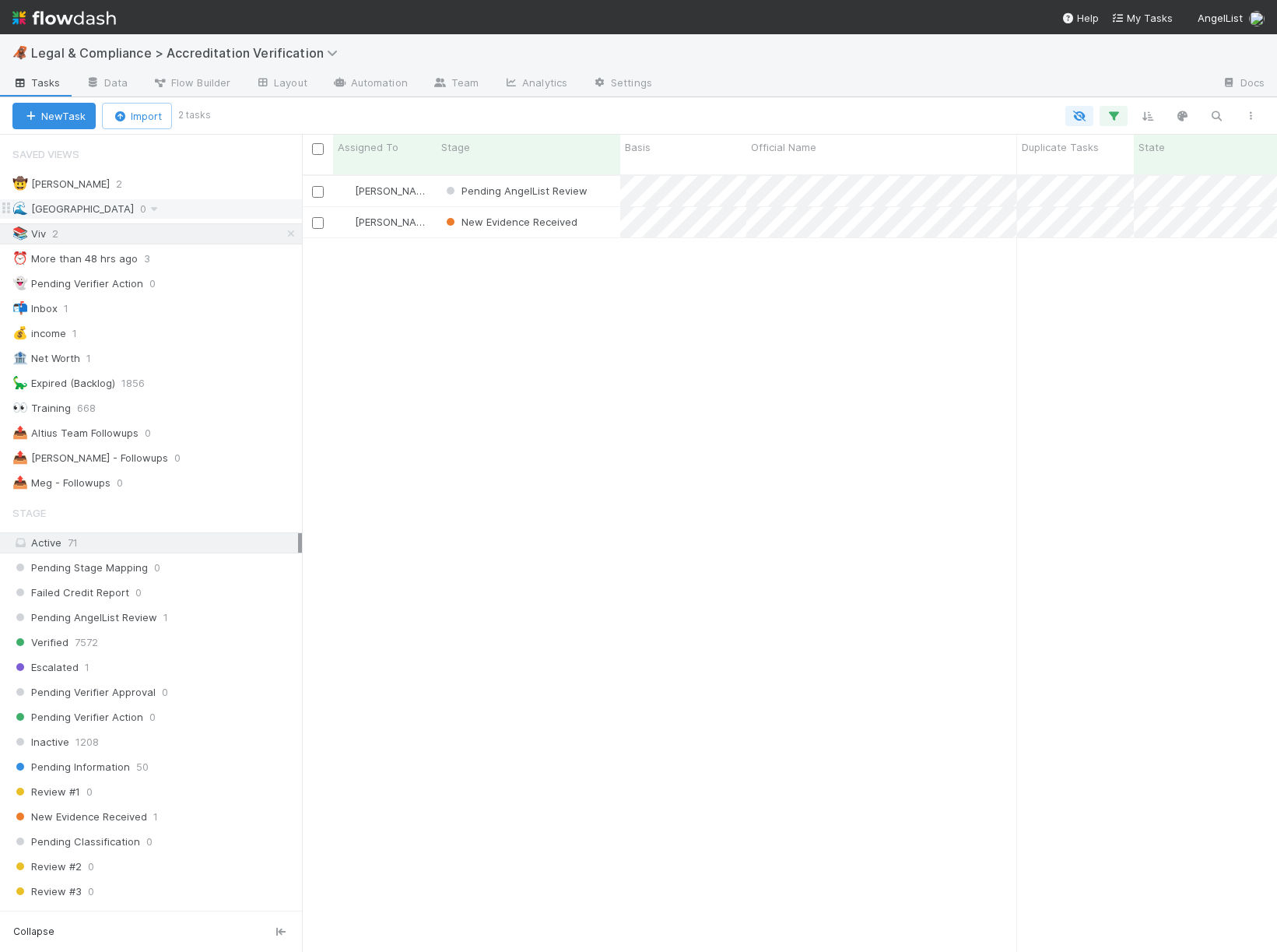
click at [205, 211] on div "🌊 Madison 0" at bounding box center [157, 209] width 290 height 20
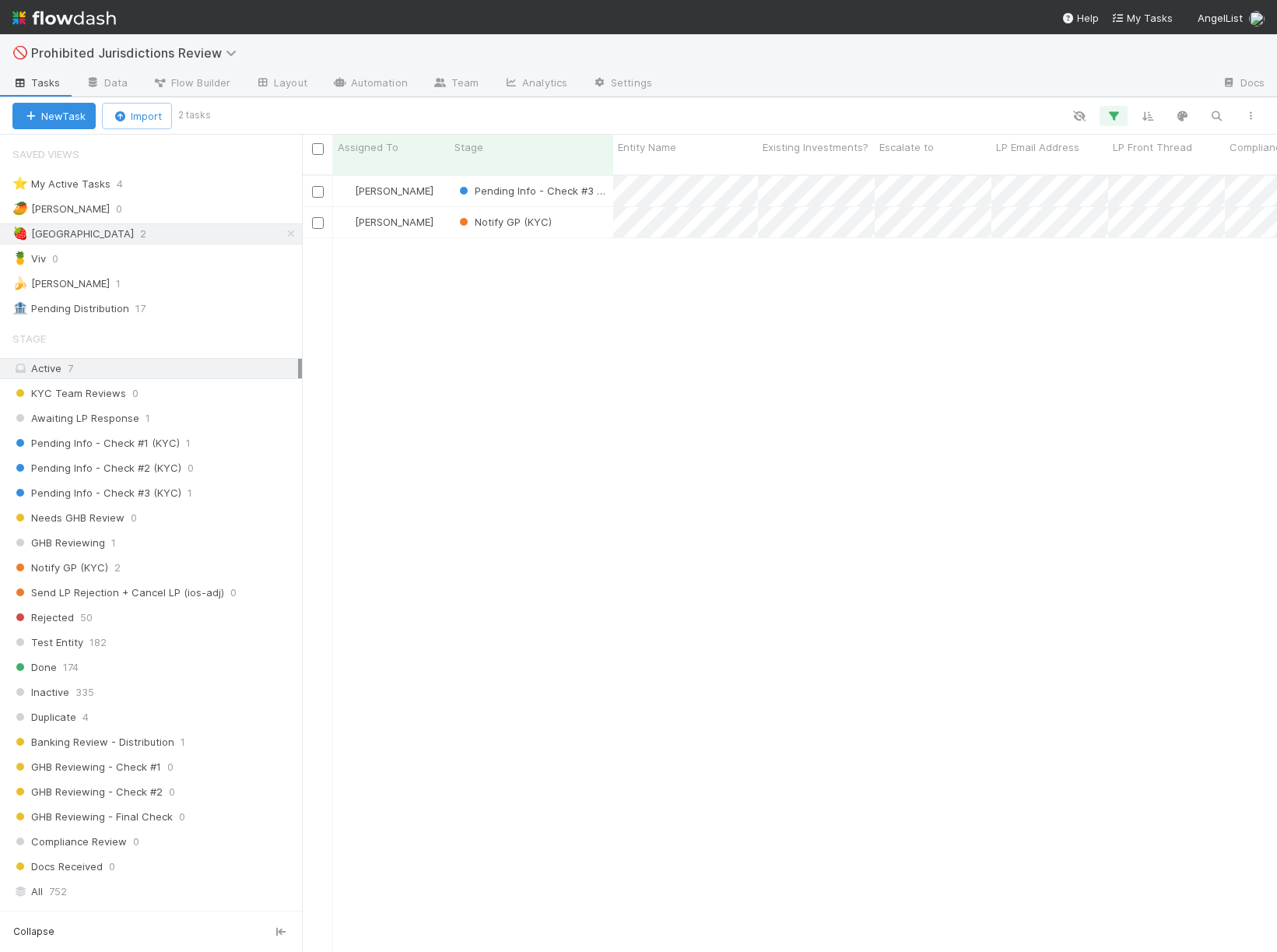
scroll to position [790, 975]
click at [140, 282] on div "🍌 [PERSON_NAME] 1" at bounding box center [157, 283] width 290 height 20
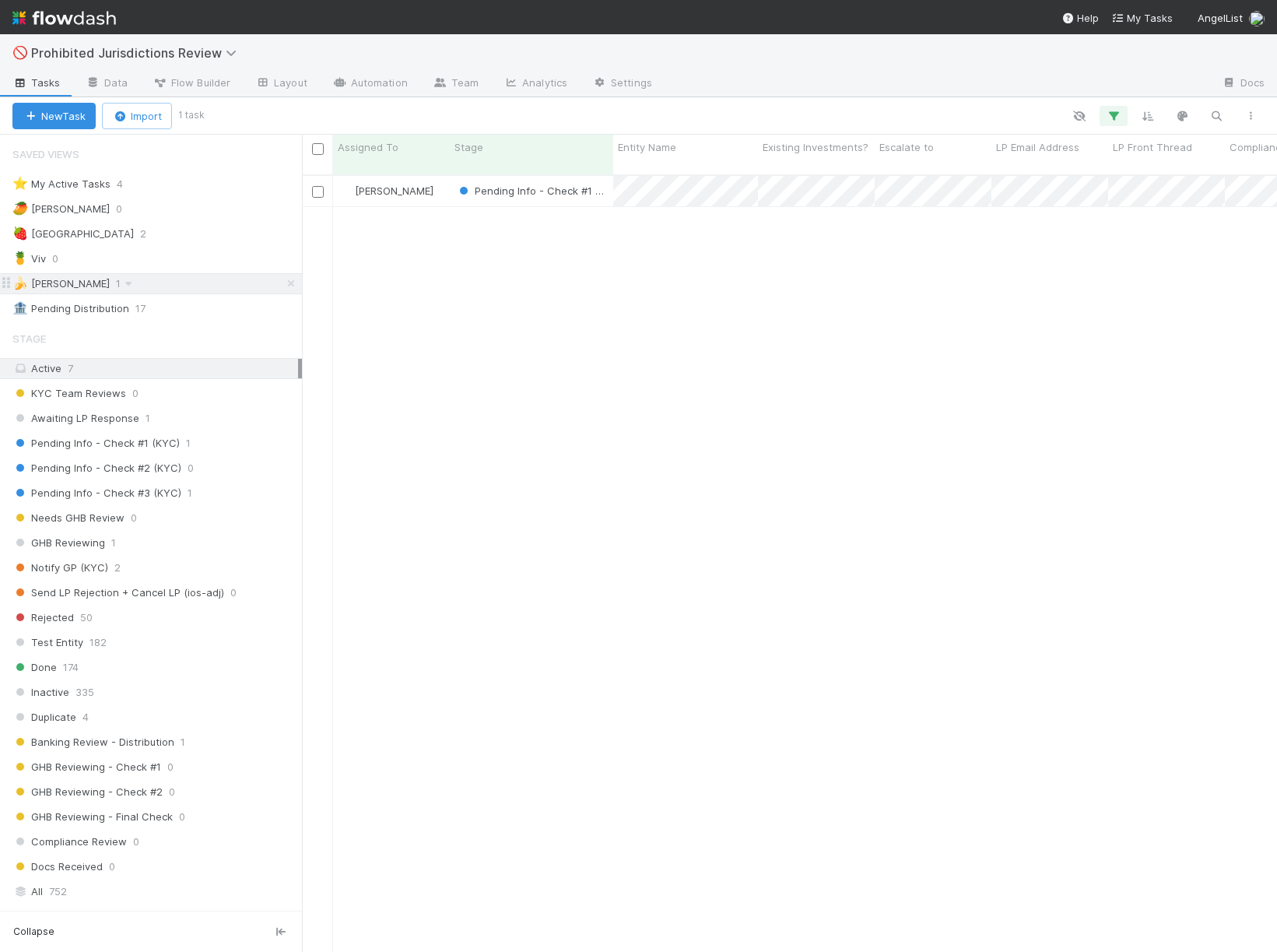
scroll to position [790, 975]
click at [152, 231] on div "🍓 Madison 2" at bounding box center [157, 233] width 290 height 20
